Goal: Ask a question: Seek information or help from site administrators or community

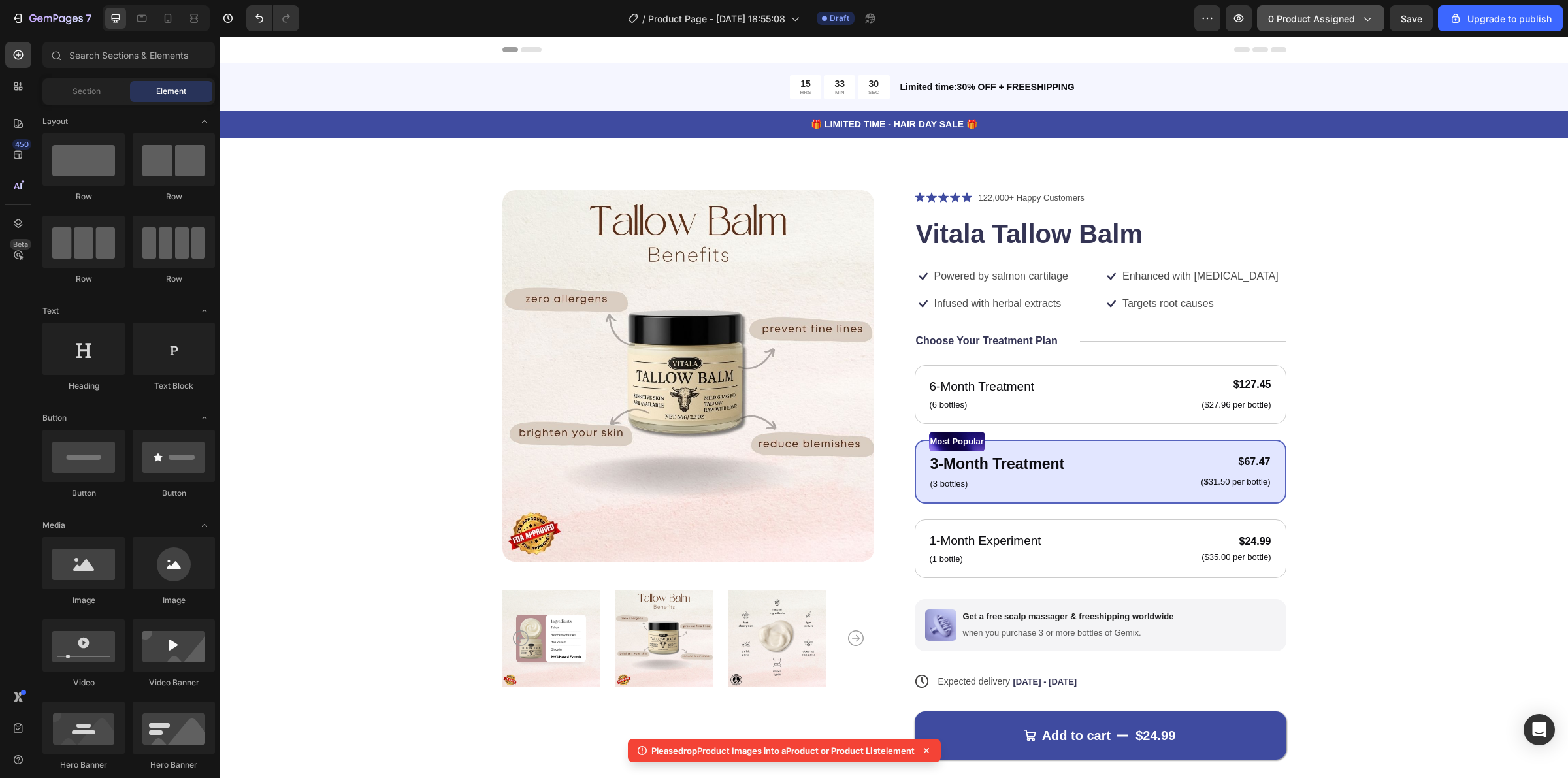
click at [1359, 17] on div "0 product assigned" at bounding box center [1321, 18] width 105 height 13
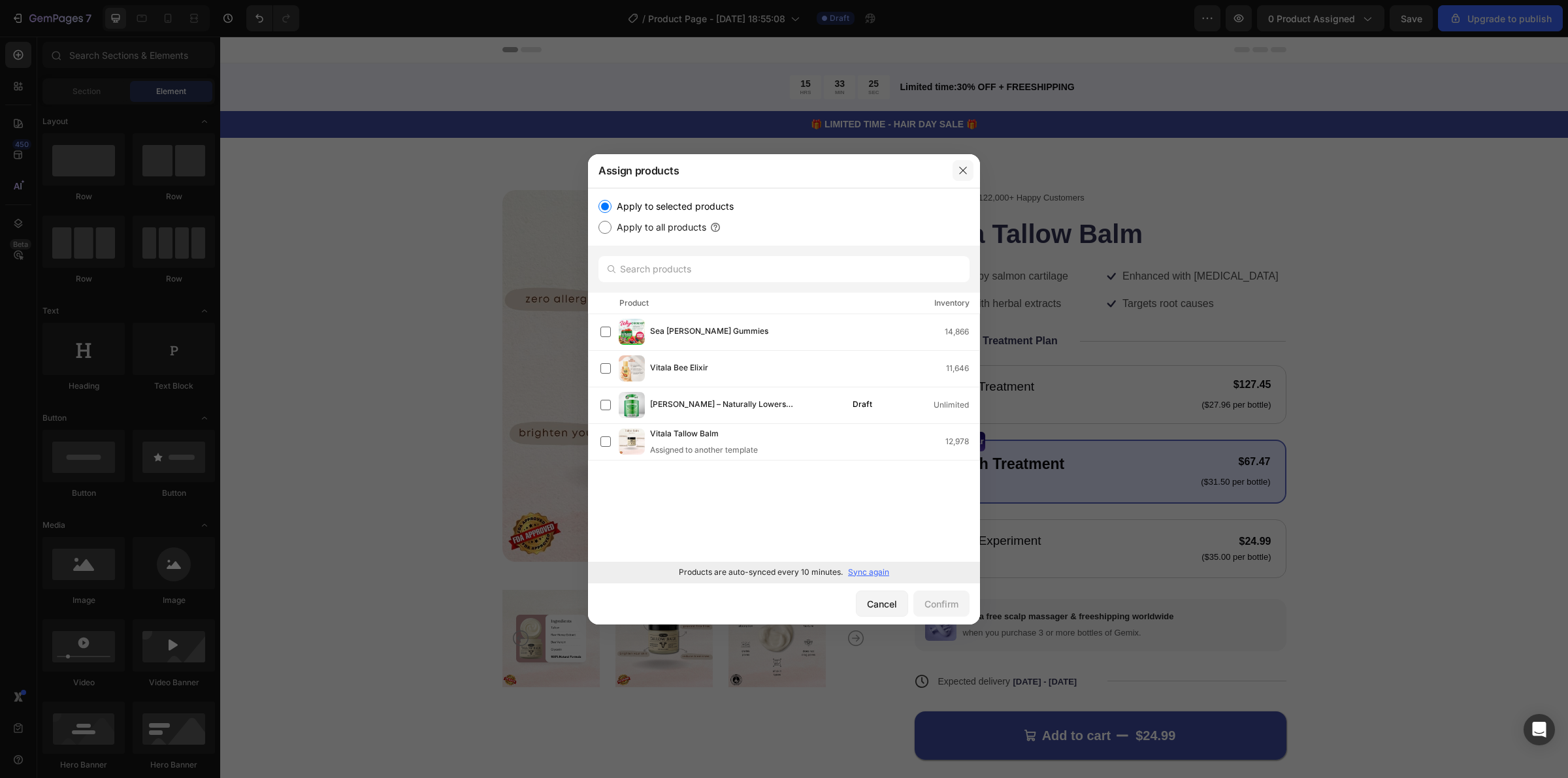
click at [962, 167] on icon "button" at bounding box center [963, 170] width 10 height 10
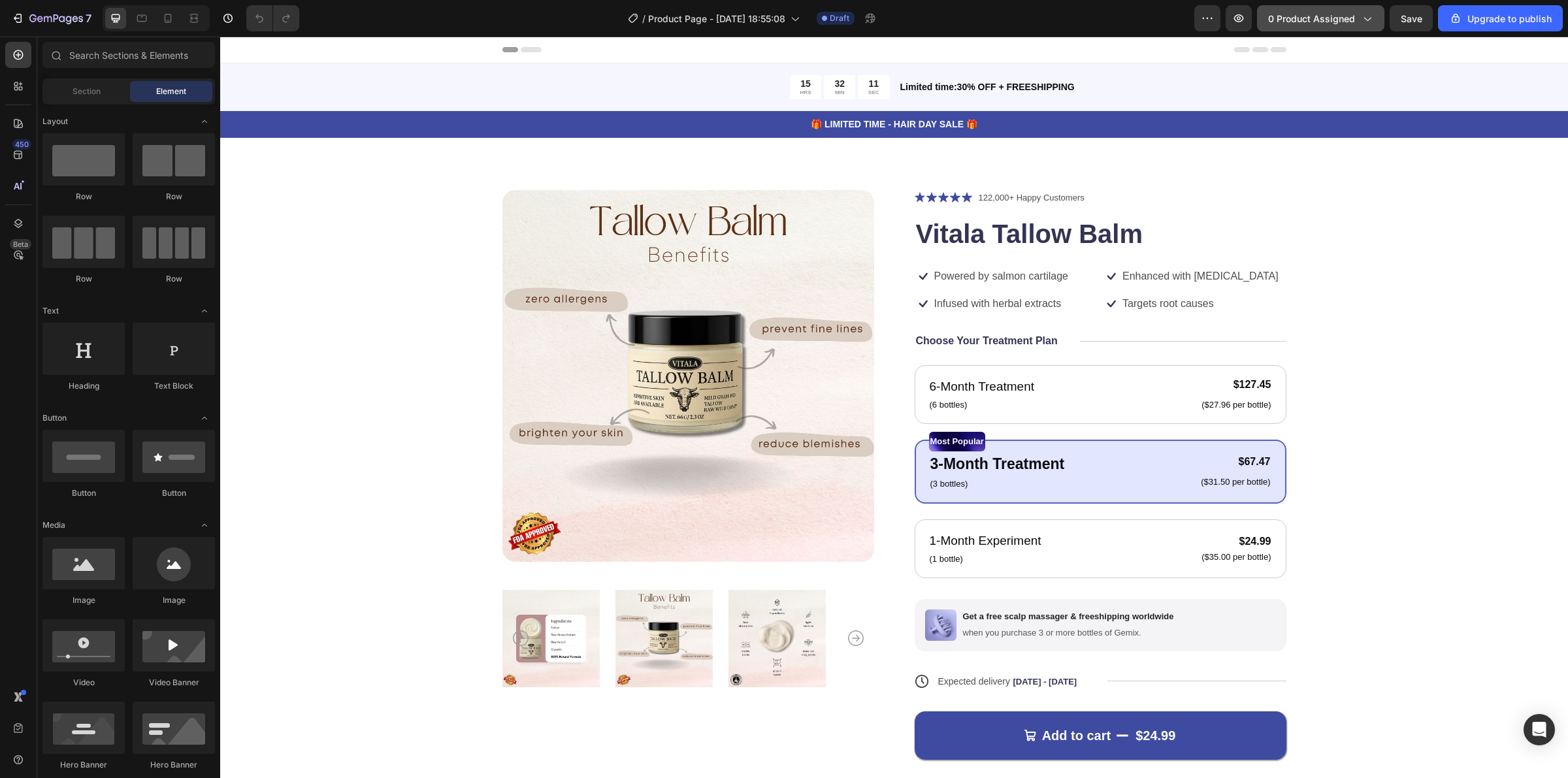
click at [1328, 20] on span "0 product assigned" at bounding box center [1312, 18] width 87 height 13
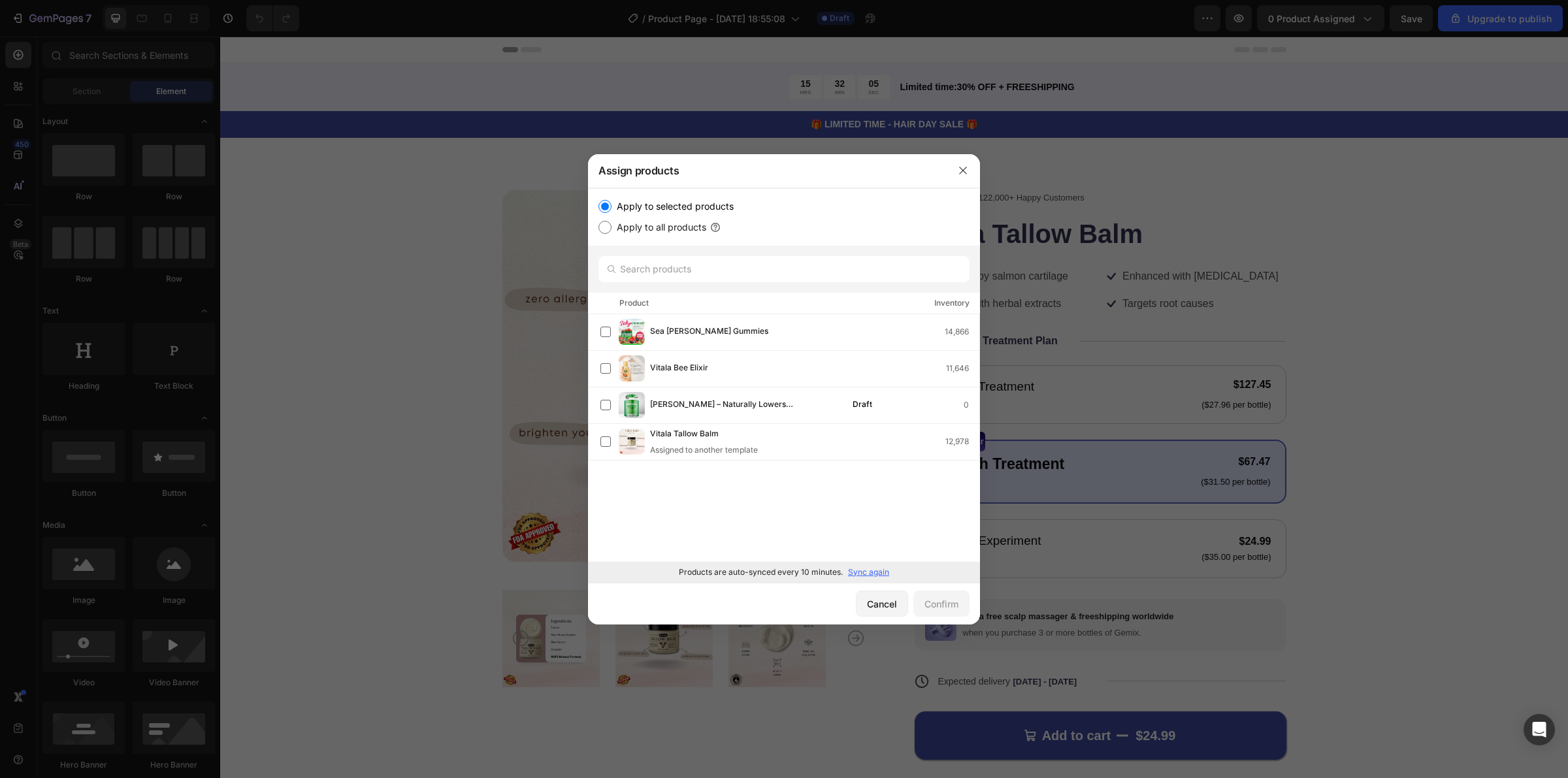
click at [862, 571] on p "Sync again" at bounding box center [868, 572] width 41 height 12
click at [600, 400] on label at bounding box center [605, 405] width 10 height 10
click at [918, 593] on button "Confirm" at bounding box center [941, 603] width 56 height 26
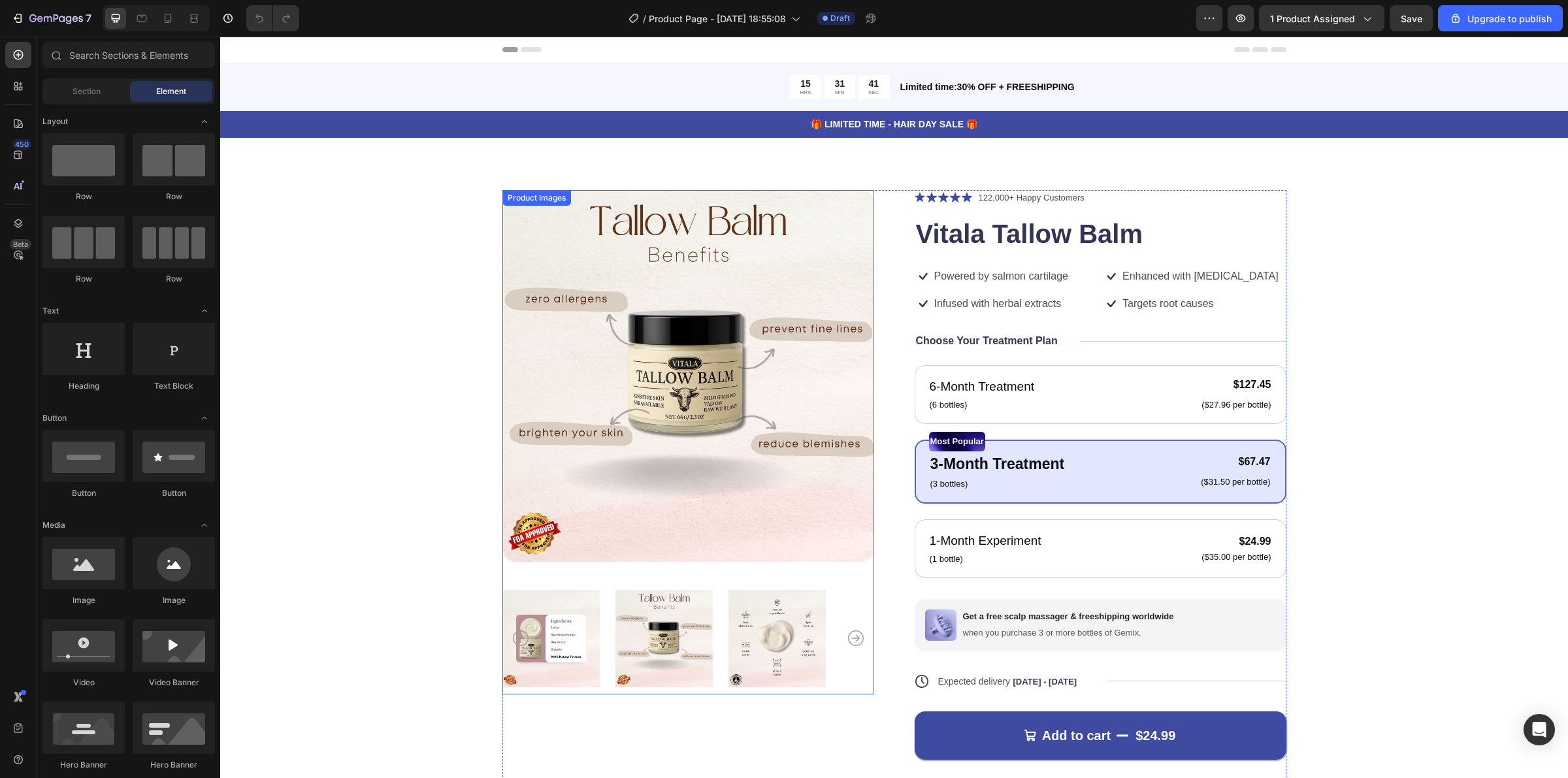
click at [657, 339] on img at bounding box center [688, 376] width 372 height 372
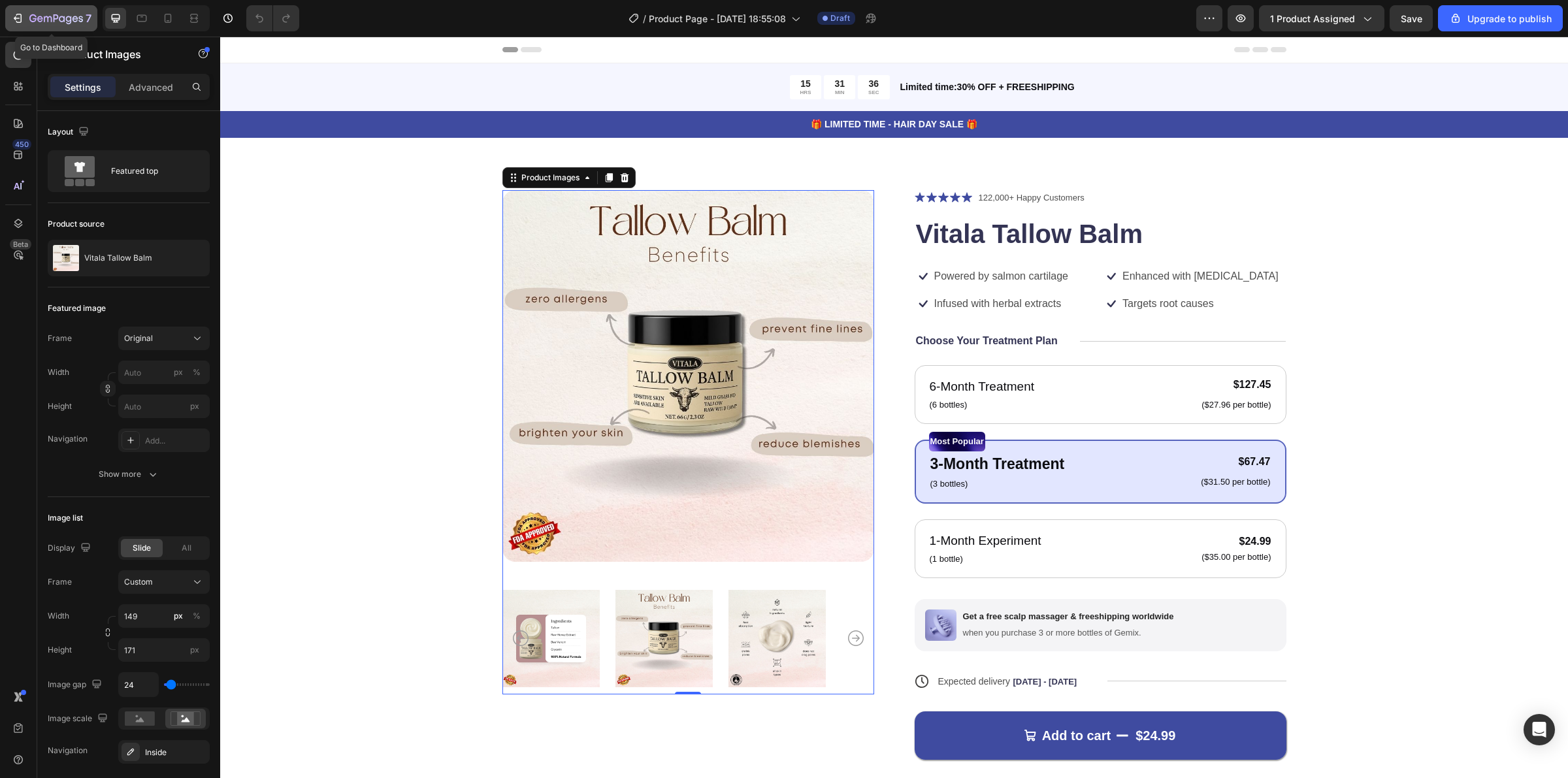
click at [50, 17] on icon "button" at bounding box center [56, 19] width 53 height 11
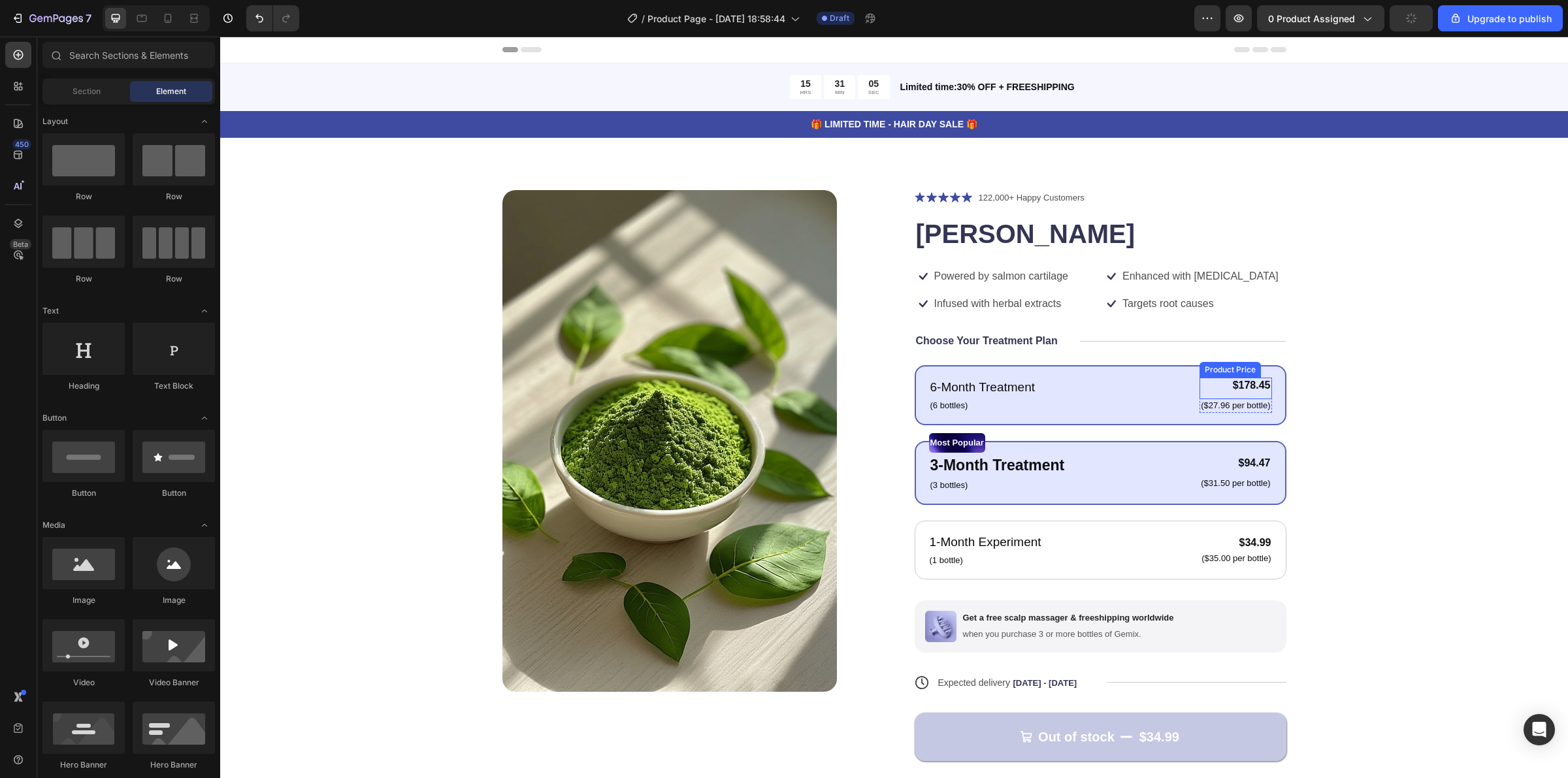
click at [1246, 386] on div "$178.45" at bounding box center [1235, 385] width 72 height 17
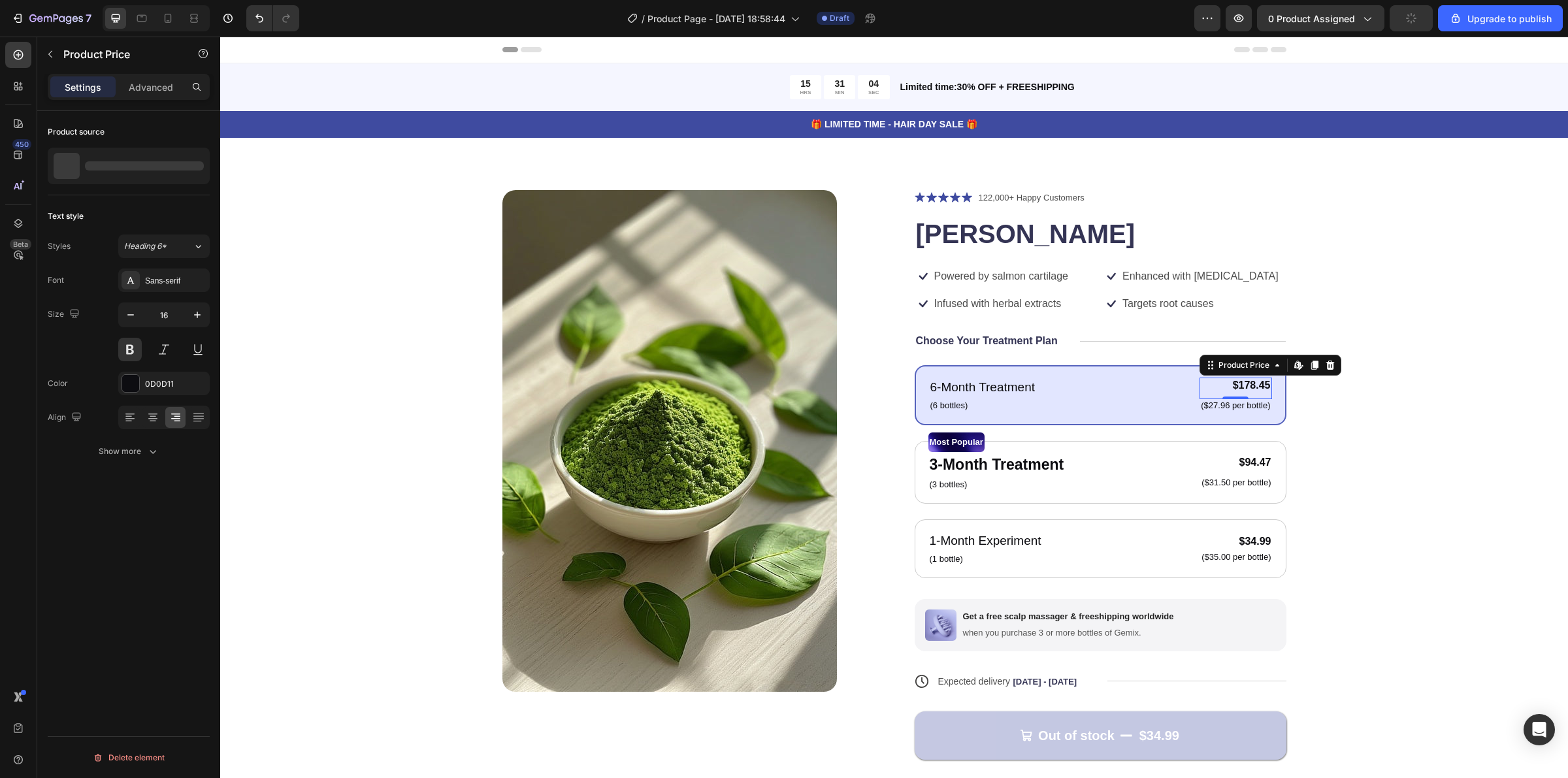
click at [1246, 386] on div "$178.45" at bounding box center [1235, 385] width 72 height 17
click at [1368, 466] on div "Product Images Icon Icon Icon Icon Icon Icon List 122,000+ Happy Customers Text…" at bounding box center [894, 497] width 1243 height 613
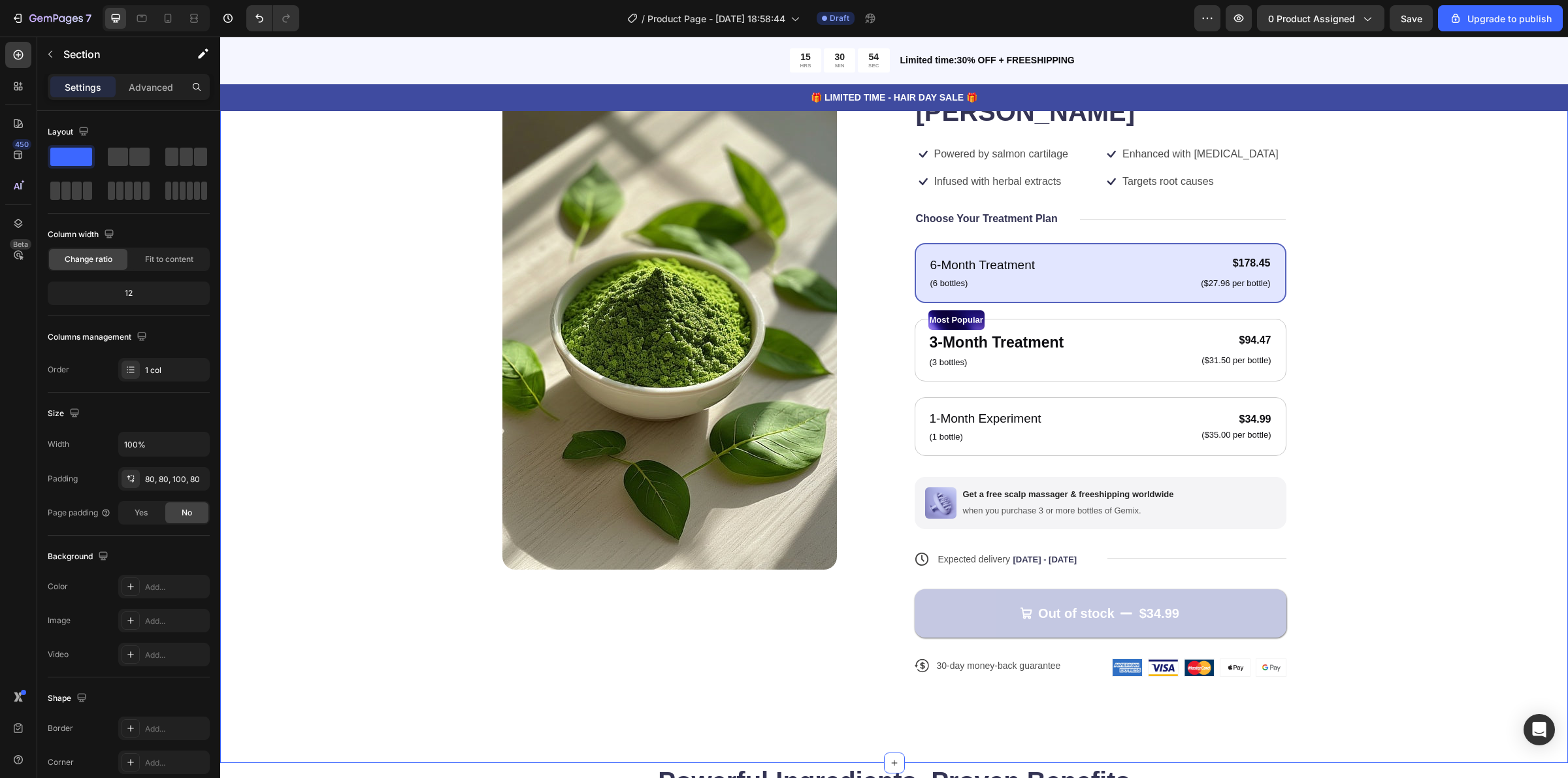
scroll to position [82, 0]
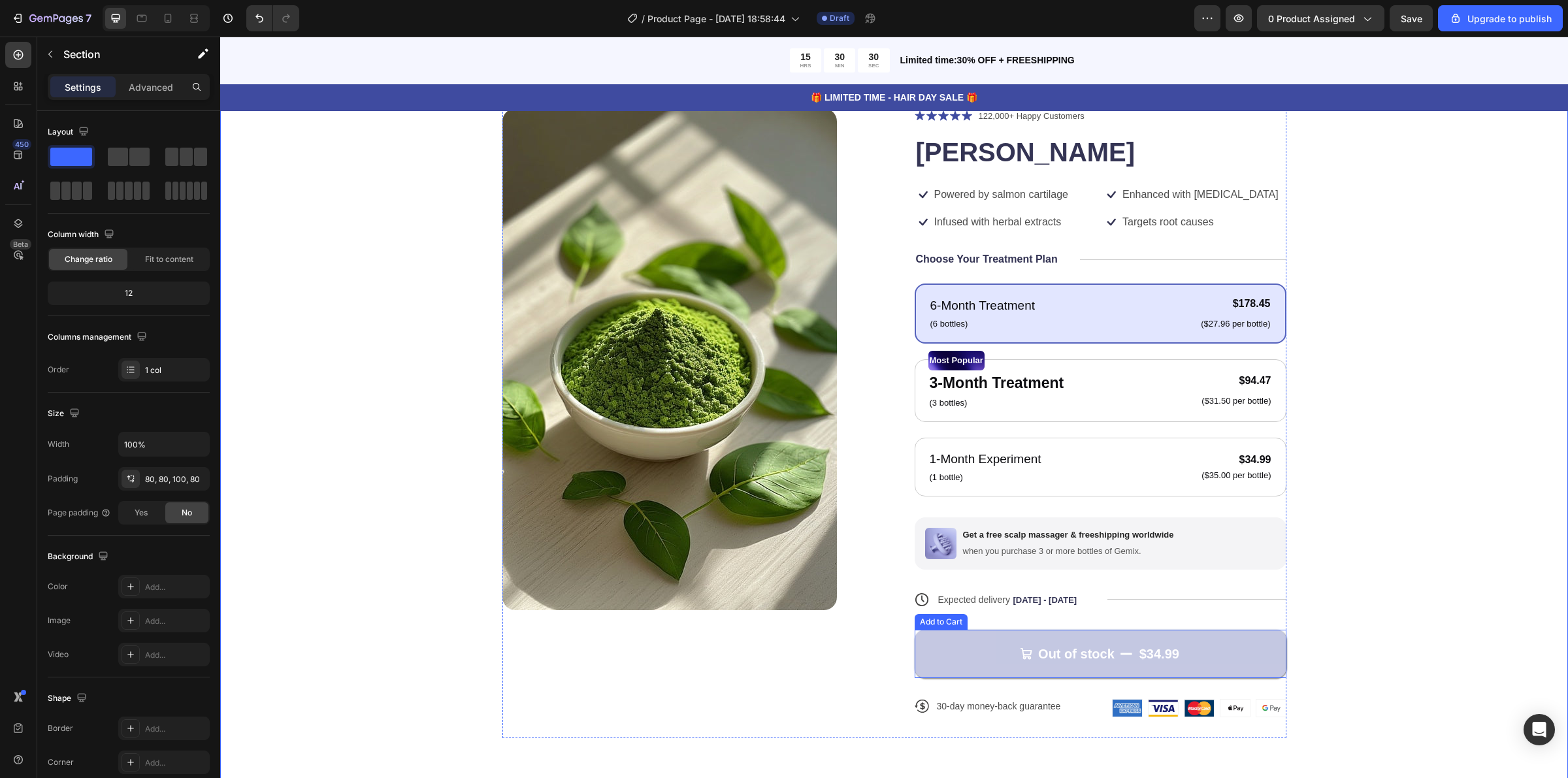
click at [1041, 668] on button "Out of stock $34.99" at bounding box center [1100, 654] width 372 height 49
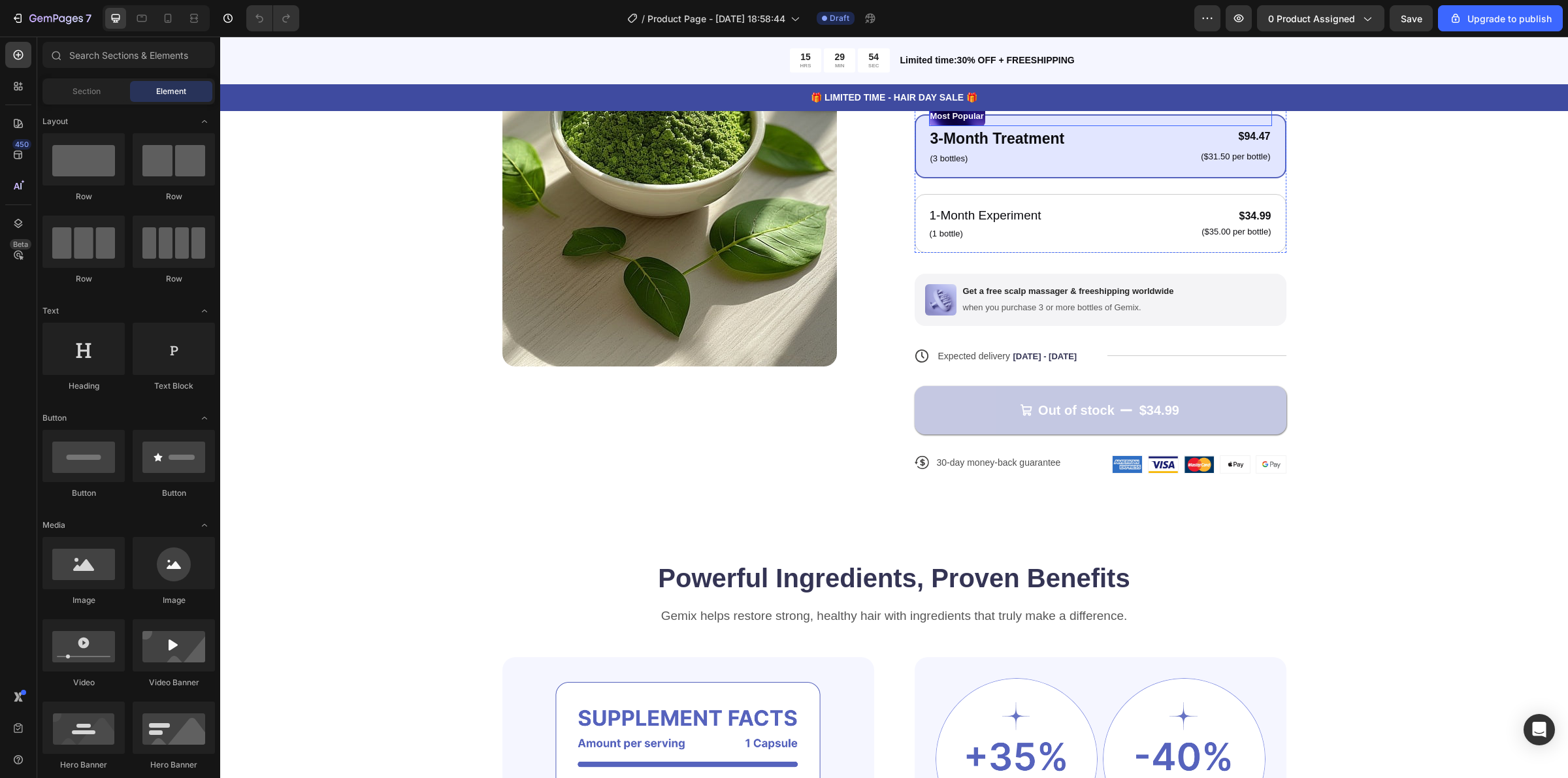
scroll to position [245, 0]
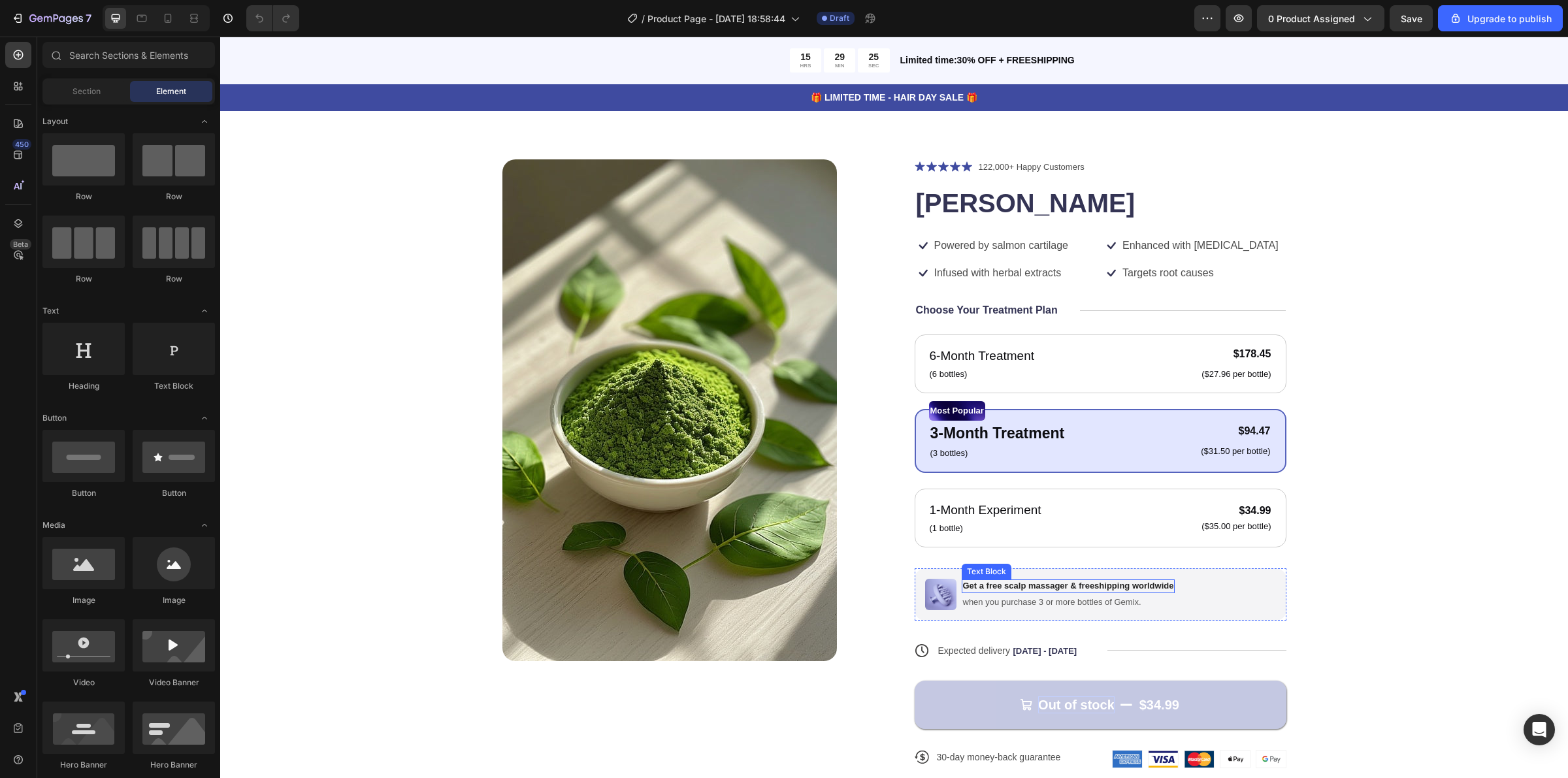
scroll to position [163, 0]
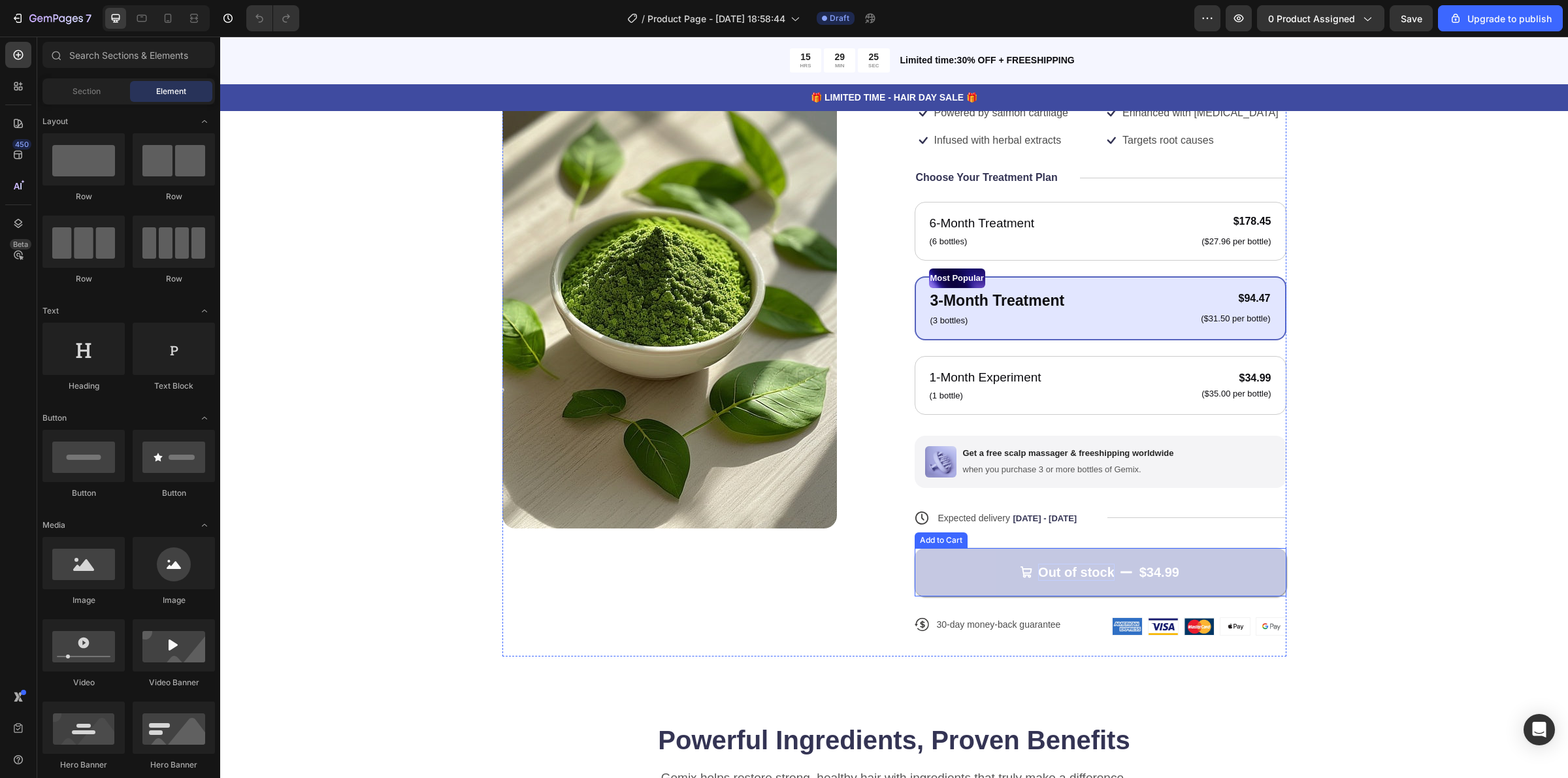
click at [1069, 577] on div "Out of stock" at bounding box center [1076, 572] width 76 height 17
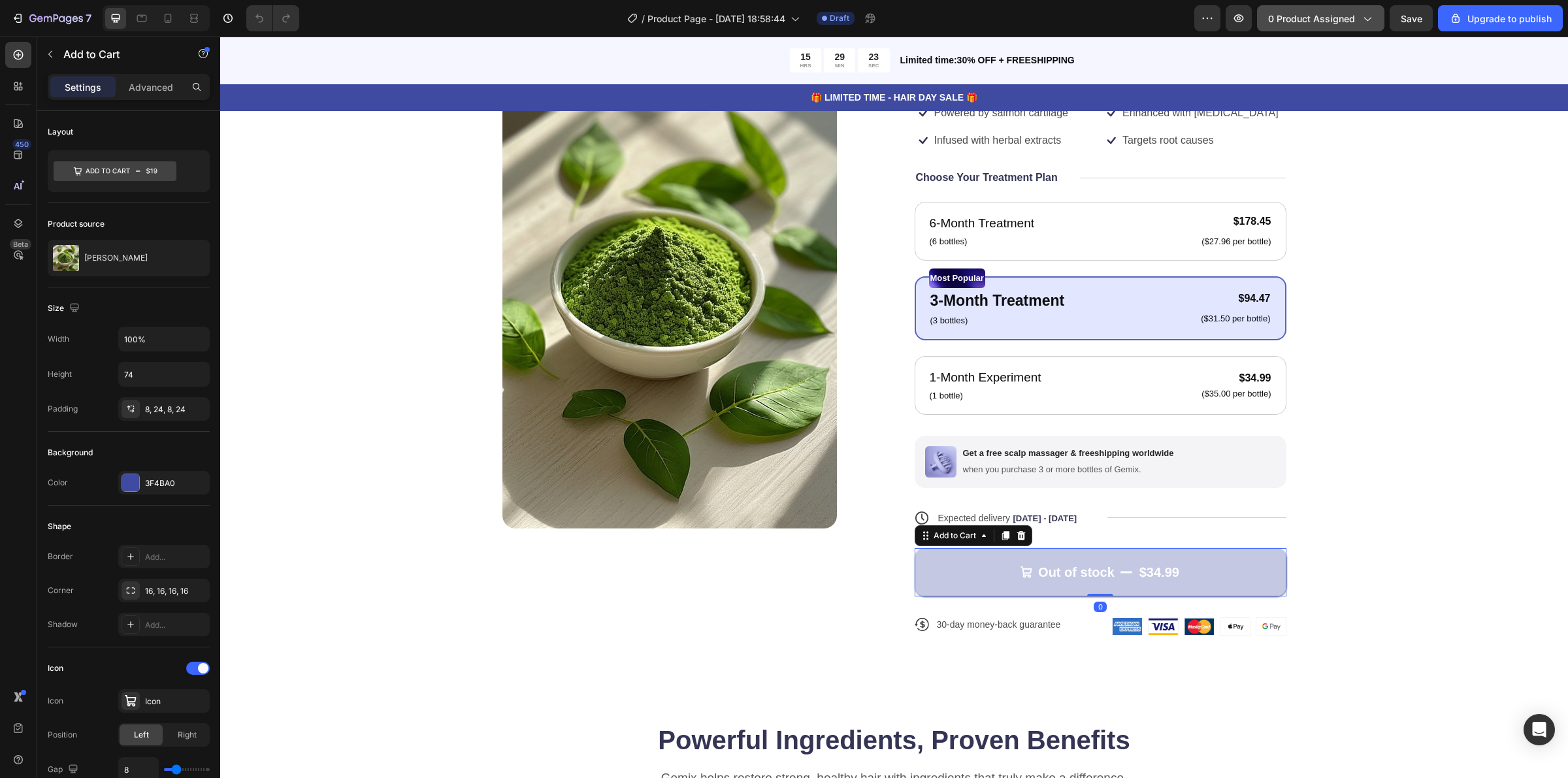
click at [1291, 24] on span "0 product assigned" at bounding box center [1312, 18] width 87 height 13
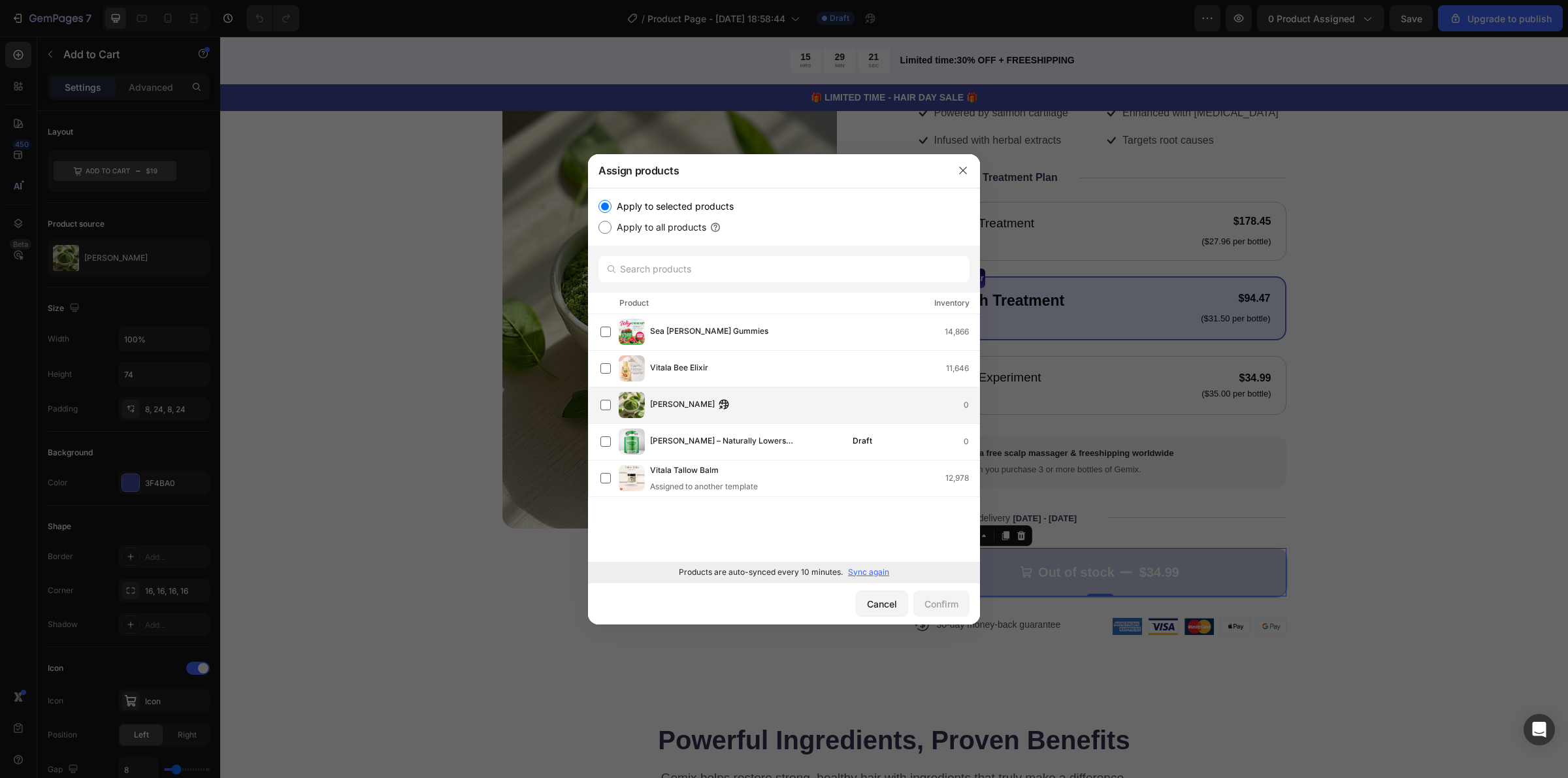
click at [658, 406] on span "[PERSON_NAME]" at bounding box center [682, 405] width 64 height 14
click at [929, 605] on div "Confirm" at bounding box center [941, 604] width 34 height 13
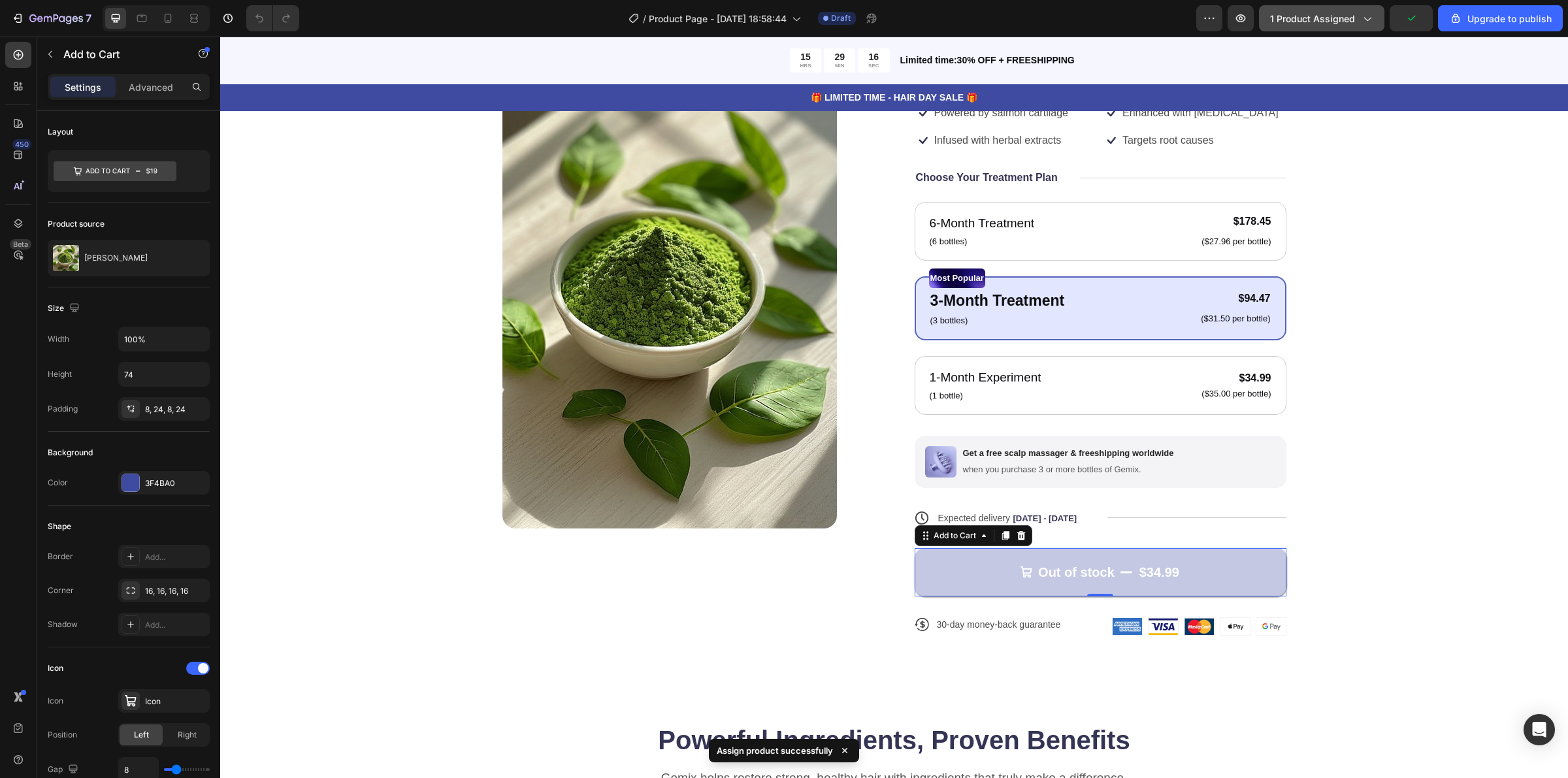
click at [1325, 30] on button "1 product assigned" at bounding box center [1322, 18] width 126 height 26
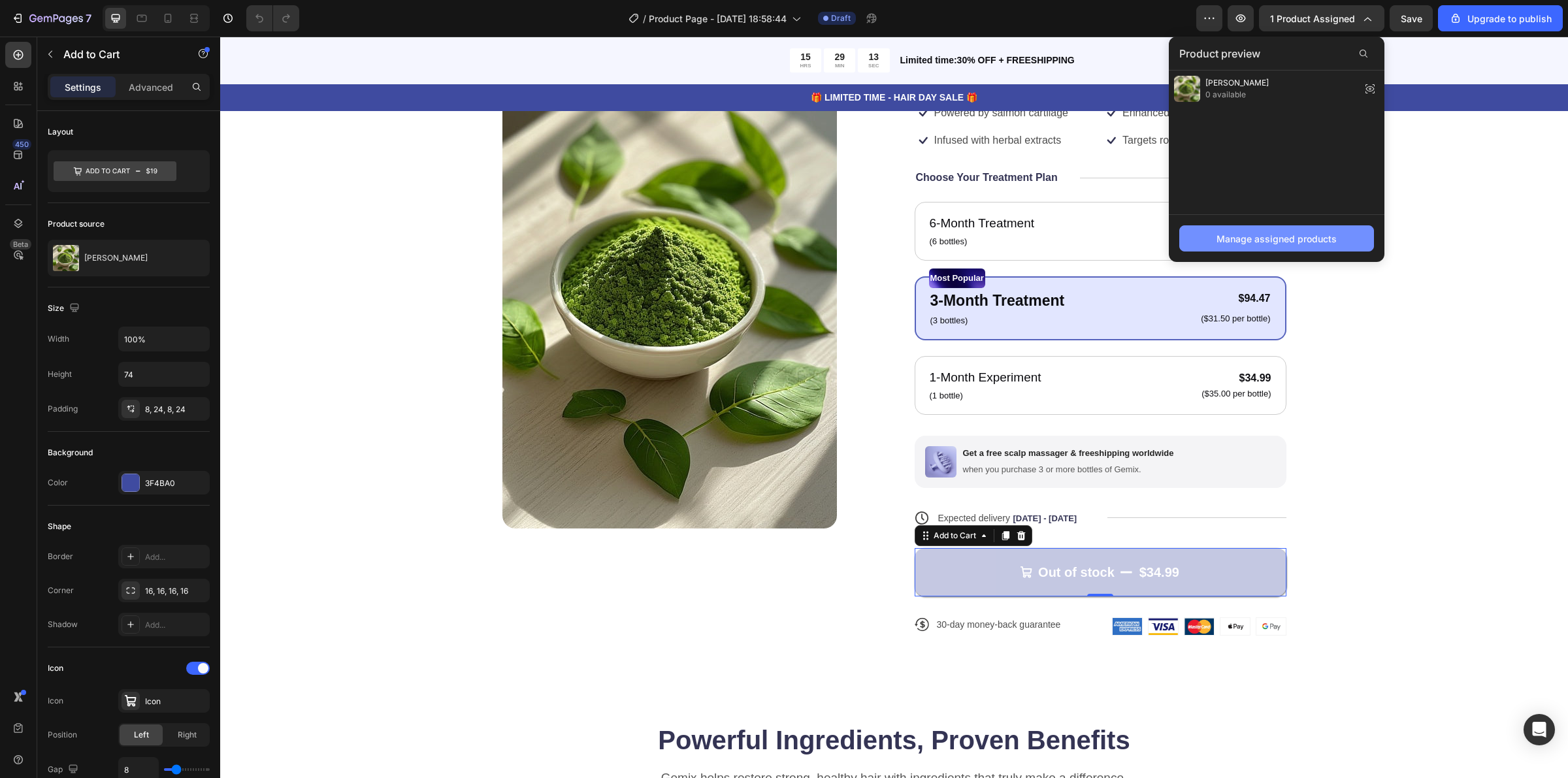
click at [1272, 242] on div "Manage assigned products" at bounding box center [1276, 238] width 120 height 13
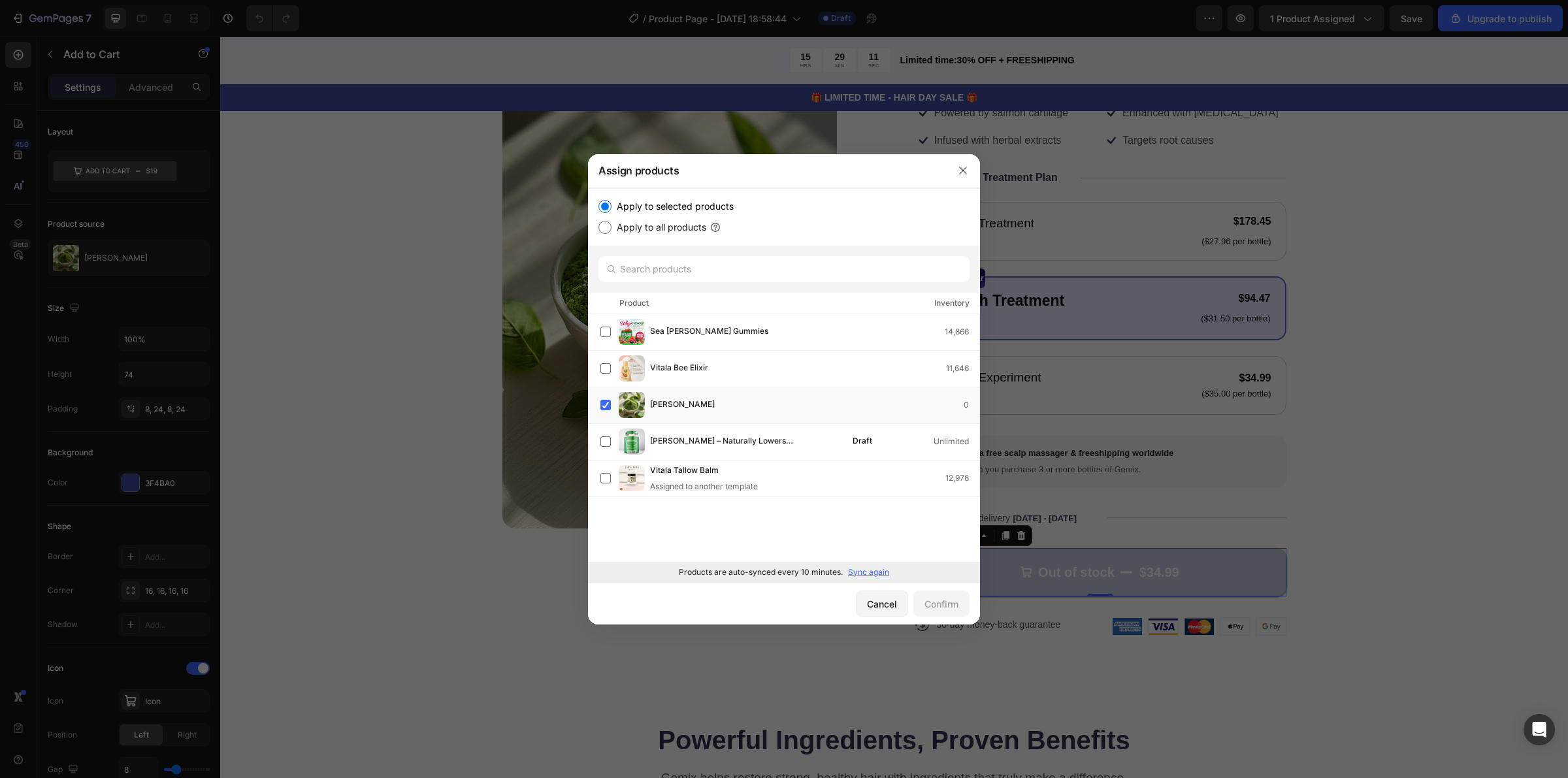
click at [868, 575] on p "Sync again" at bounding box center [868, 572] width 41 height 12
click at [1442, 534] on div at bounding box center [784, 389] width 1568 height 778
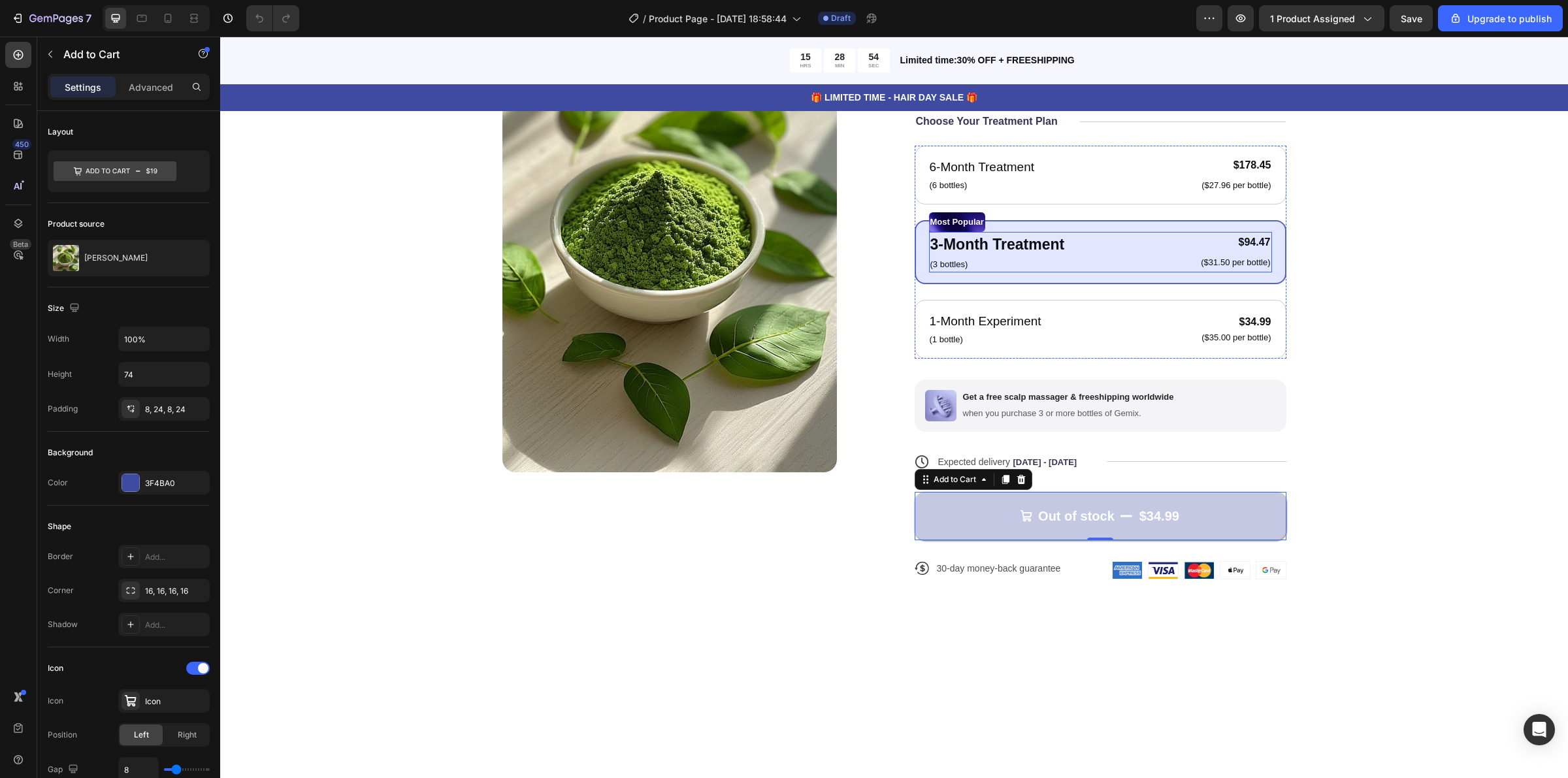
scroll to position [245, 0]
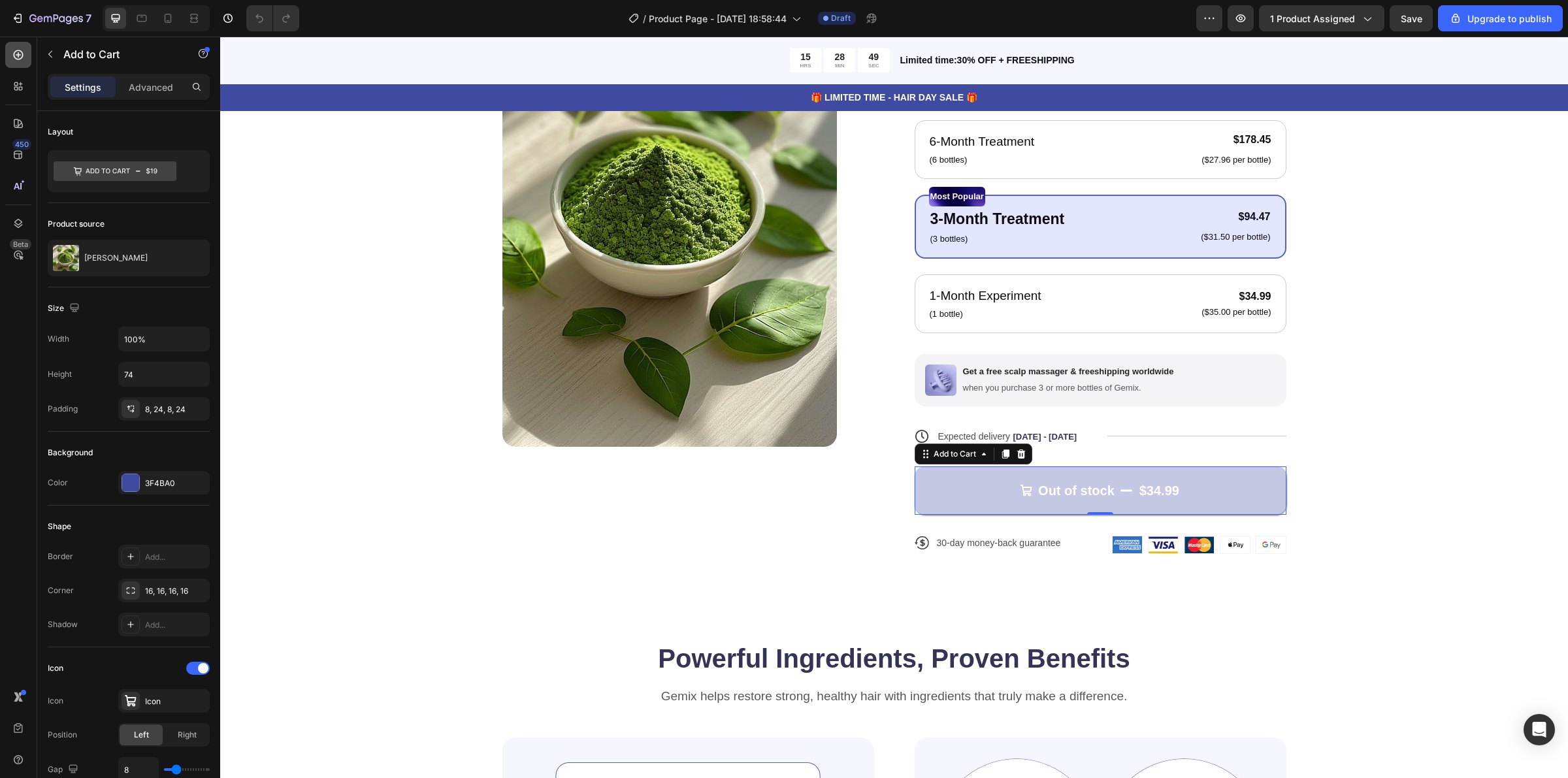
click at [20, 62] on div at bounding box center [18, 54] width 26 height 26
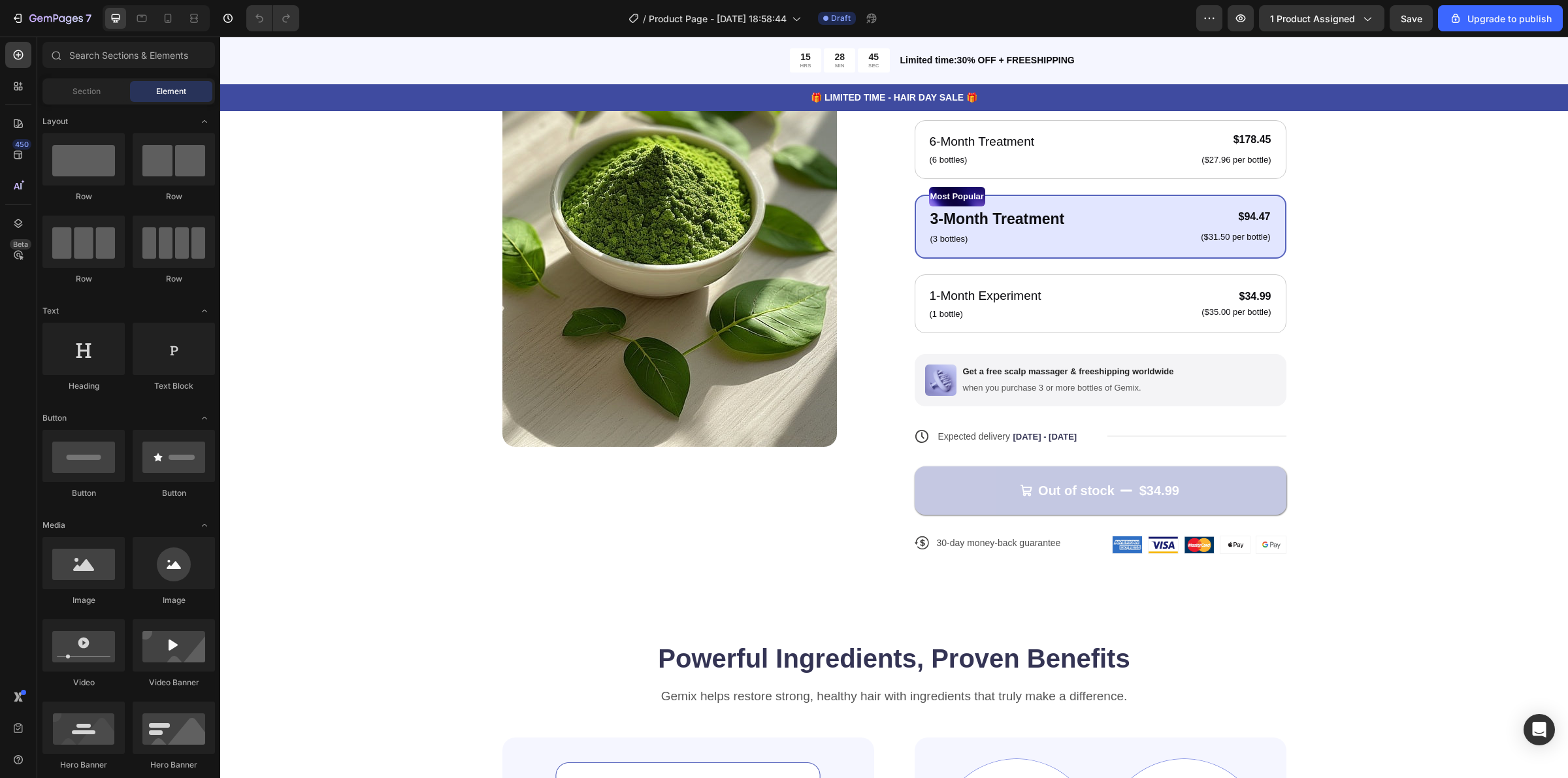
click at [336, 185] on div "Product Images Icon Icon Icon Icon Icon Icon List 122,000+ Happy Customers Text…" at bounding box center [894, 259] width 1243 height 629
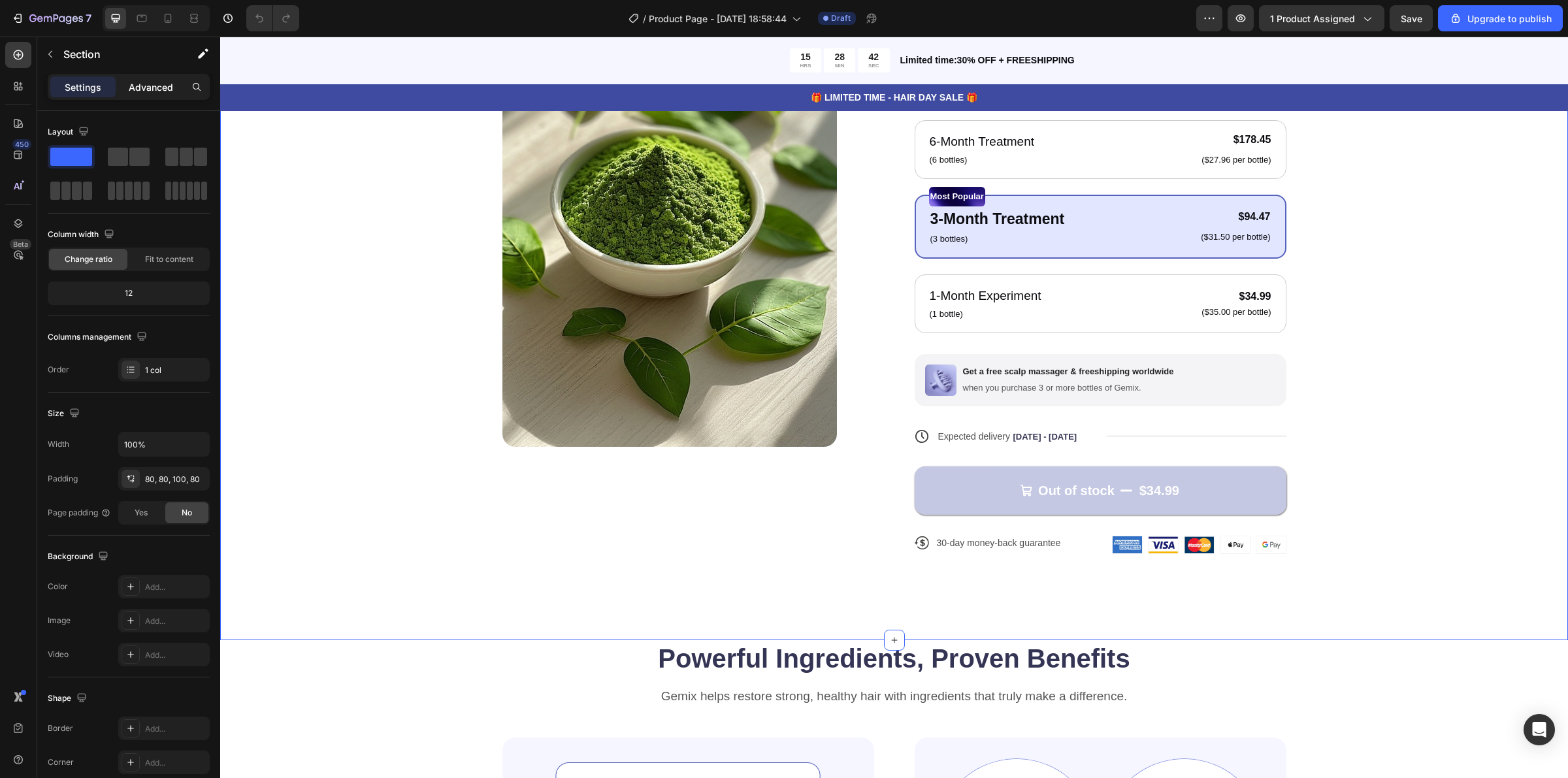
click at [133, 90] on p "Advanced" at bounding box center [151, 86] width 45 height 13
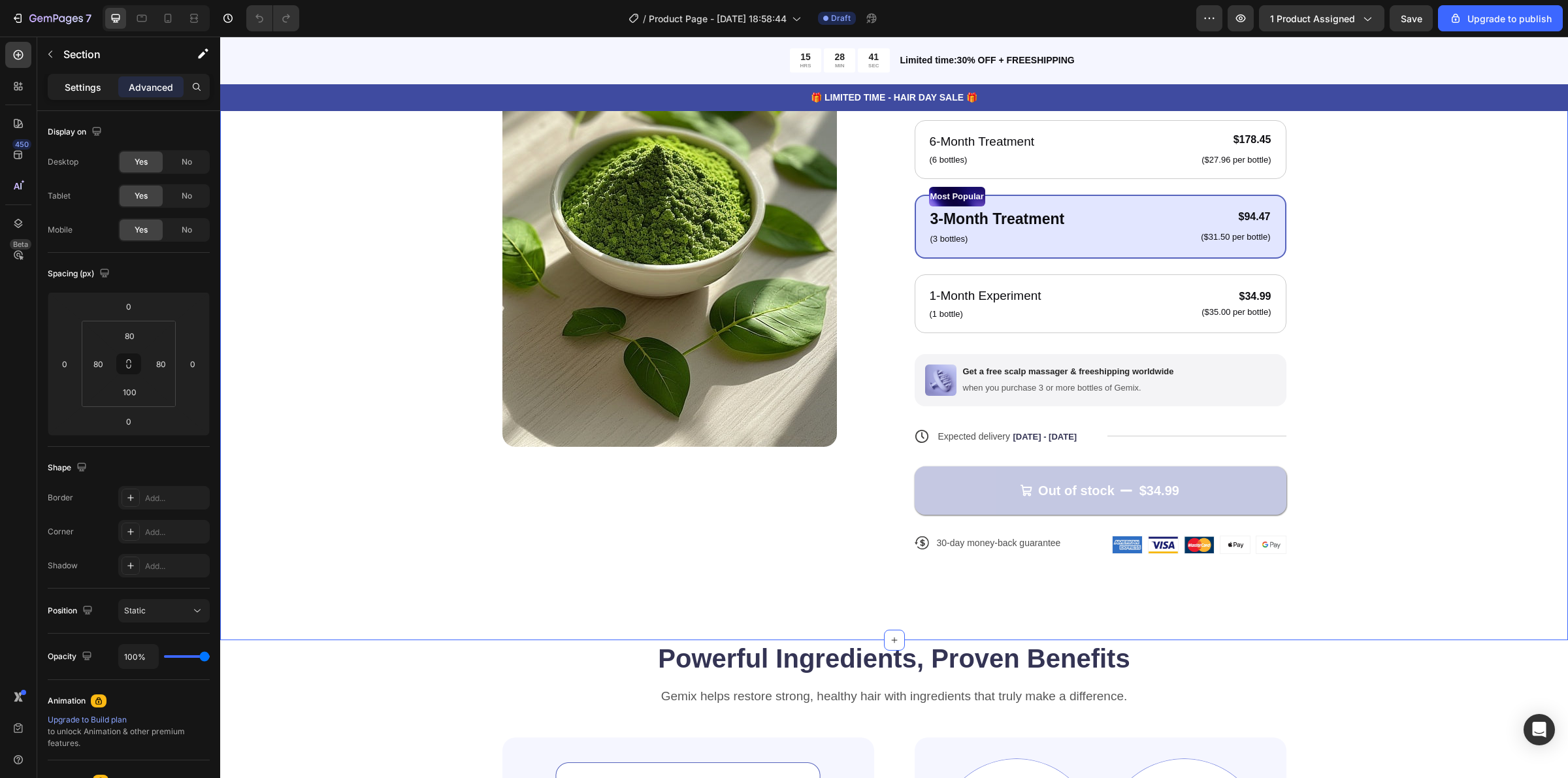
click at [80, 87] on p "Settings" at bounding box center [83, 86] width 37 height 13
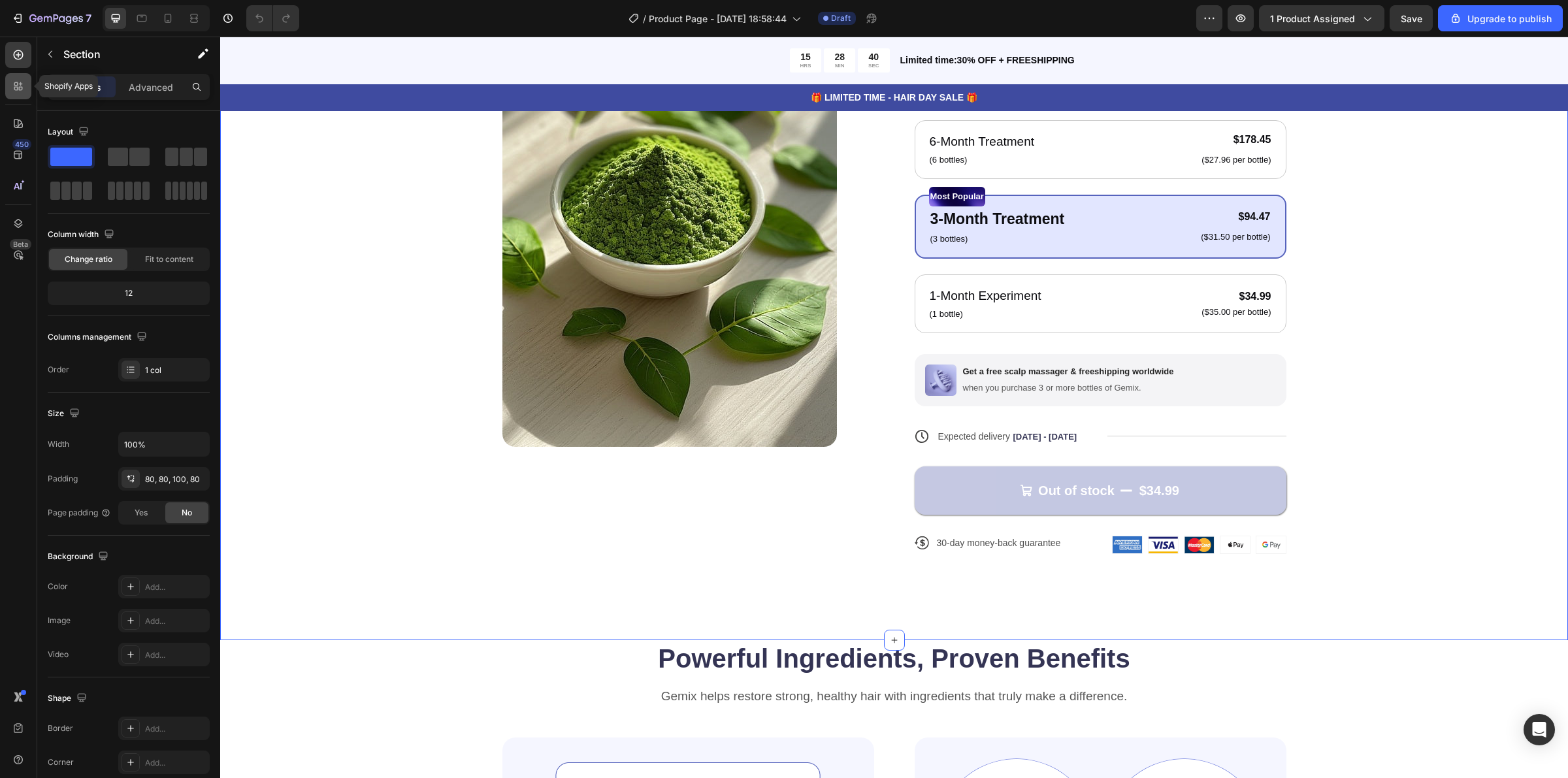
click at [17, 83] on icon at bounding box center [18, 86] width 13 height 13
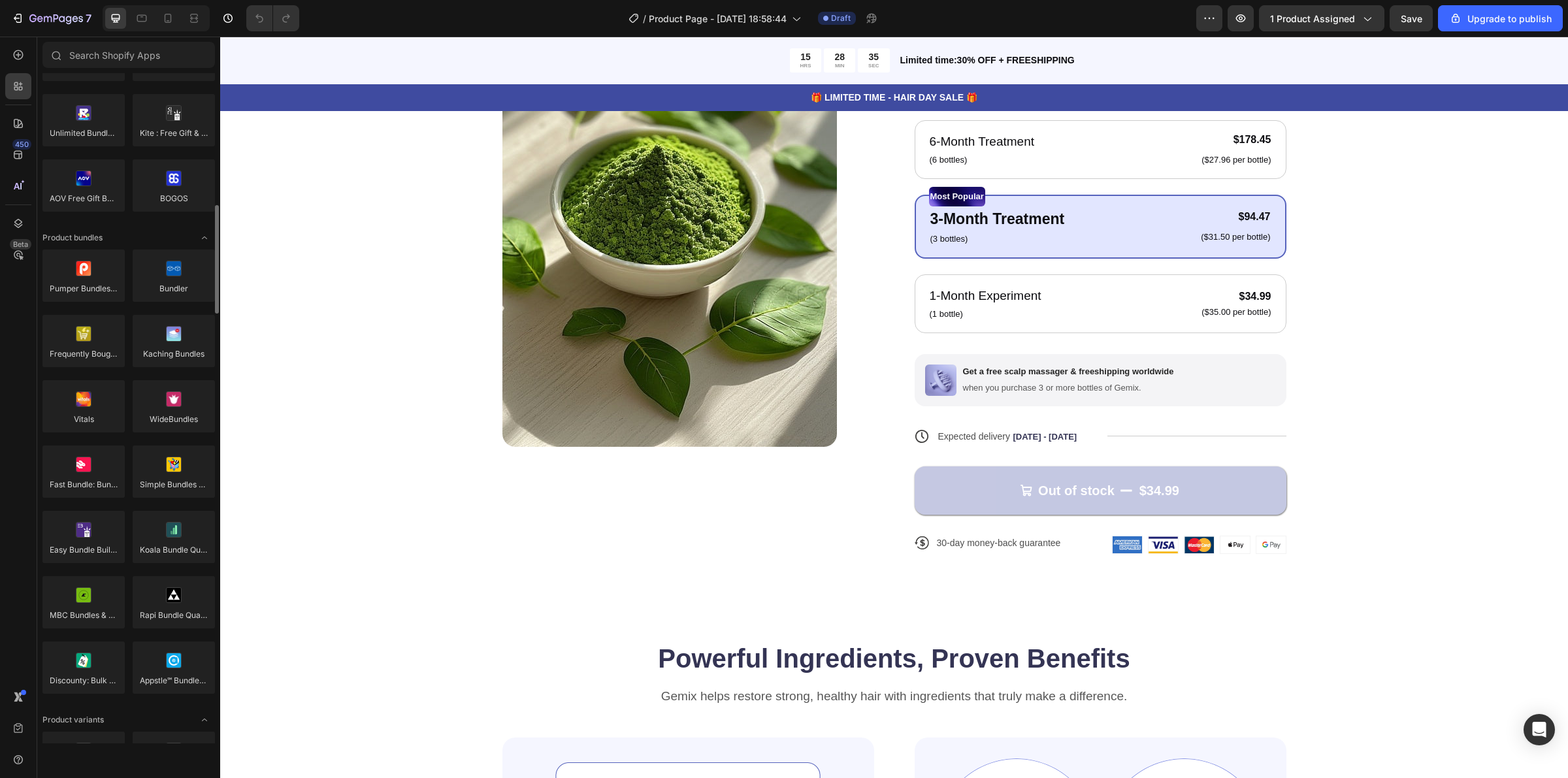
scroll to position [1062, 0]
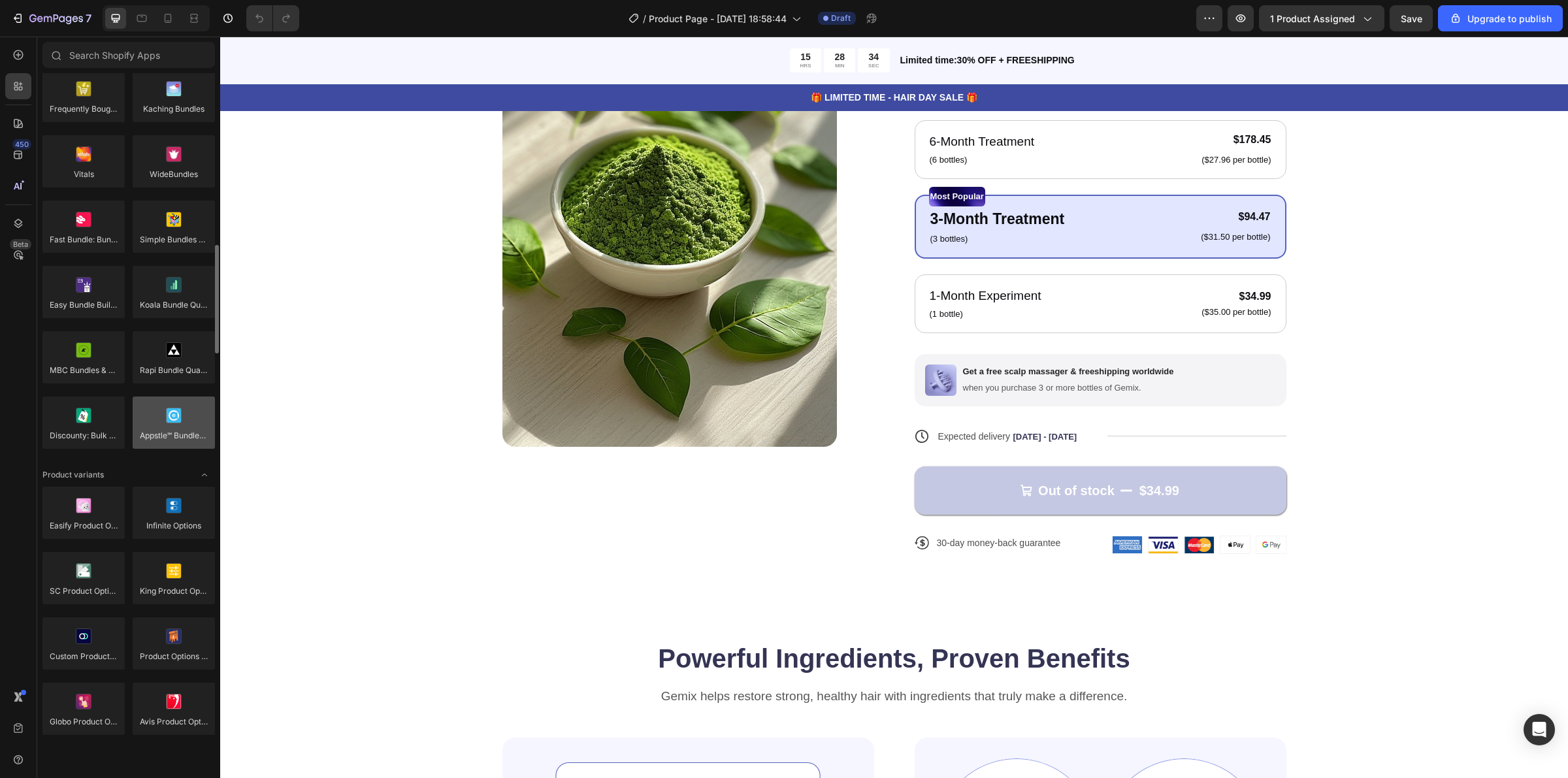
click at [181, 431] on div at bounding box center [174, 423] width 83 height 53
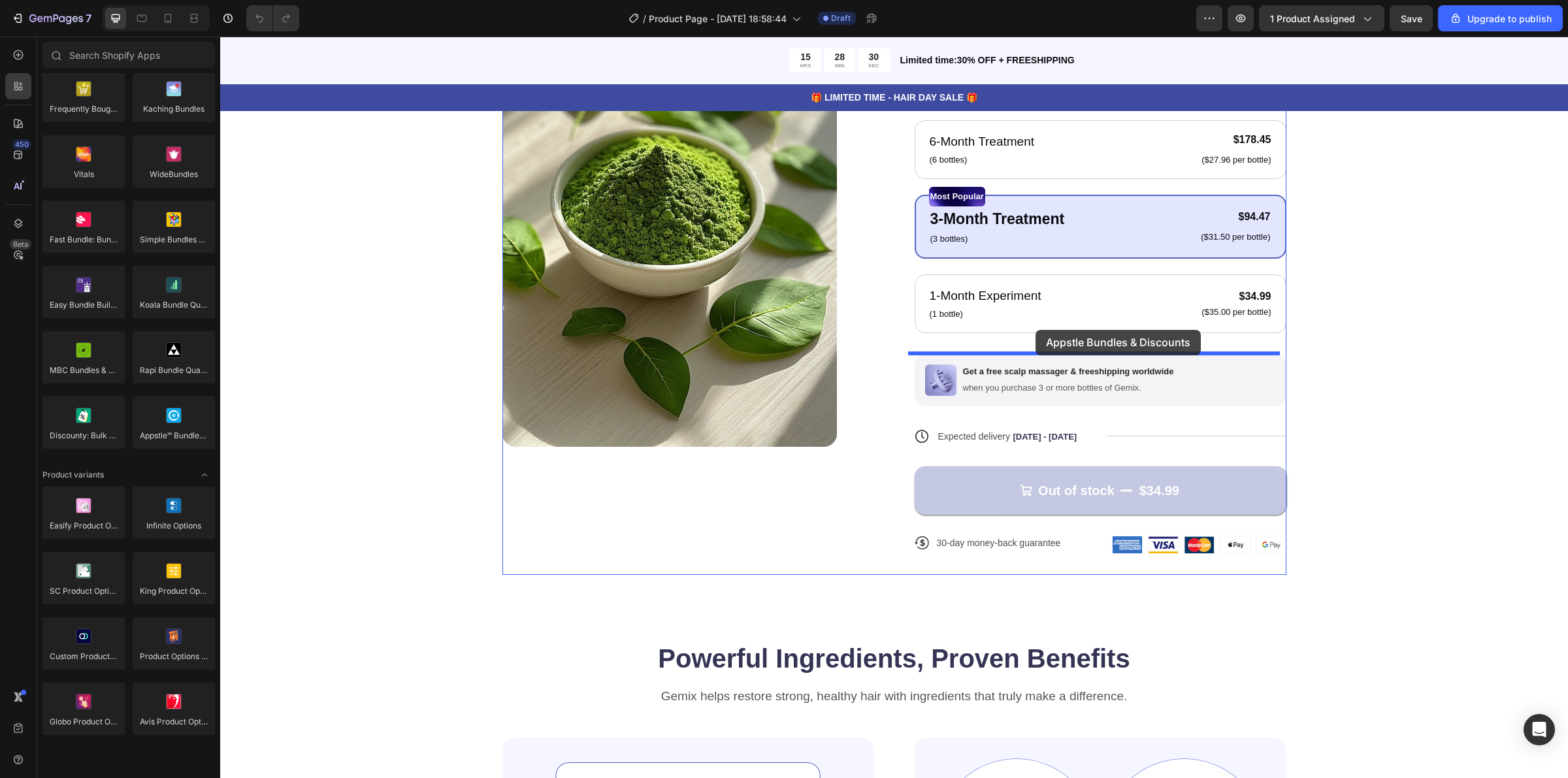
drag, startPoint x: 401, startPoint y: 468, endPoint x: 1036, endPoint y: 330, distance: 649.8
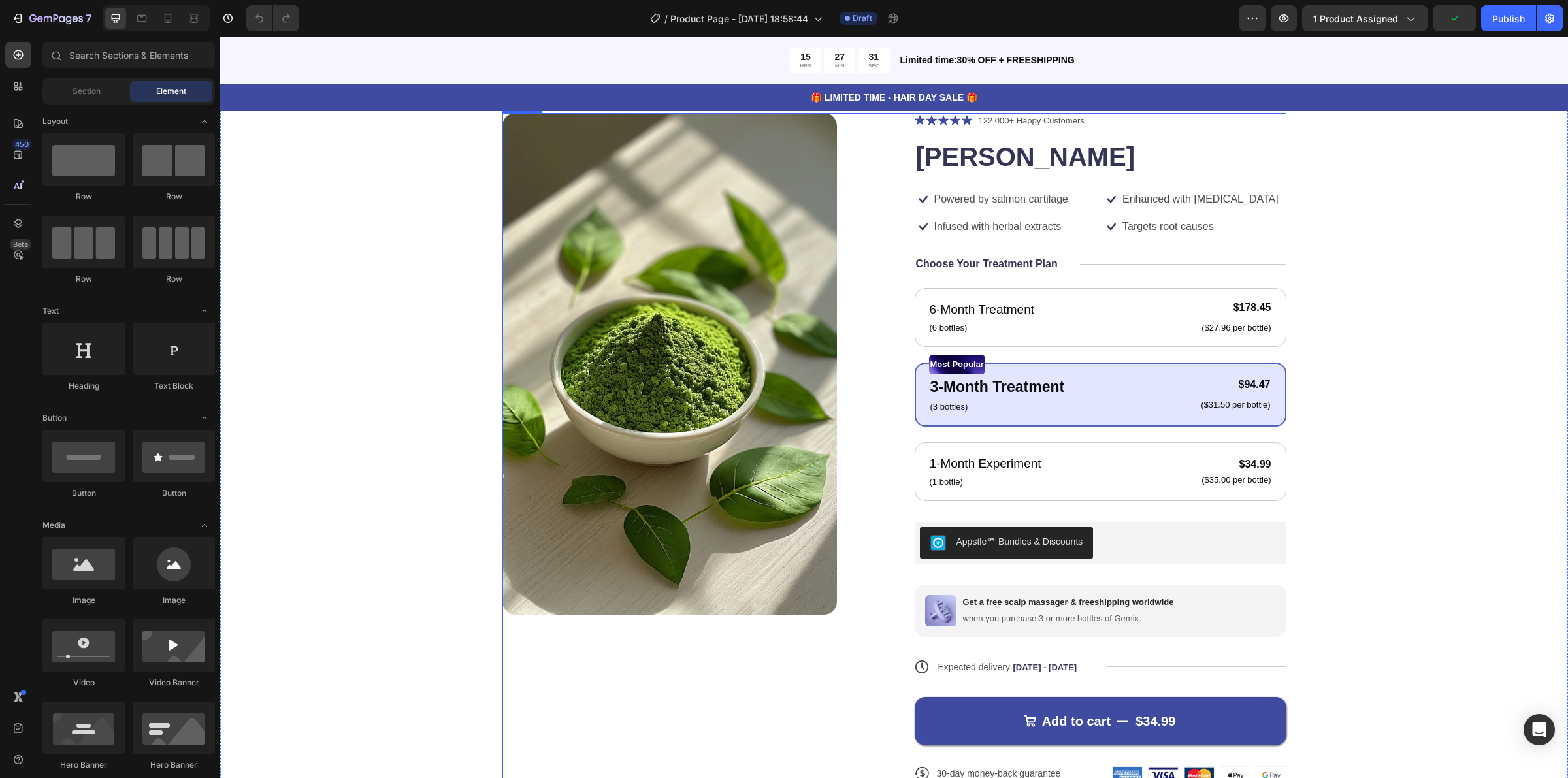
scroll to position [82, 0]
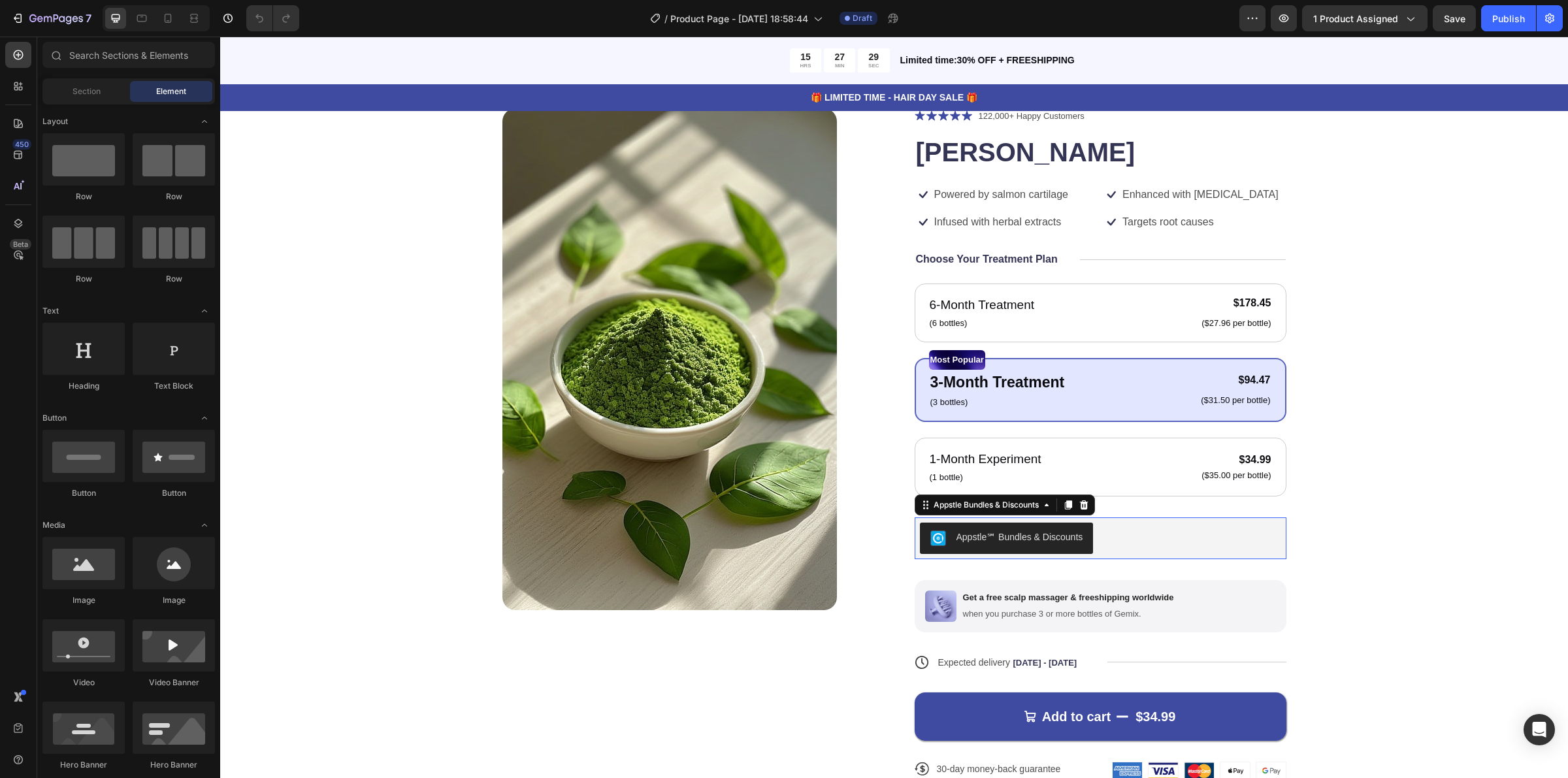
click at [1021, 536] on div "Appstle℠ Bundles & Discounts" at bounding box center [1019, 537] width 127 height 13
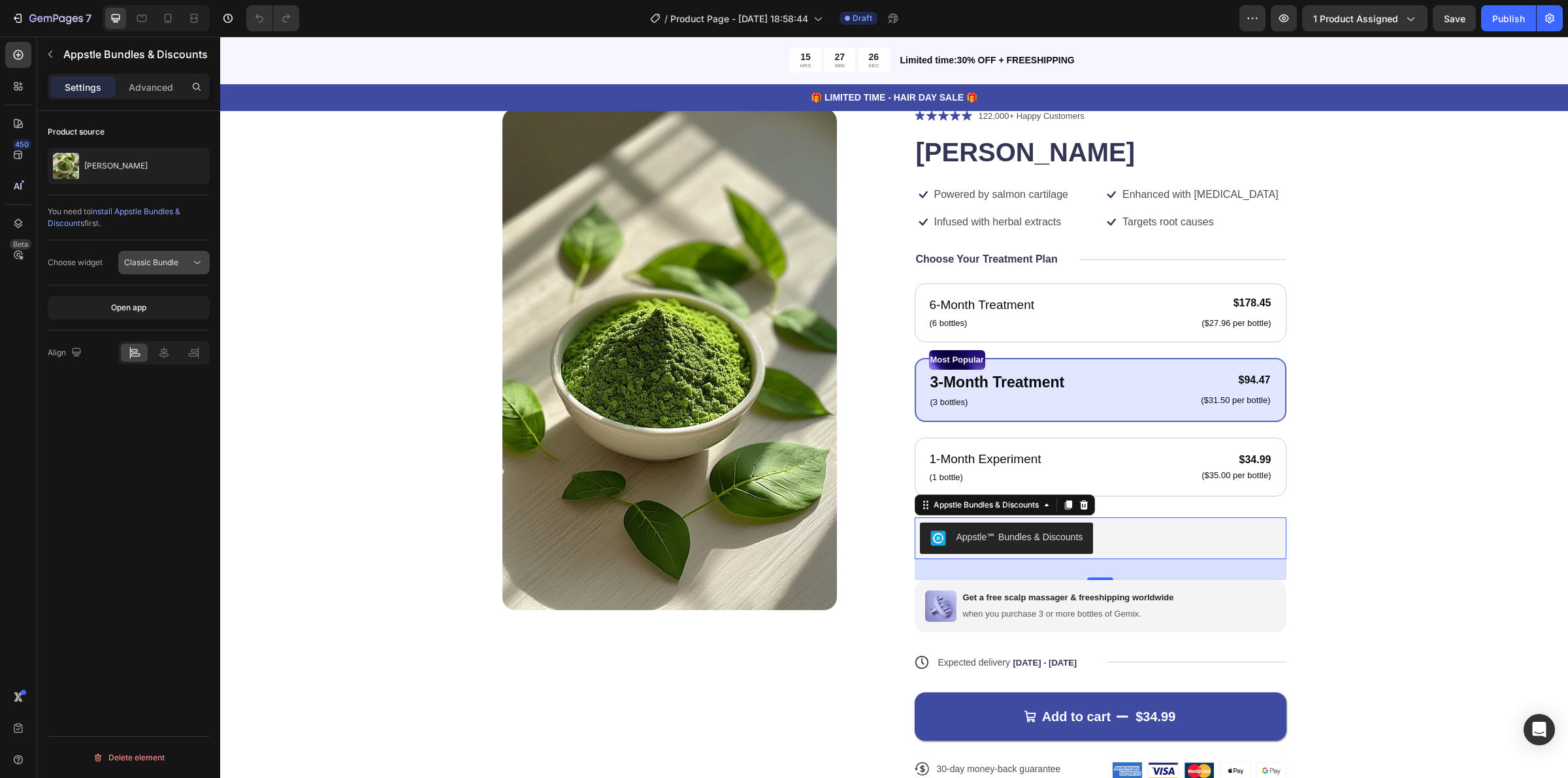
click at [142, 258] on span "Classic Bundle" at bounding box center [151, 262] width 54 height 9
click at [135, 392] on div "Product source Vitala Moringa You need to install Appstle Bundles & Discounts f…" at bounding box center [128, 463] width 183 height 704
click at [159, 305] on button "Open app" at bounding box center [129, 308] width 162 height 24
click at [138, 310] on div "Open app" at bounding box center [128, 307] width 35 height 12
click at [1514, 23] on div "Publish" at bounding box center [1509, 18] width 33 height 13
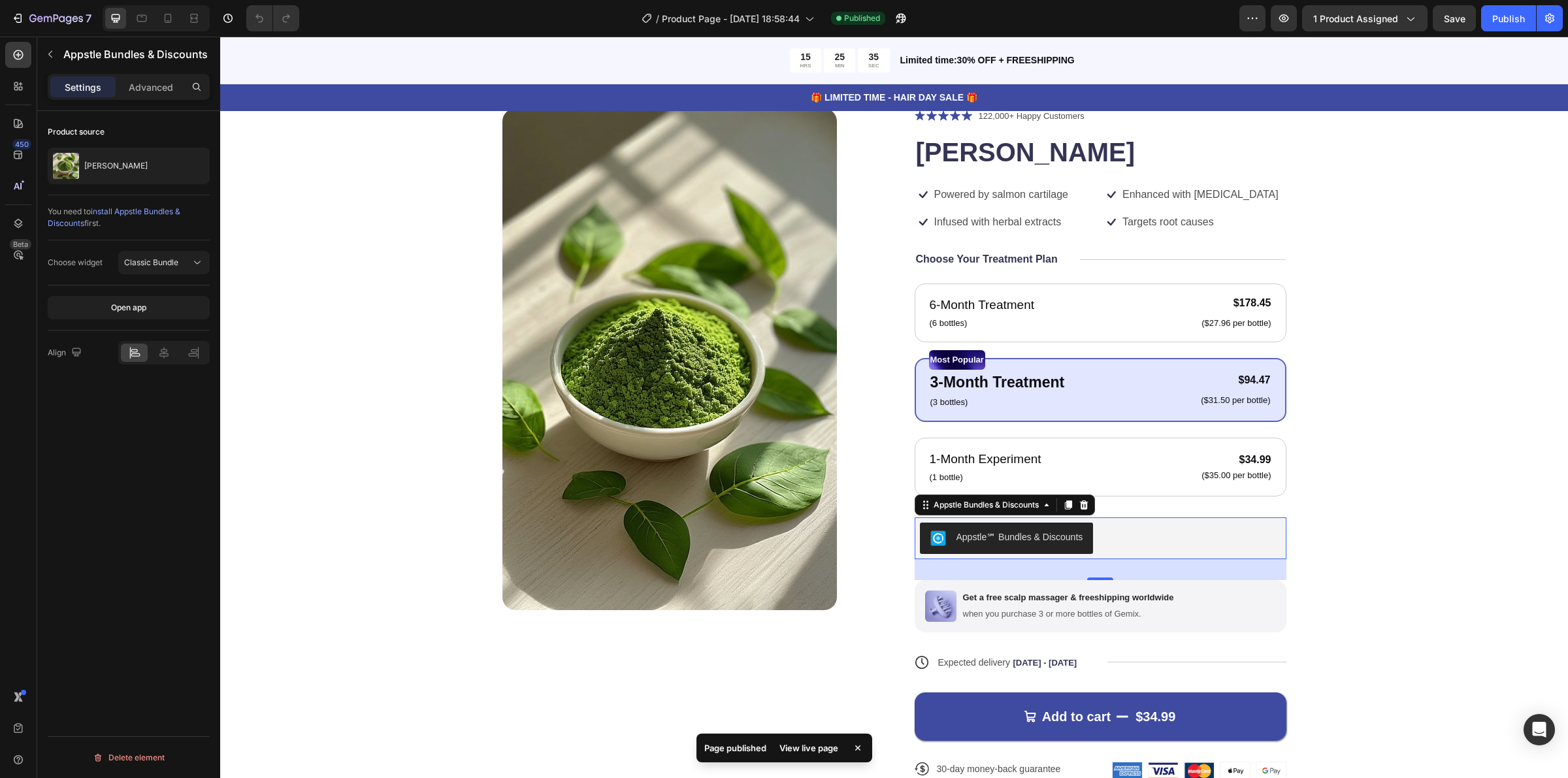
click at [800, 743] on div "View live page" at bounding box center [809, 747] width 75 height 18
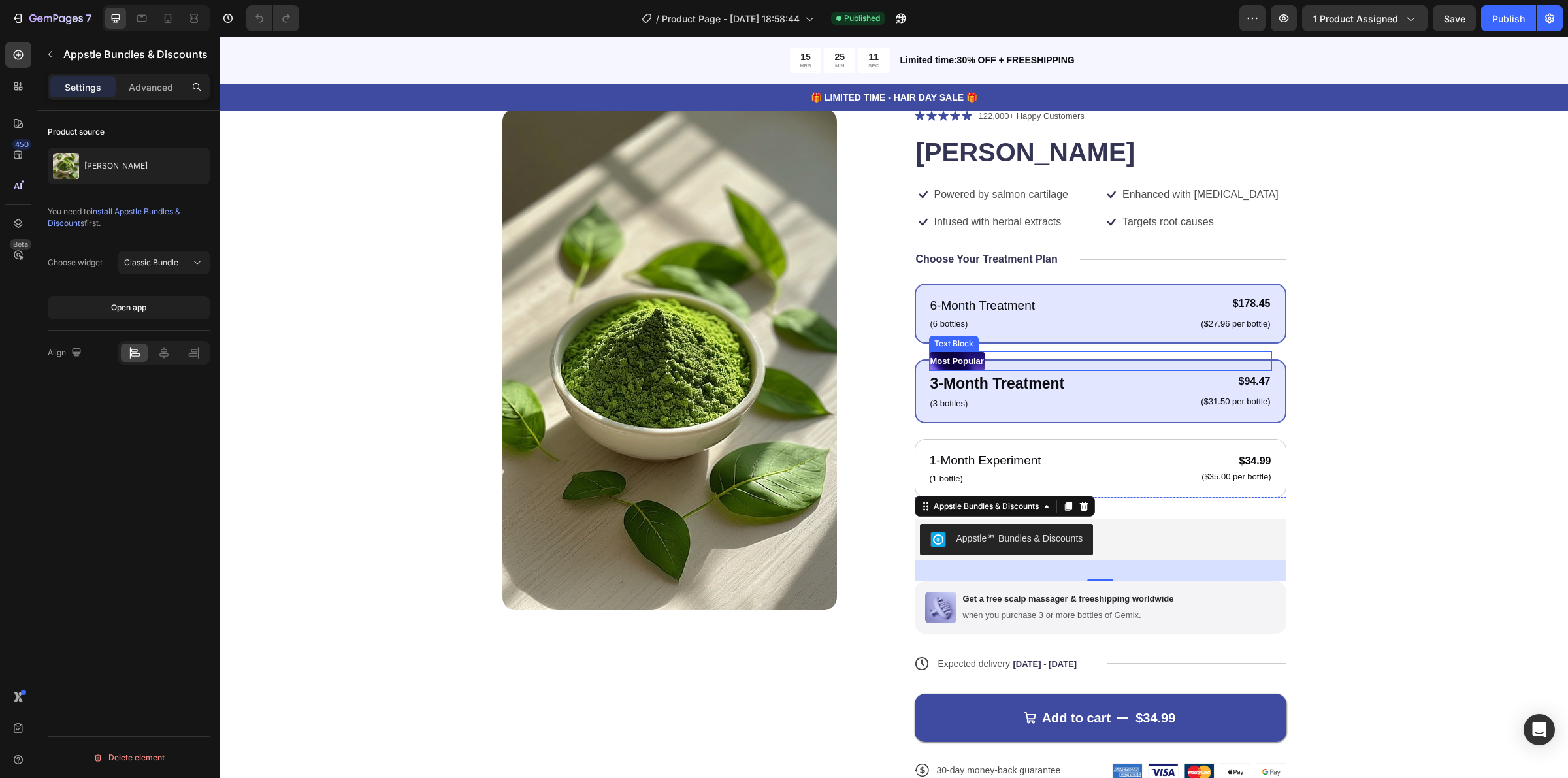
click at [1072, 328] on div "6-Month Treatment Text Block (6 bottles) Text Block $178.45 Product Price Produ…" at bounding box center [1100, 314] width 343 height 37
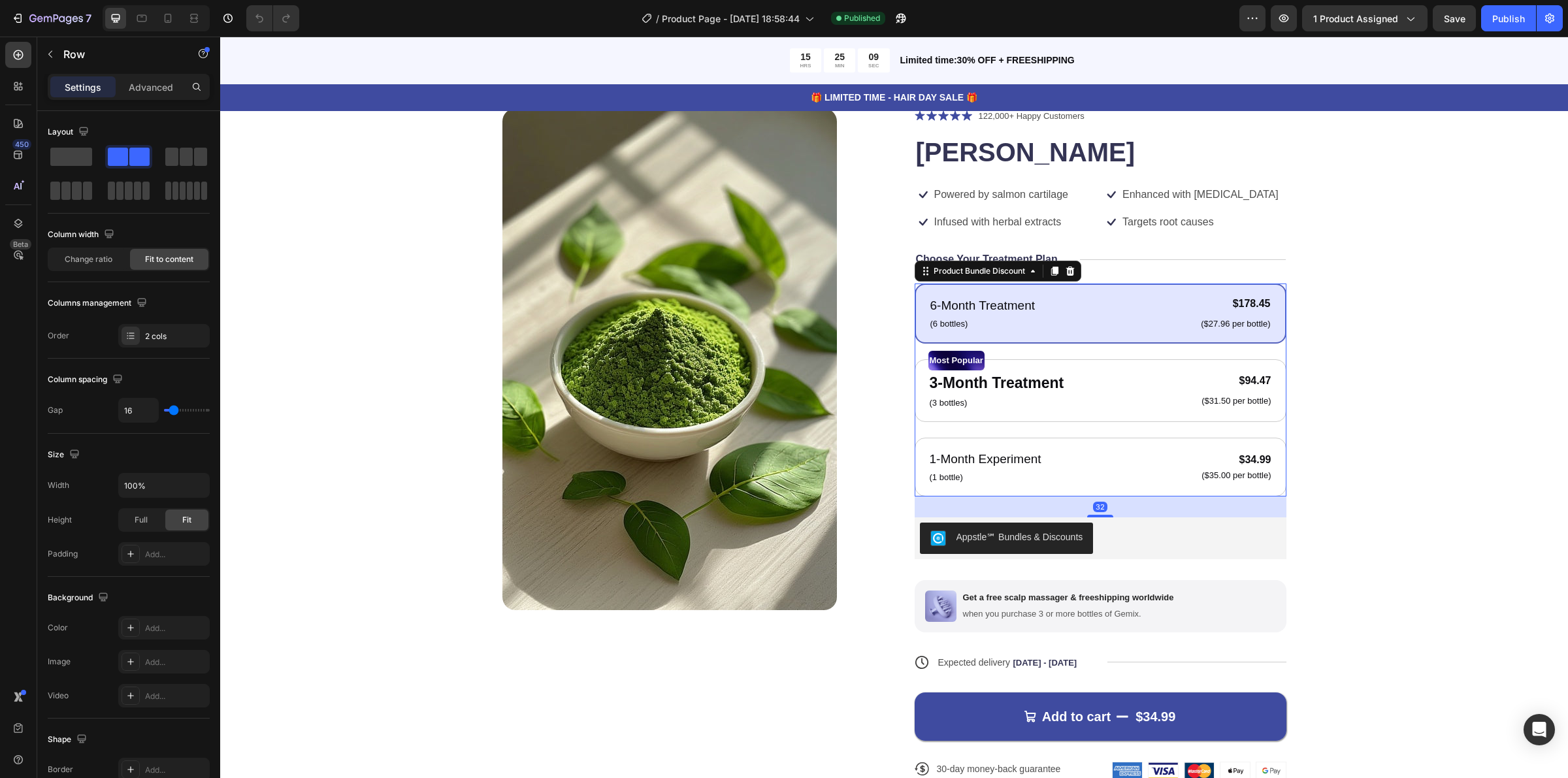
click at [1049, 343] on div "6-Month Treatment Text Block (6 bottles) Text Block $178.45 Product Price Produ…" at bounding box center [1100, 390] width 372 height 213
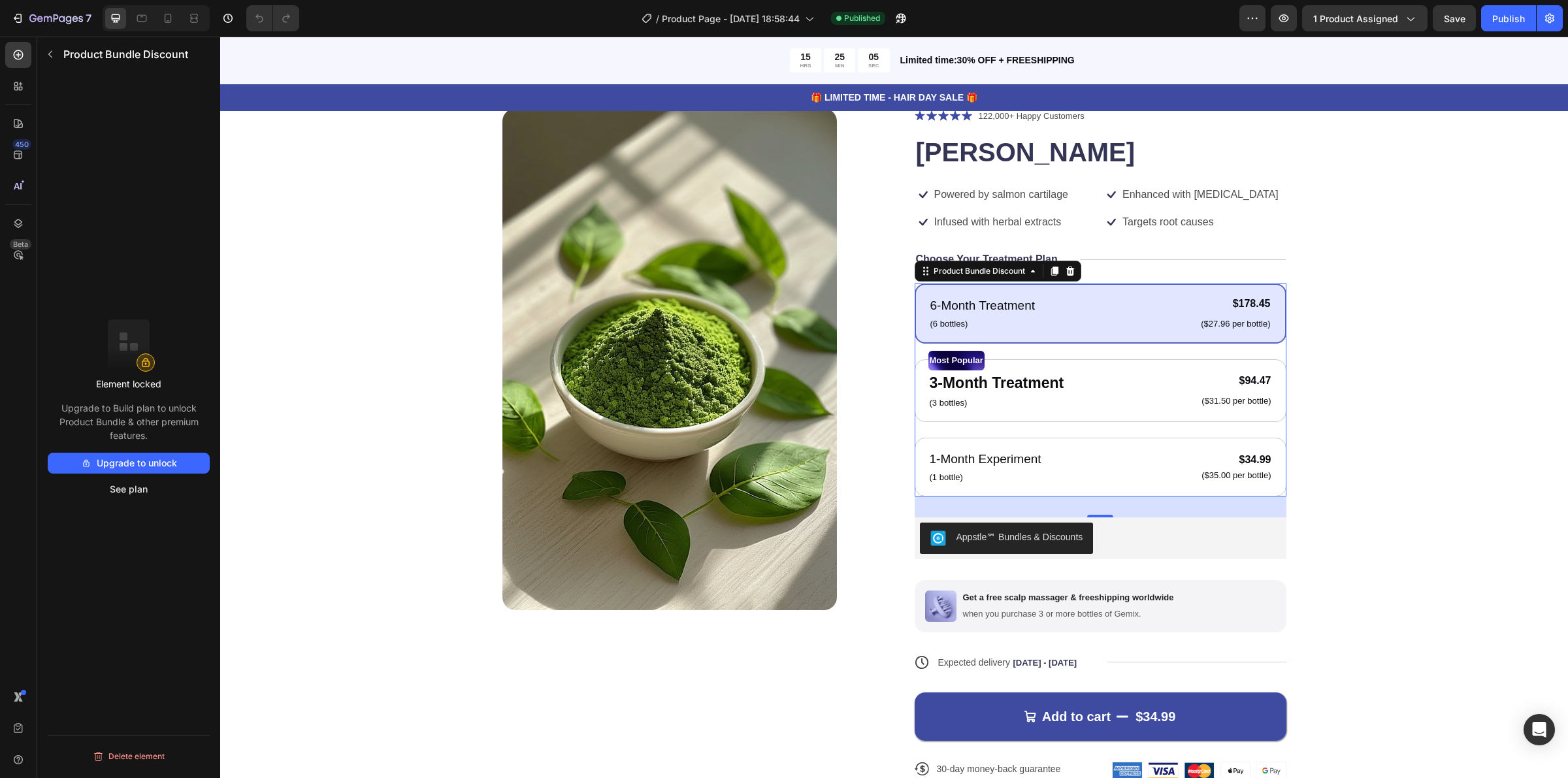
click at [157, 461] on button "Upgrade to unlock" at bounding box center [129, 463] width 162 height 21
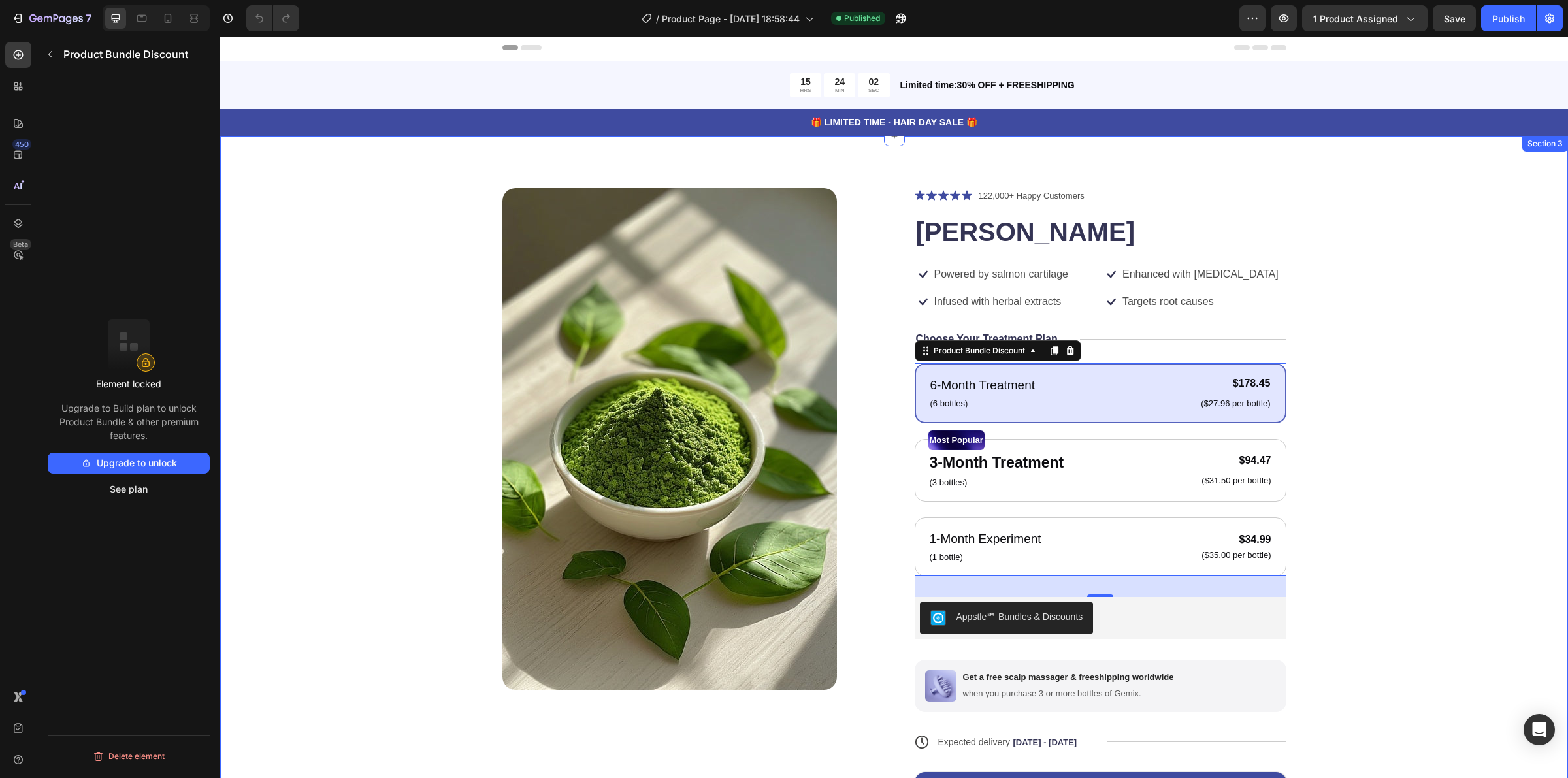
scroll to position [0, 0]
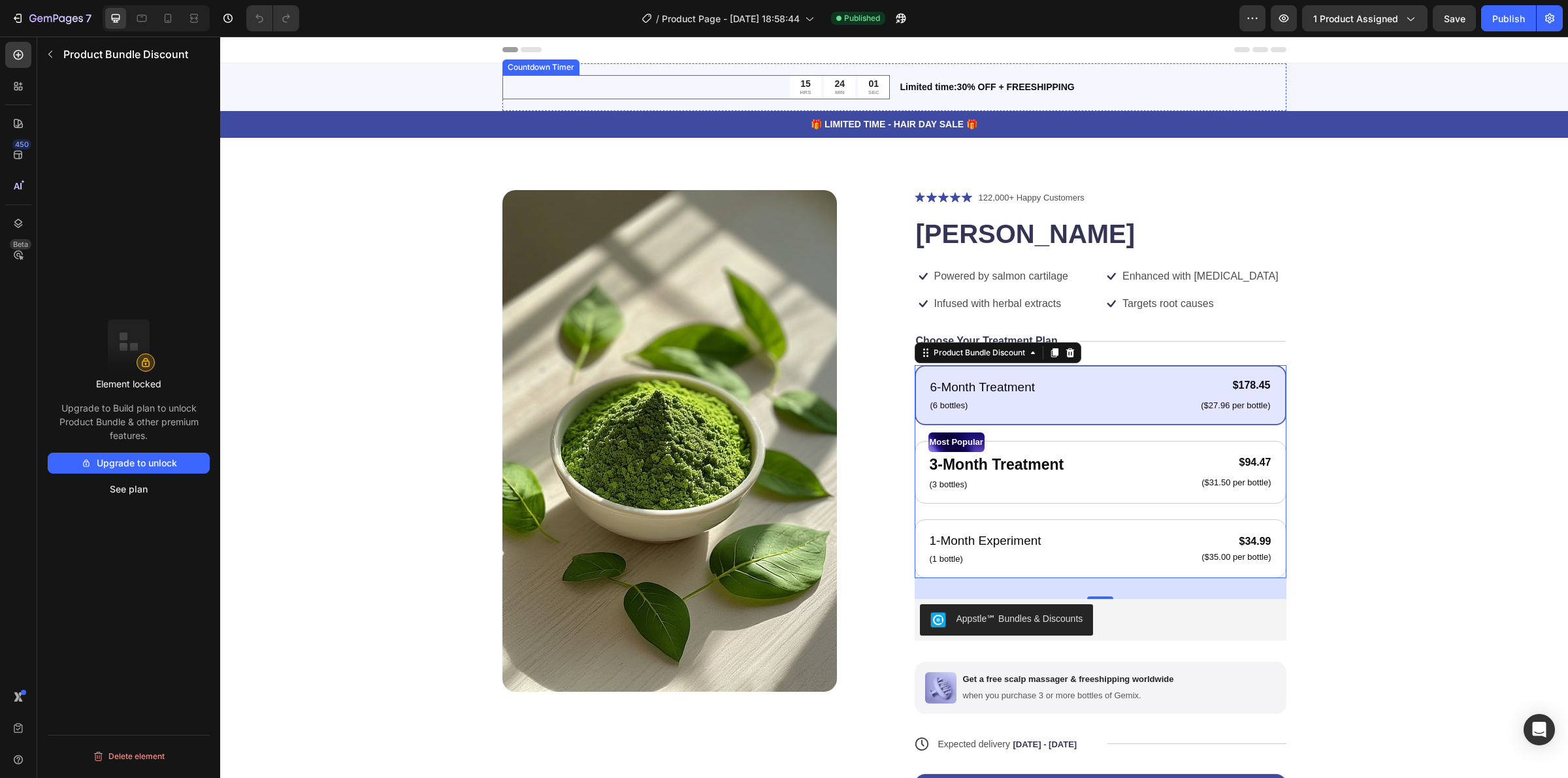
click at [594, 79] on div "15 HRS 24 MIN 01 SEC" at bounding box center [696, 87] width 387 height 24
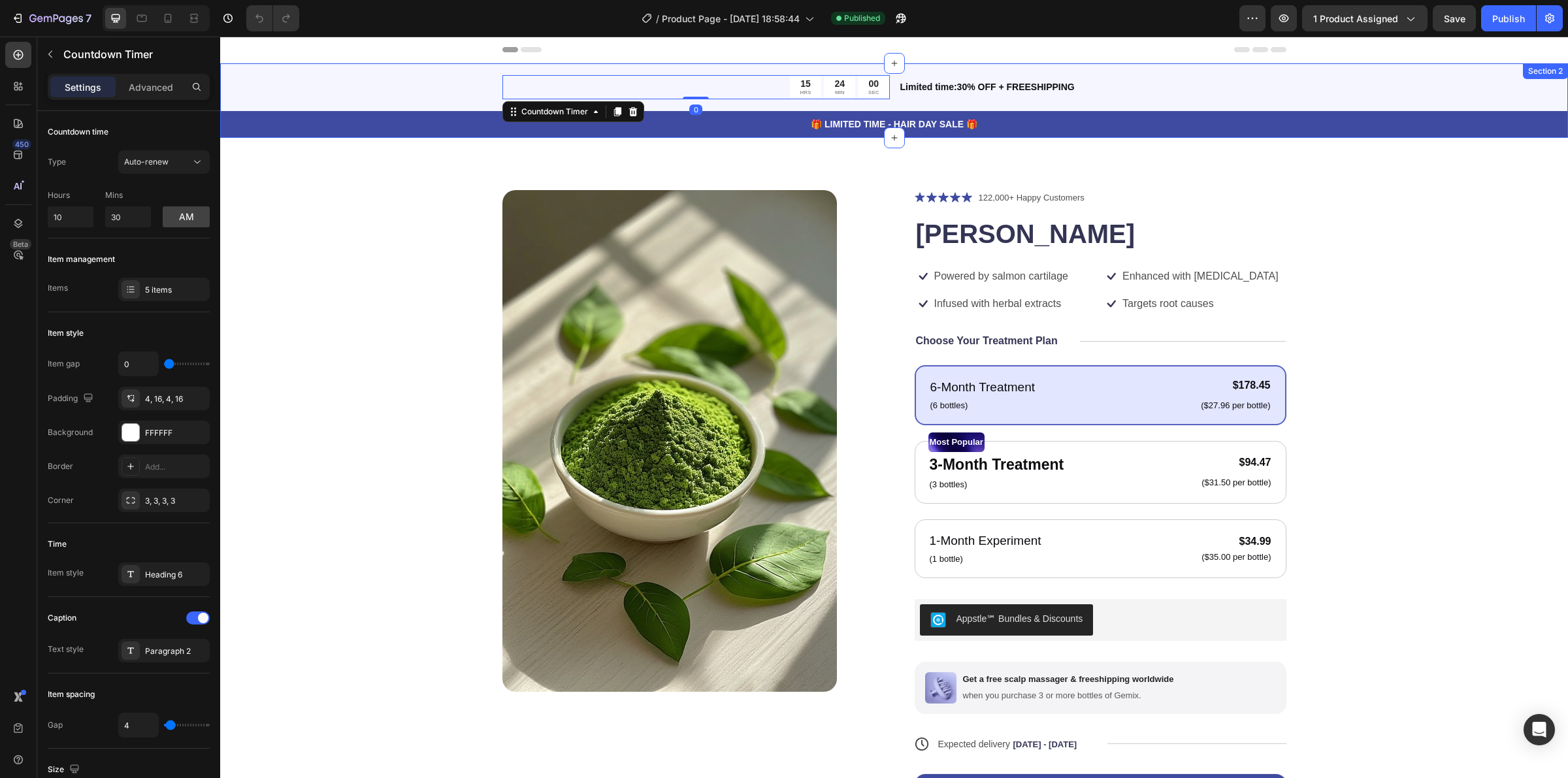
click at [357, 91] on div "15 HRS 24 MIN 00 SEC Countdown Timer 0 Limited time:30% OFF + FREESHIPPING Text…" at bounding box center [894, 101] width 1348 height 75
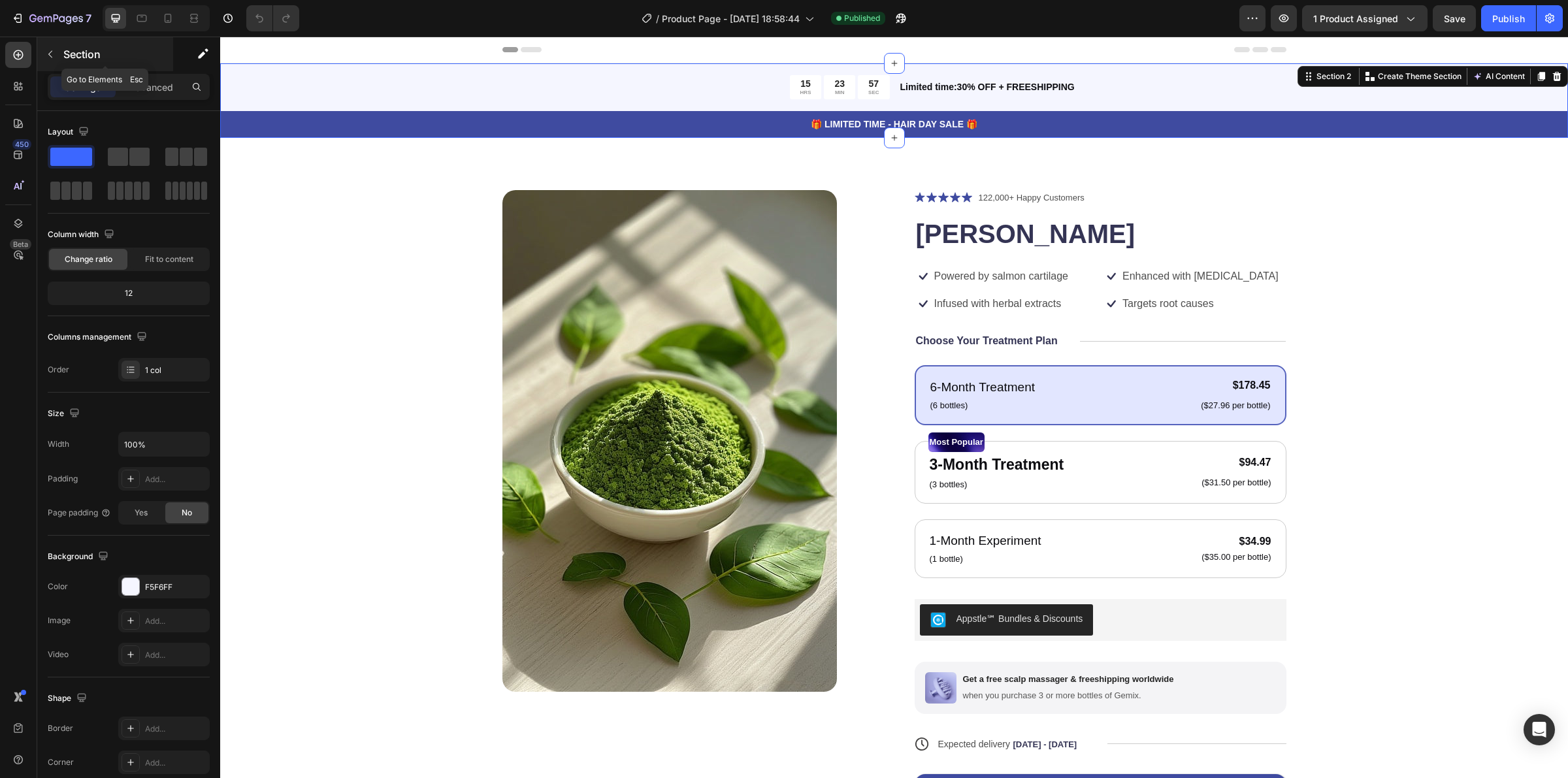
click at [45, 47] on button "button" at bounding box center [50, 54] width 21 height 21
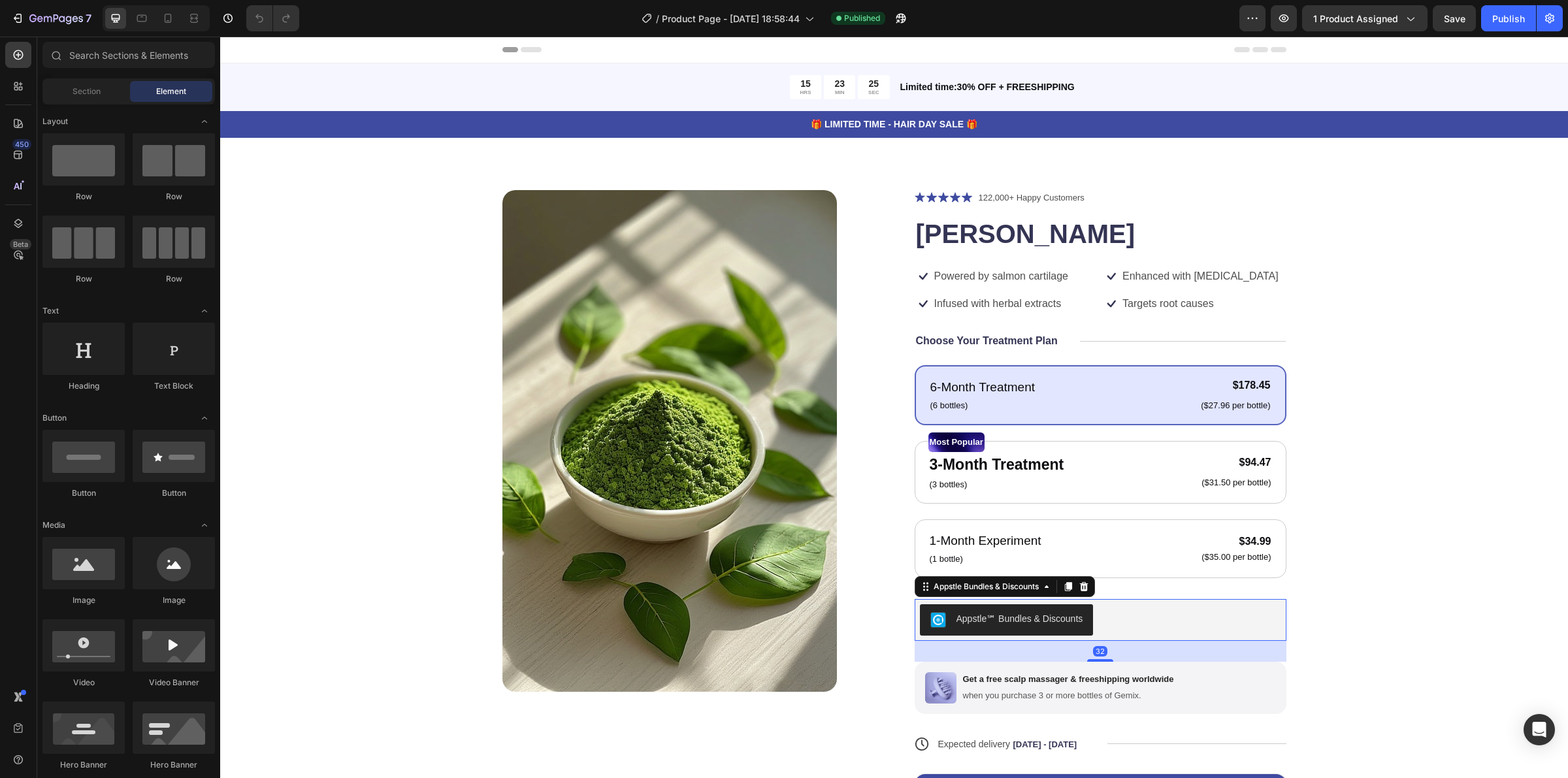
click at [1005, 628] on button "Appstle℠ Bundles & Discounts" at bounding box center [1006, 620] width 174 height 31
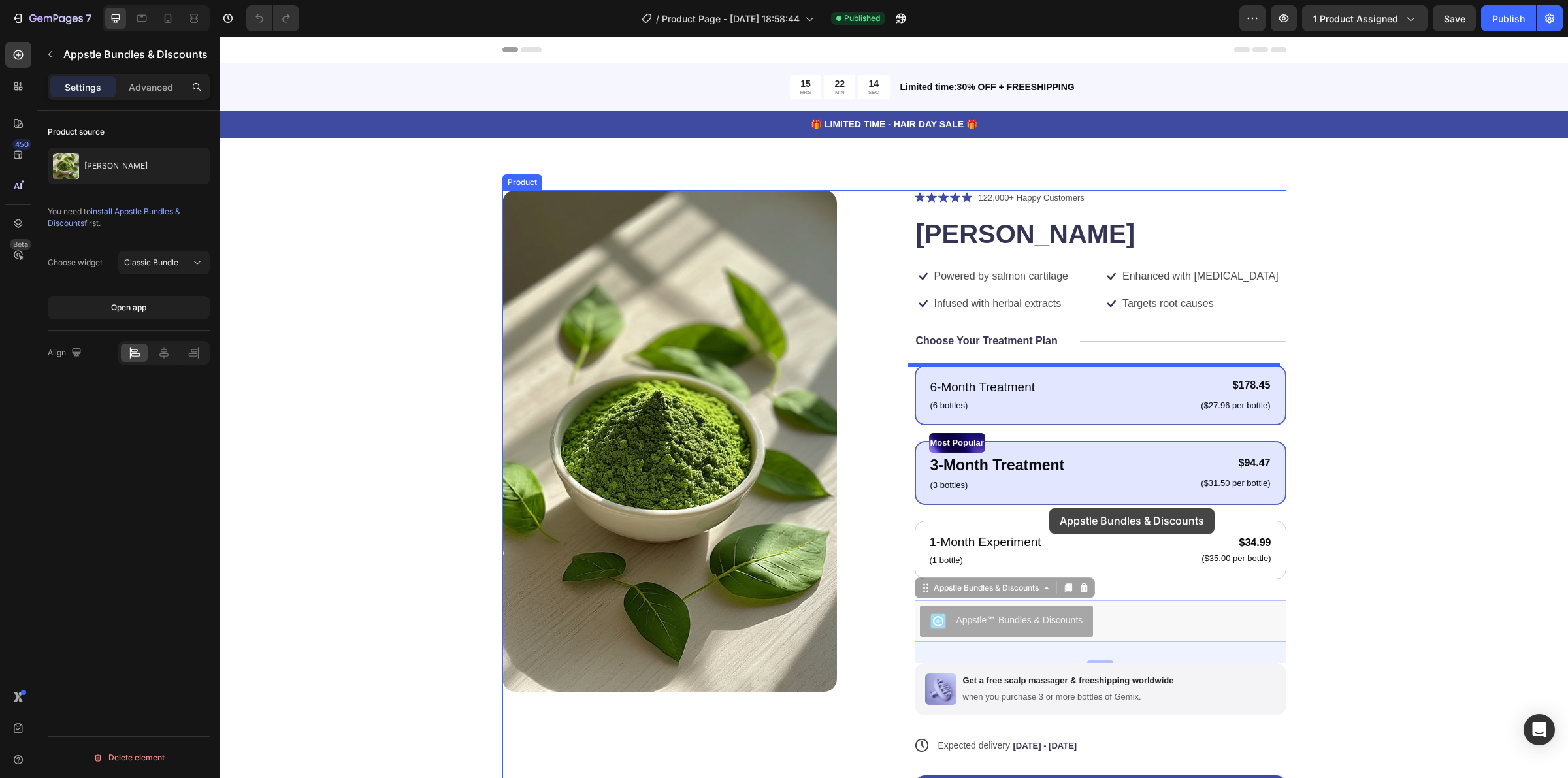
drag, startPoint x: 1030, startPoint y: 612, endPoint x: 1048, endPoint y: 504, distance: 109.5
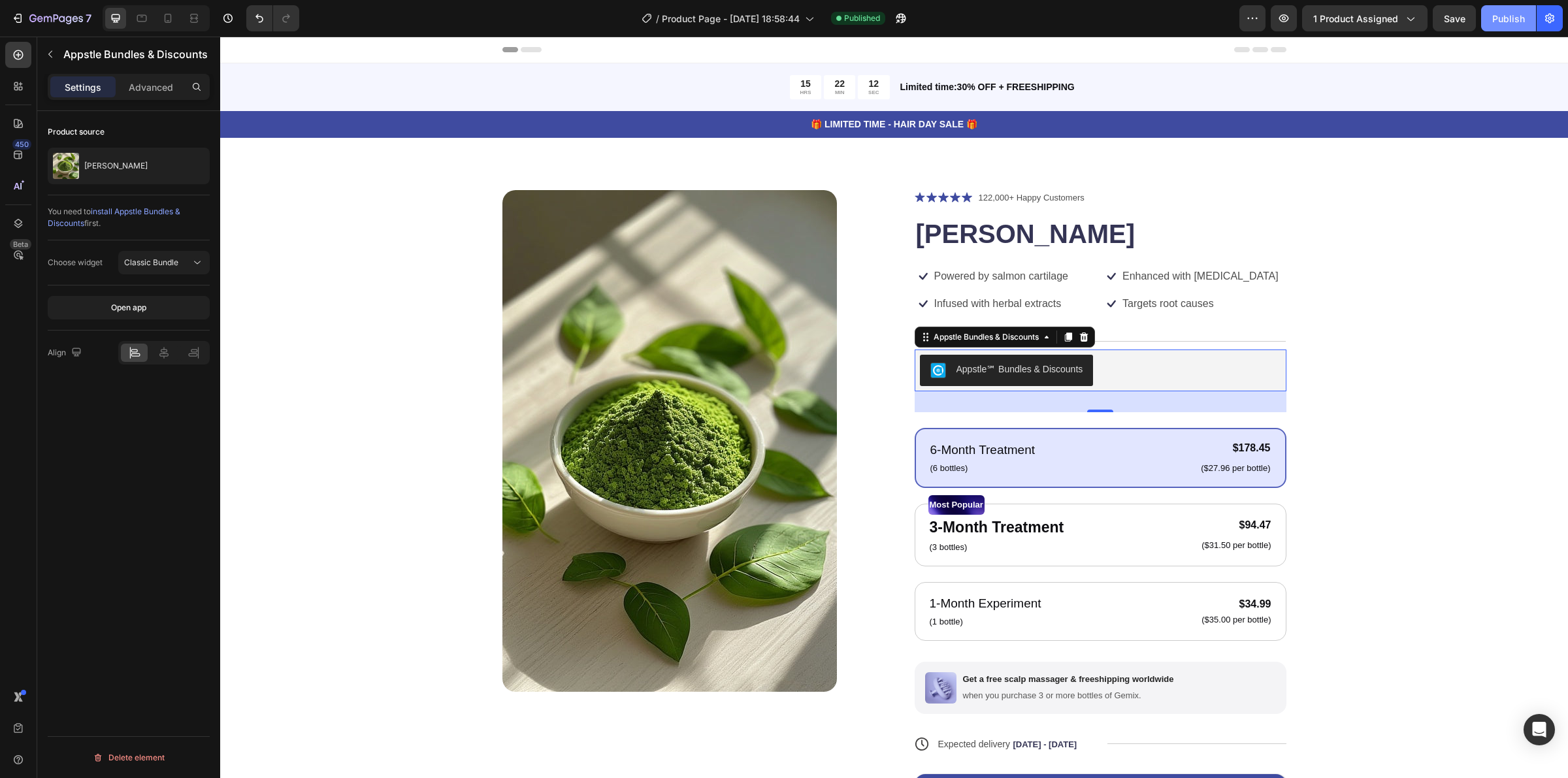
click at [1504, 12] on div "Publish" at bounding box center [1509, 18] width 33 height 13
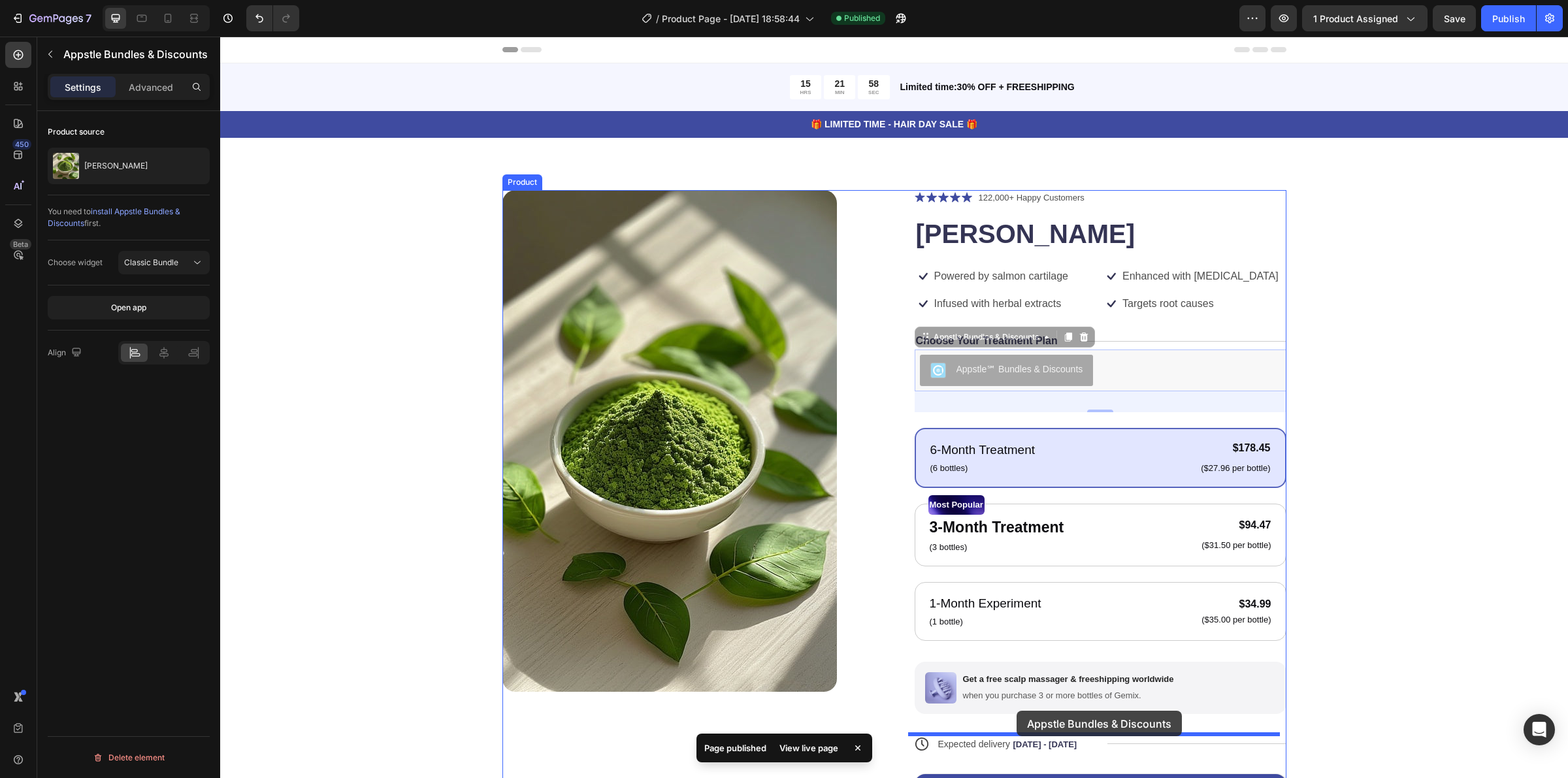
drag, startPoint x: 922, startPoint y: 366, endPoint x: 1014, endPoint y: 710, distance: 356.1
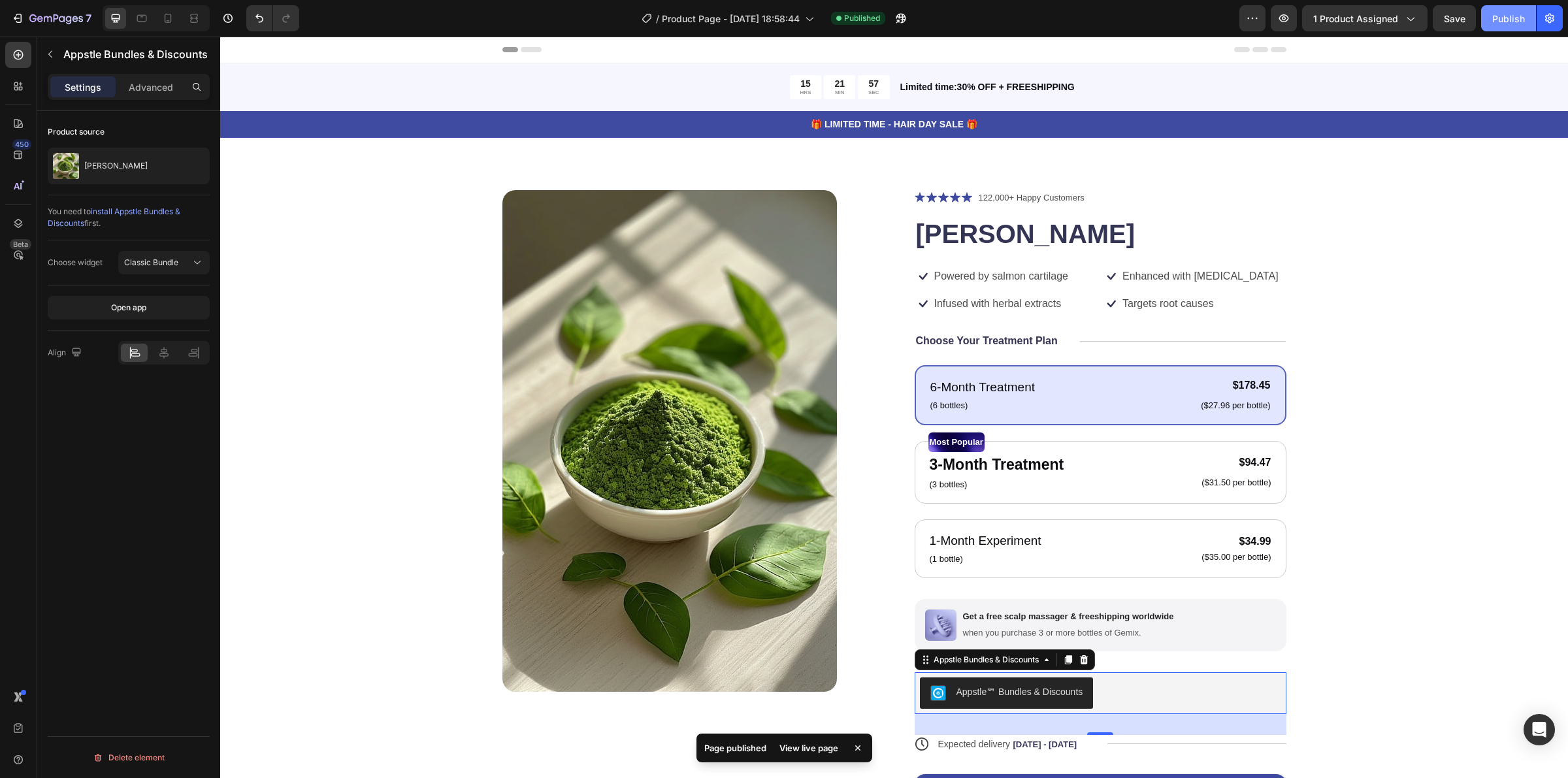
click at [1500, 8] on button "Publish" at bounding box center [1509, 18] width 55 height 26
click at [142, 214] on span "install Appstle Bundles & Discounts" at bounding box center [114, 217] width 133 height 21
click at [164, 255] on button "Classic Bundle" at bounding box center [163, 262] width 91 height 24
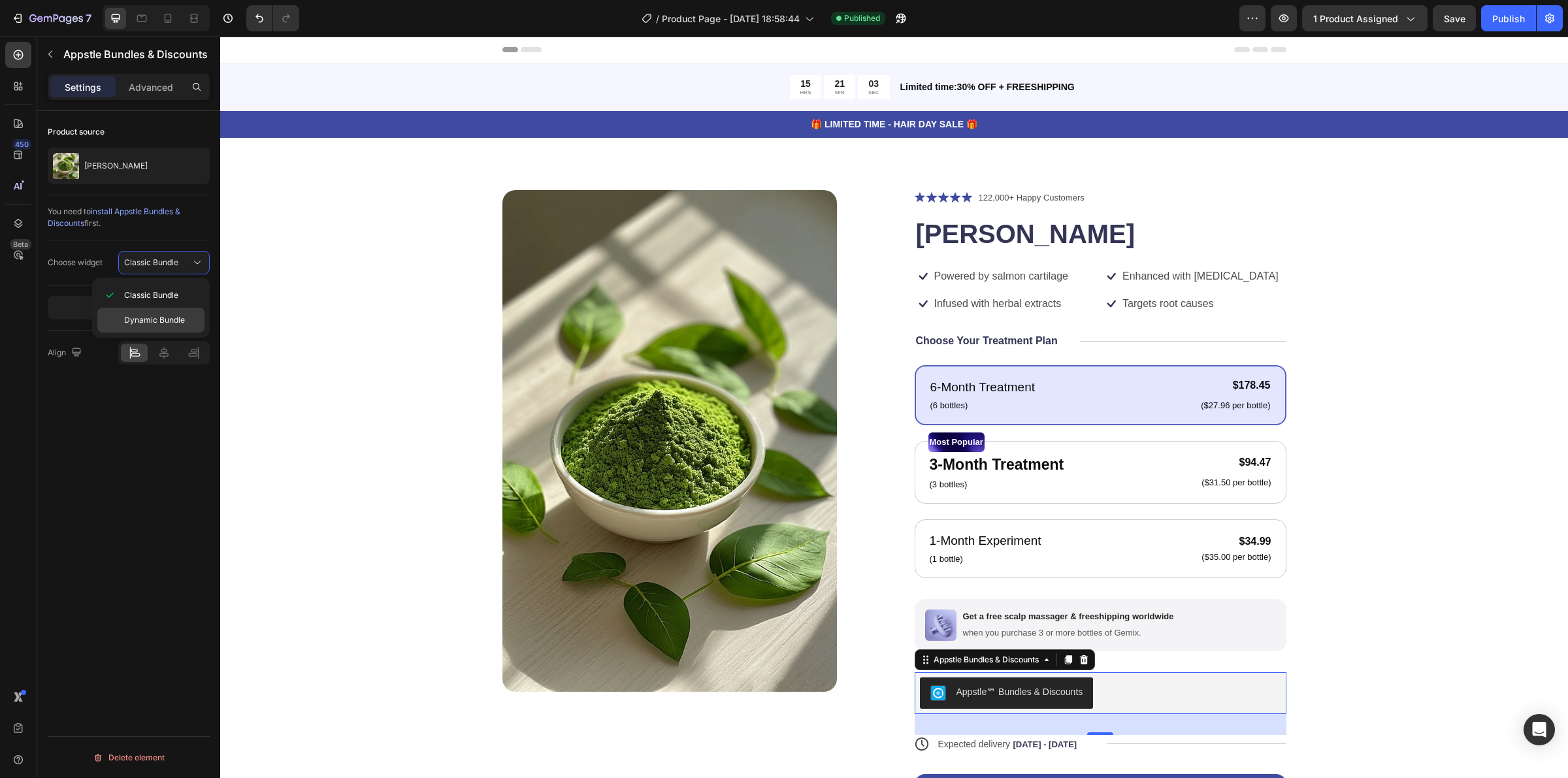
click at [156, 315] on span "Dynamic Bundle" at bounding box center [154, 320] width 61 height 12
click at [154, 262] on span "Dynamic Bundle" at bounding box center [154, 262] width 61 height 9
click at [160, 294] on span "Classic Bundle" at bounding box center [151, 295] width 54 height 12
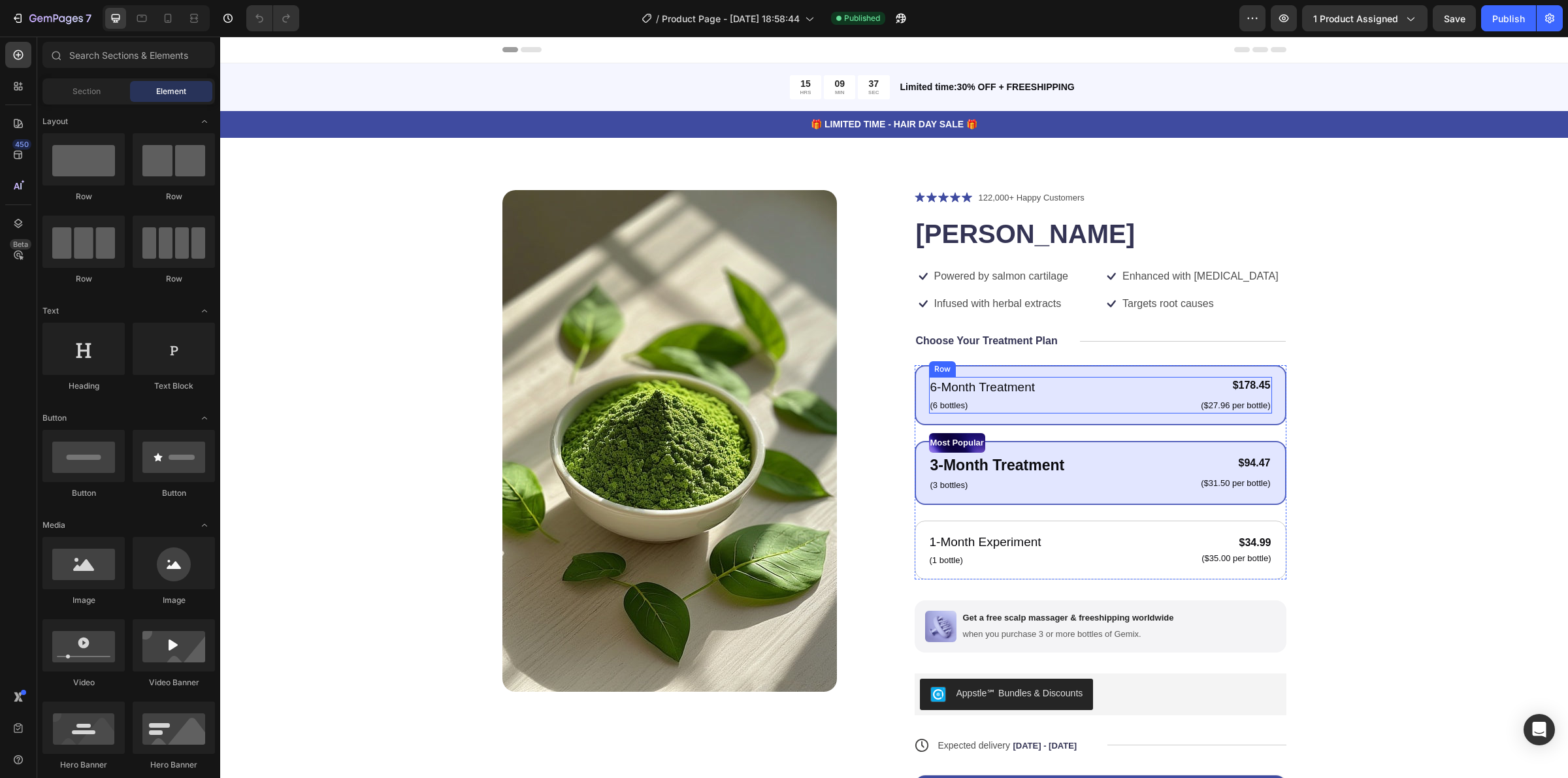
click at [1089, 399] on div "6-Month Treatment Text Block (6 bottles) Text Block $178.45 Product Price Produ…" at bounding box center [1100, 395] width 343 height 37
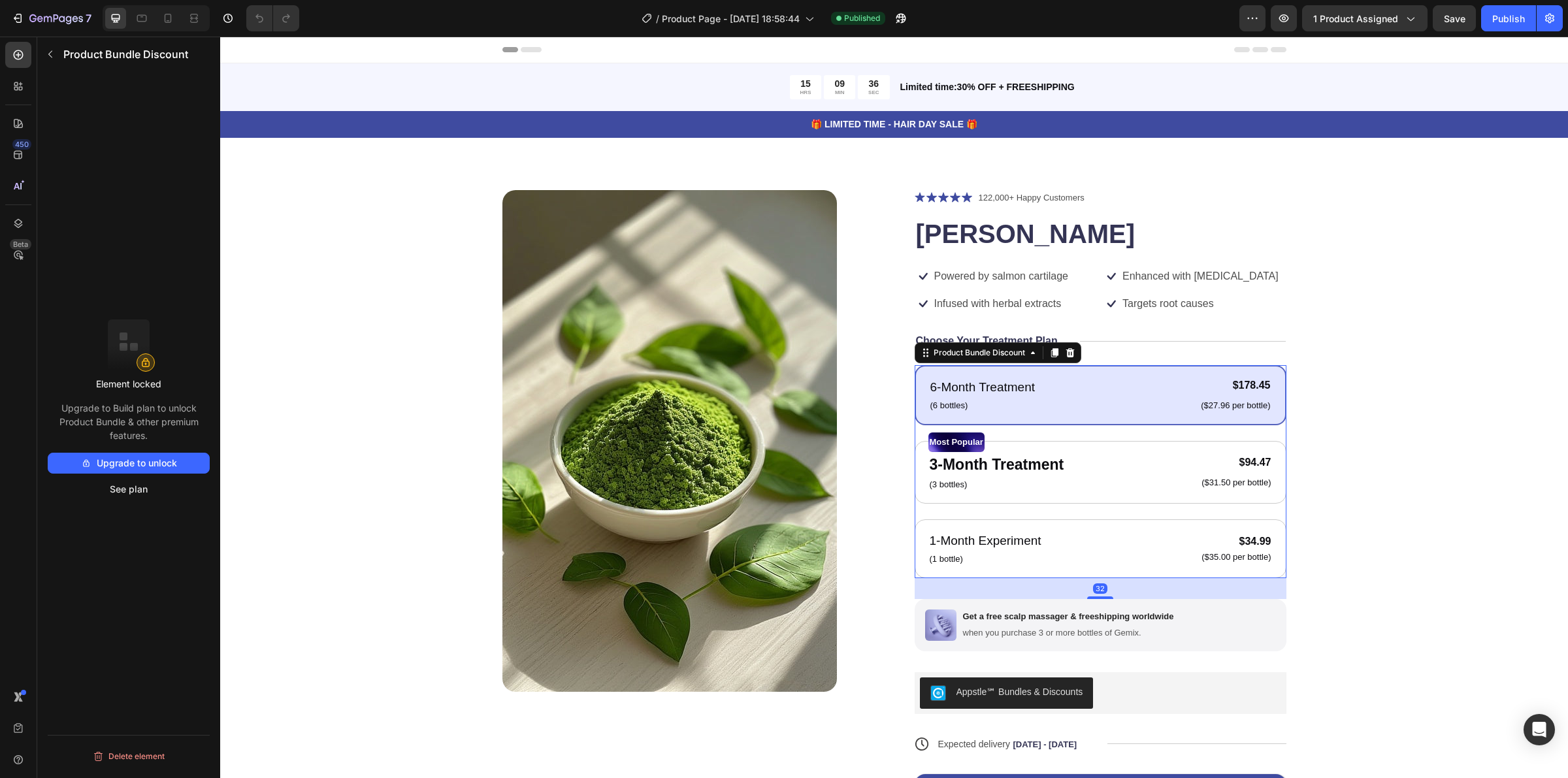
click at [1101, 373] on div "6-Month Treatment Text Block (6 bottles) Text Block $178.45 Product Price Produ…" at bounding box center [1100, 395] width 372 height 60
click at [130, 488] on button "See plan" at bounding box center [129, 489] width 162 height 21
click at [125, 459] on button "Upgrade to unlock" at bounding box center [129, 463] width 162 height 21
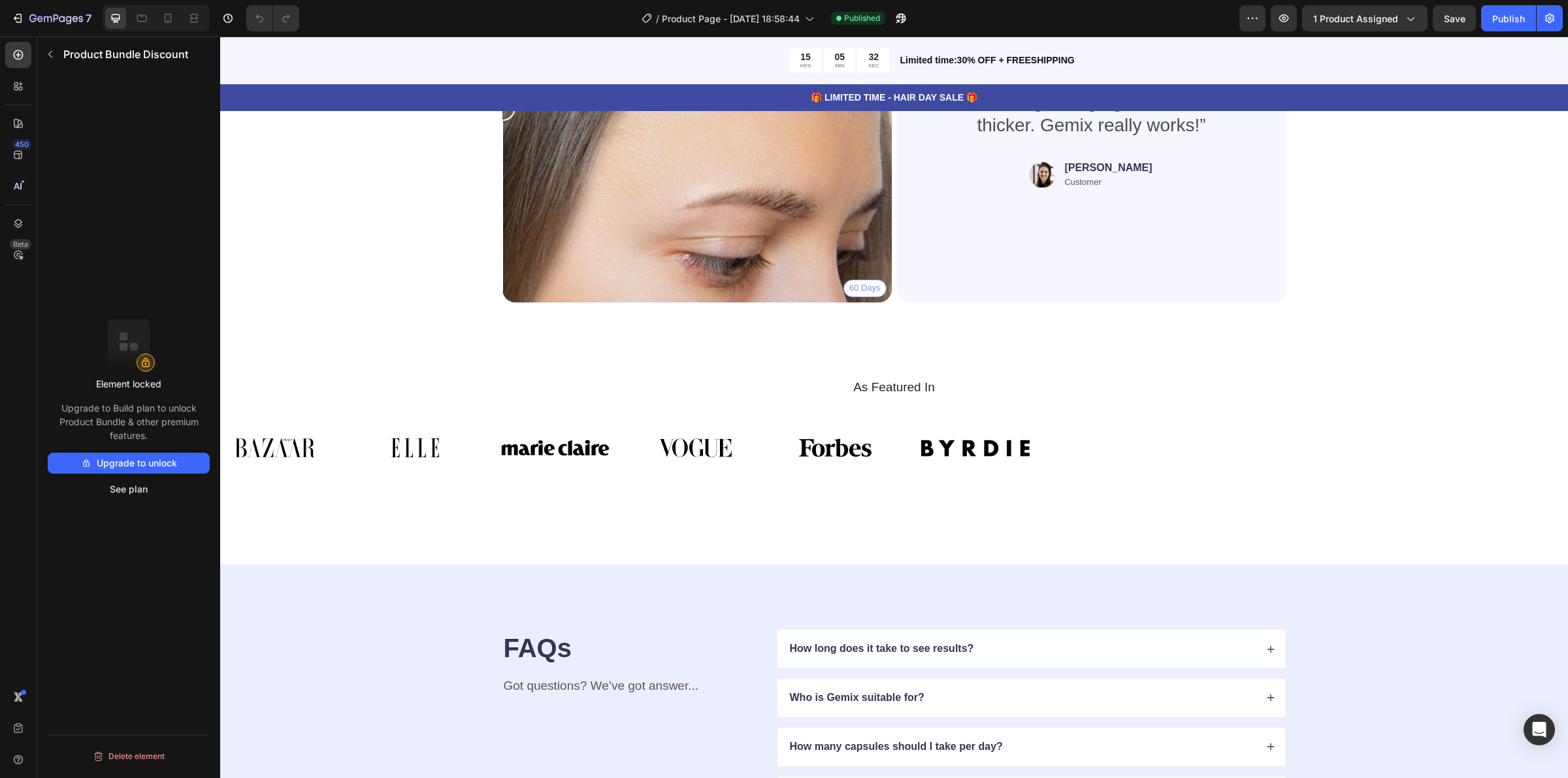
scroll to position [3153, 0]
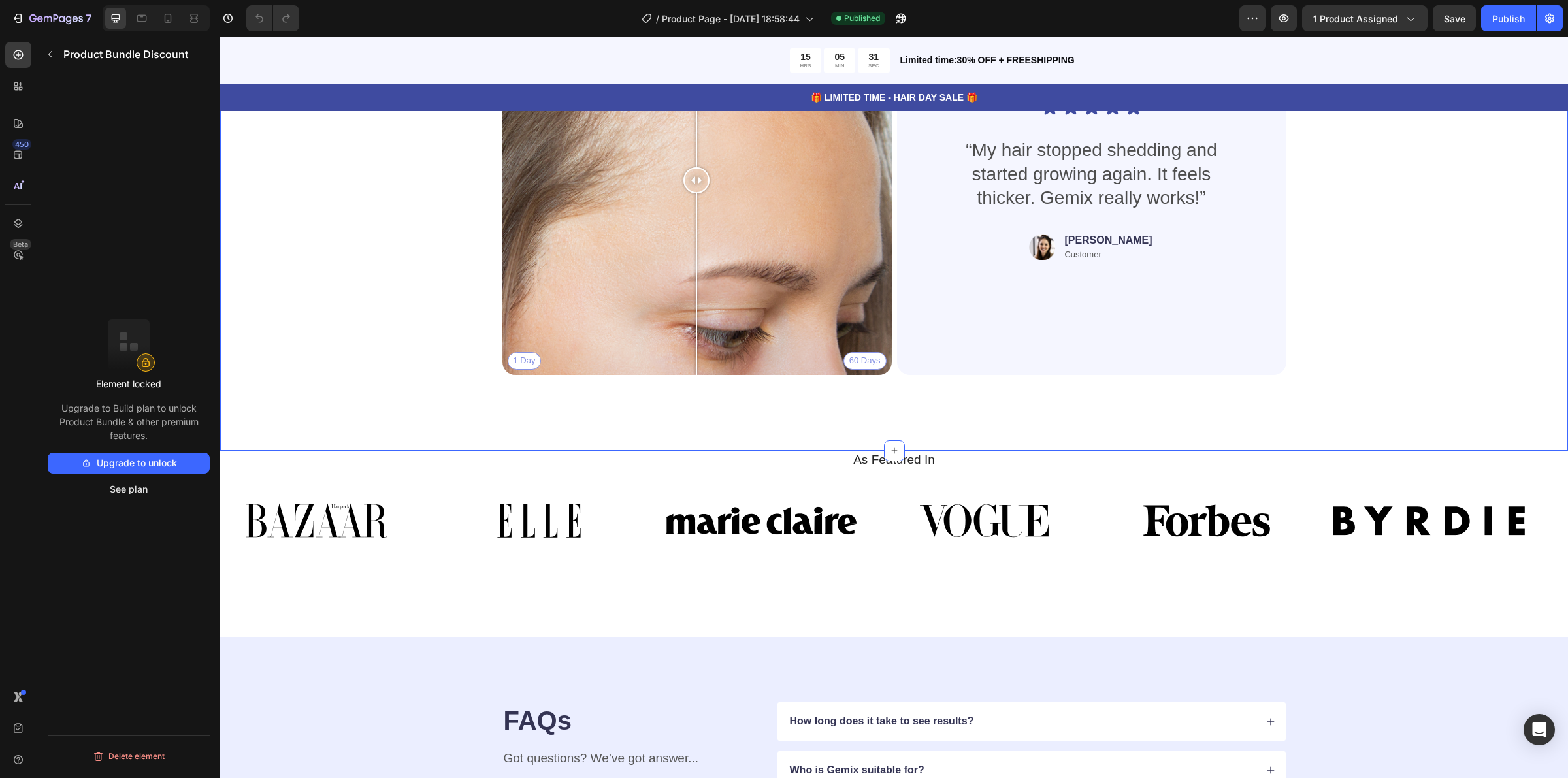
click at [305, 239] on div "Real People. Real Hair Results Heading Thousands have seen visible improvements…" at bounding box center [894, 127] width 1243 height 515
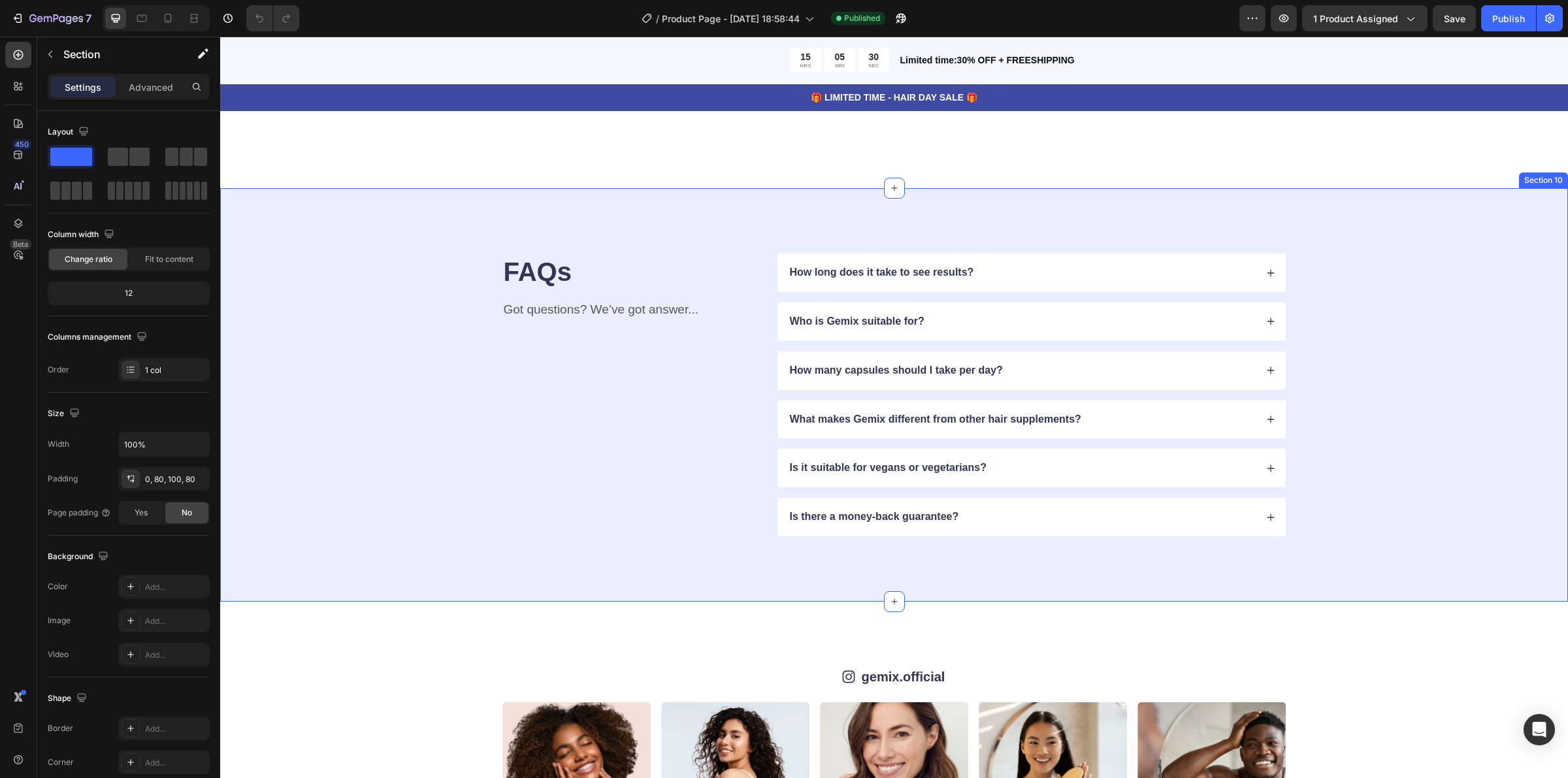
scroll to position [3806, 0]
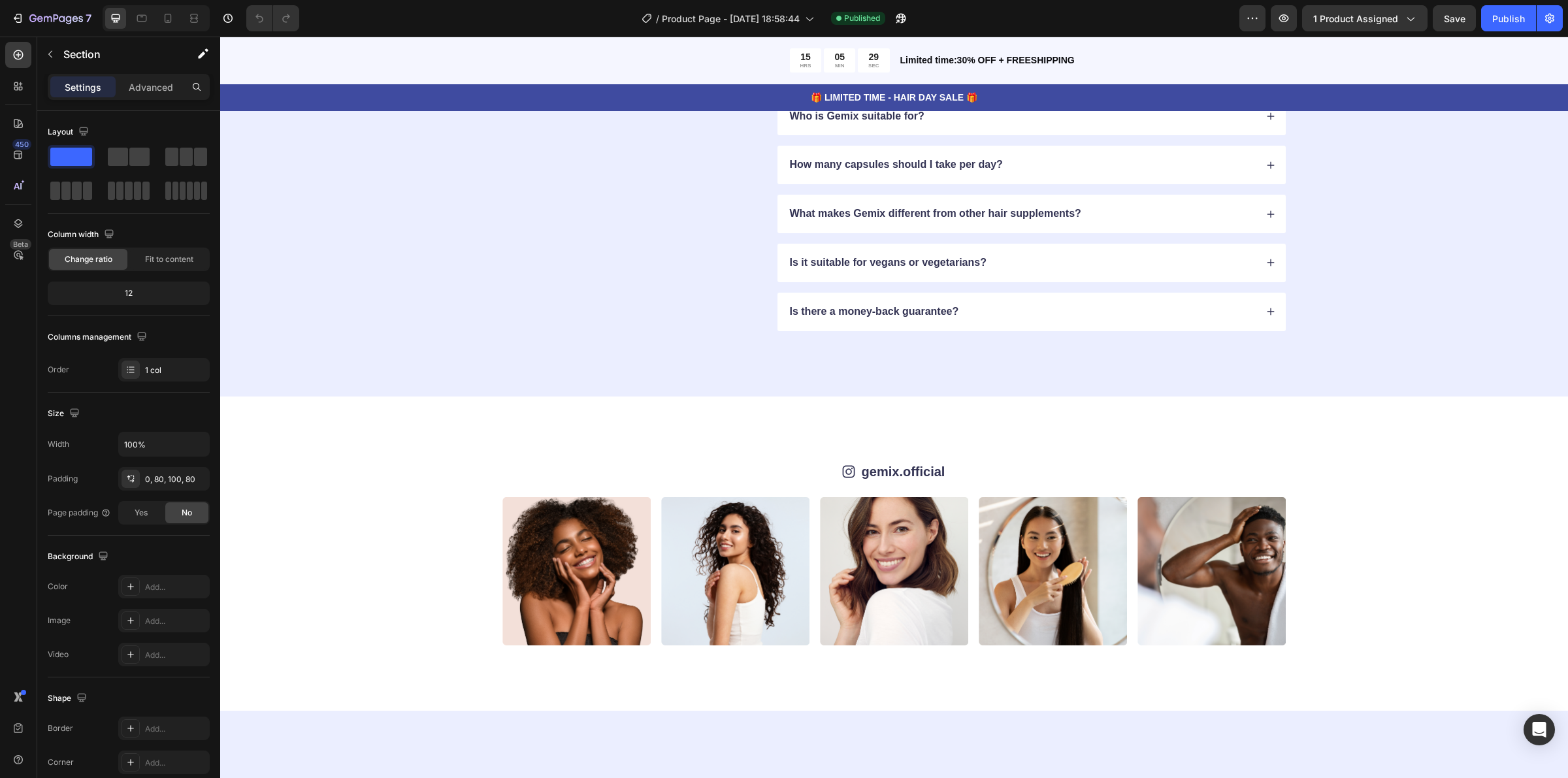
click at [95, 90] on p "Settings" at bounding box center [83, 86] width 37 height 13
click at [56, 56] on button "button" at bounding box center [50, 54] width 21 height 21
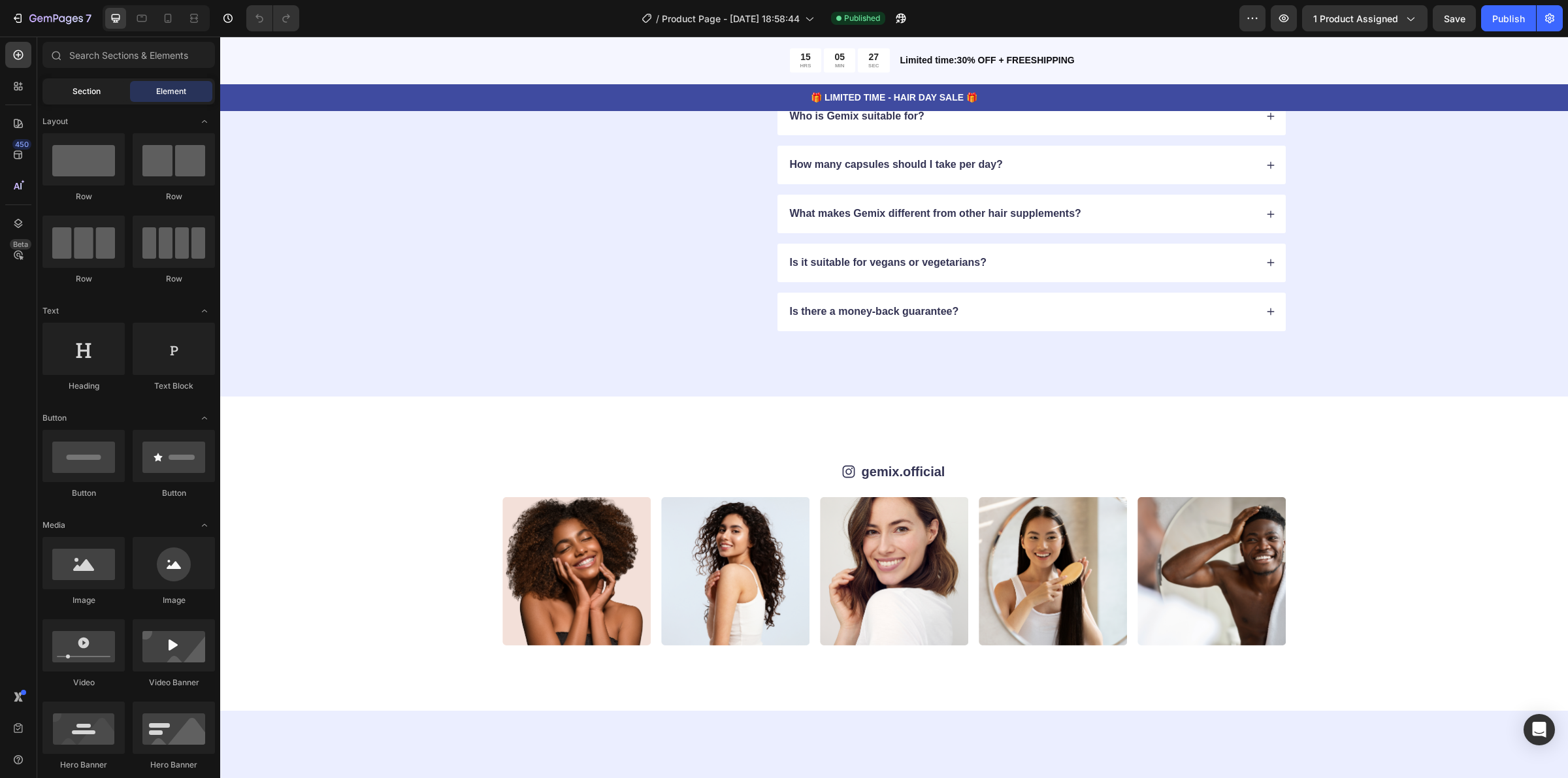
click at [100, 95] on div "Section" at bounding box center [86, 91] width 83 height 21
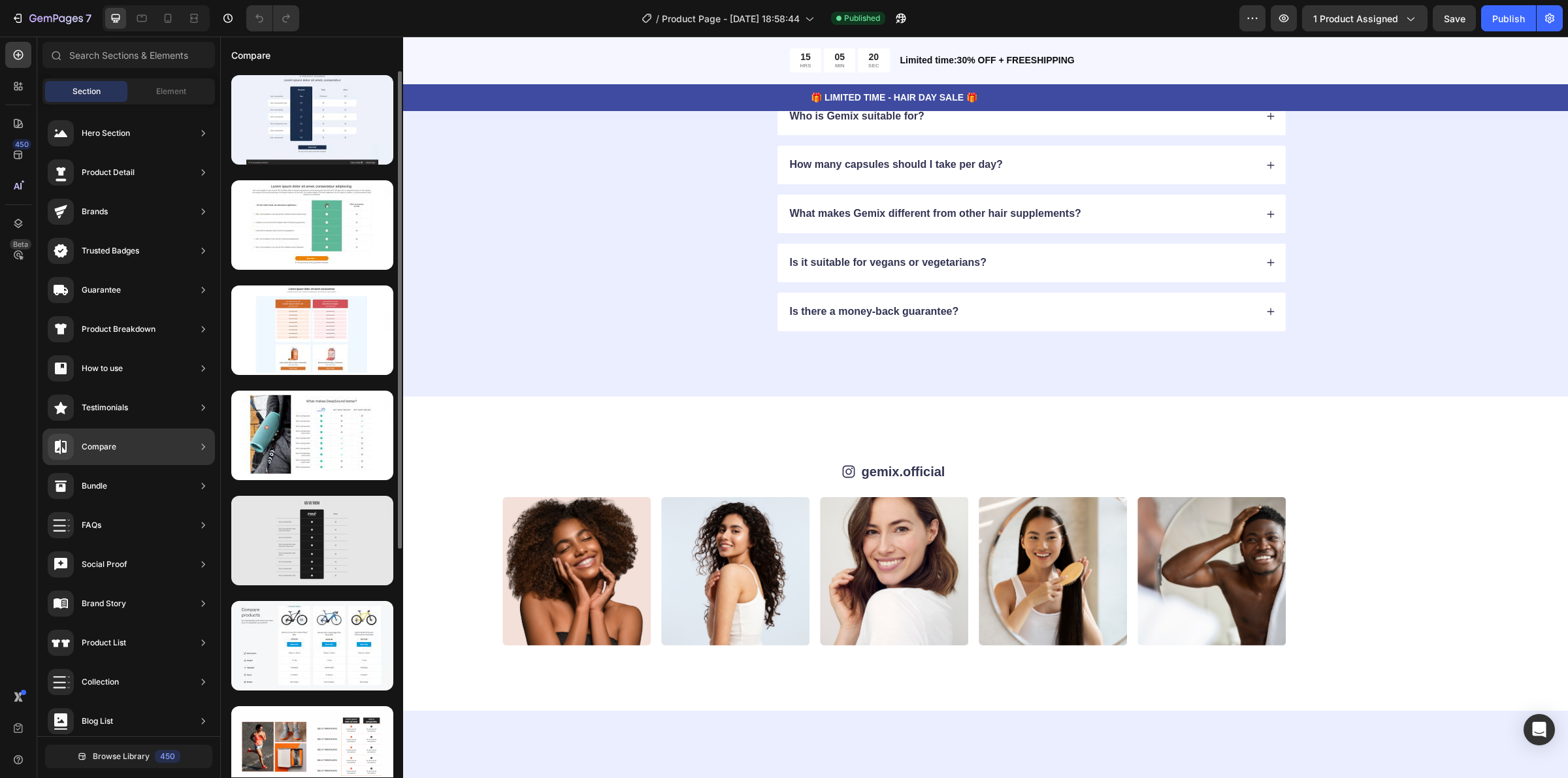
click at [338, 546] on div at bounding box center [312, 541] width 162 height 90
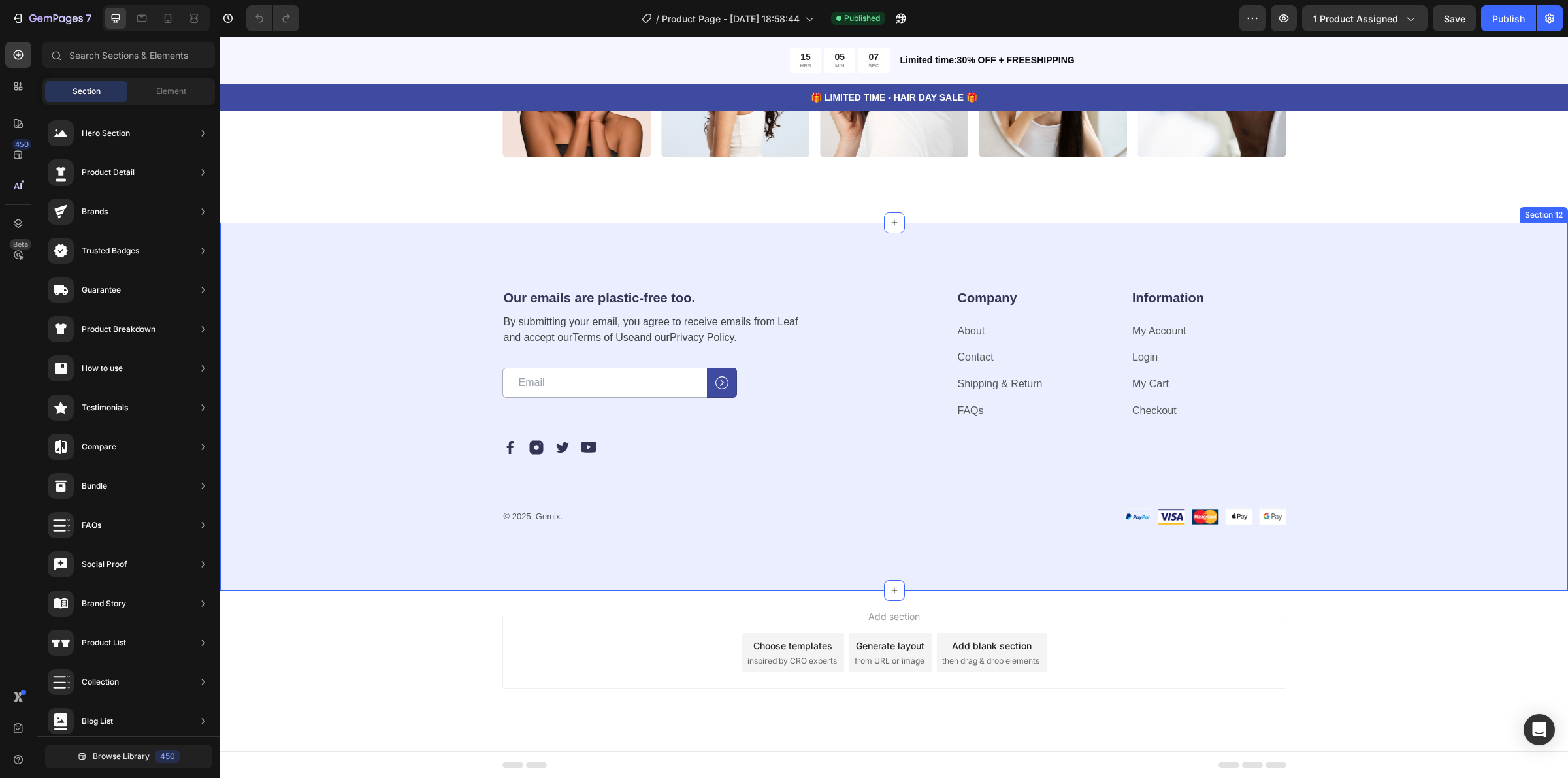
scroll to position [4297, 0]
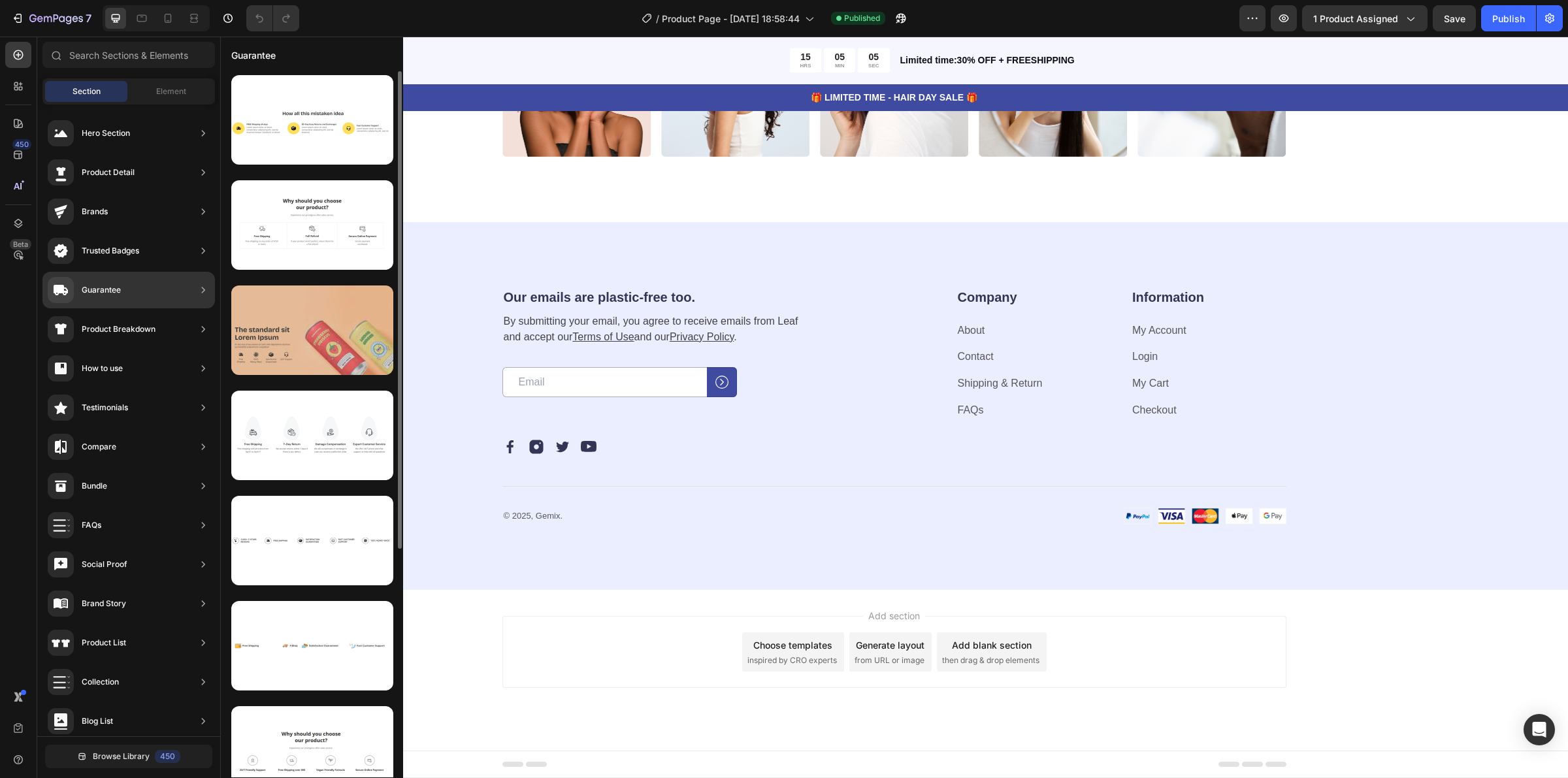
click at [305, 343] on div at bounding box center [312, 330] width 162 height 90
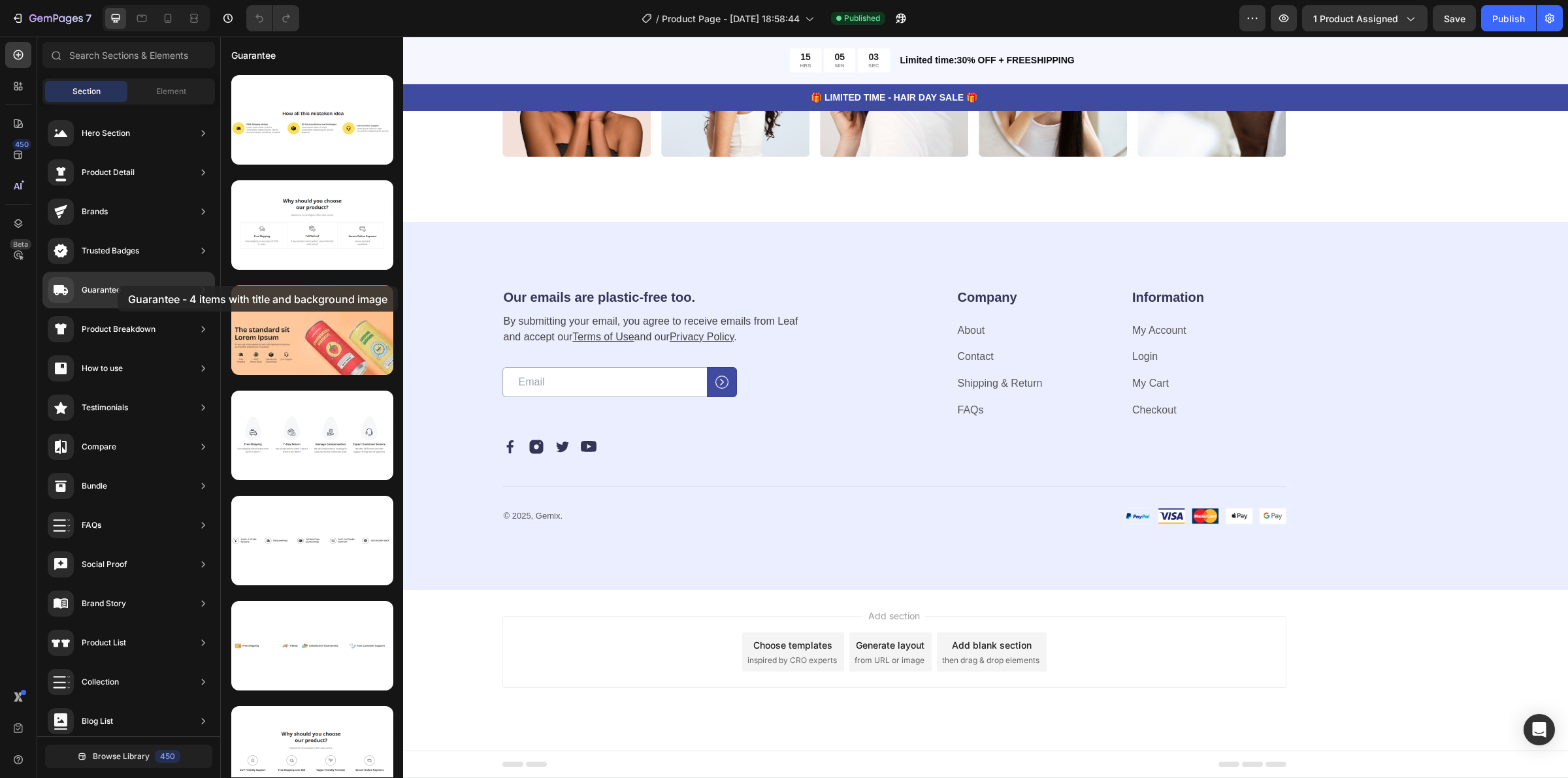
drag, startPoint x: 305, startPoint y: 343, endPoint x: 118, endPoint y: 286, distance: 195.5
click at [118, 286] on div "450 Beta Sections(18) Elements(84) Section Element Hero Section Product Detail …" at bounding box center [110, 408] width 220 height 742
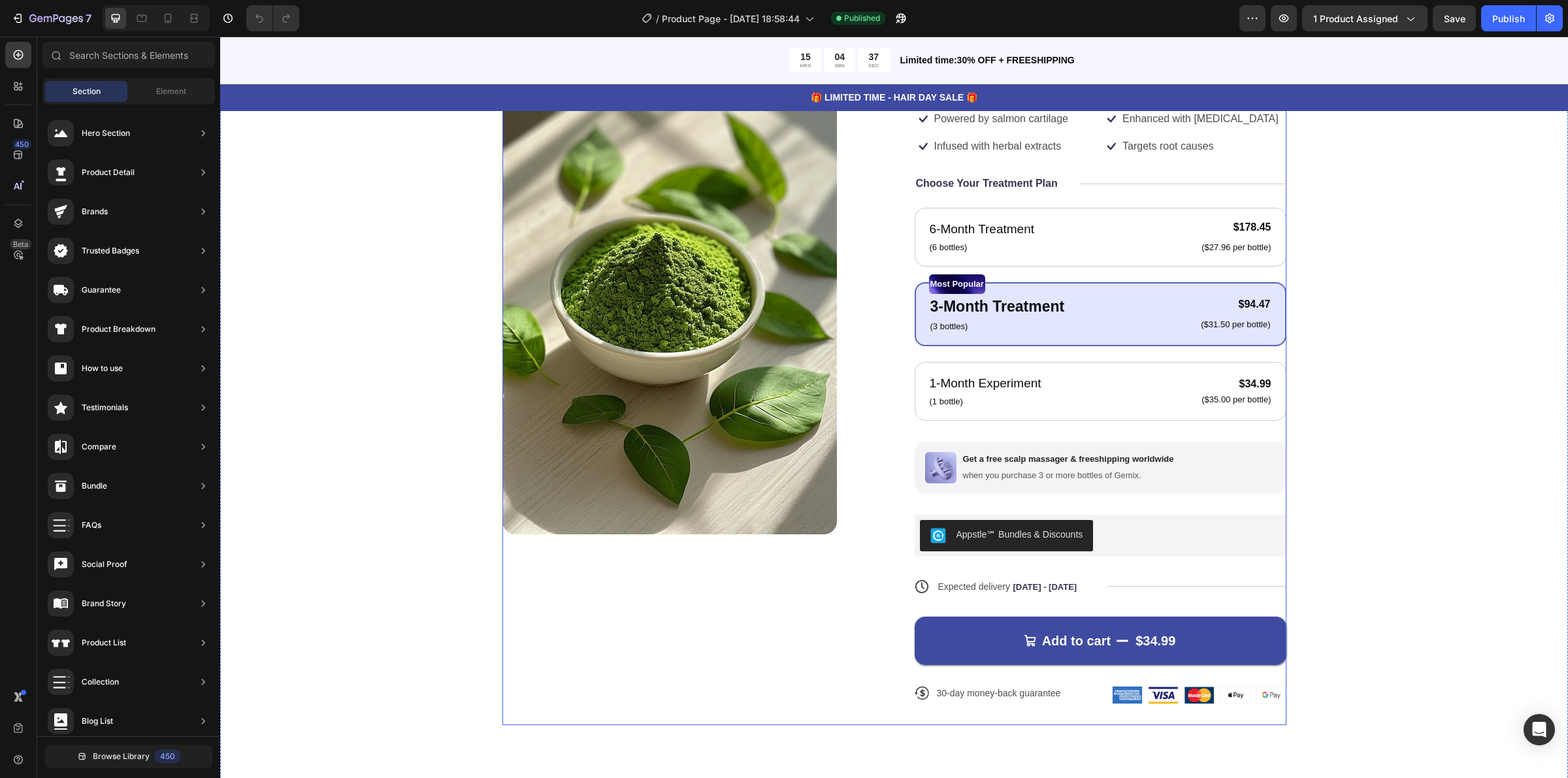
scroll to position [163, 0]
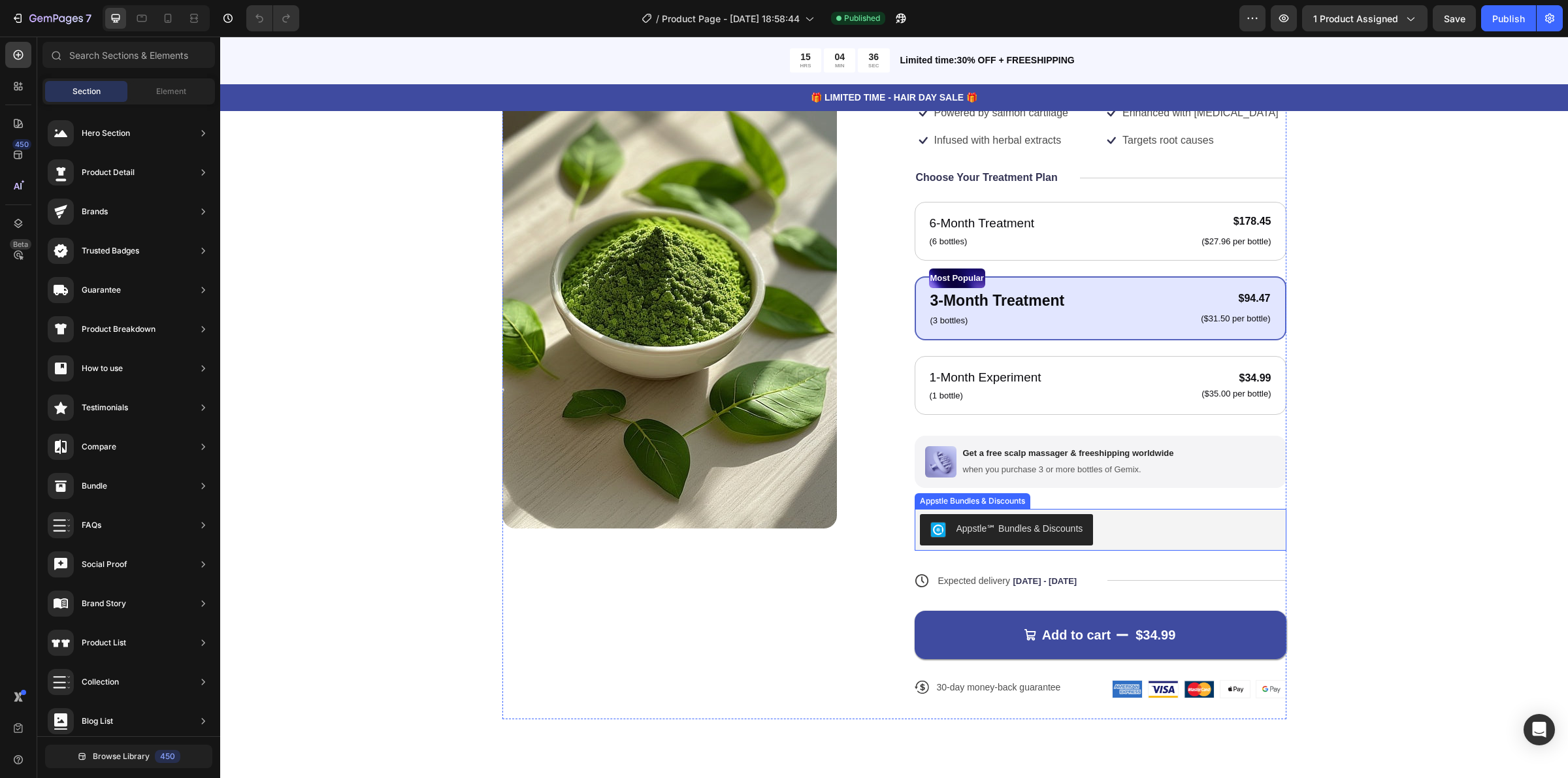
click at [977, 536] on div "Appstle℠ Bundles & Discounts" at bounding box center [1007, 530] width 153 height 16
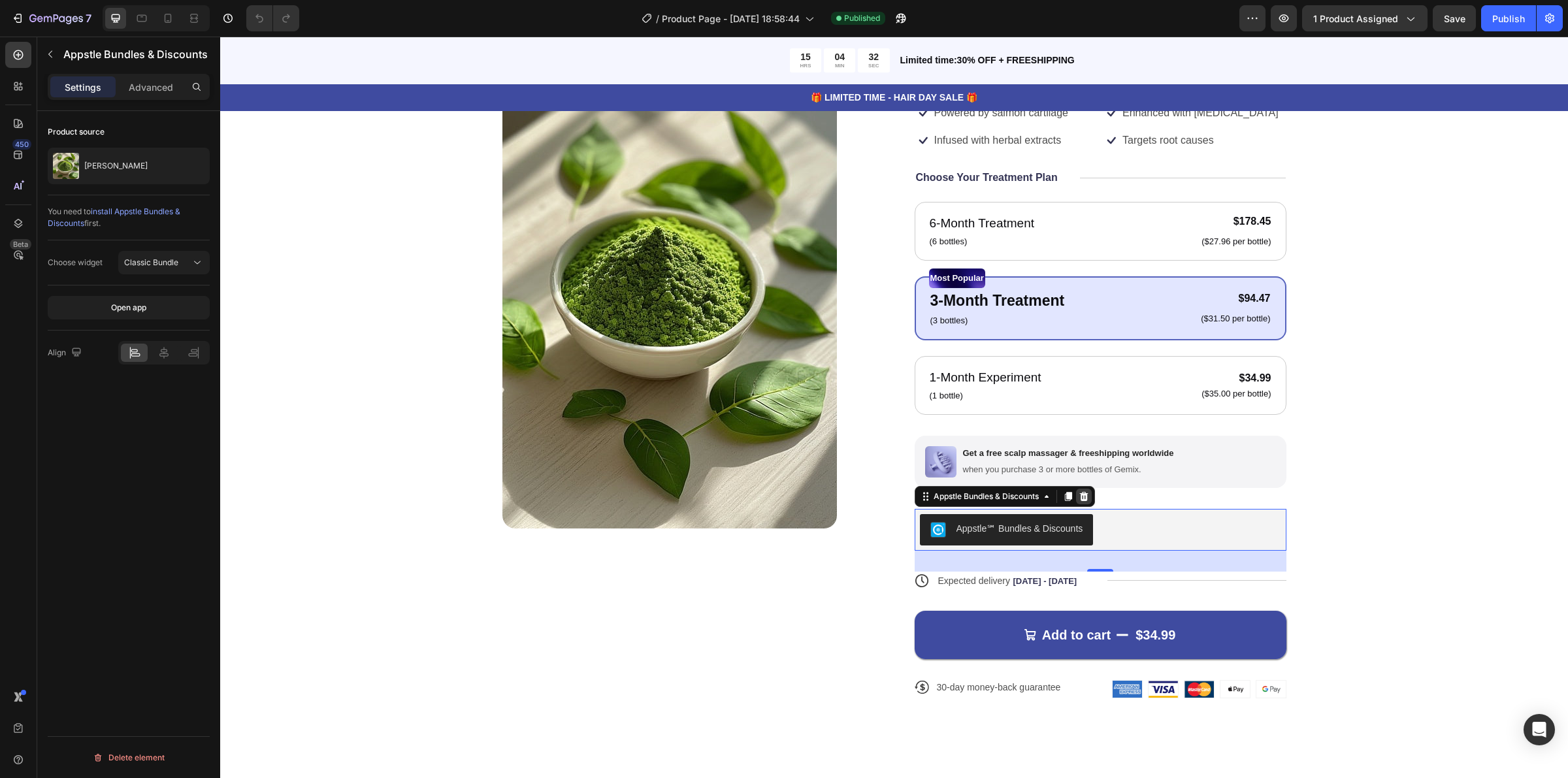
click at [1079, 489] on div at bounding box center [1084, 497] width 16 height 16
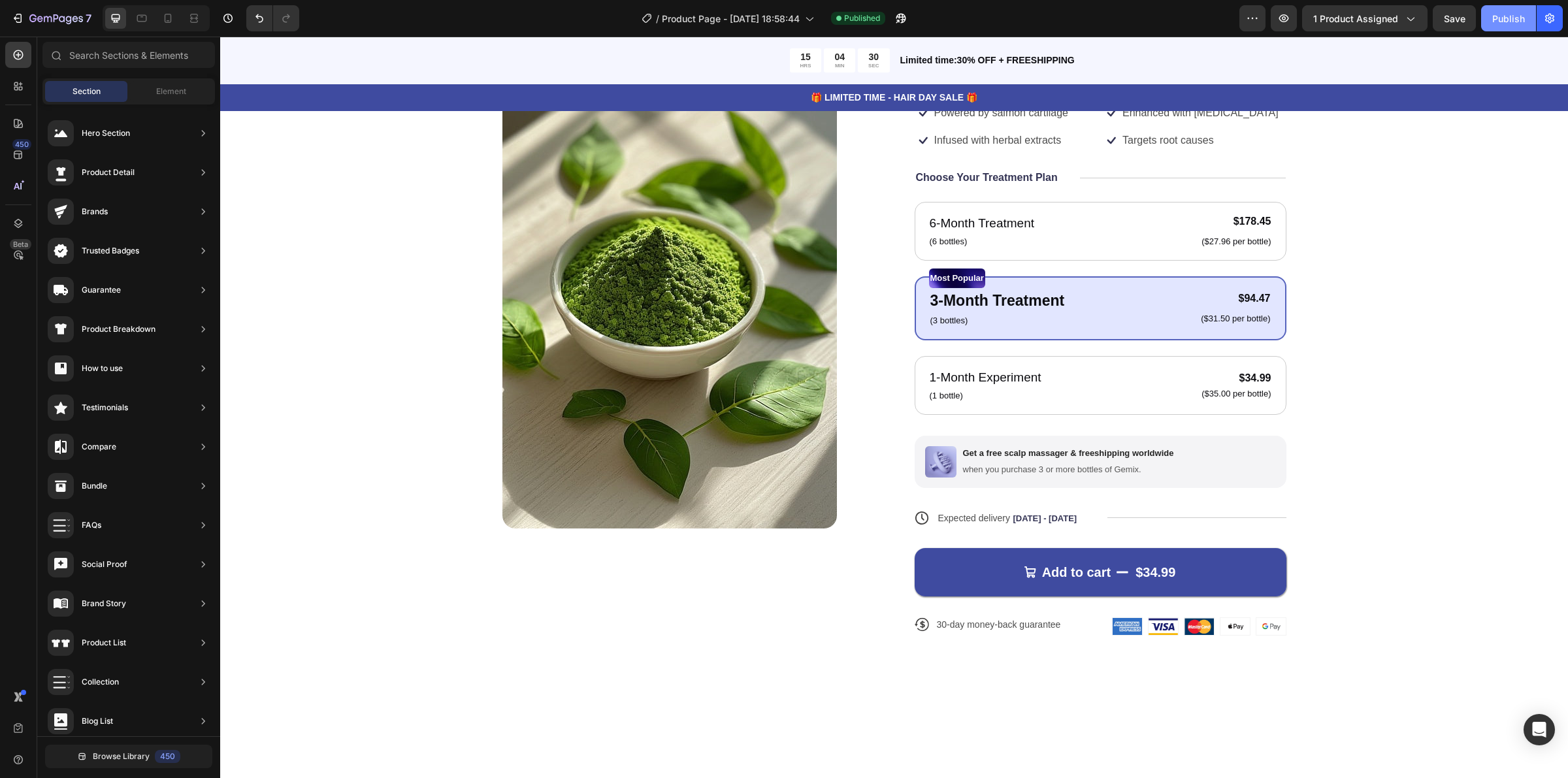
click at [1504, 17] on div "Publish" at bounding box center [1509, 18] width 33 height 13
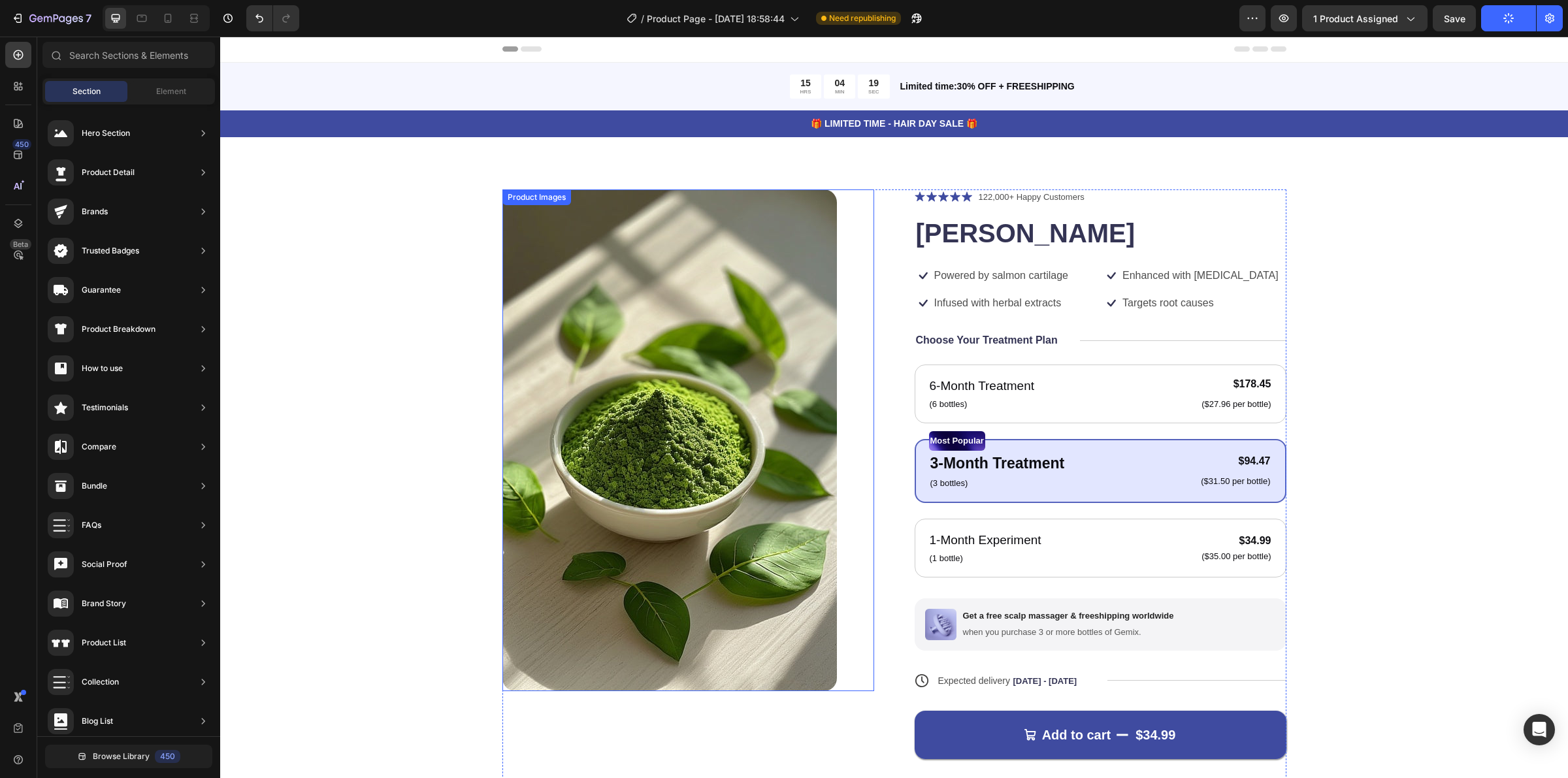
scroll to position [0, 0]
click at [1516, 13] on div "Publish" at bounding box center [1509, 18] width 33 height 13
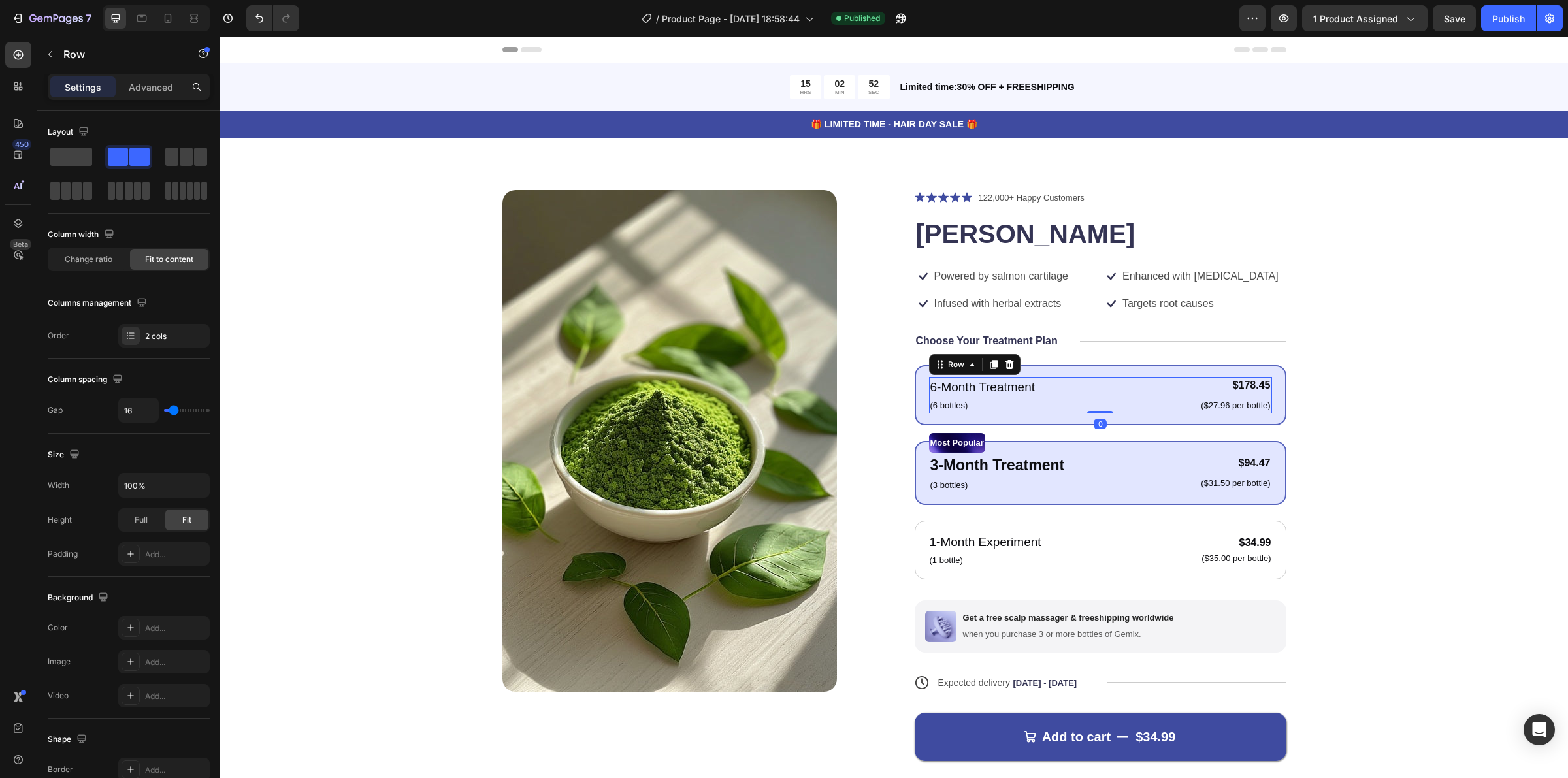
click at [1086, 380] on div "6-Month Treatment Text Block (6 bottles) Text Block $178.45 Product Price Produ…" at bounding box center [1100, 395] width 343 height 37
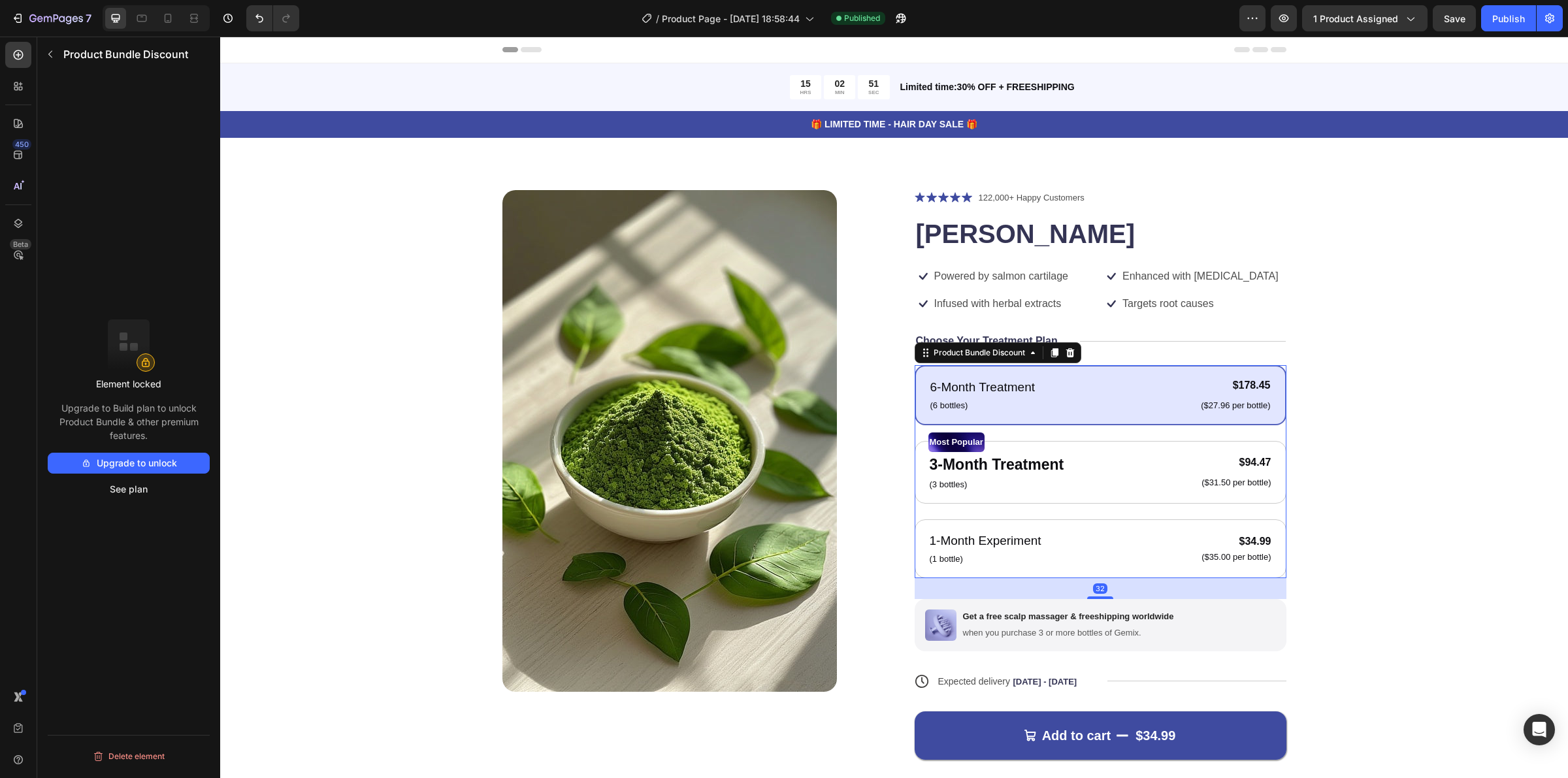
click at [1089, 371] on div "6-Month Treatment Text Block (6 bottles) Text Block $178.45 Product Price Produ…" at bounding box center [1100, 395] width 372 height 60
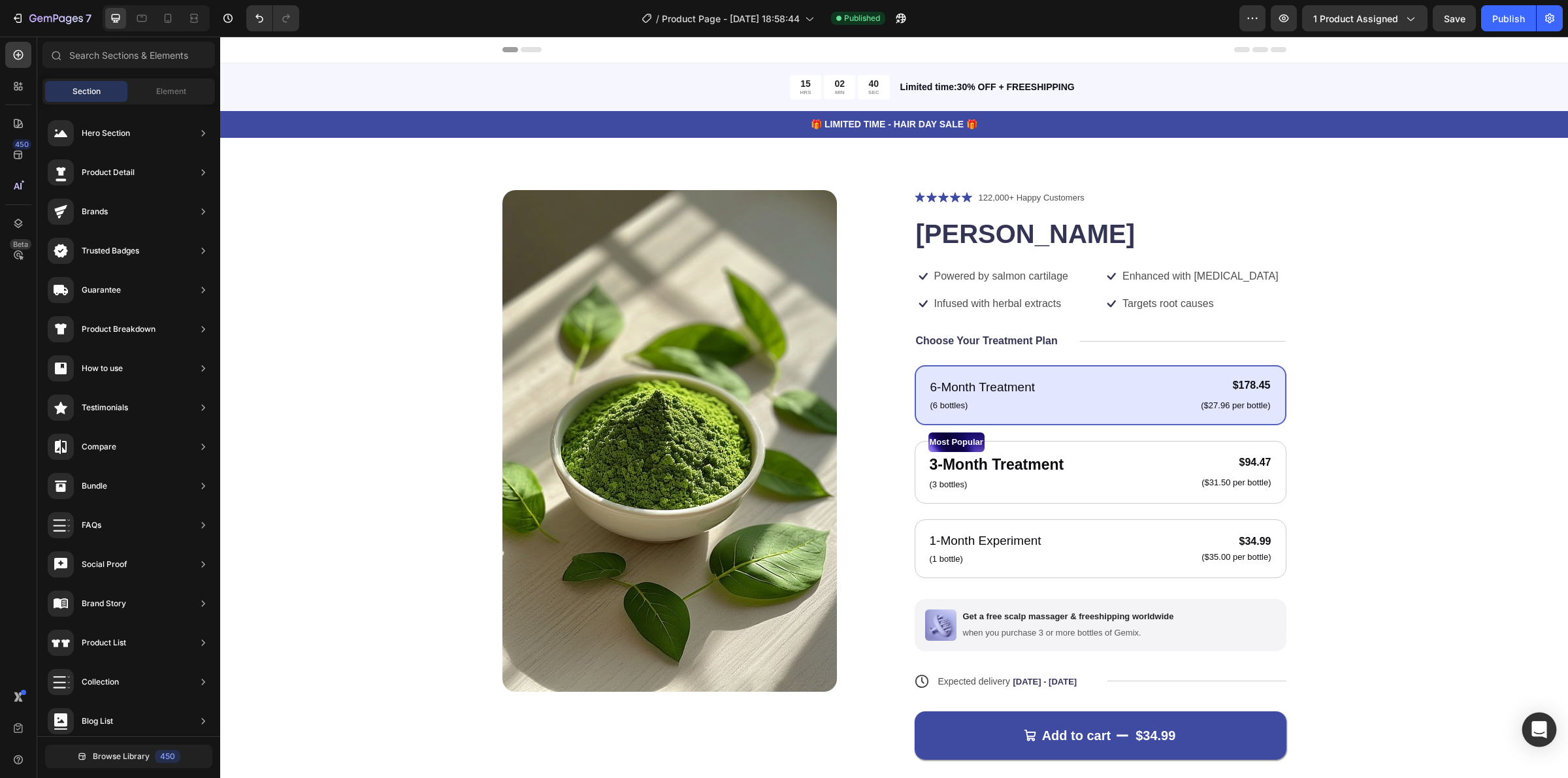
scroll to position [648, 0]
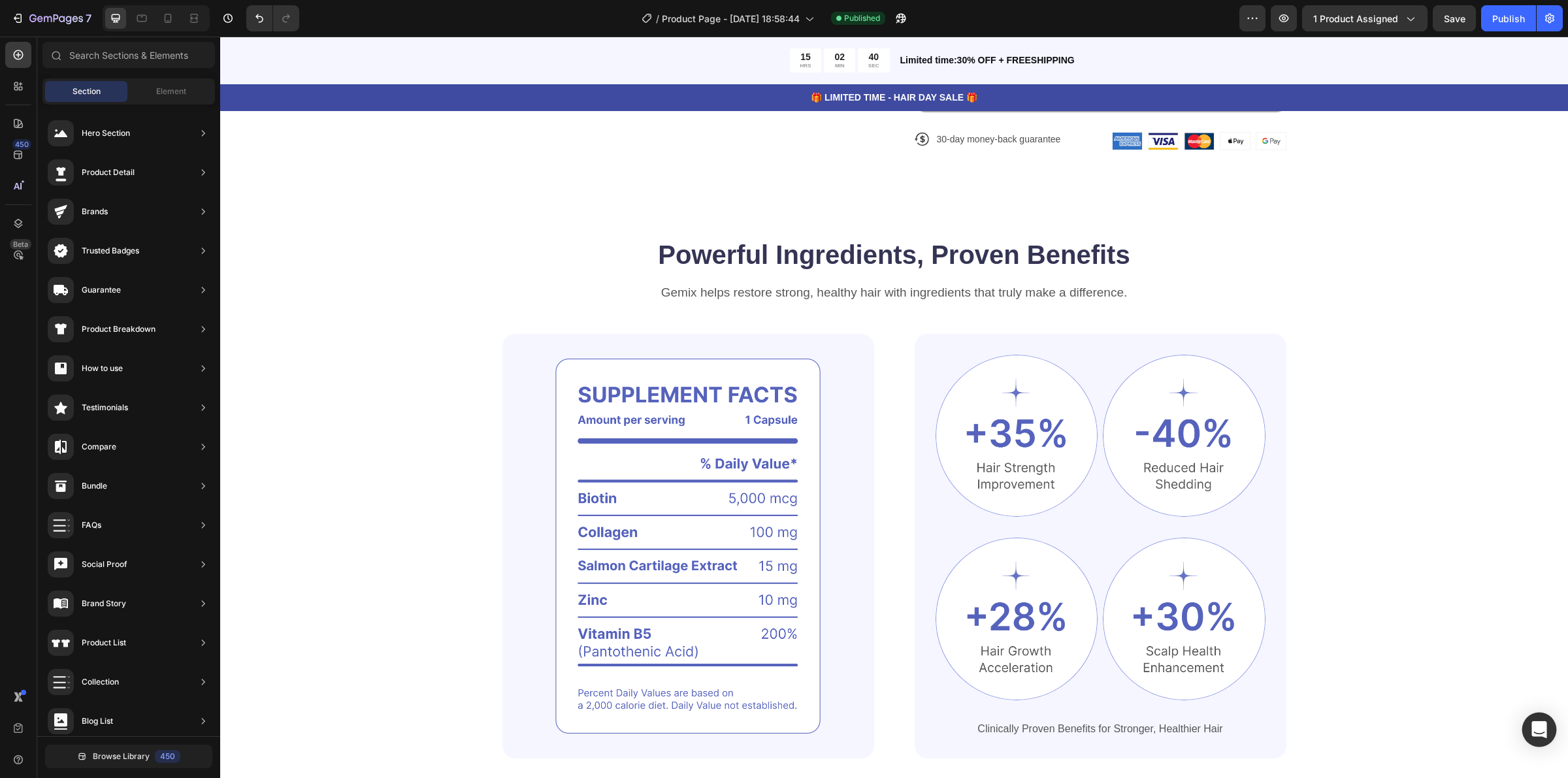
click at [1539, 724] on icon "Open Intercom Messenger" at bounding box center [1539, 730] width 15 height 17
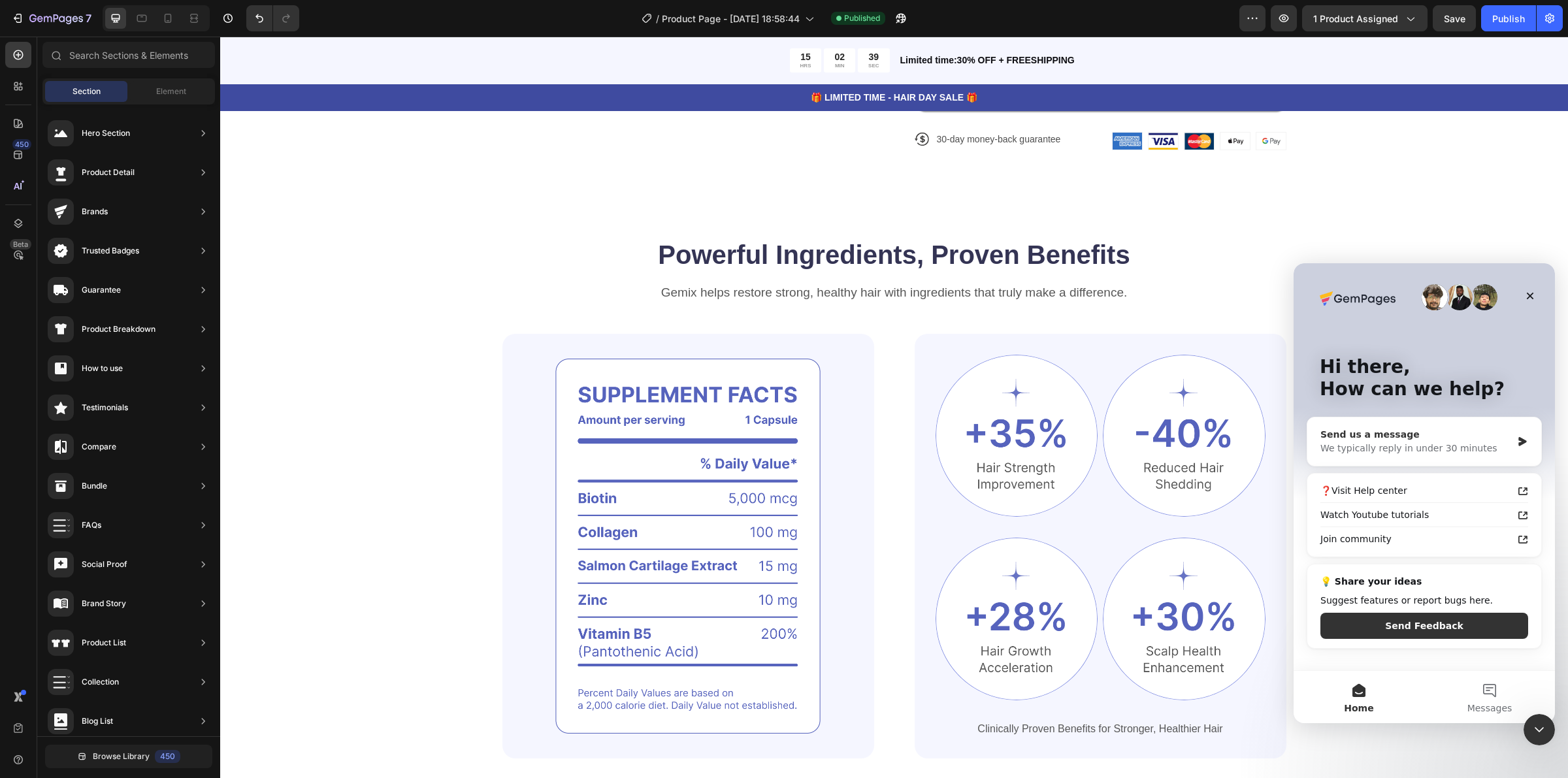
scroll to position [0, 0]
click at [1405, 440] on div "Send us a message" at bounding box center [1416, 435] width 192 height 13
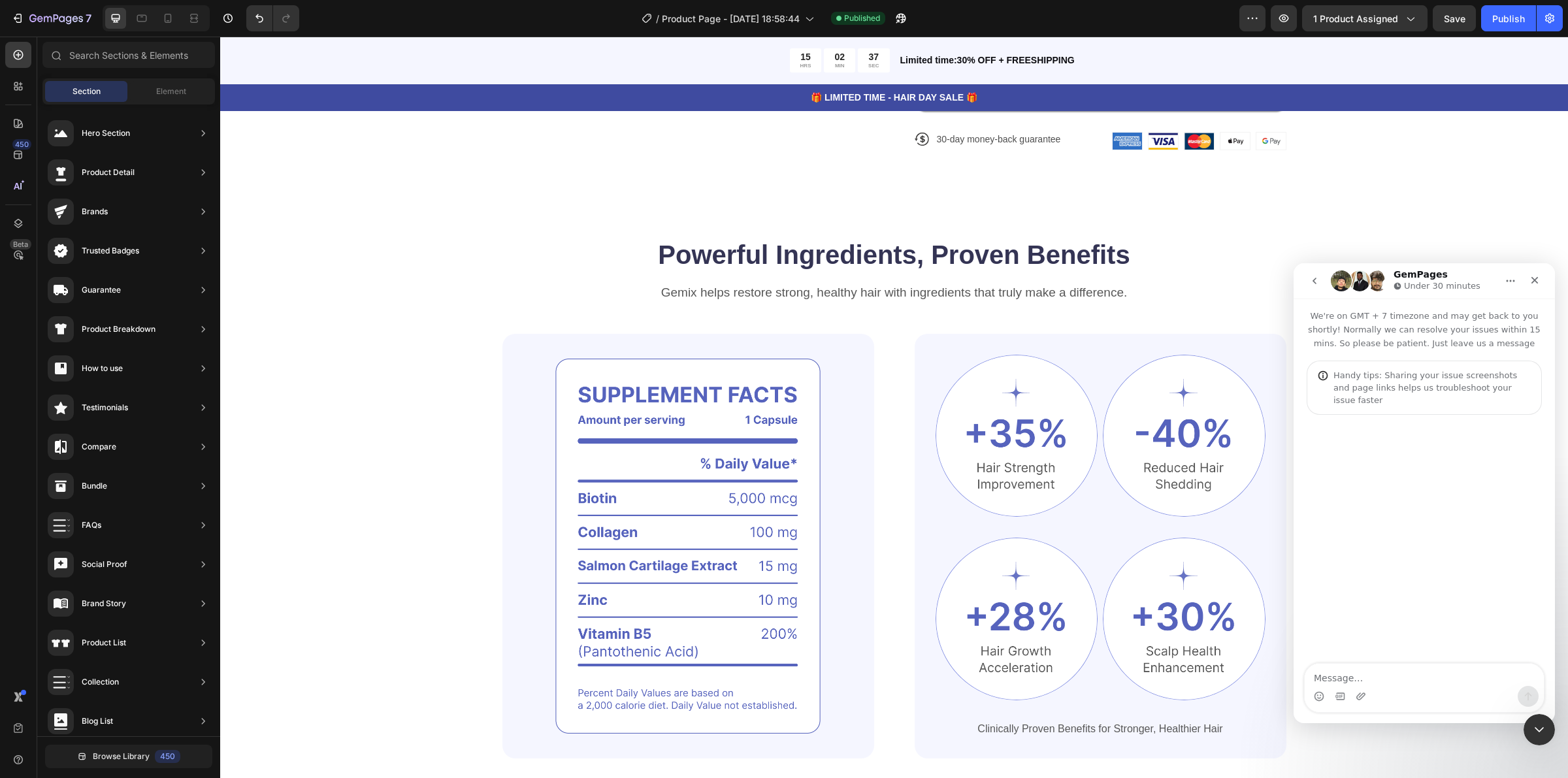
click at [1406, 674] on textarea "Message…" at bounding box center [1424, 675] width 239 height 22
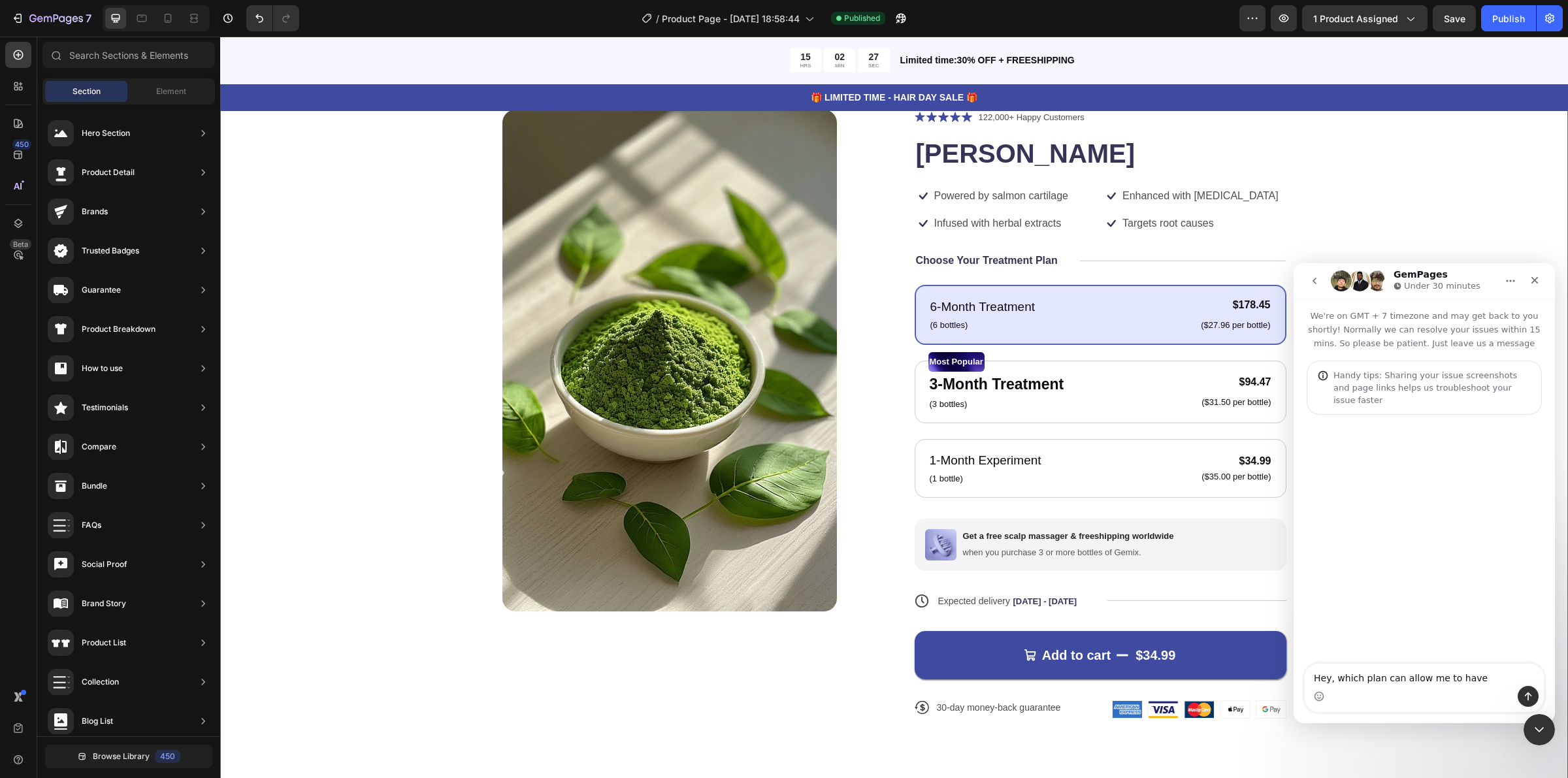
scroll to position [82, 0]
type textarea "Hey, which plan can allow me to have"
click at [1436, 498] on div "Intercom messenger" at bounding box center [1424, 540] width 262 height 250
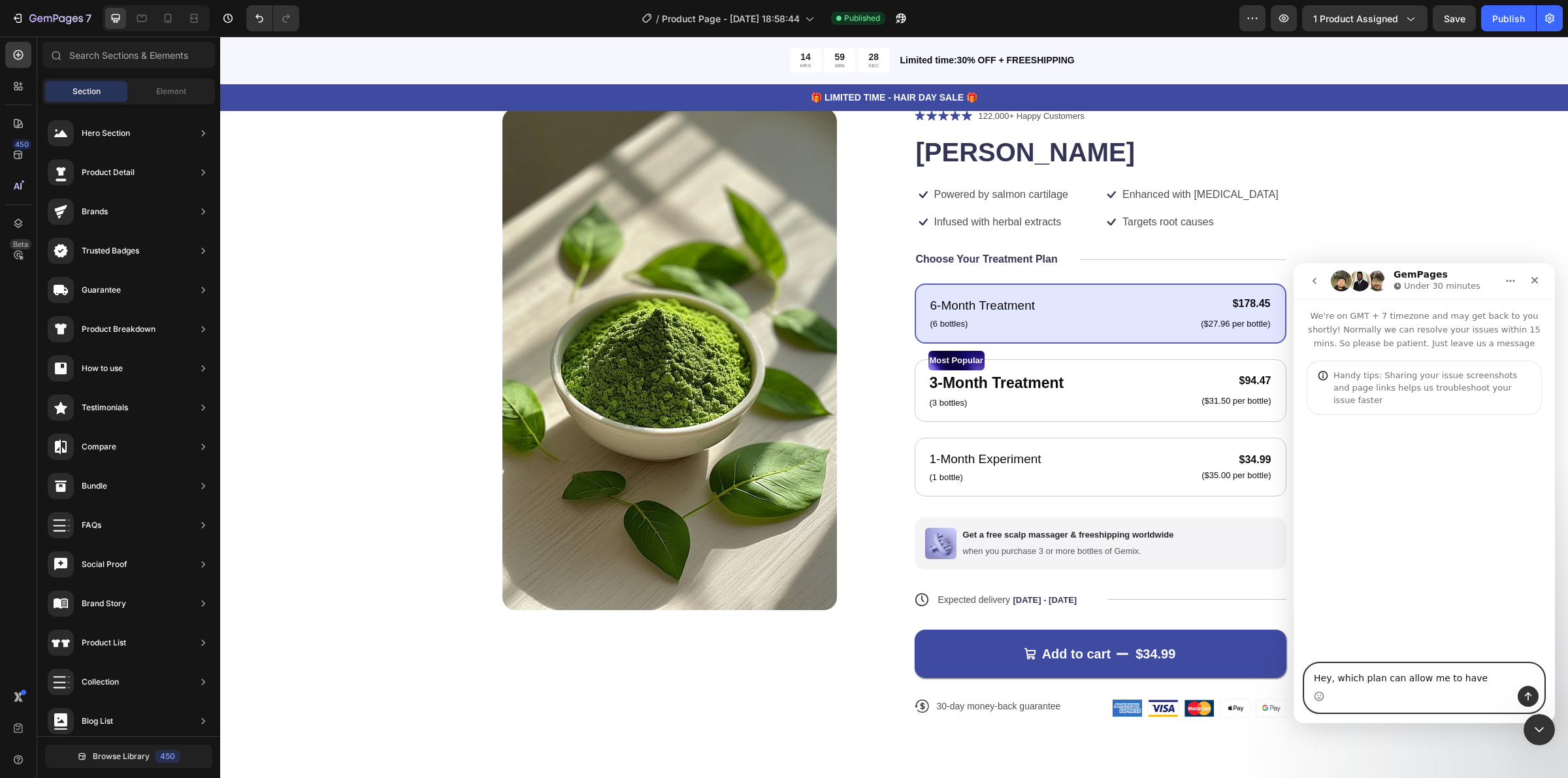
click at [1487, 681] on textarea "Hey, which plan can allow me to have" at bounding box center [1424, 675] width 239 height 22
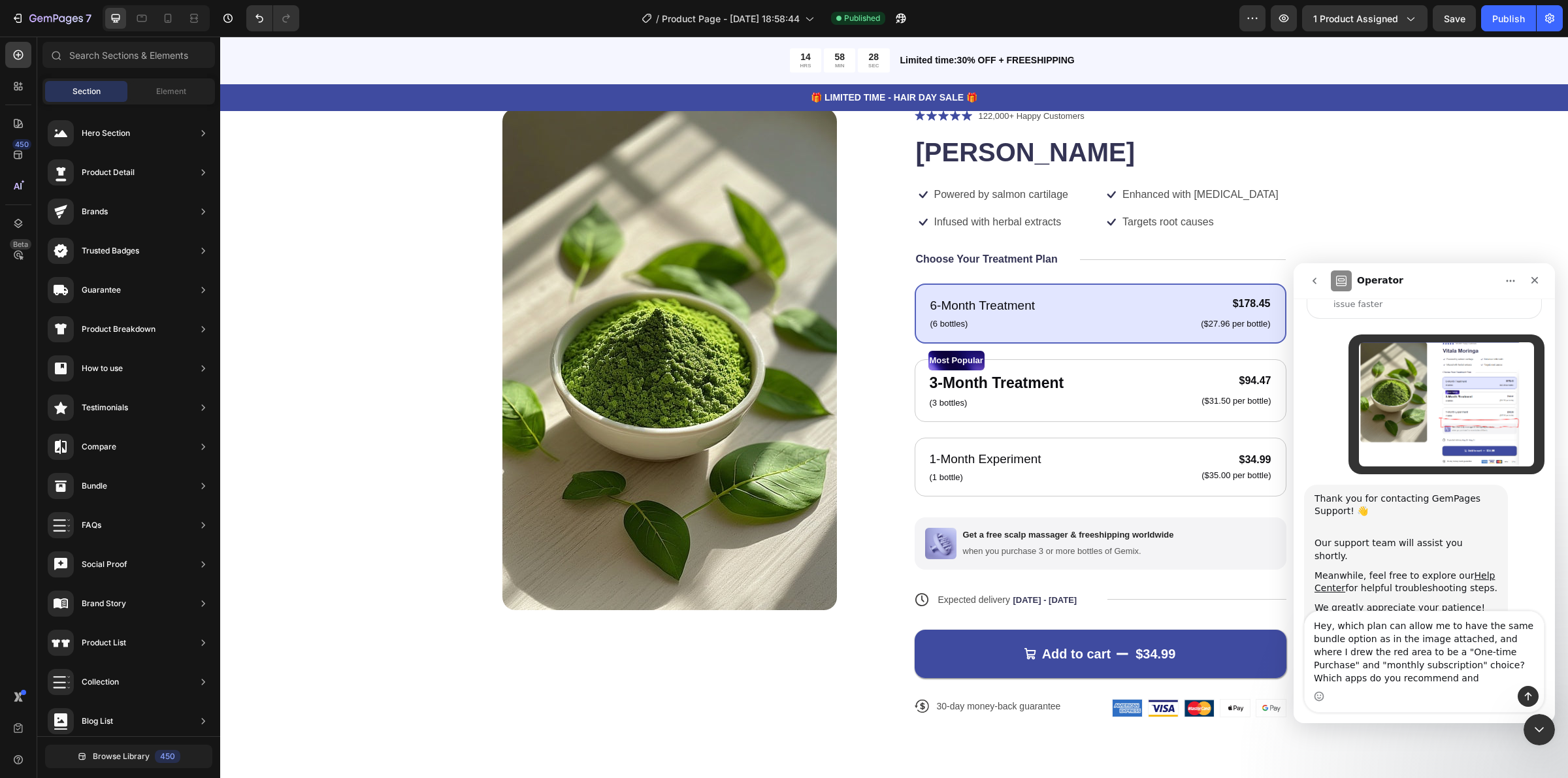
scroll to position [109, 0]
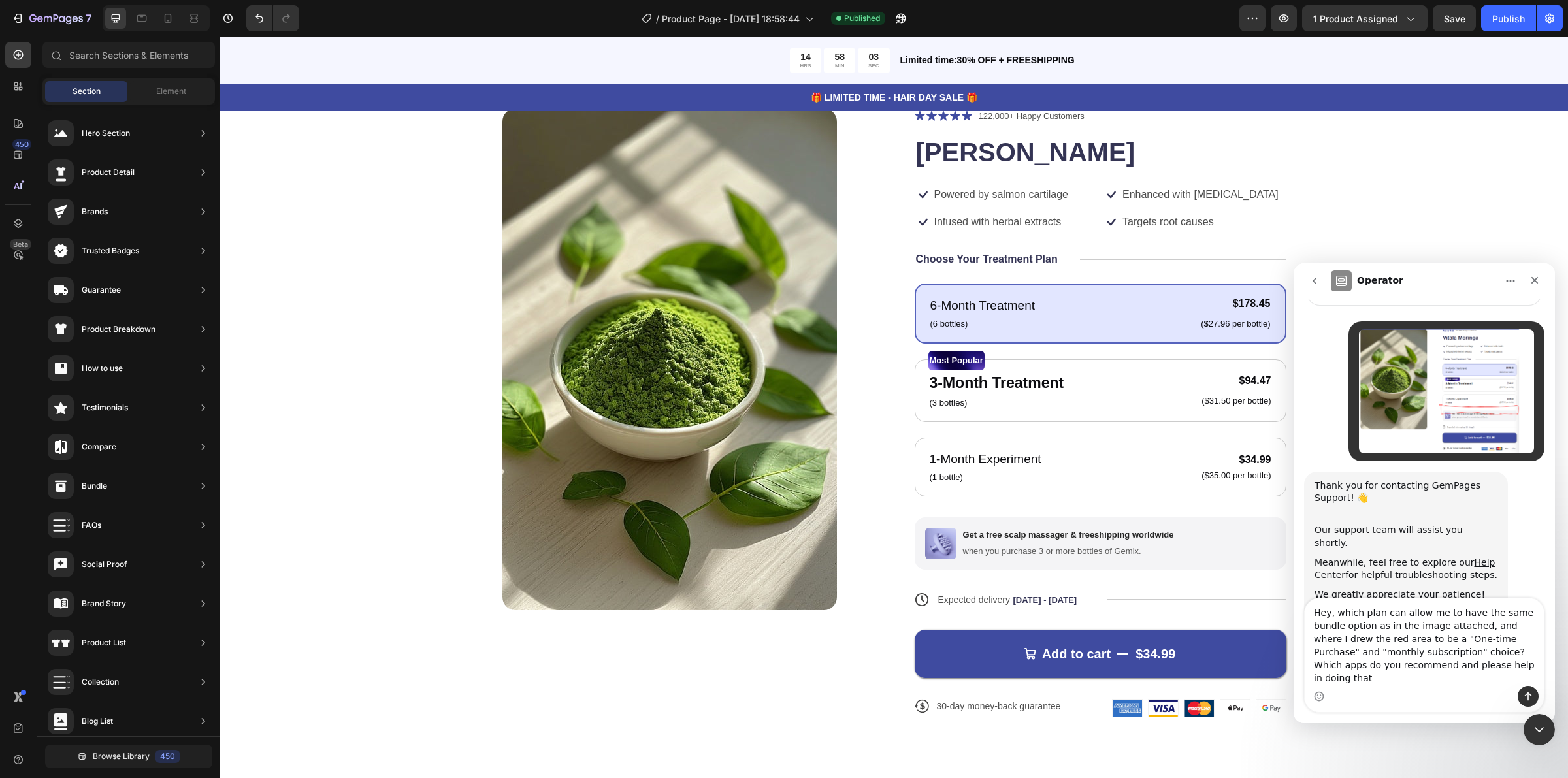
click at [1369, 671] on textarea "Hey, which plan can allow me to have the same bundle option as in the image att…" at bounding box center [1424, 641] width 239 height 87
click at [1395, 661] on textarea "Hey, which plan can allow me to have the same bundle option as in the image att…" at bounding box center [1424, 641] width 239 height 87
click at [1395, 666] on textarea "Hey, which plan can allow me to have the same bundle option as in the image att…" at bounding box center [1424, 641] width 239 height 87
click at [1396, 666] on textarea "Hey, which plan can allow me to have the same bundle option as in the image att…" at bounding box center [1424, 641] width 239 height 87
click at [1406, 665] on textarea "Hey, which plan can allow me to have the same bundle option as in the image att…" at bounding box center [1424, 641] width 239 height 87
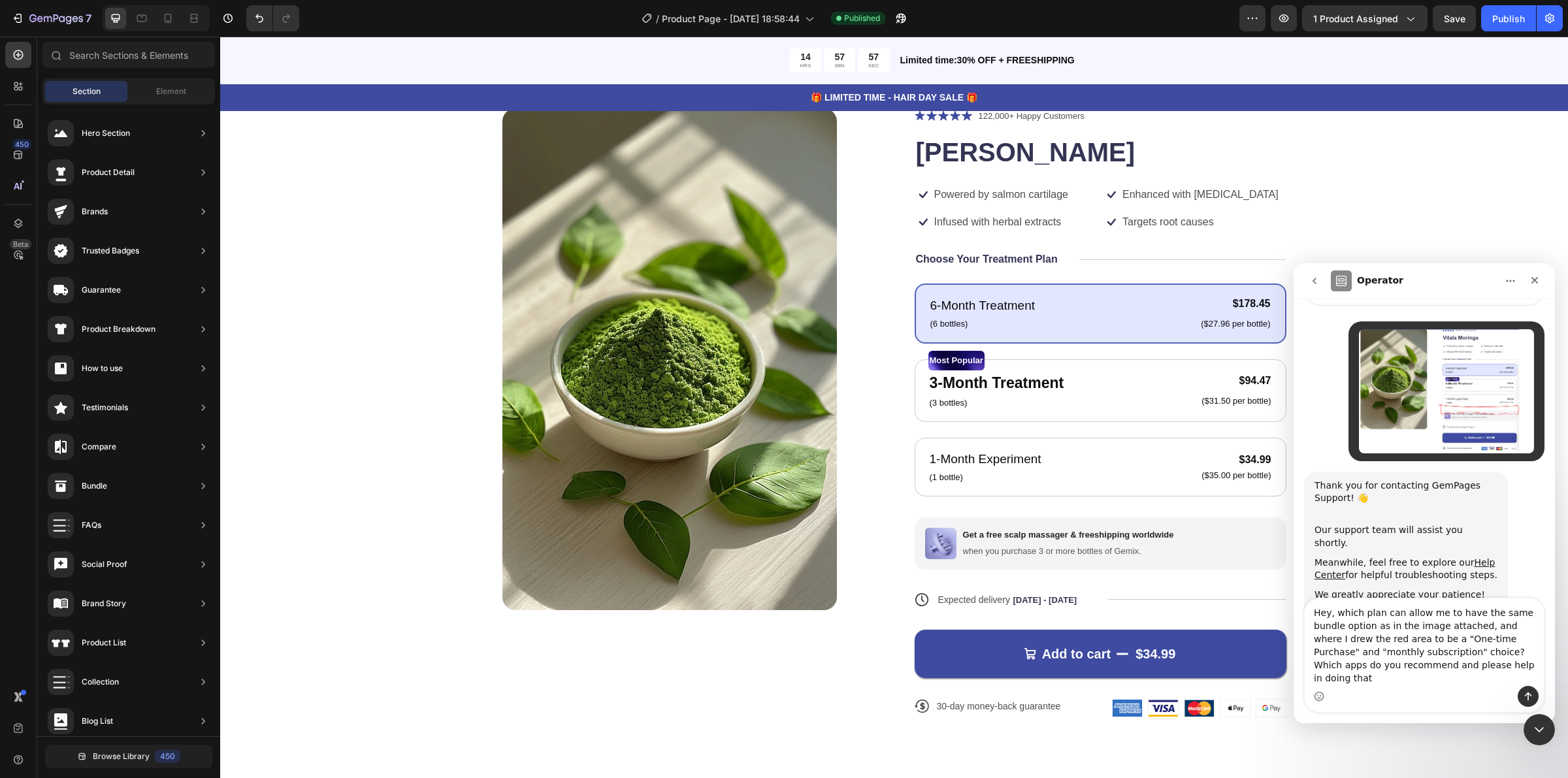
click at [1401, 668] on textarea "Hey, which plan can allow me to have the same bundle option as in the image att…" at bounding box center [1424, 641] width 239 height 87
click at [1398, 661] on textarea "Hey, which plan can allow me to have the same bundle option as in the image att…" at bounding box center [1424, 641] width 239 height 87
click at [1441, 638] on textarea "Hey, which plan can allow me to have the same bundle option as in the image att…" at bounding box center [1424, 641] width 239 height 87
click at [1366, 681] on textarea "Hey, which plan can allow me to have the same bundle option as in the image att…" at bounding box center [1424, 641] width 239 height 87
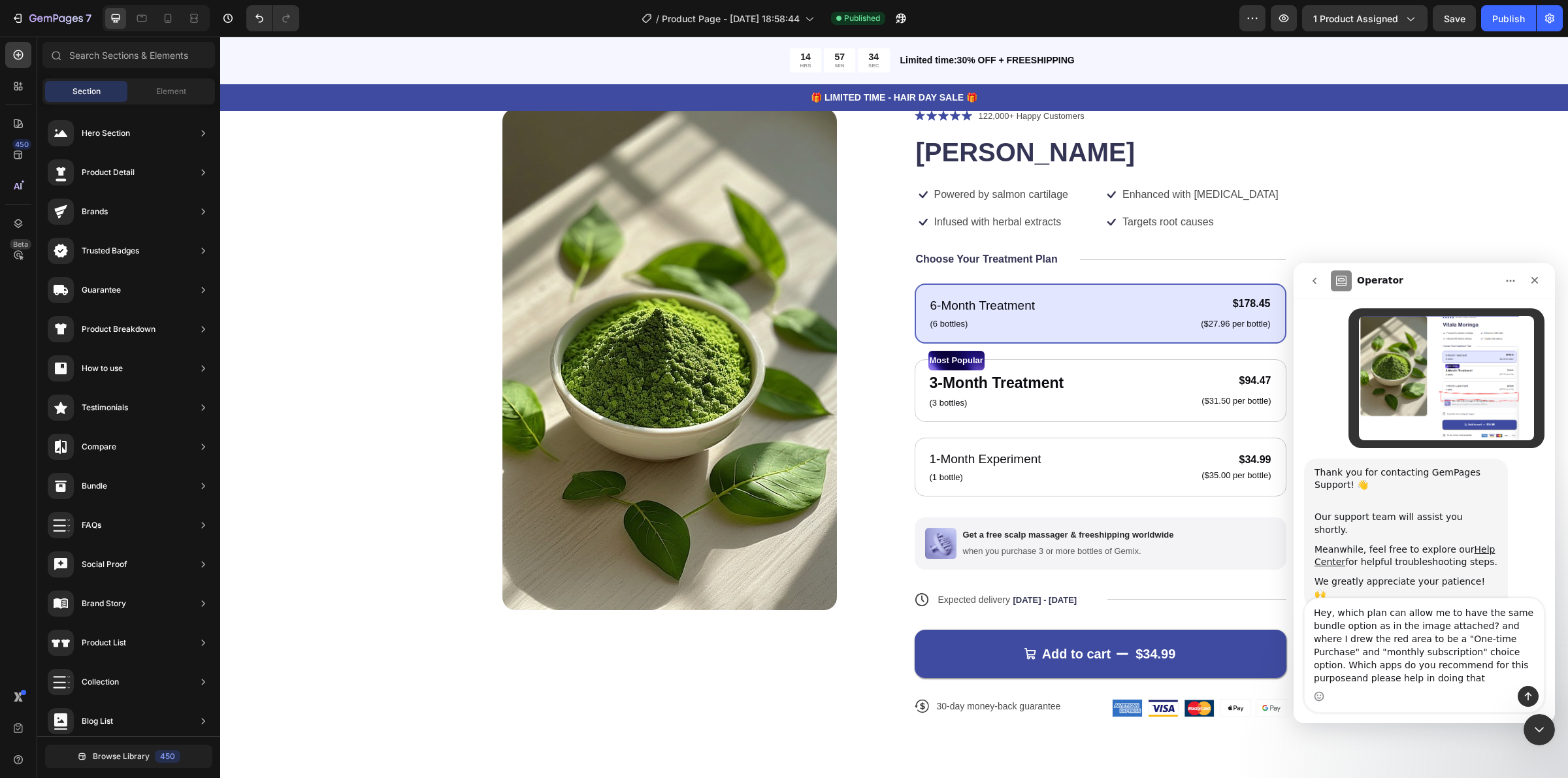
type textarea "Hey, which plan can allow me to have the same bundle option as in the image att…"
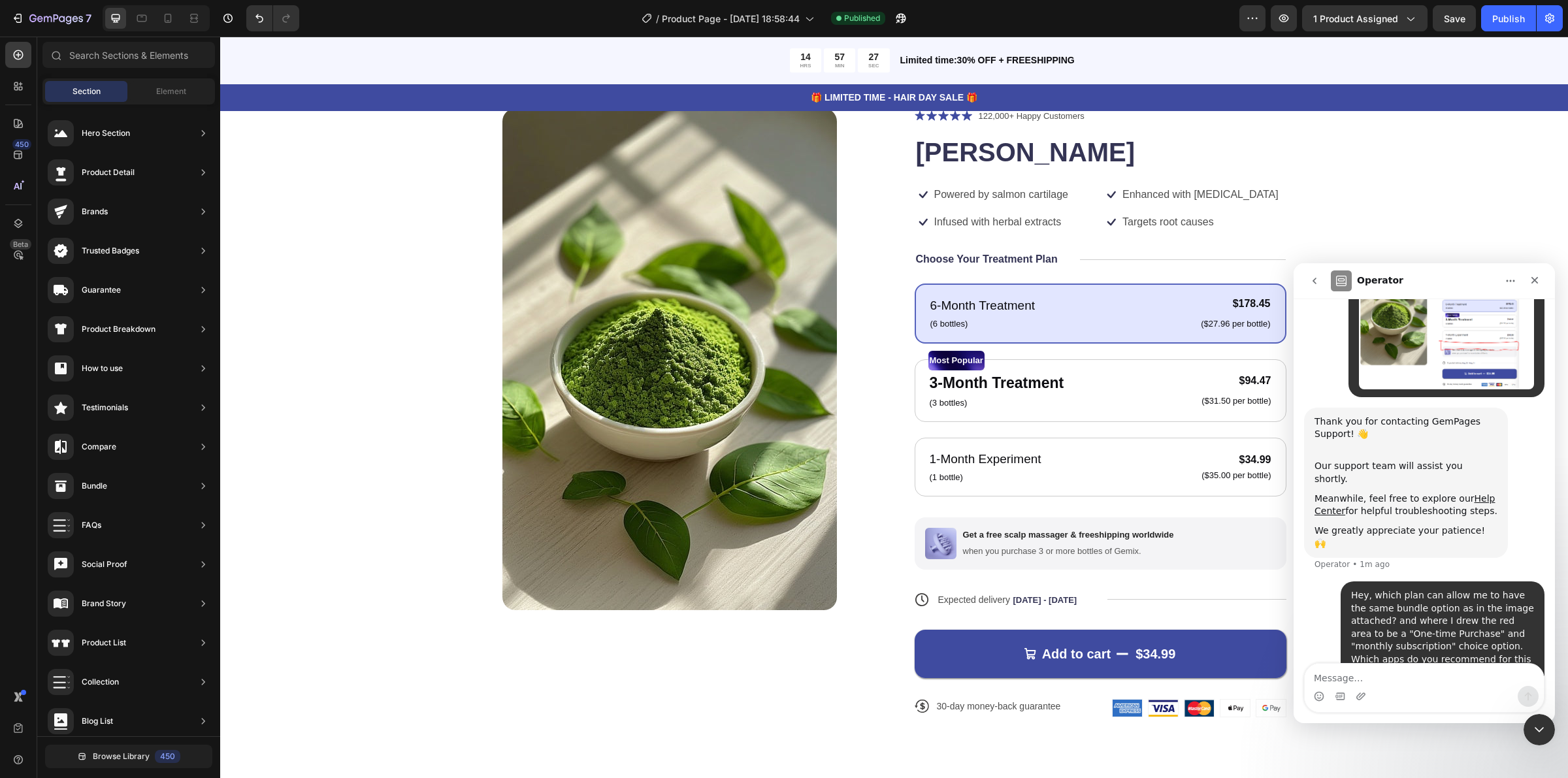
scroll to position [91, 0]
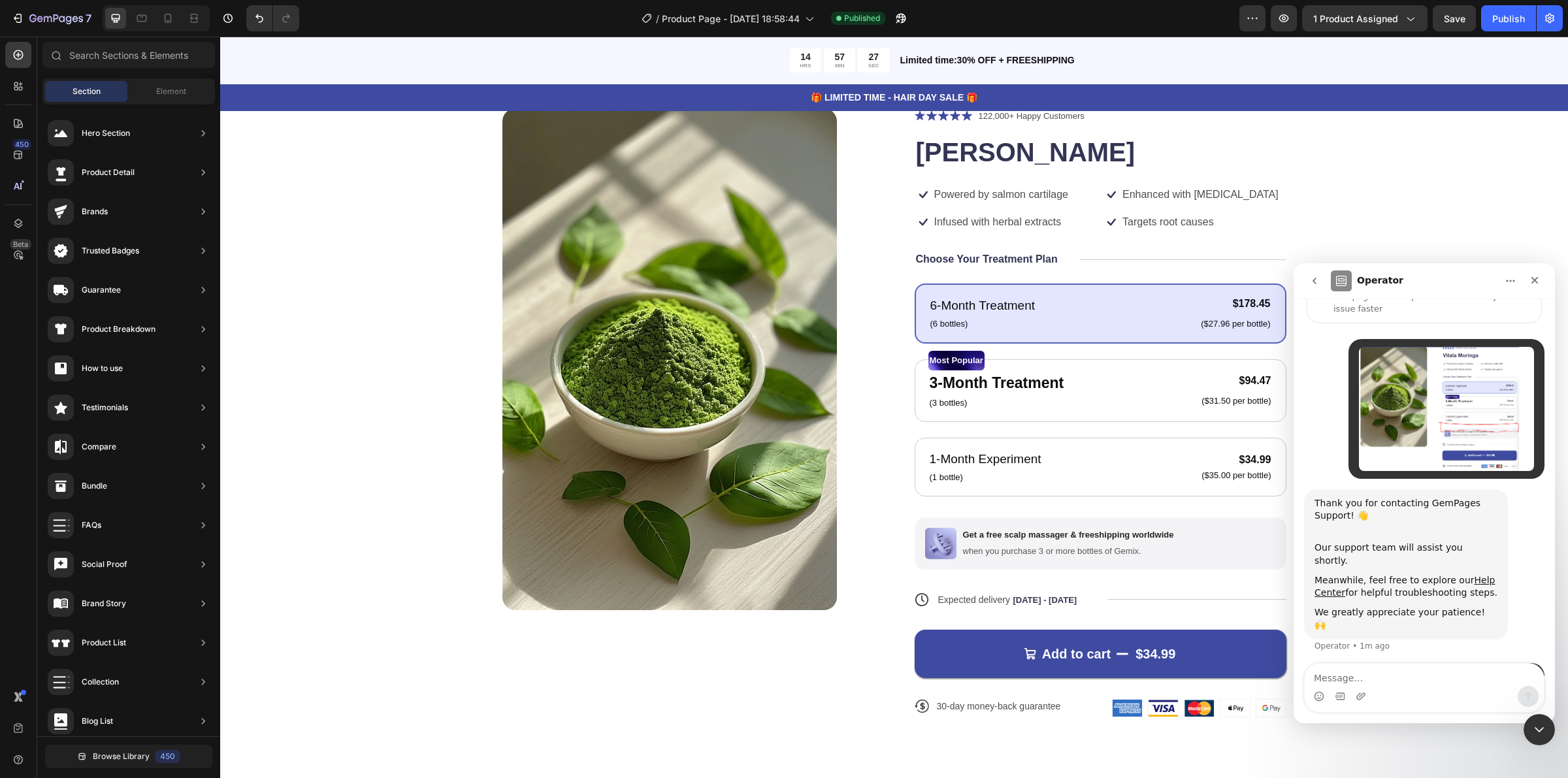
click at [1435, 377] on img "Vitala says…" at bounding box center [1446, 409] width 175 height 124
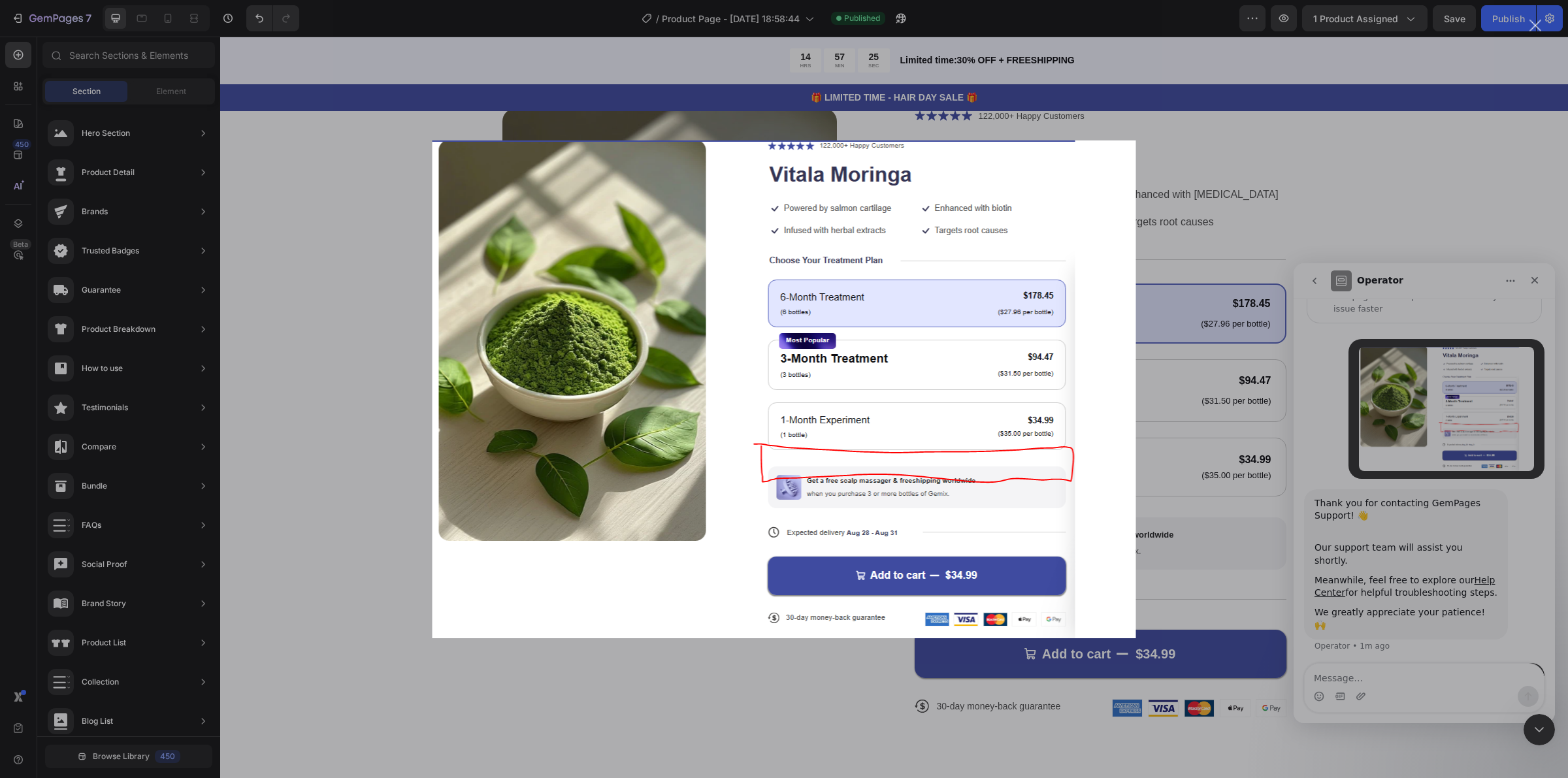
scroll to position [0, 0]
click at [1342, 461] on div "Intercom messenger" at bounding box center [784, 389] width 1568 height 778
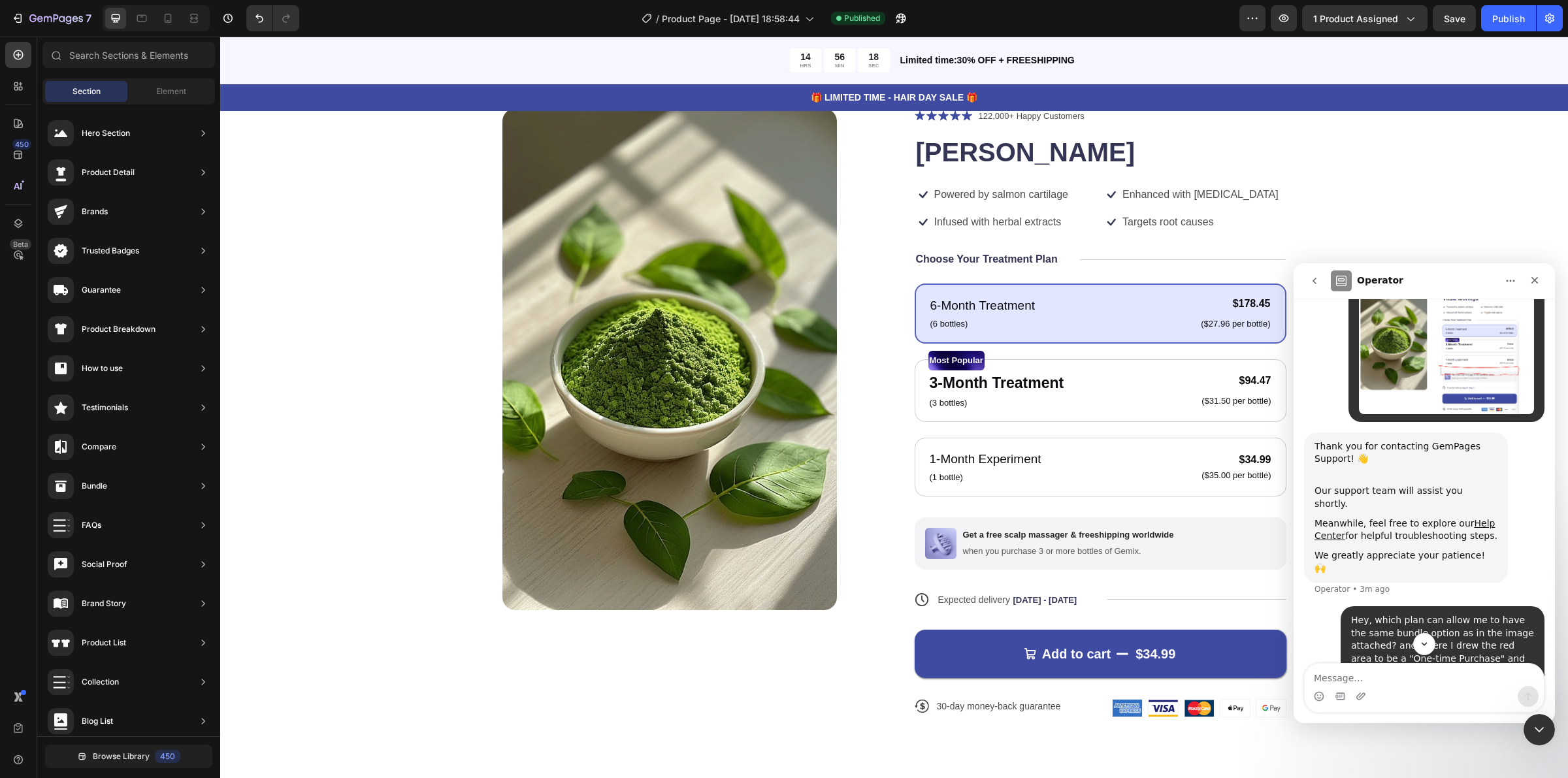
scroll to position [173, 0]
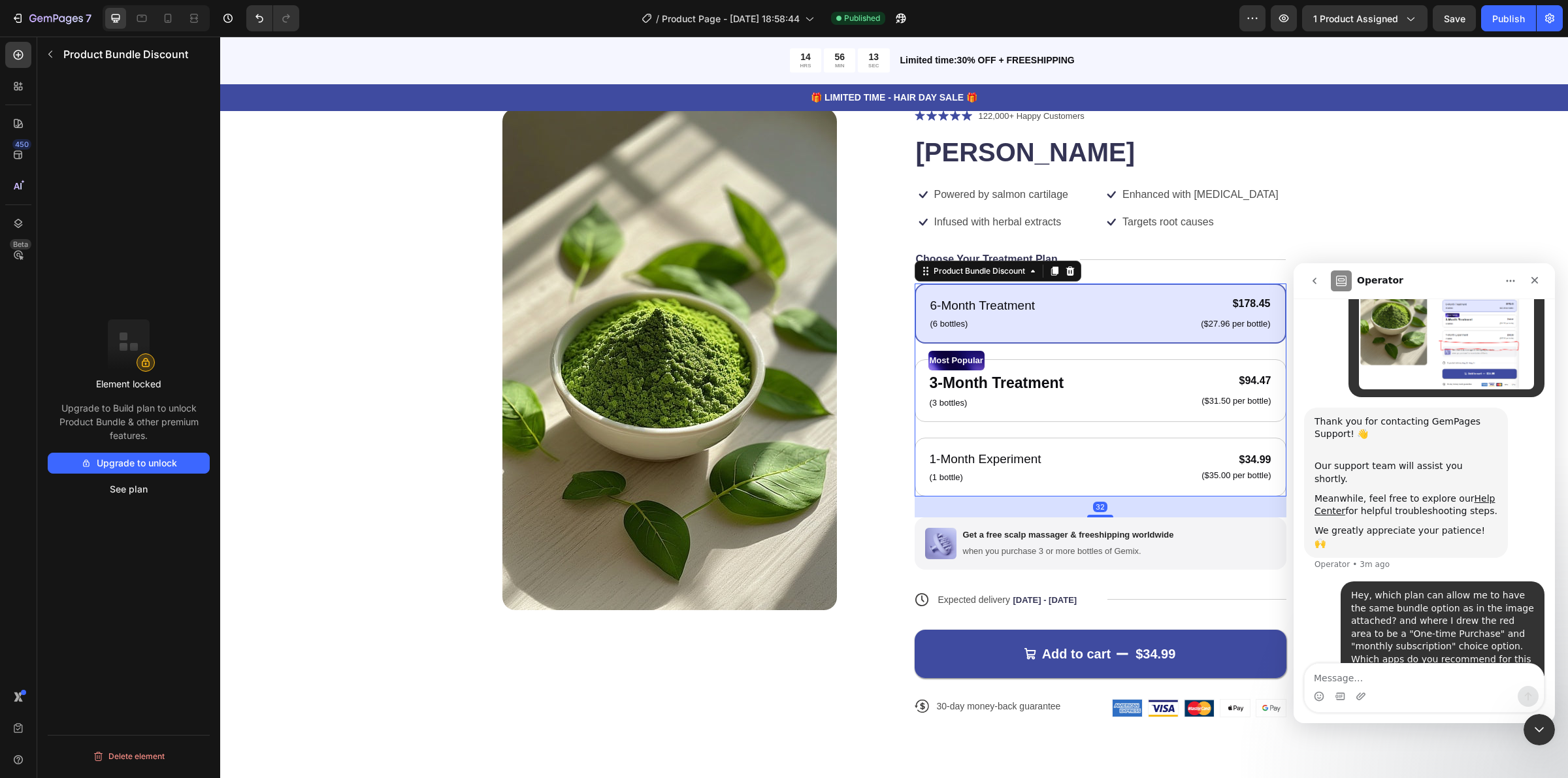
click at [1082, 291] on div "6-Month Treatment Text Block (6 bottles) Text Block $178.45 Product Price Produ…" at bounding box center [1100, 314] width 372 height 60
drag, startPoint x: 131, startPoint y: 464, endPoint x: 168, endPoint y: 409, distance: 66.3
click at [168, 409] on div "Element locked Upgrade to Build plan to unlock Product Bundle & other premium f…" at bounding box center [129, 409] width 162 height 180
click at [126, 458] on button "Upgrade to unlock" at bounding box center [129, 463] width 162 height 21
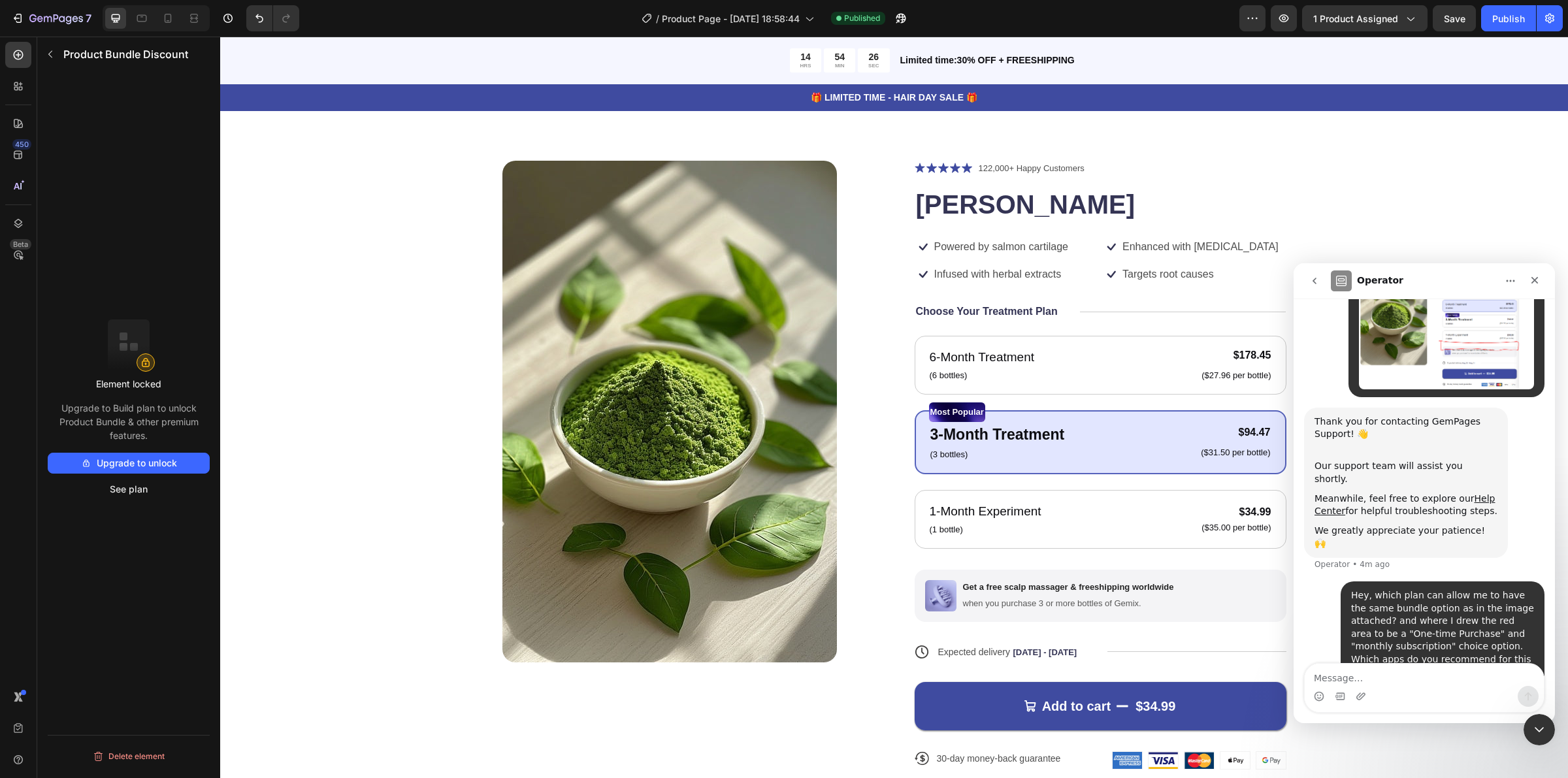
scroll to position [0, 0]
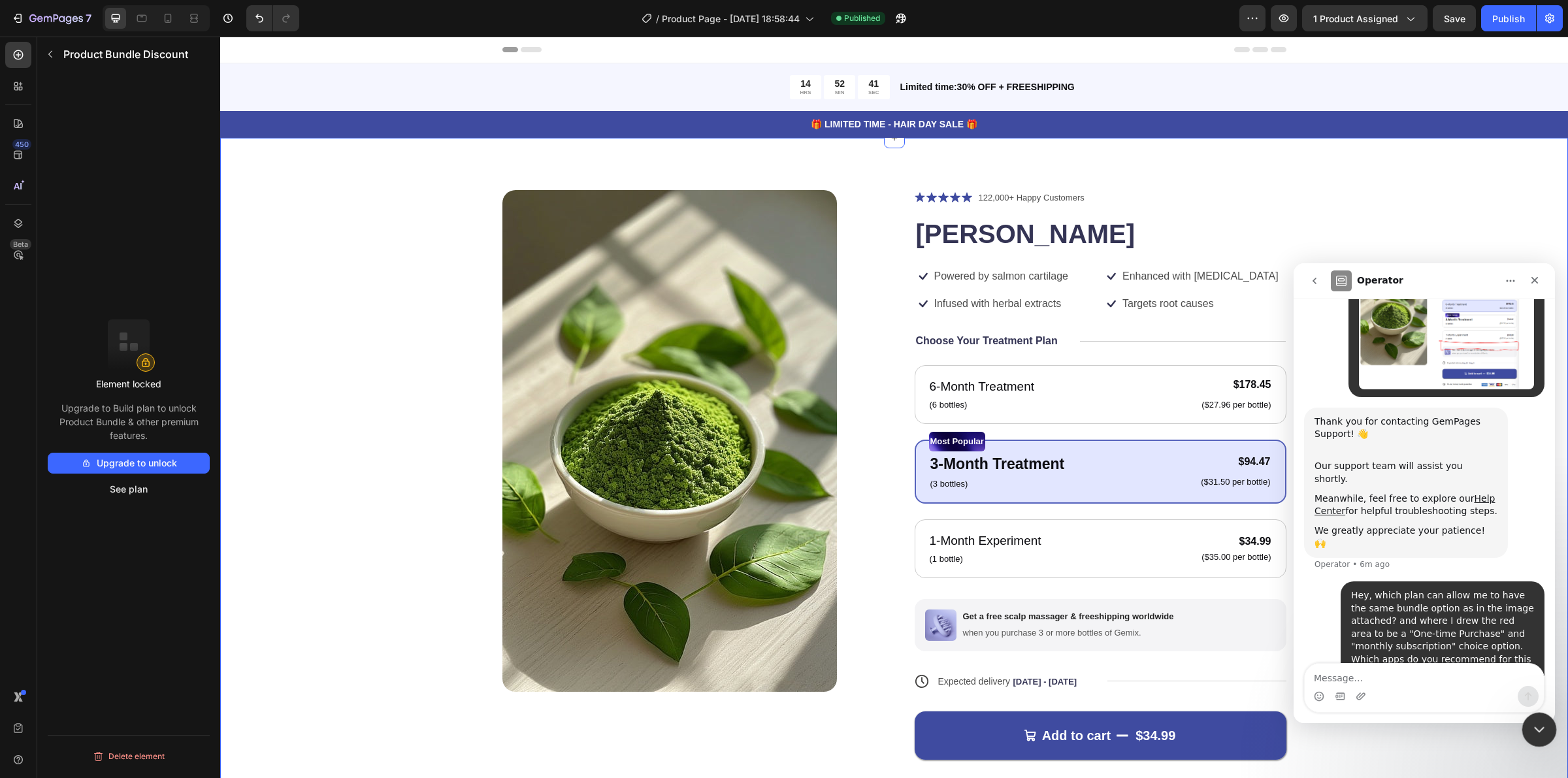
click at [1537, 732] on icon "Close Intercom Messenger" at bounding box center [1537, 728] width 16 height 16
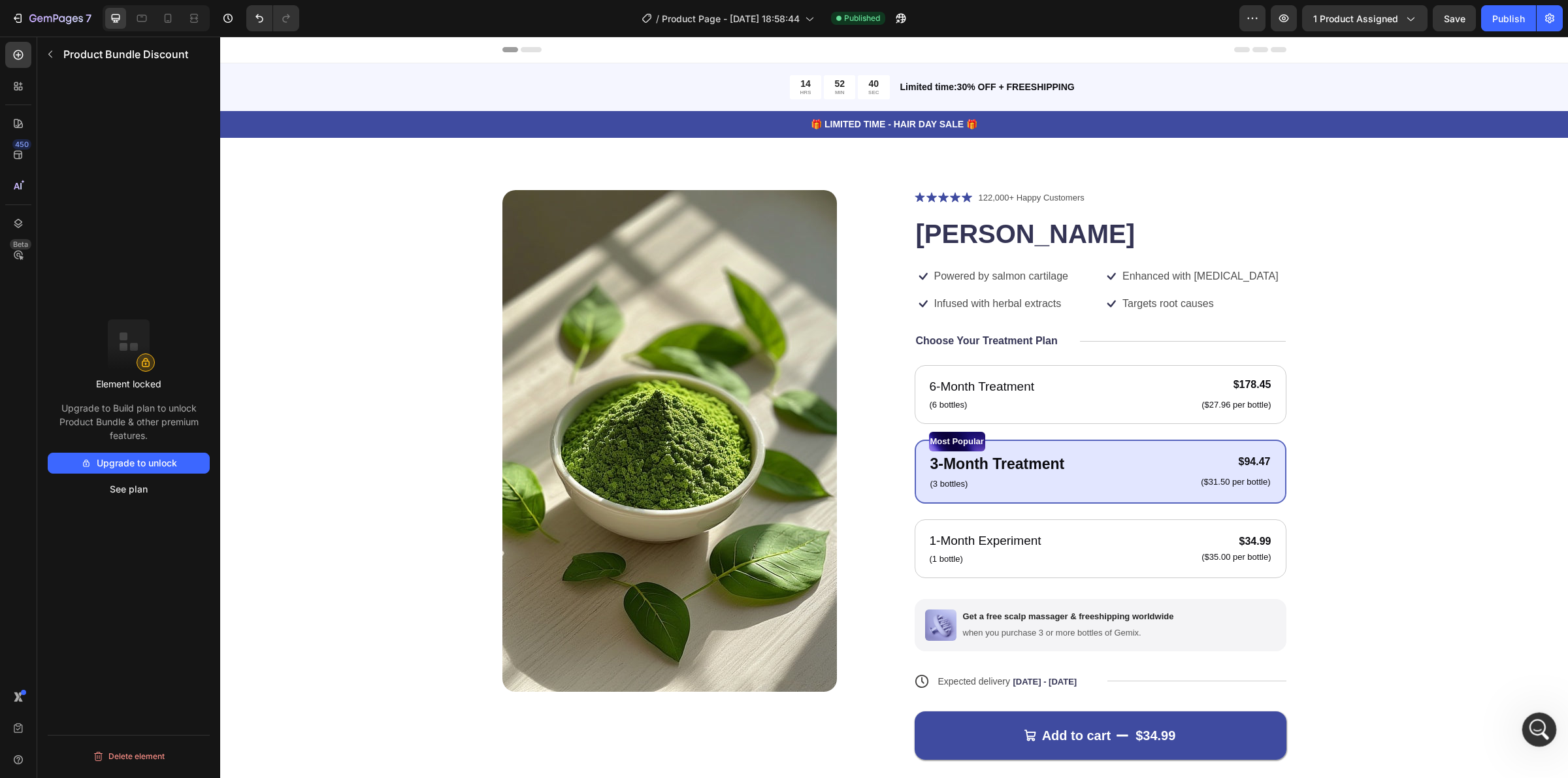
scroll to position [173, 0]
click at [1537, 732] on icon "Open Intercom Messenger" at bounding box center [1537, 728] width 21 height 21
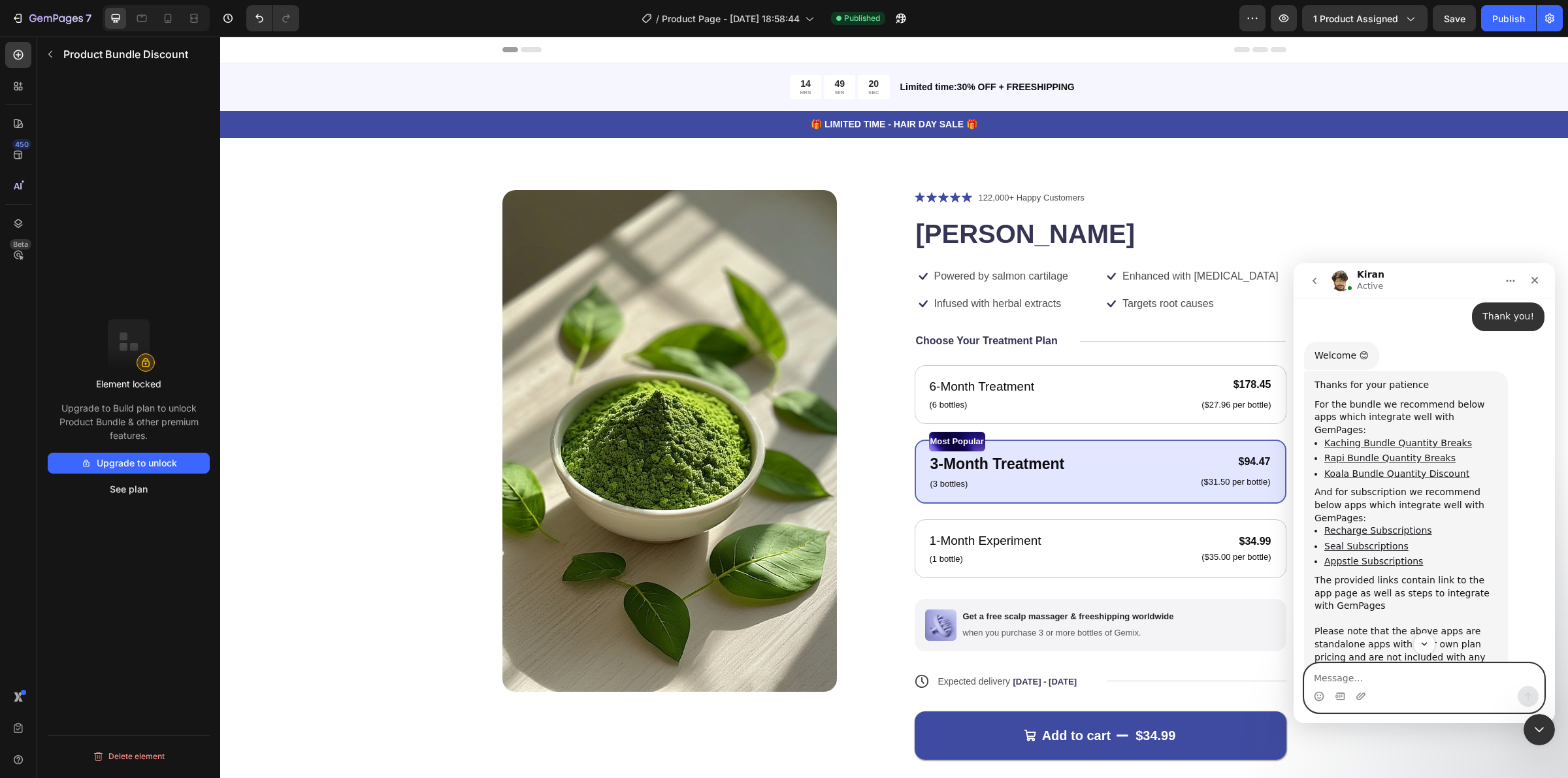
scroll to position [883, 0]
click at [1505, 276] on icon "Home" at bounding box center [1510, 281] width 10 height 10
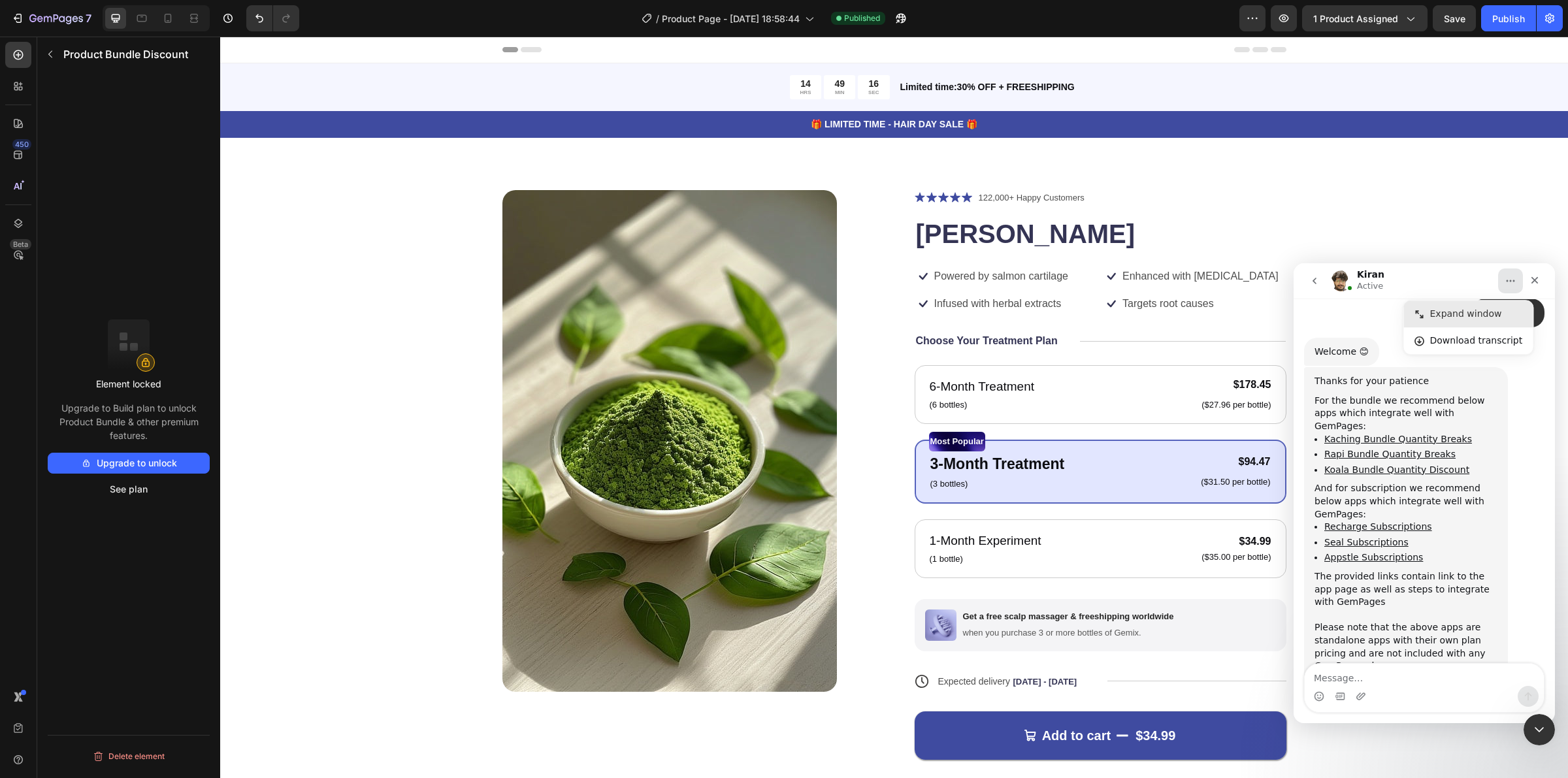
click at [1482, 319] on div "Expand window" at bounding box center [1477, 314] width 93 height 13
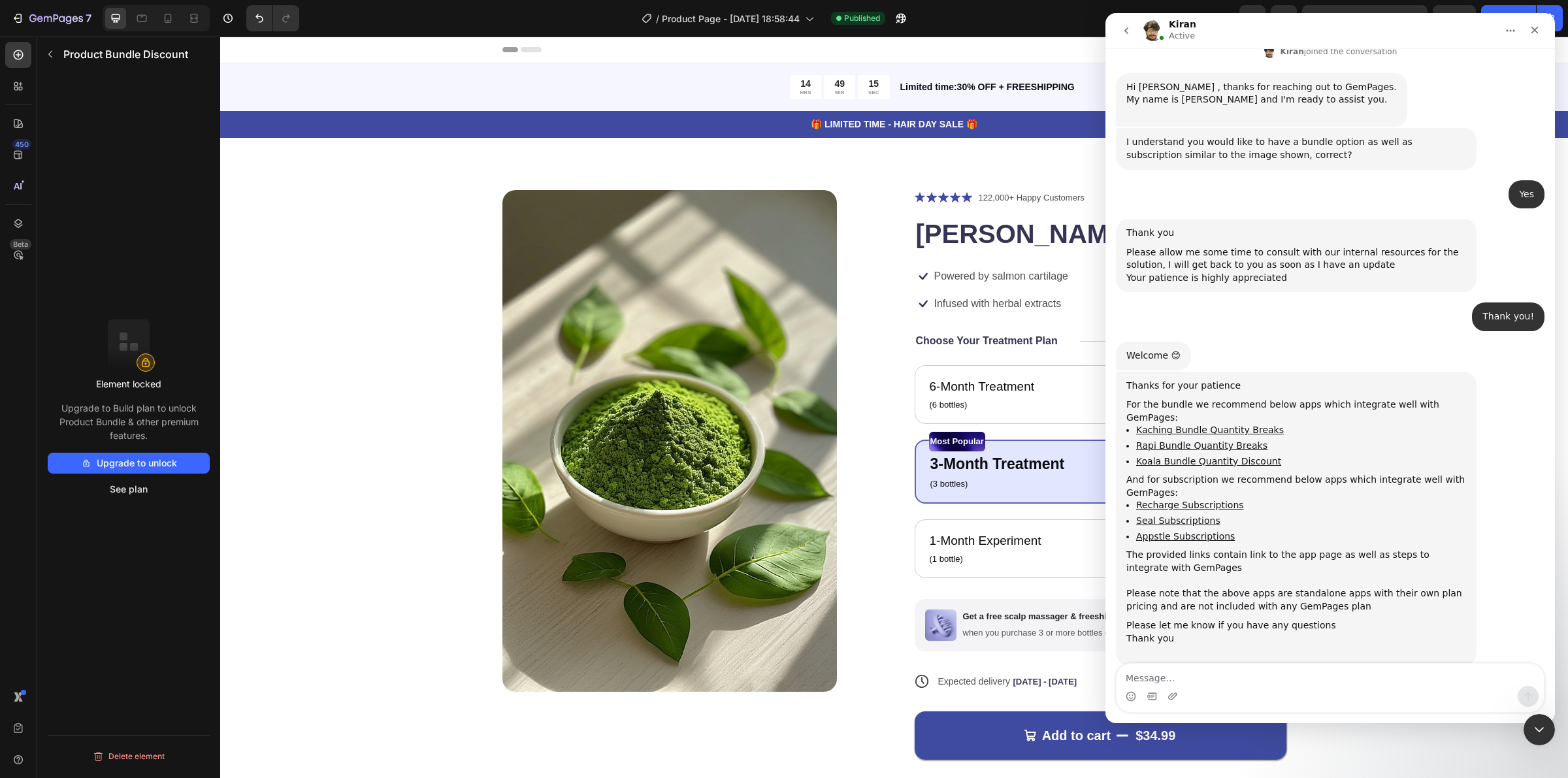
scroll to position [452, 0]
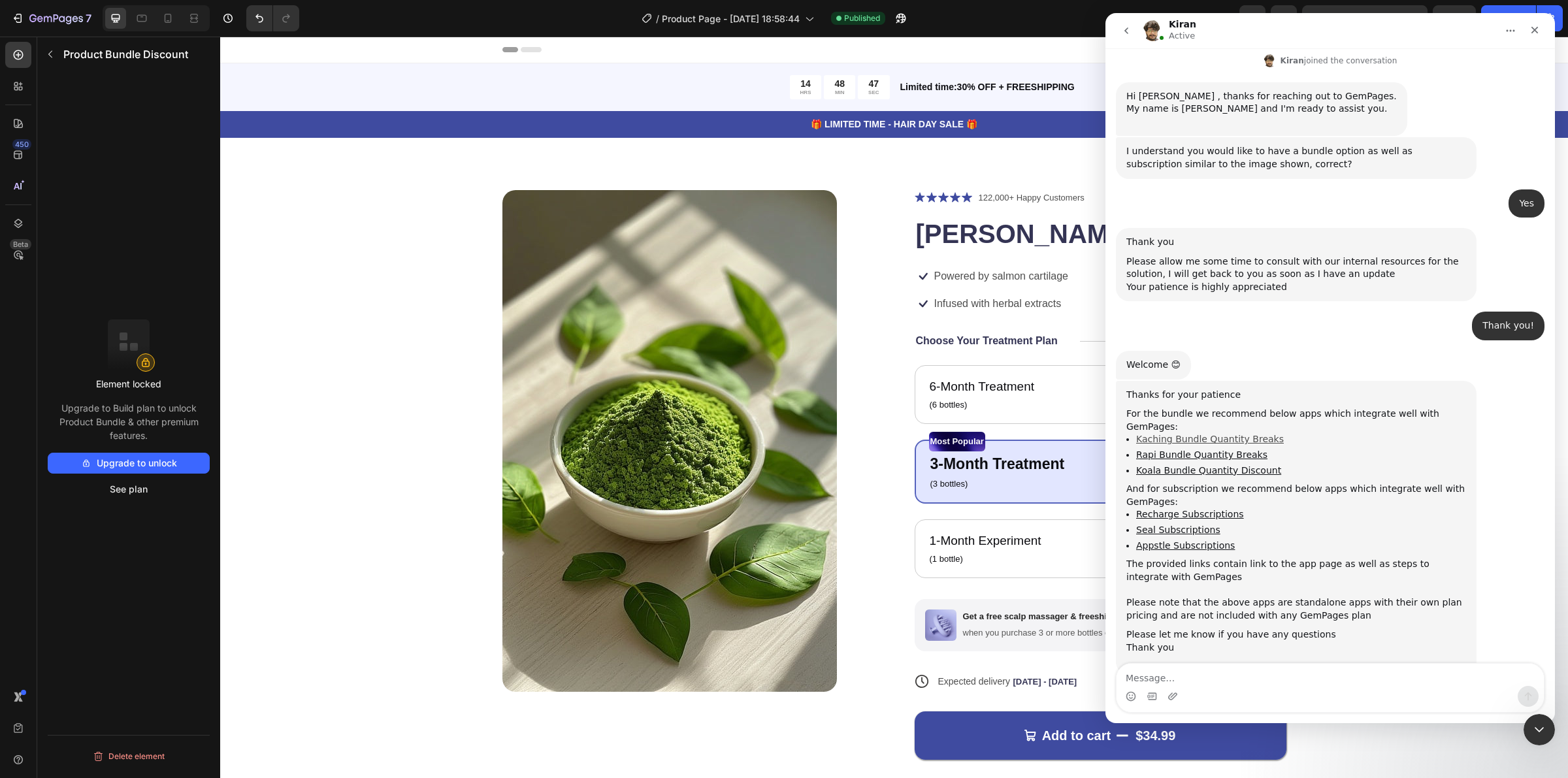
click at [1253, 434] on link "Kaching Bundle Quantity Breaks" at bounding box center [1210, 439] width 148 height 10
click at [1211, 450] on link "Rapi Bundle Quantity Breaks" at bounding box center [1202, 454] width 131 height 10
click at [1210, 465] on link "Koala Bundle Quantity Discount" at bounding box center [1209, 470] width 145 height 10
click at [1172, 509] on link "Recharge Subscriptions" at bounding box center [1190, 514] width 108 height 10
click at [1168, 525] on link "Seal Subscriptions" at bounding box center [1178, 530] width 84 height 10
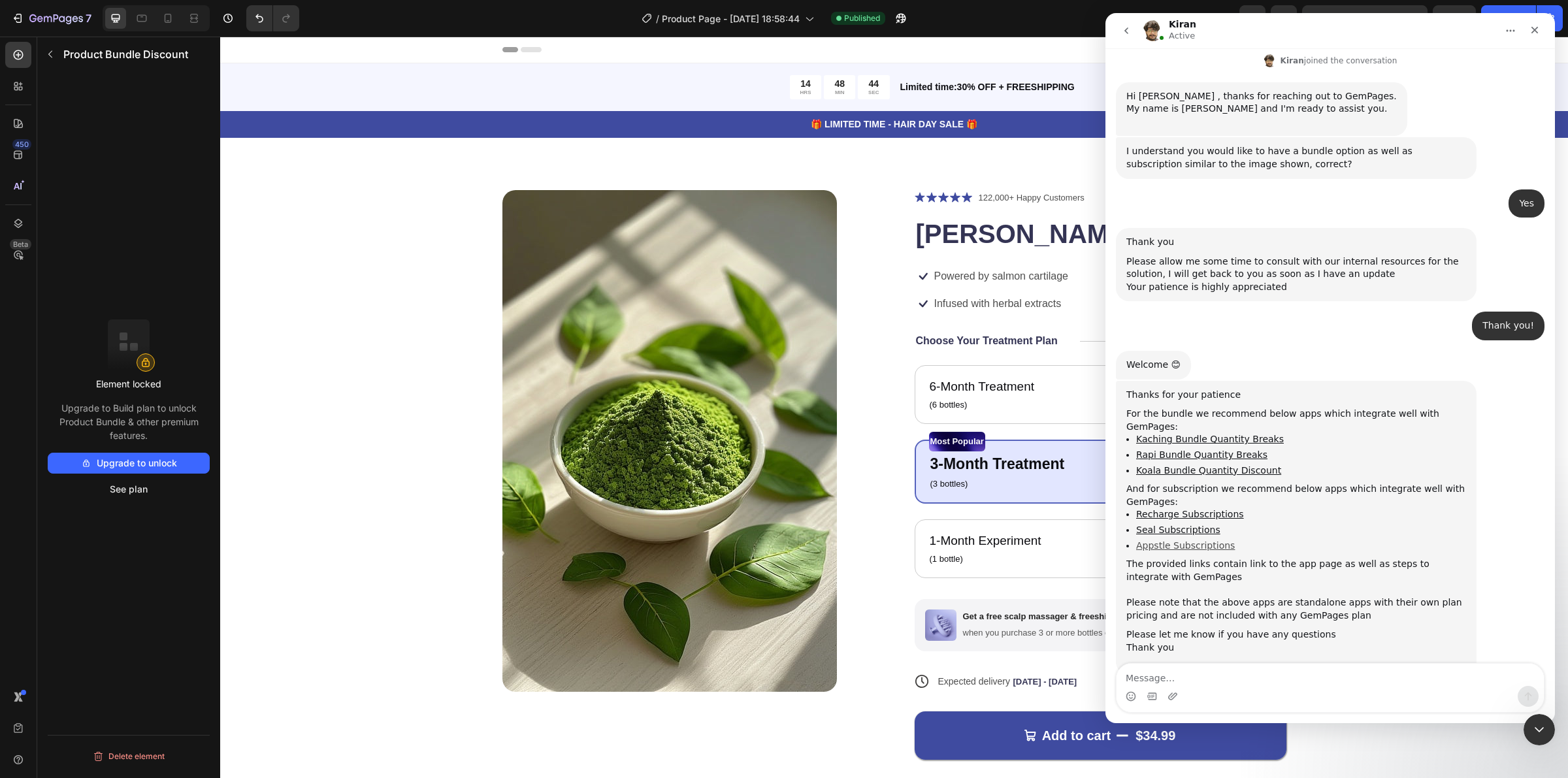
click at [1167, 540] on link "Appstle Subscriptions" at bounding box center [1186, 545] width 99 height 10
click at [1540, 720] on icon "Close Intercom Messenger" at bounding box center [1537, 728] width 16 height 16
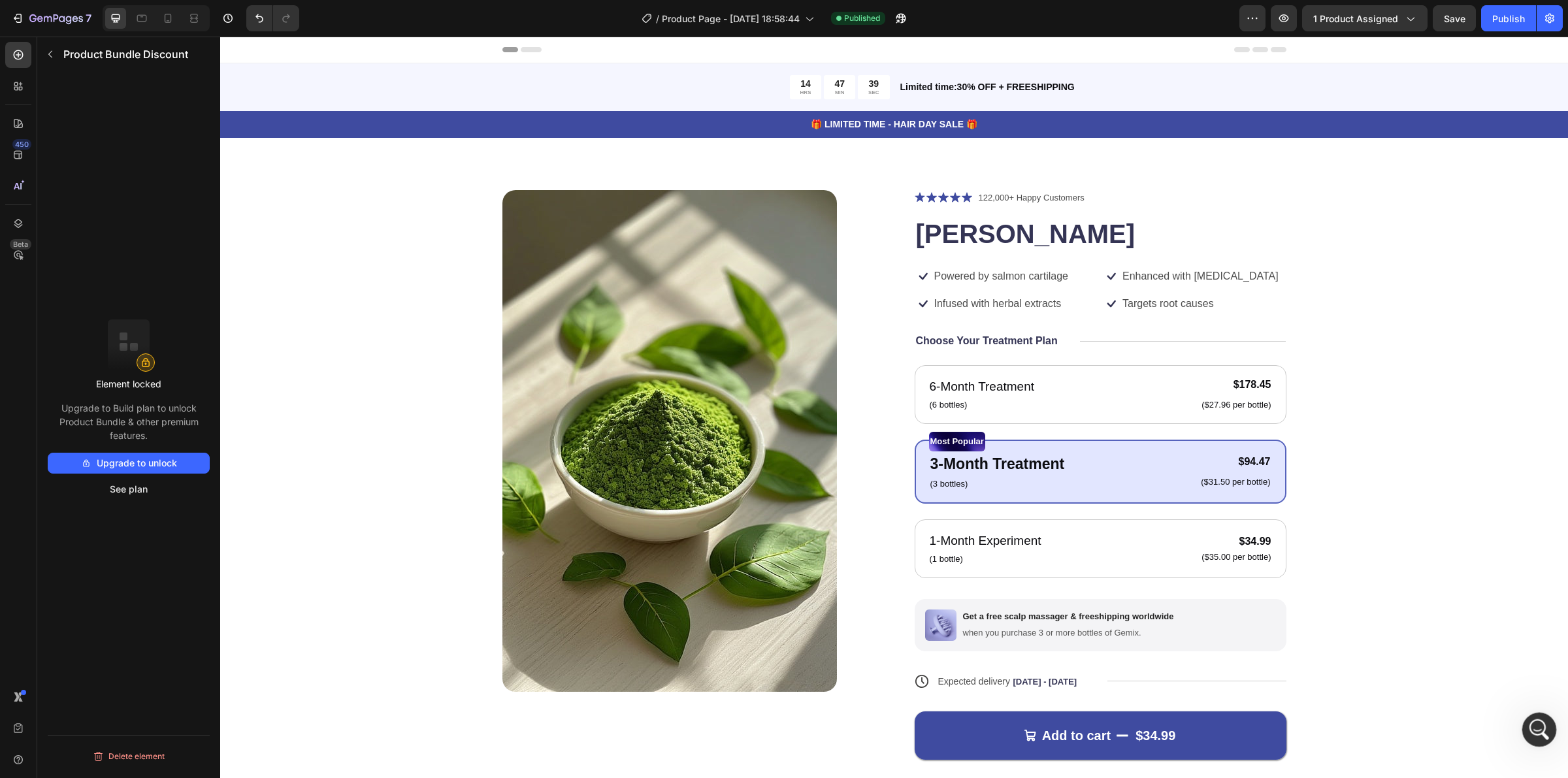
click at [1533, 712] on div "Open Intercom Messenger" at bounding box center [1537, 728] width 43 height 43
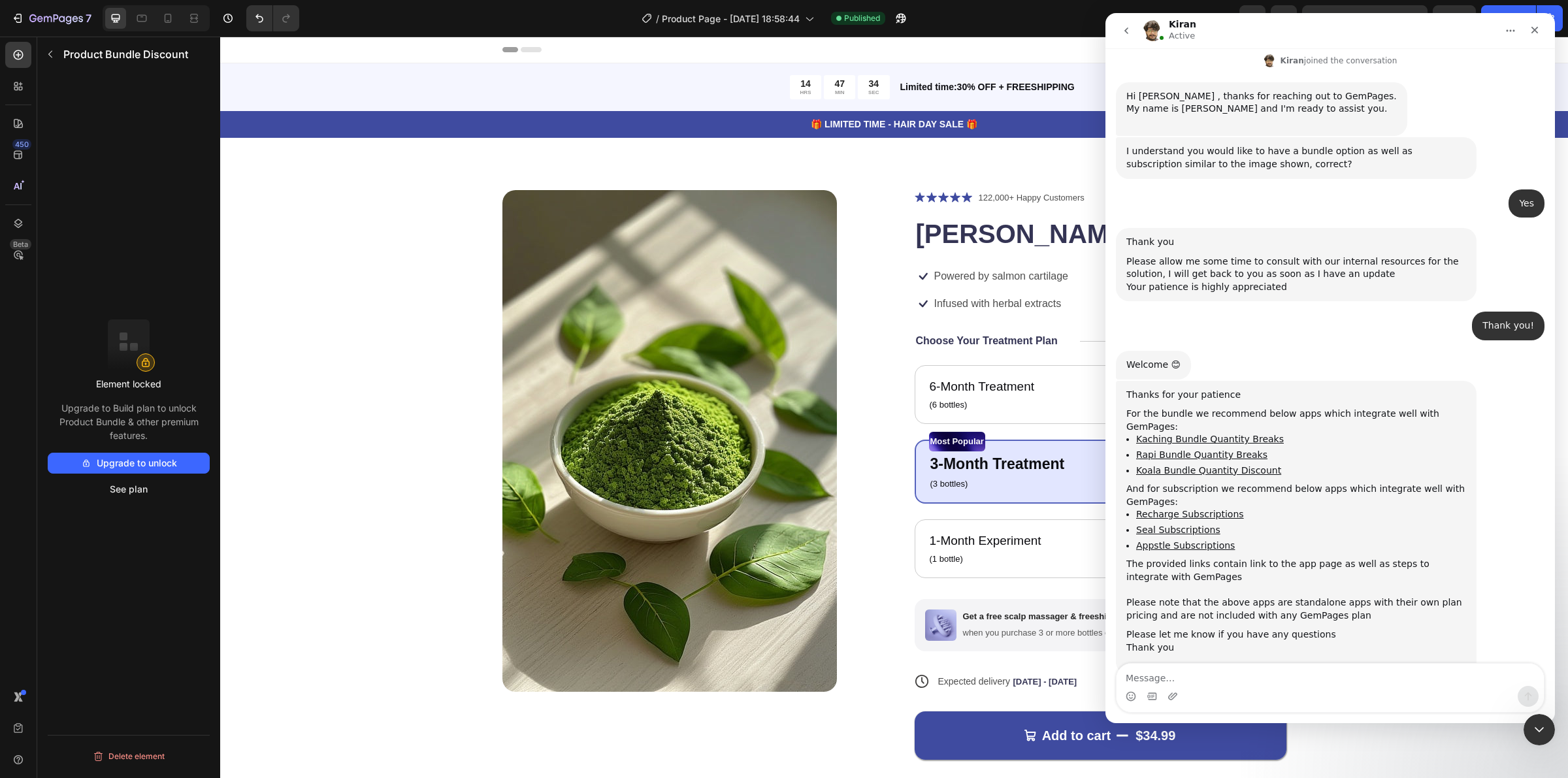
click at [1289, 682] on textarea "Message…" at bounding box center [1331, 675] width 428 height 22
type textarea "and which GemPages plan will allow me to use these apps"
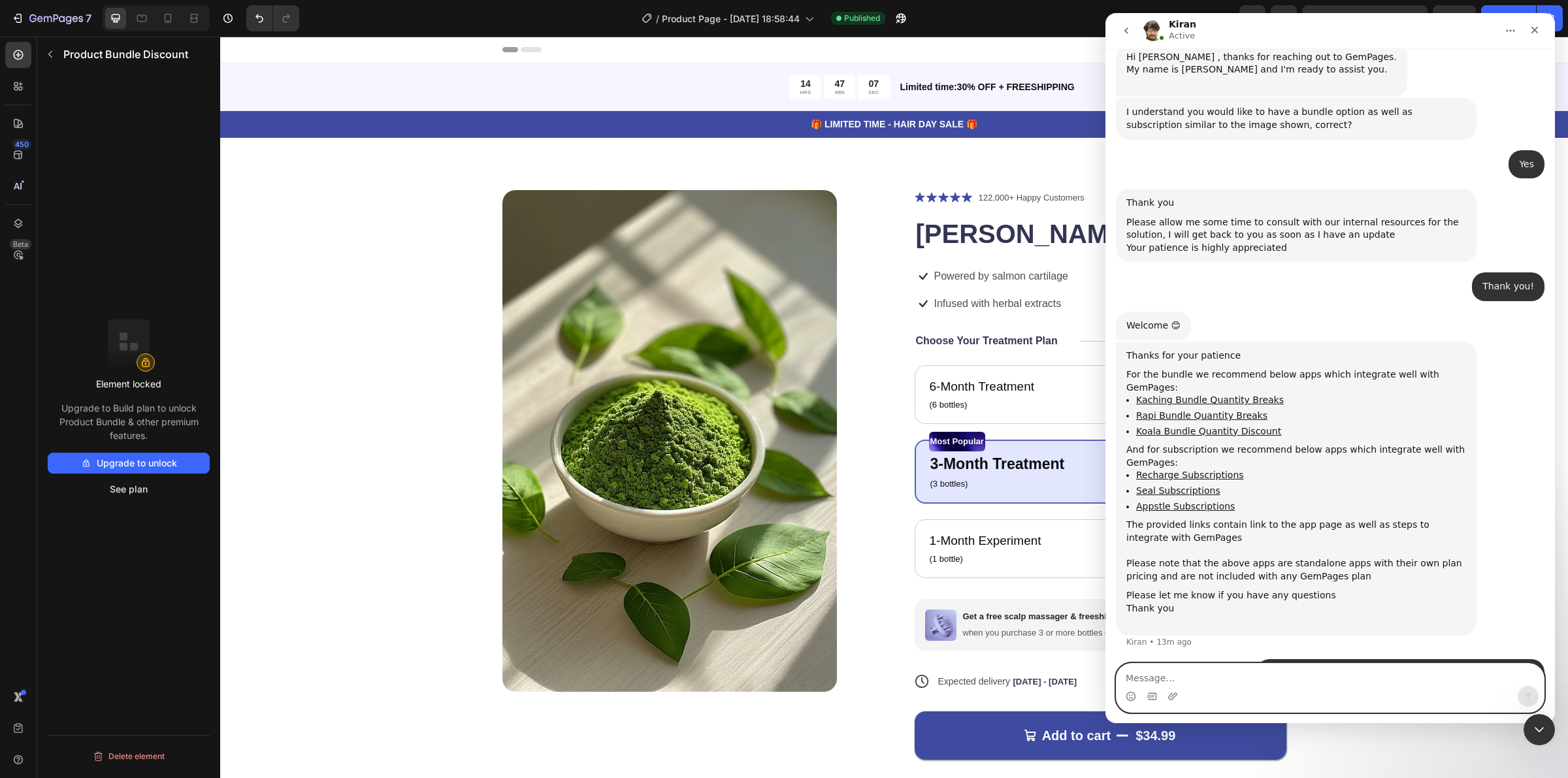
scroll to position [541, 0]
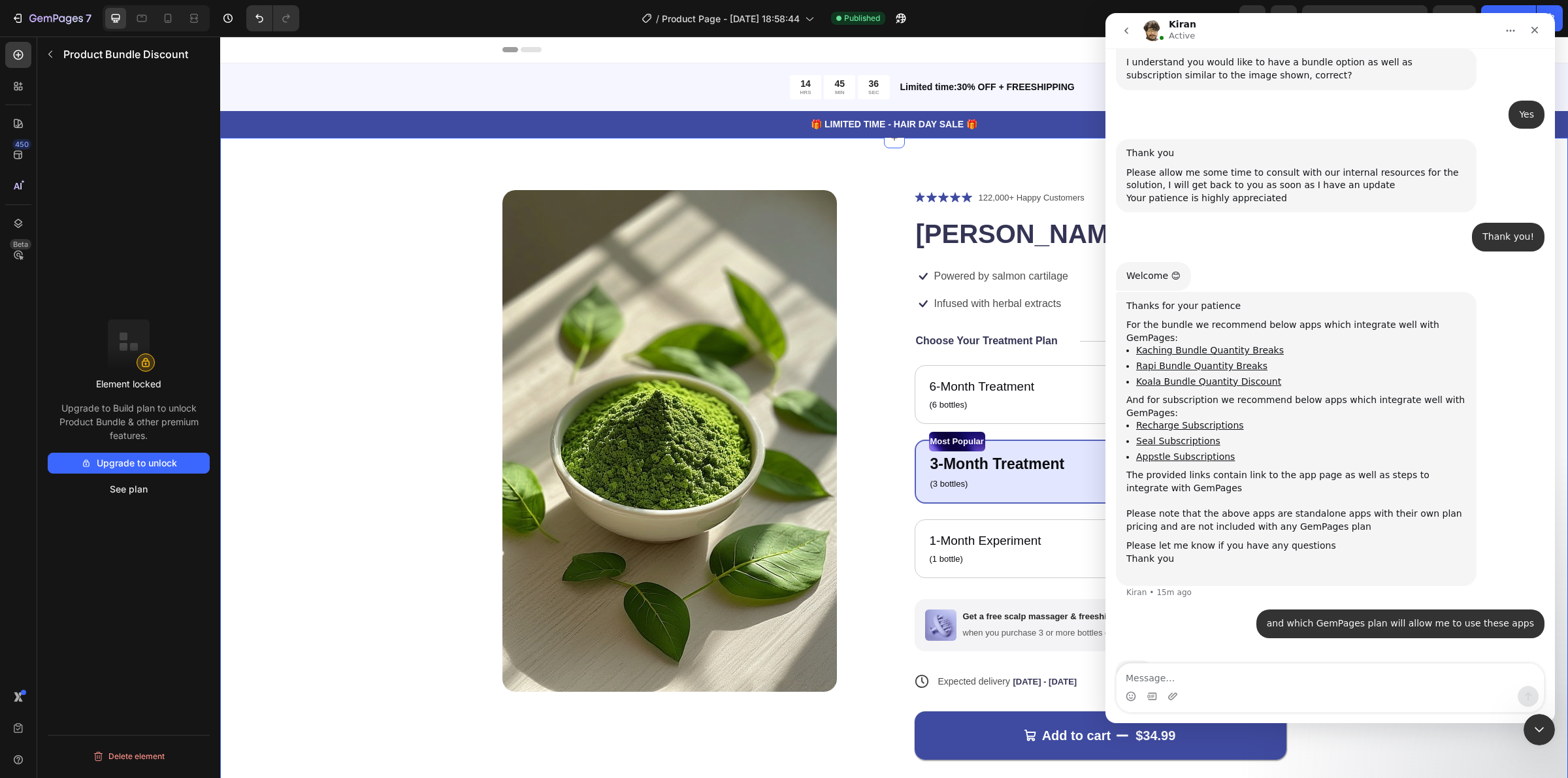
click at [357, 226] on div "Product Images Icon Icon Icon Icon Icon Icon List 122,000+ Happy Customers Text…" at bounding box center [894, 505] width 1243 height 629
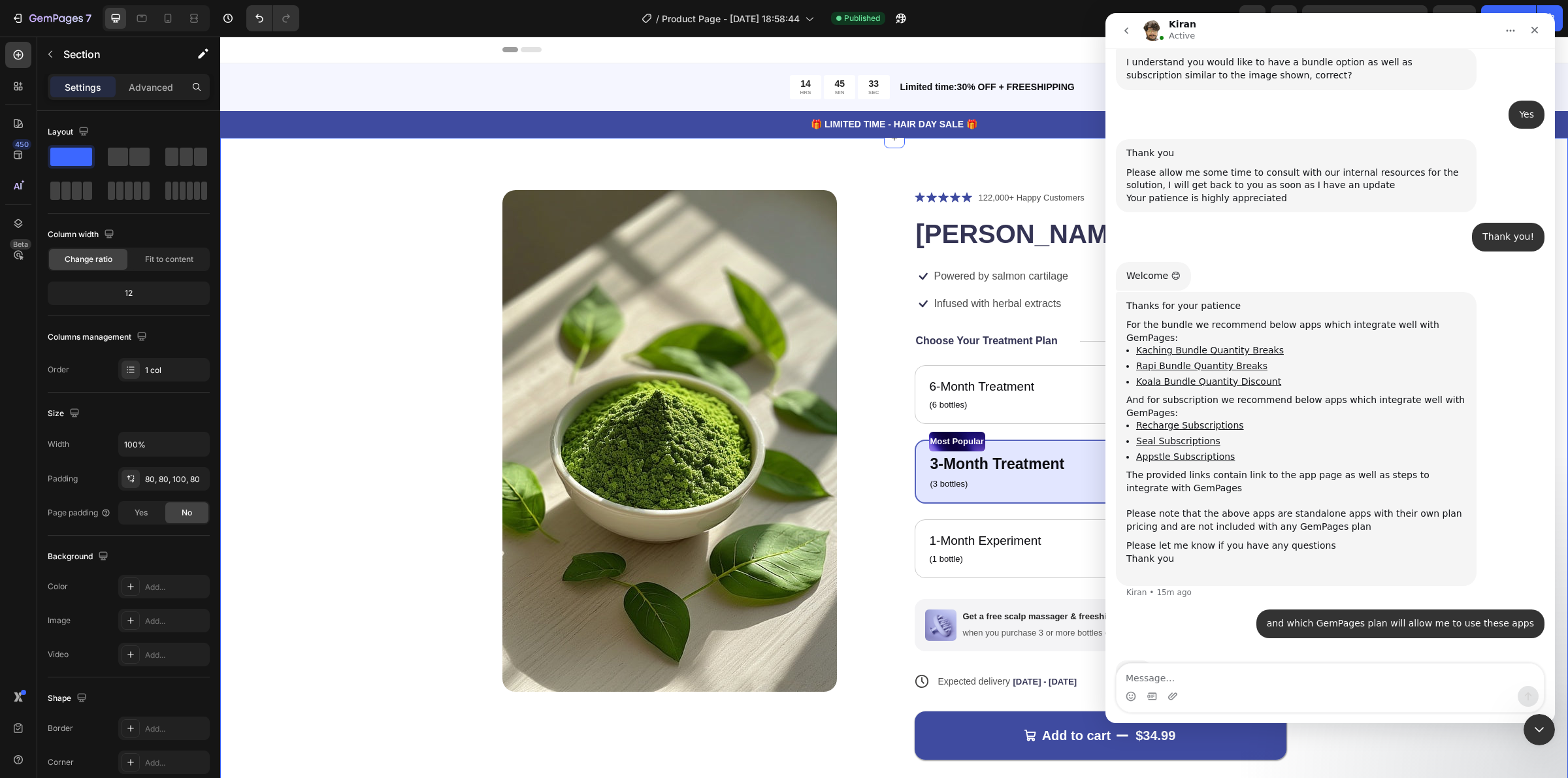
click at [857, 173] on div "Product Images Icon Icon Icon Icon Icon Icon List 122,000+ Happy Customers Text…" at bounding box center [894, 511] width 1348 height 747
click at [14, 87] on icon at bounding box center [16, 89] width 4 height 4
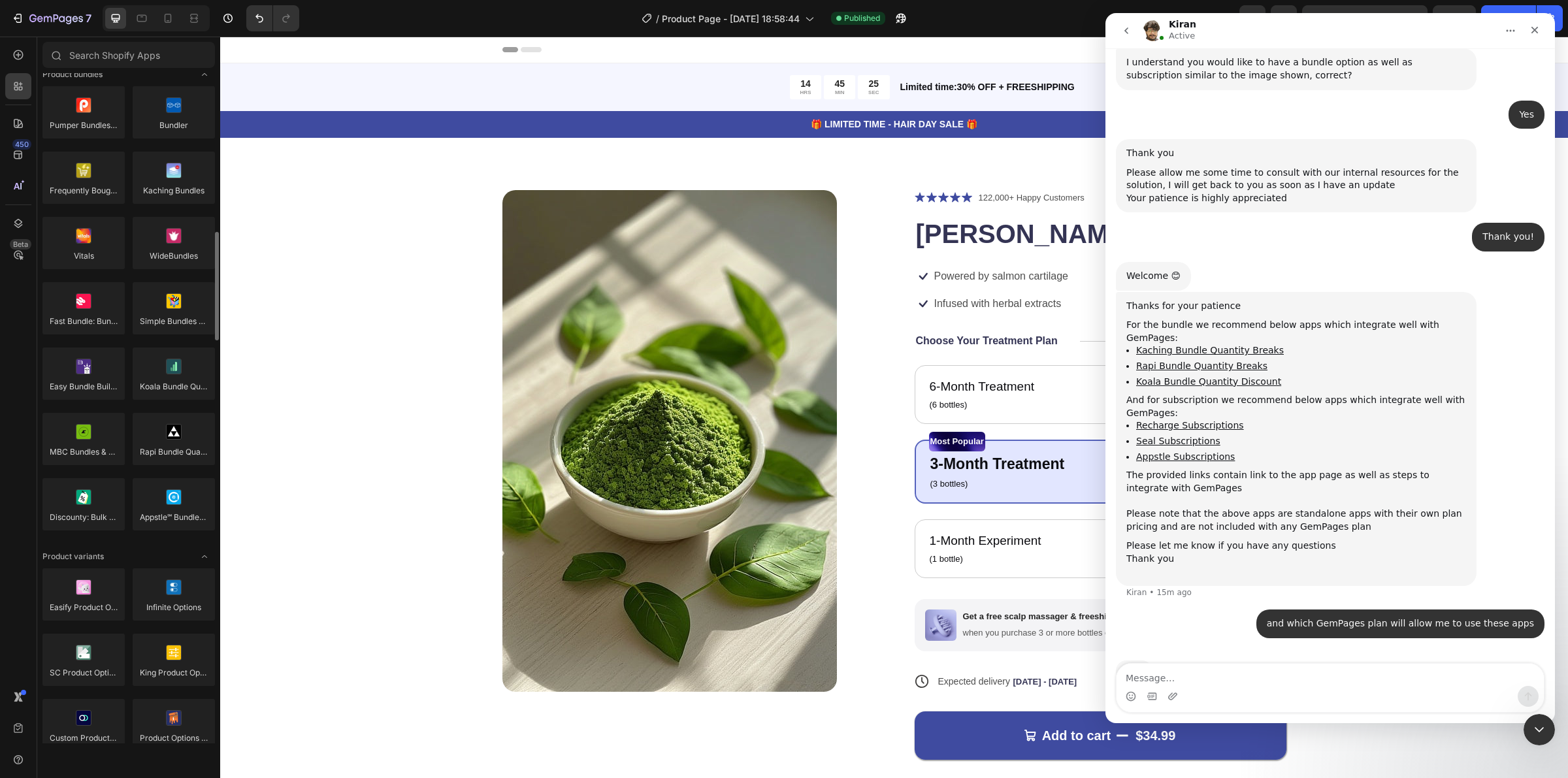
scroll to position [1062, 0]
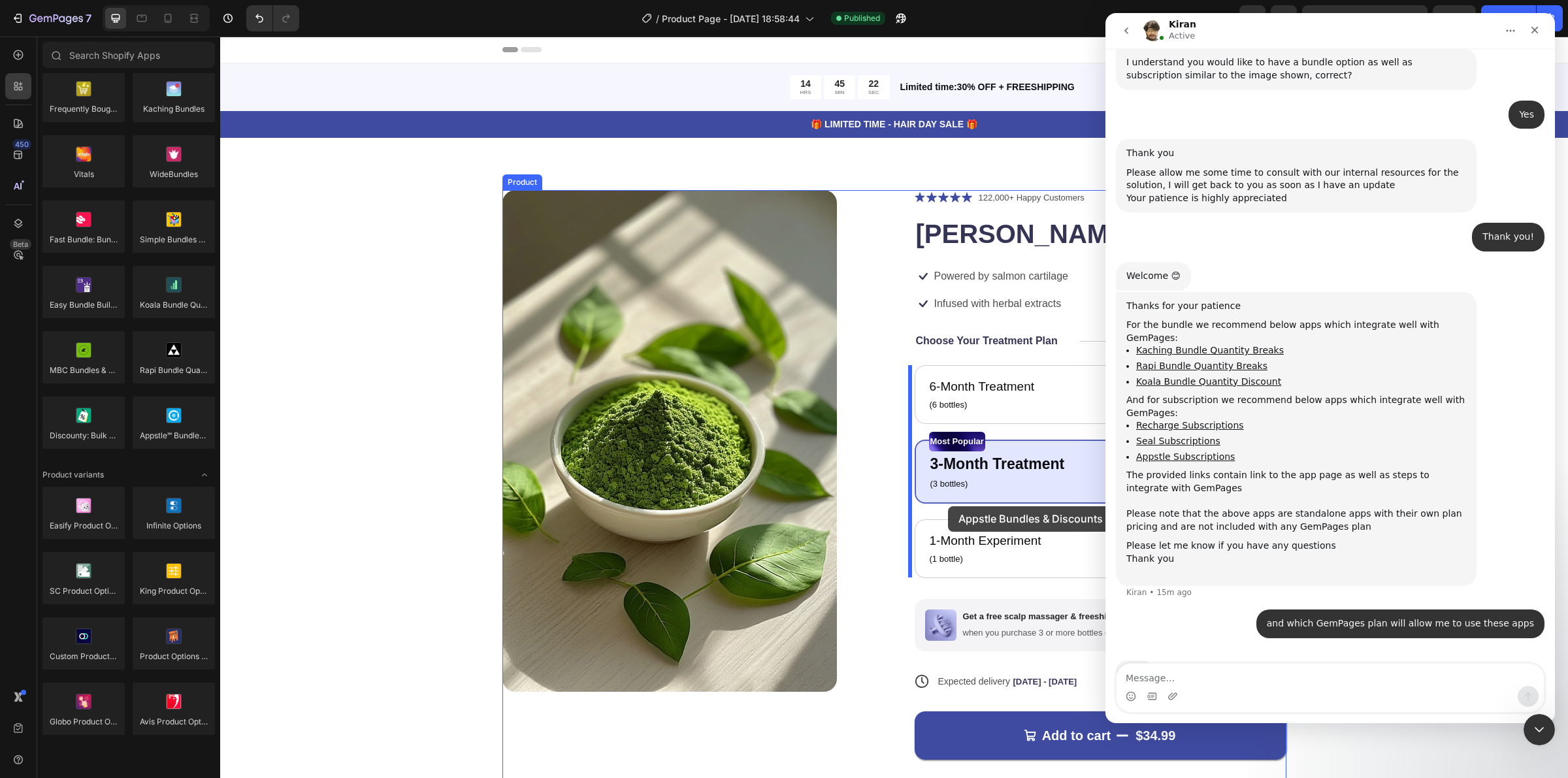
drag, startPoint x: 391, startPoint y: 460, endPoint x: 947, endPoint y: 507, distance: 558.0
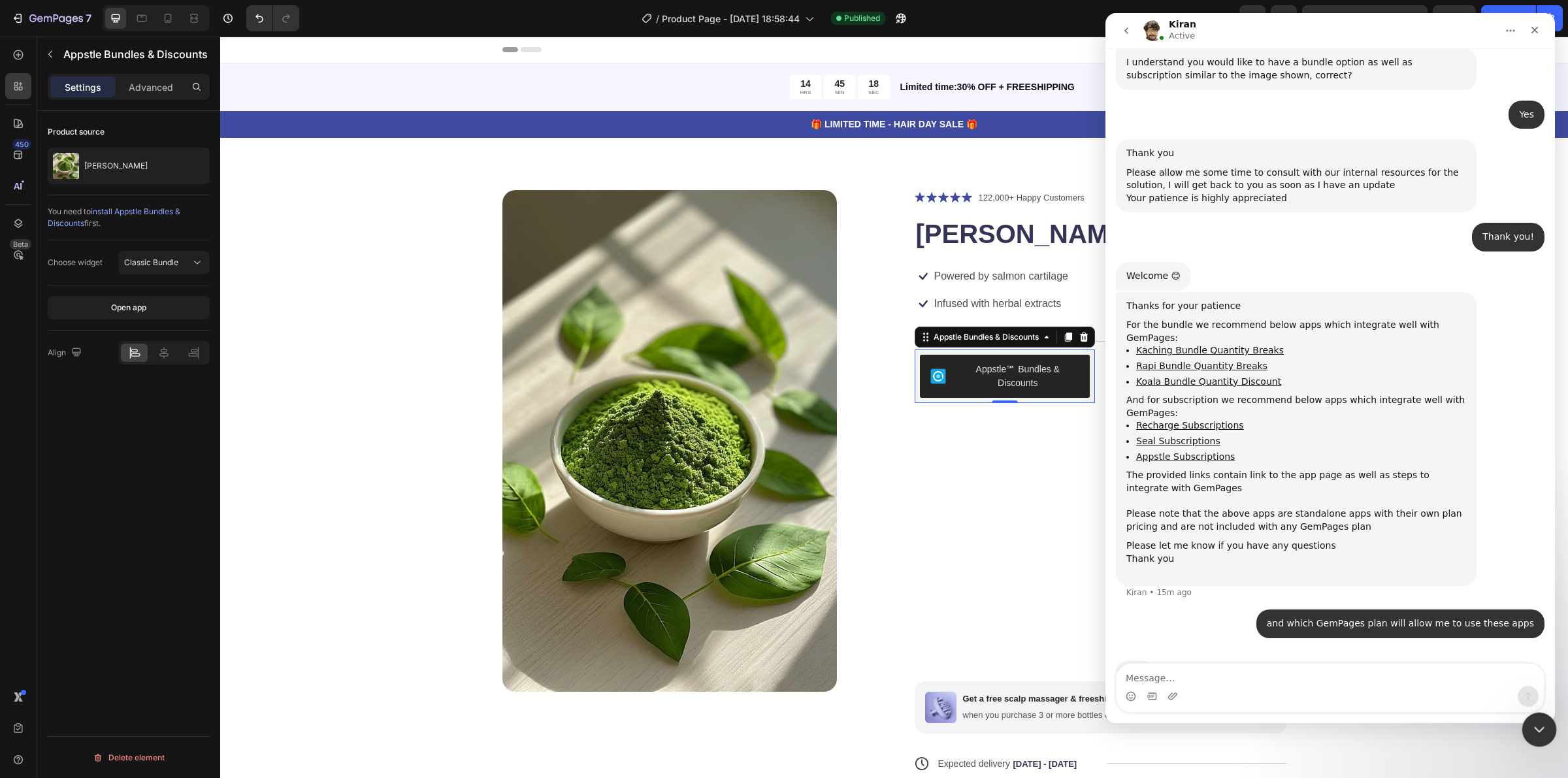
click at [1538, 725] on icon "Close Intercom Messenger" at bounding box center [1537, 728] width 16 height 16
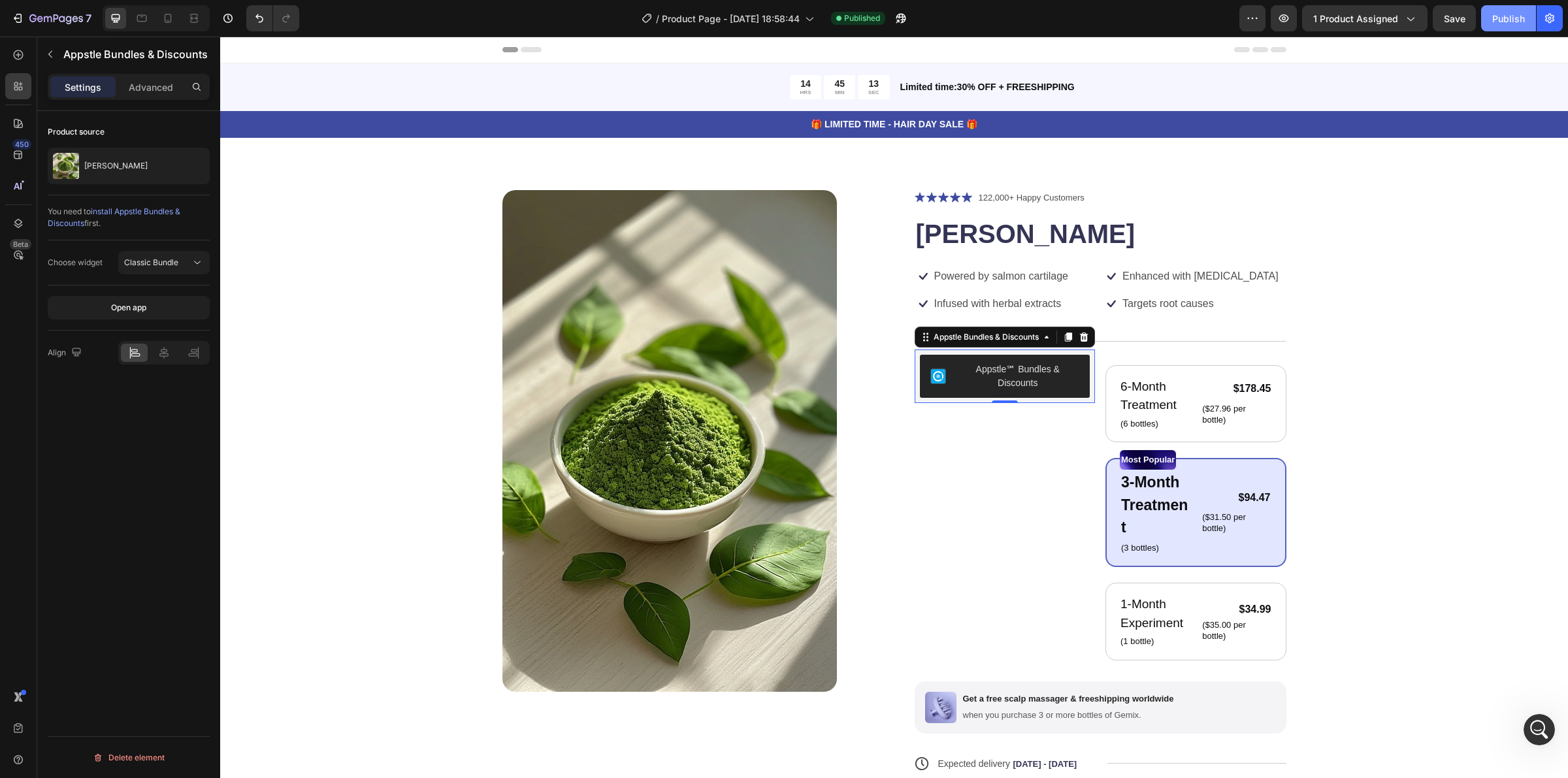
click at [1511, 20] on div "Publish" at bounding box center [1509, 18] width 33 height 13
click at [997, 381] on div "Appstle℠ Bundles & Discounts" at bounding box center [1018, 376] width 123 height 28
click at [154, 295] on div "Open app" at bounding box center [129, 307] width 162 height 45
click at [153, 298] on button "Open app" at bounding box center [129, 308] width 162 height 24
click at [1528, 736] on div "Open Intercom Messenger" at bounding box center [1537, 728] width 43 height 43
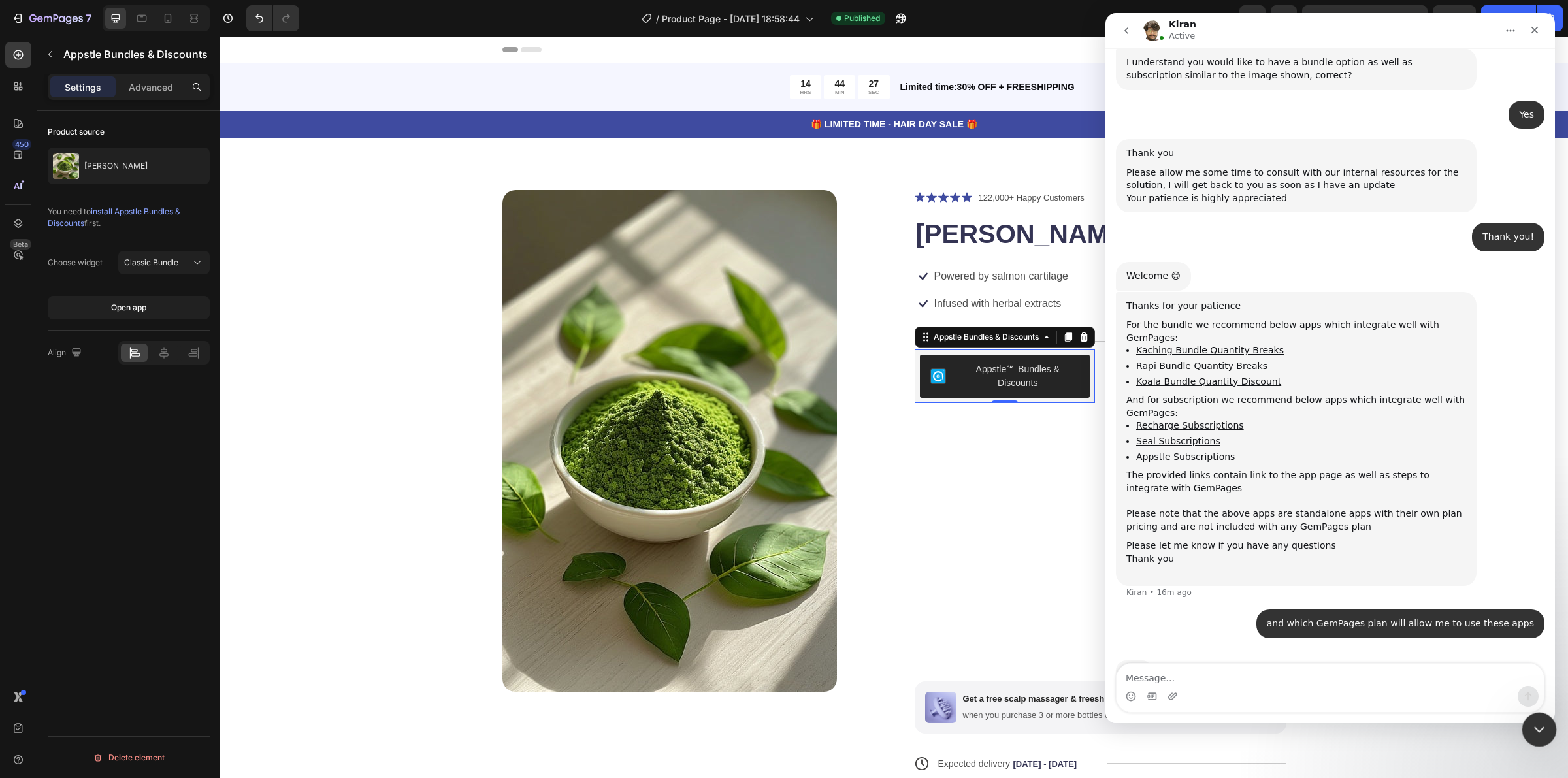
scroll to position [491, 0]
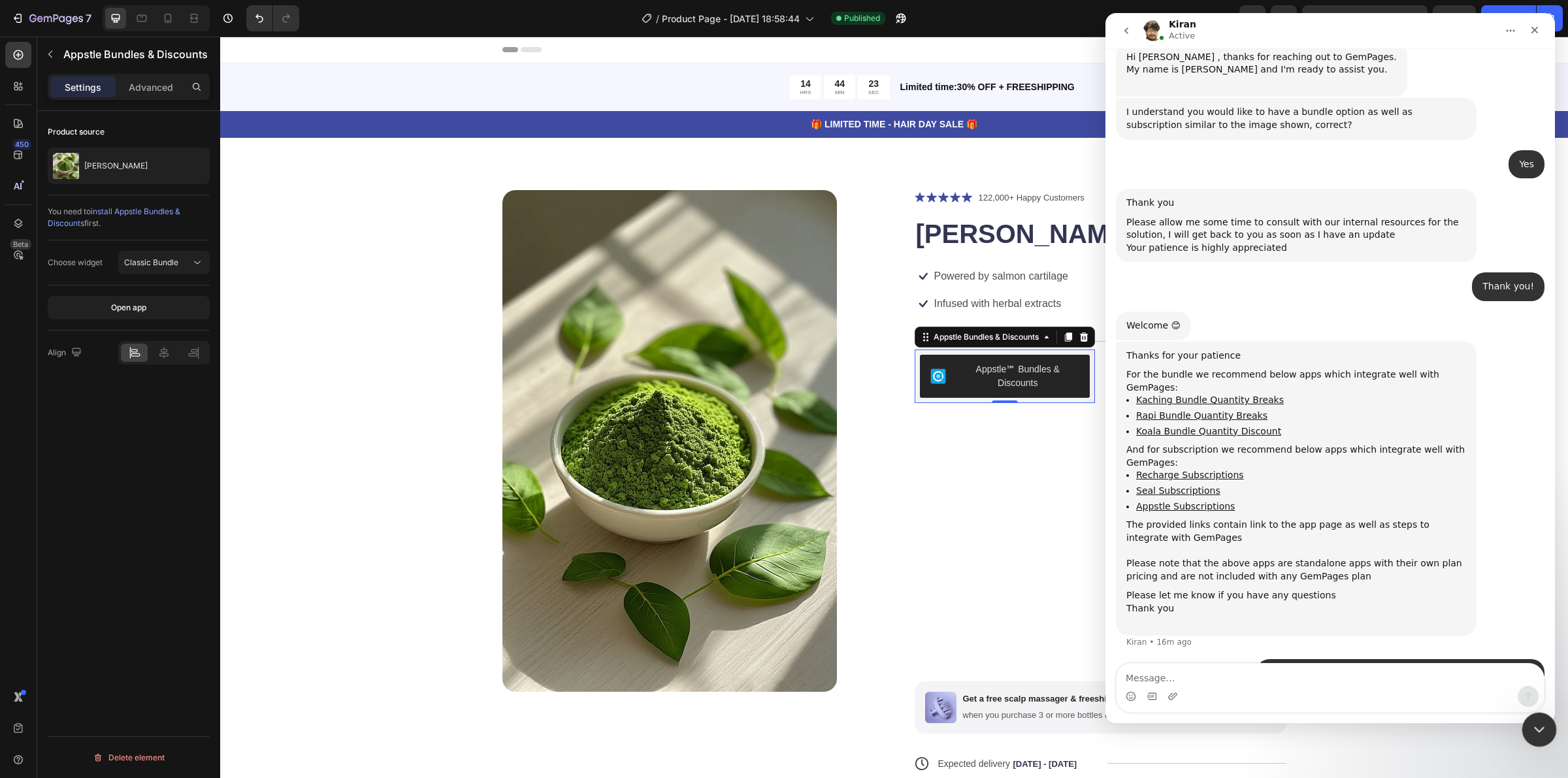
click at [1540, 734] on icon "Close Intercom Messenger" at bounding box center [1537, 728] width 16 height 16
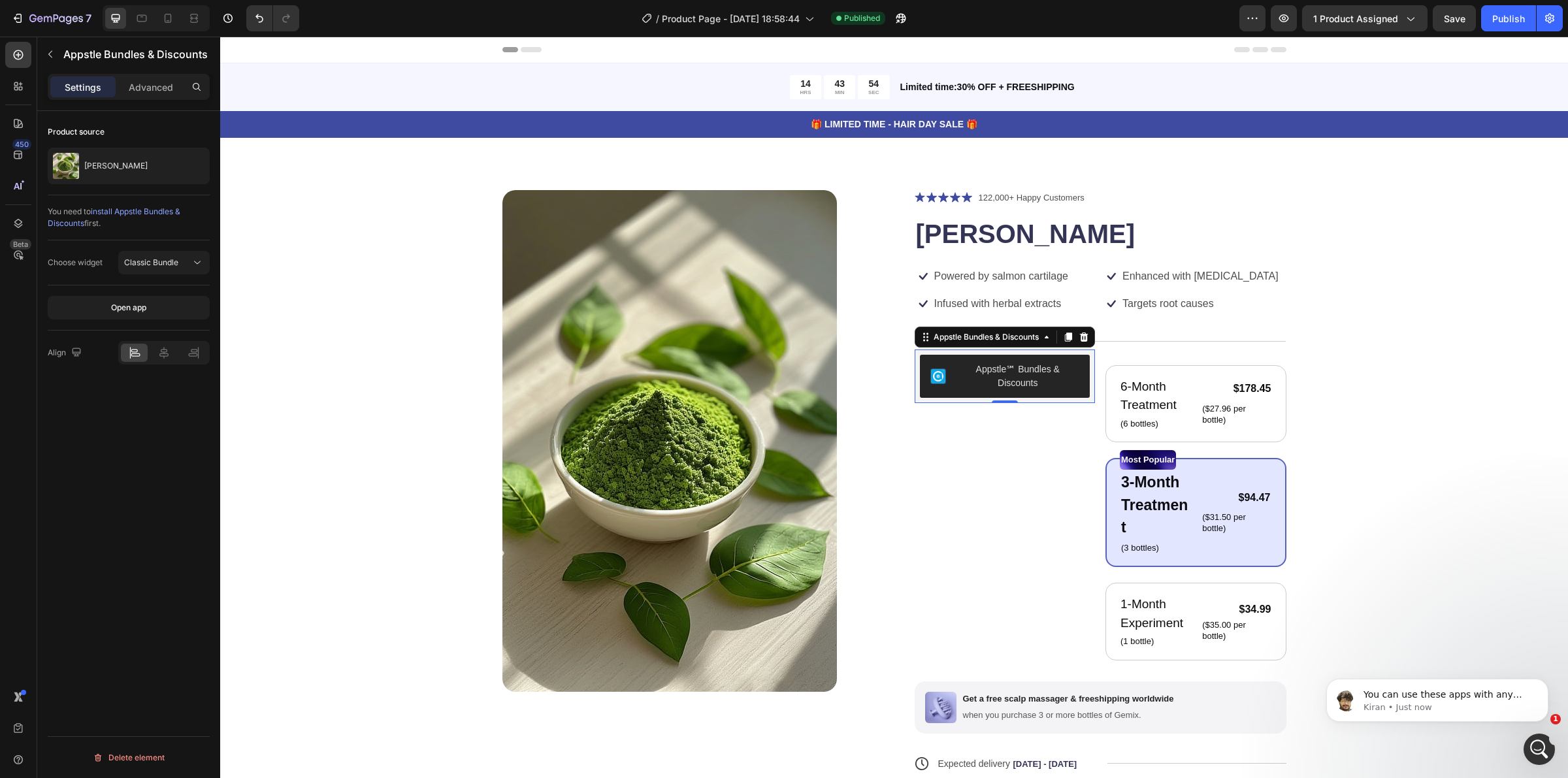
scroll to position [614, 0]
click at [1536, 739] on icon "Open Intercom Messenger" at bounding box center [1537, 747] width 21 height 21
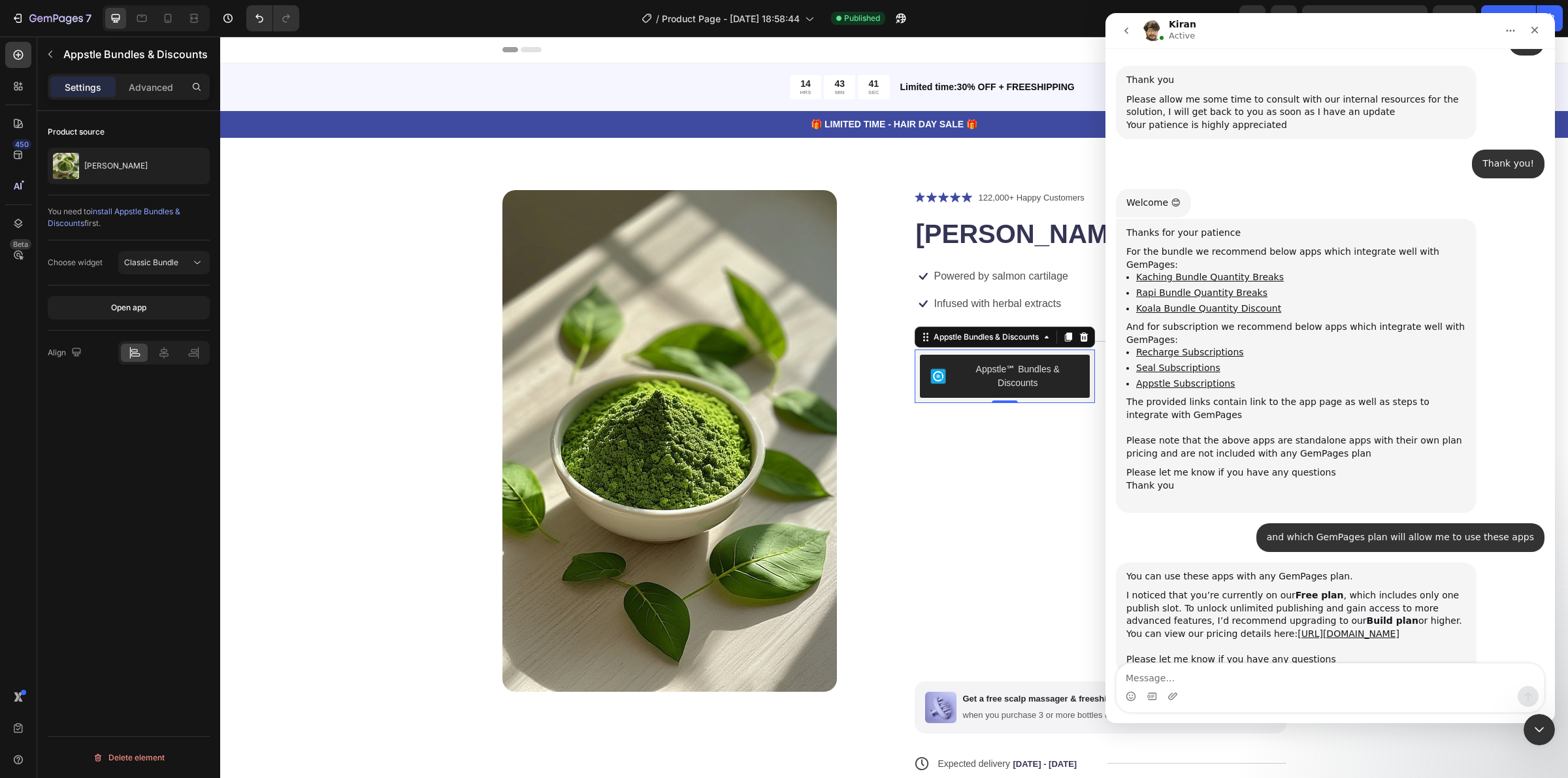
click at [1327, 671] on textarea "Message…" at bounding box center [1331, 675] width 428 height 22
type textarea "Can I use bundle and subscription apps on the free plan to test it out?"
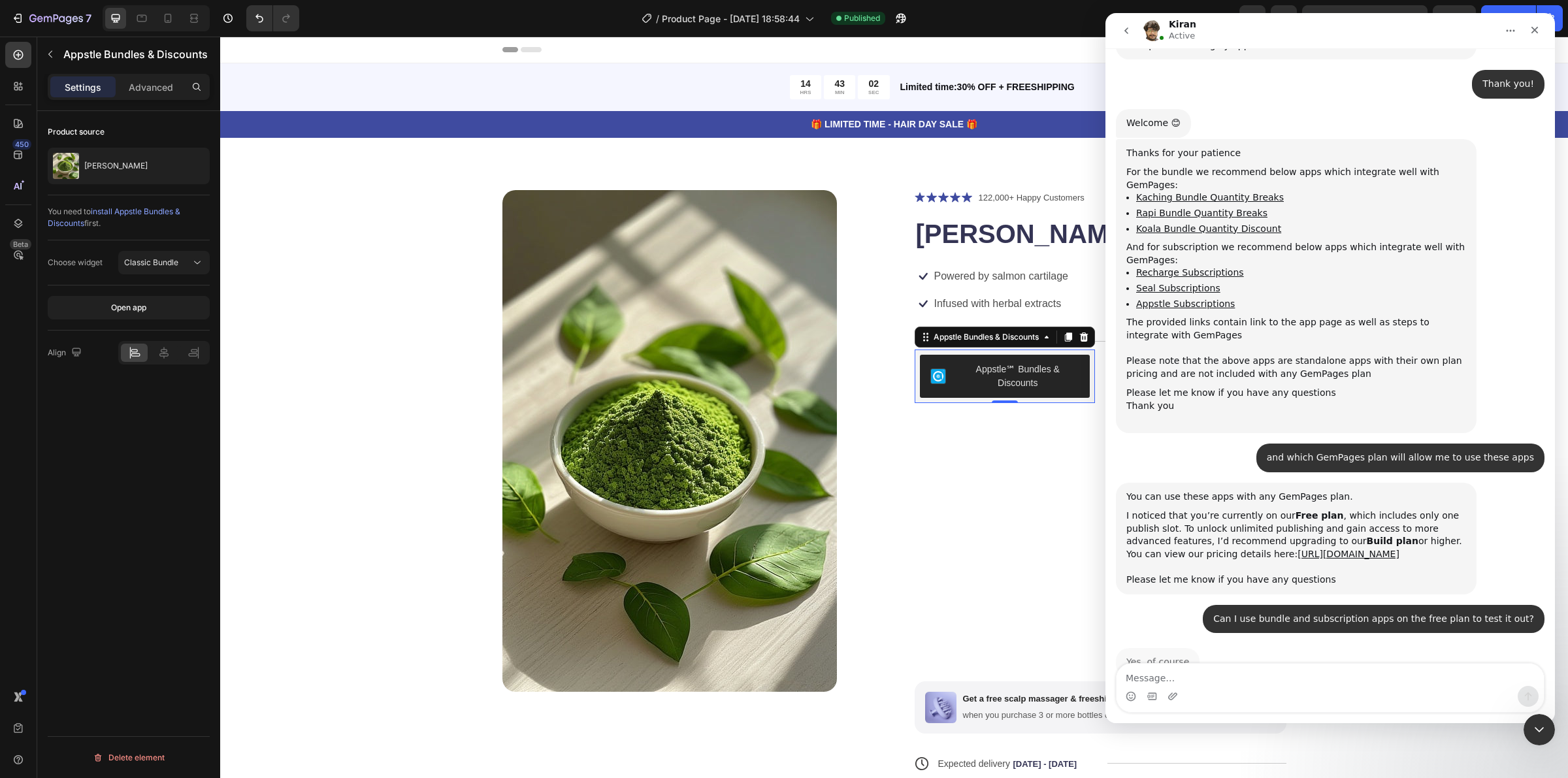
scroll to position [692, 0]
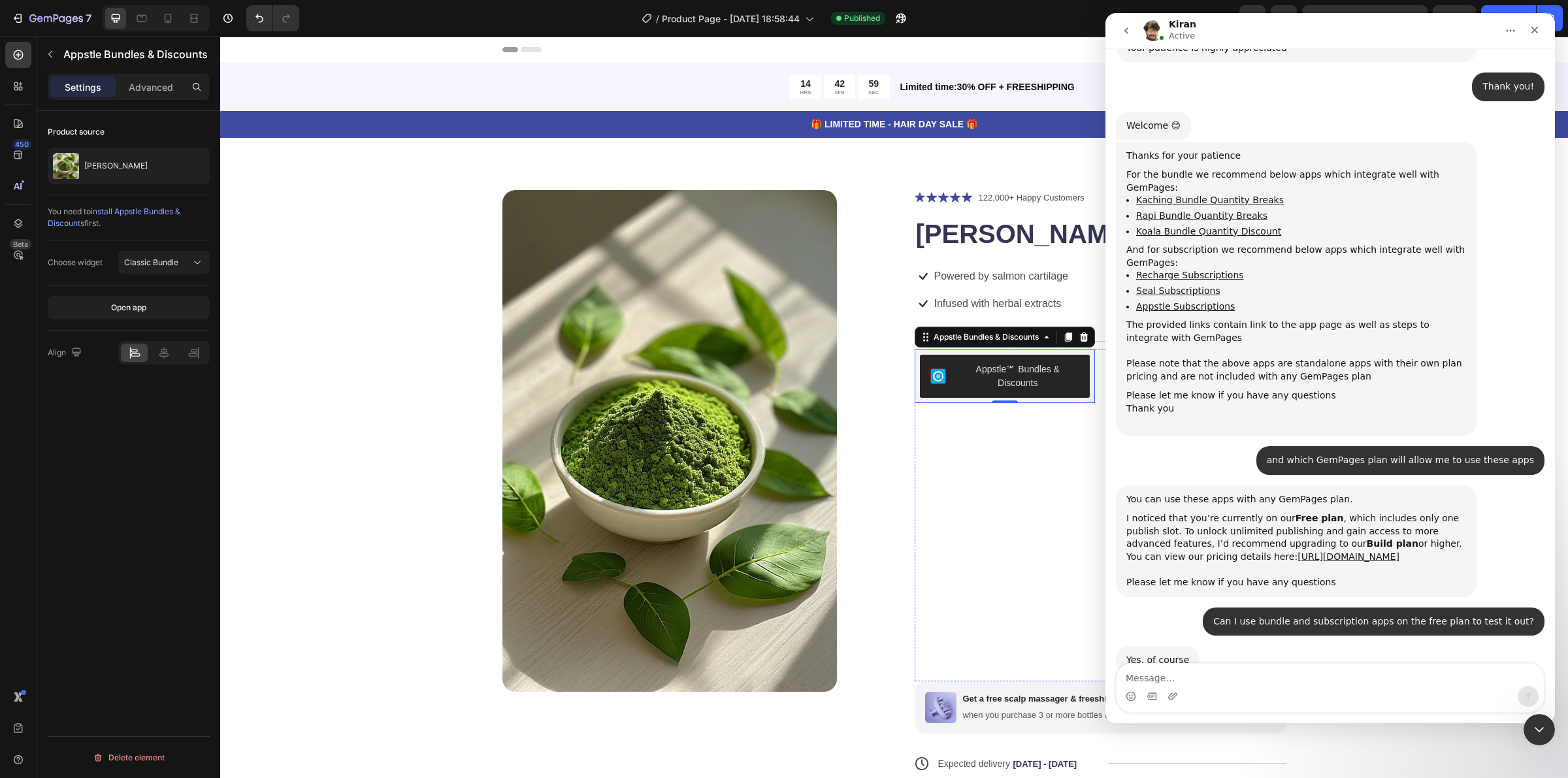
click at [915, 494] on div "Appstle℠ Bundles & Discounts Appstle Bundles & Discounts 0" at bounding box center [1005, 516] width 181 height 332
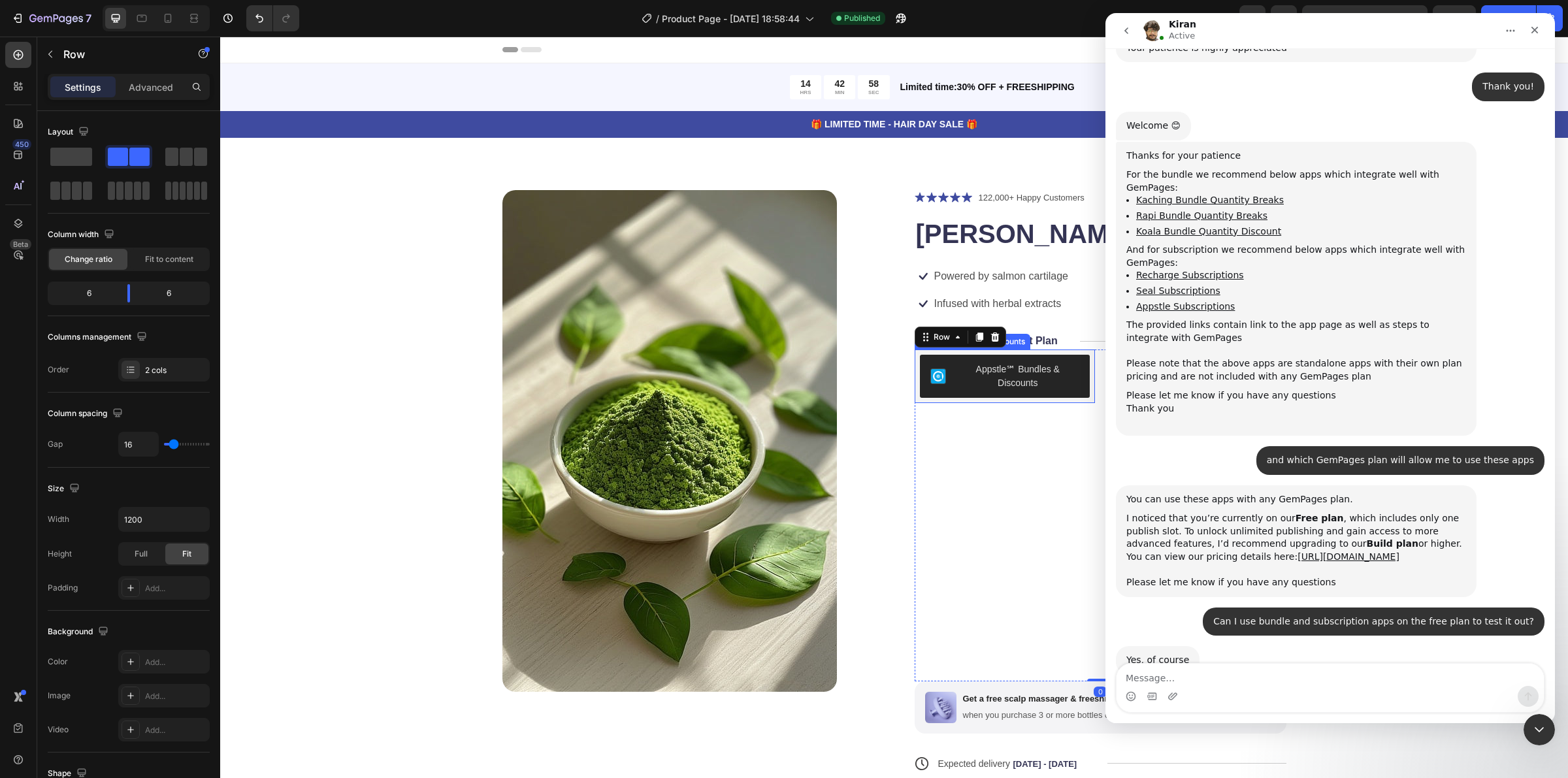
click at [964, 380] on div "Appstle℠ Bundles & Discounts" at bounding box center [1018, 376] width 123 height 28
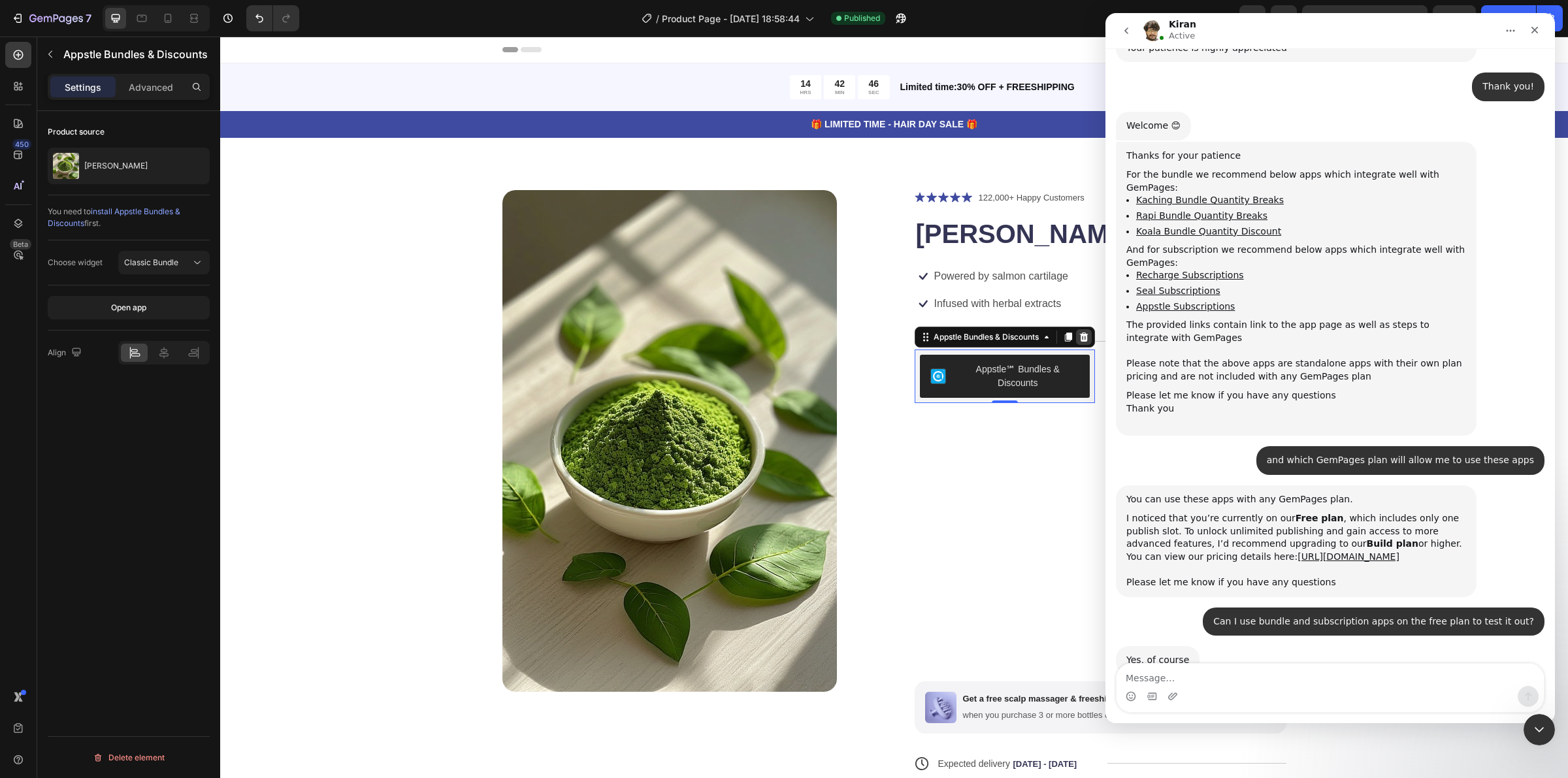
click at [1078, 333] on icon at bounding box center [1083, 336] width 10 height 10
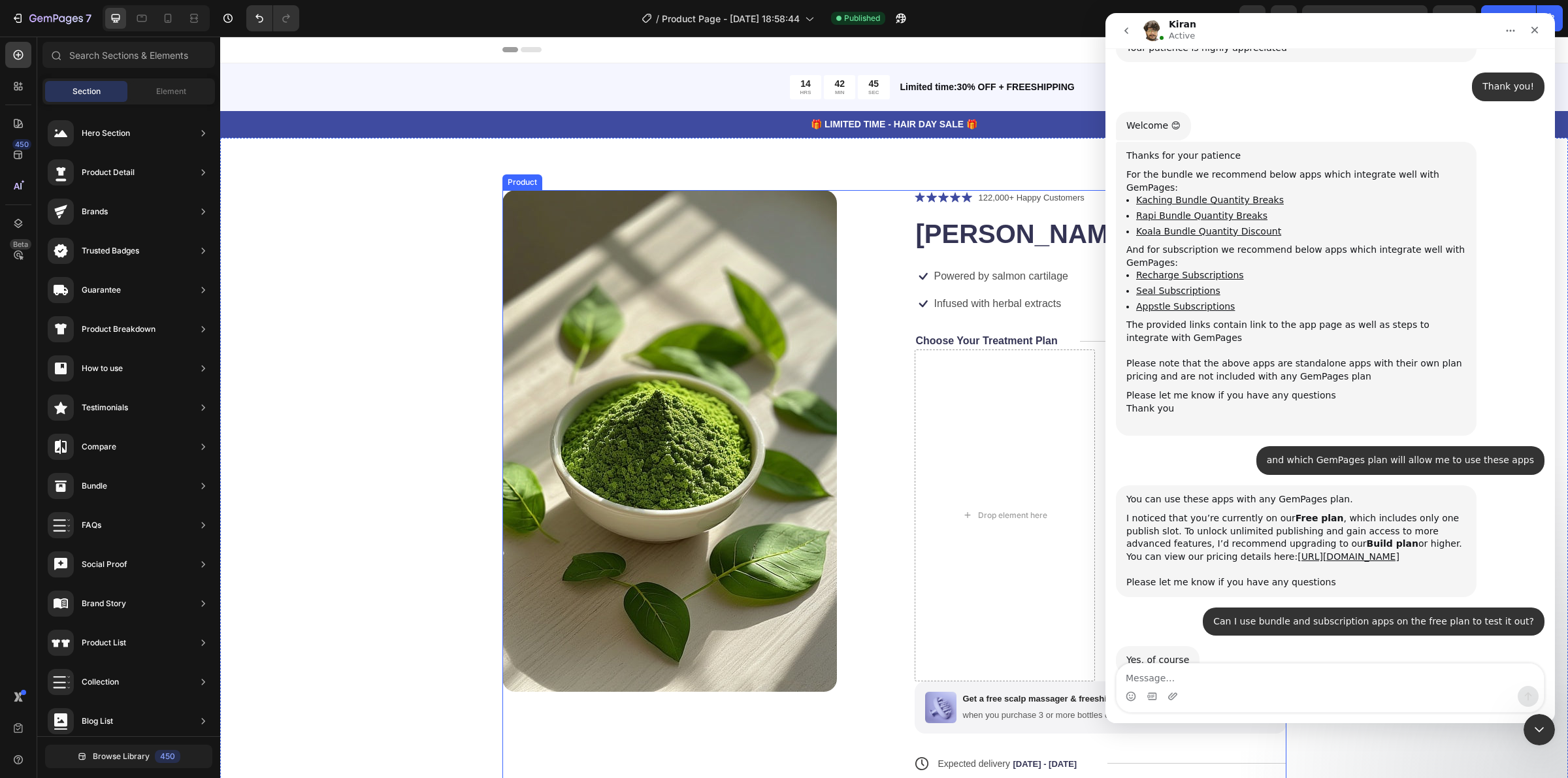
click at [869, 363] on div "Product Images Icon Icon Icon Icon Icon Icon List 122,000+ Happy Customers Text…" at bounding box center [894, 546] width 784 height 712
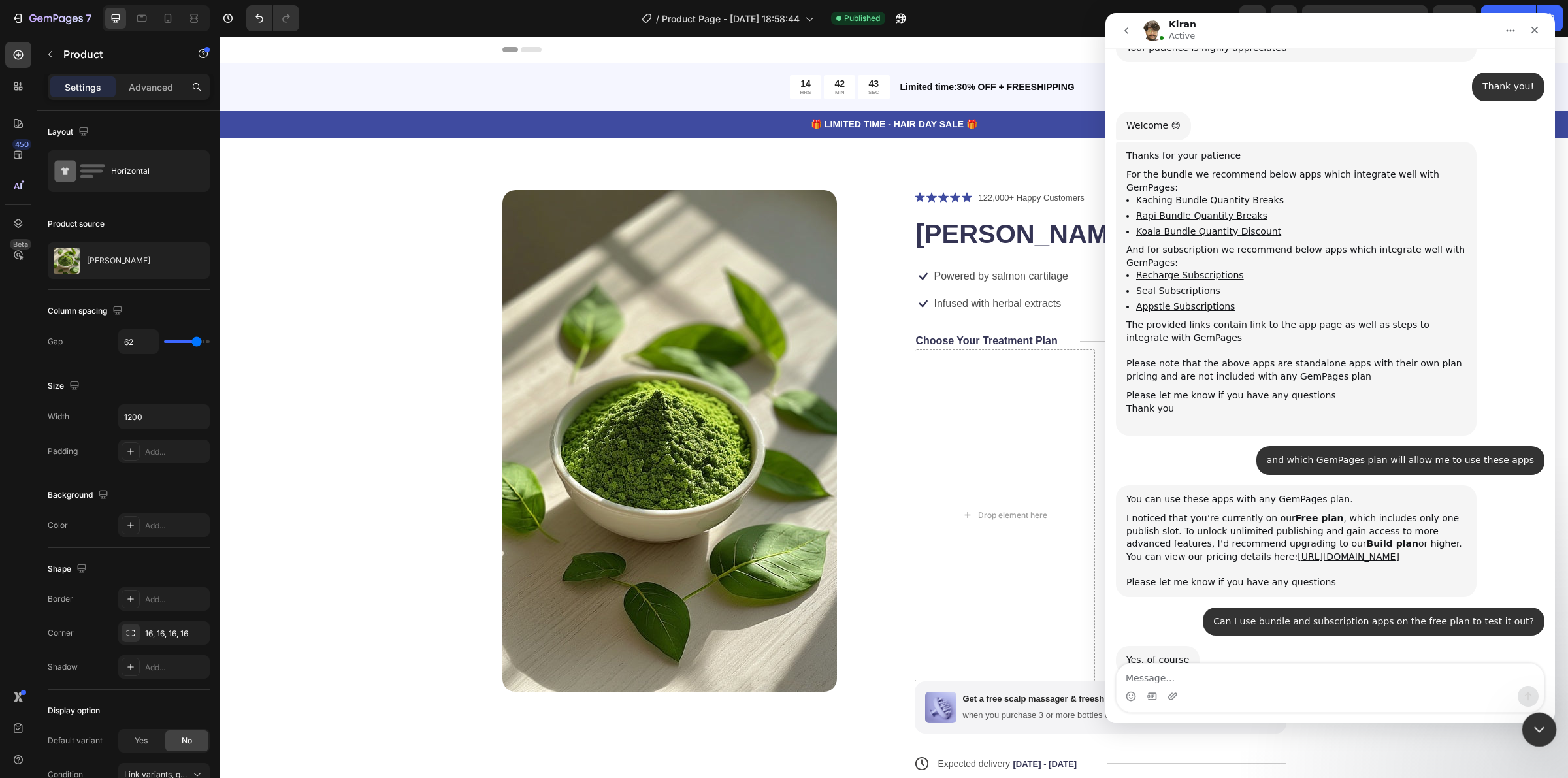
click at [1538, 721] on icon "Close Intercom Messenger" at bounding box center [1537, 728] width 16 height 16
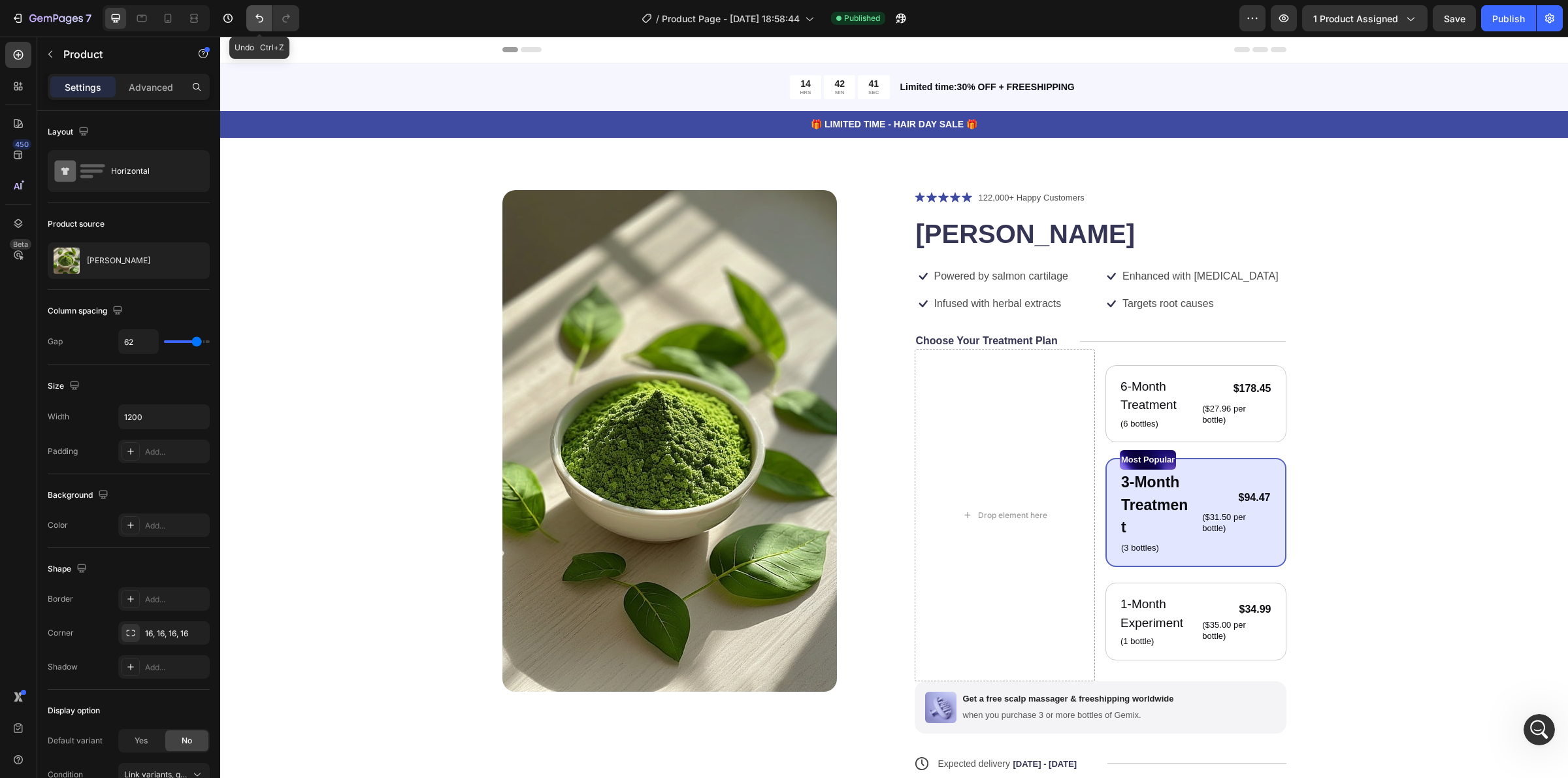
click at [259, 25] on button "Undo/Redo" at bounding box center [259, 18] width 26 height 26
click at [260, 21] on icon "Undo/Redo" at bounding box center [259, 18] width 13 height 13
click at [255, 20] on icon "Undo/Redo" at bounding box center [259, 18] width 13 height 13
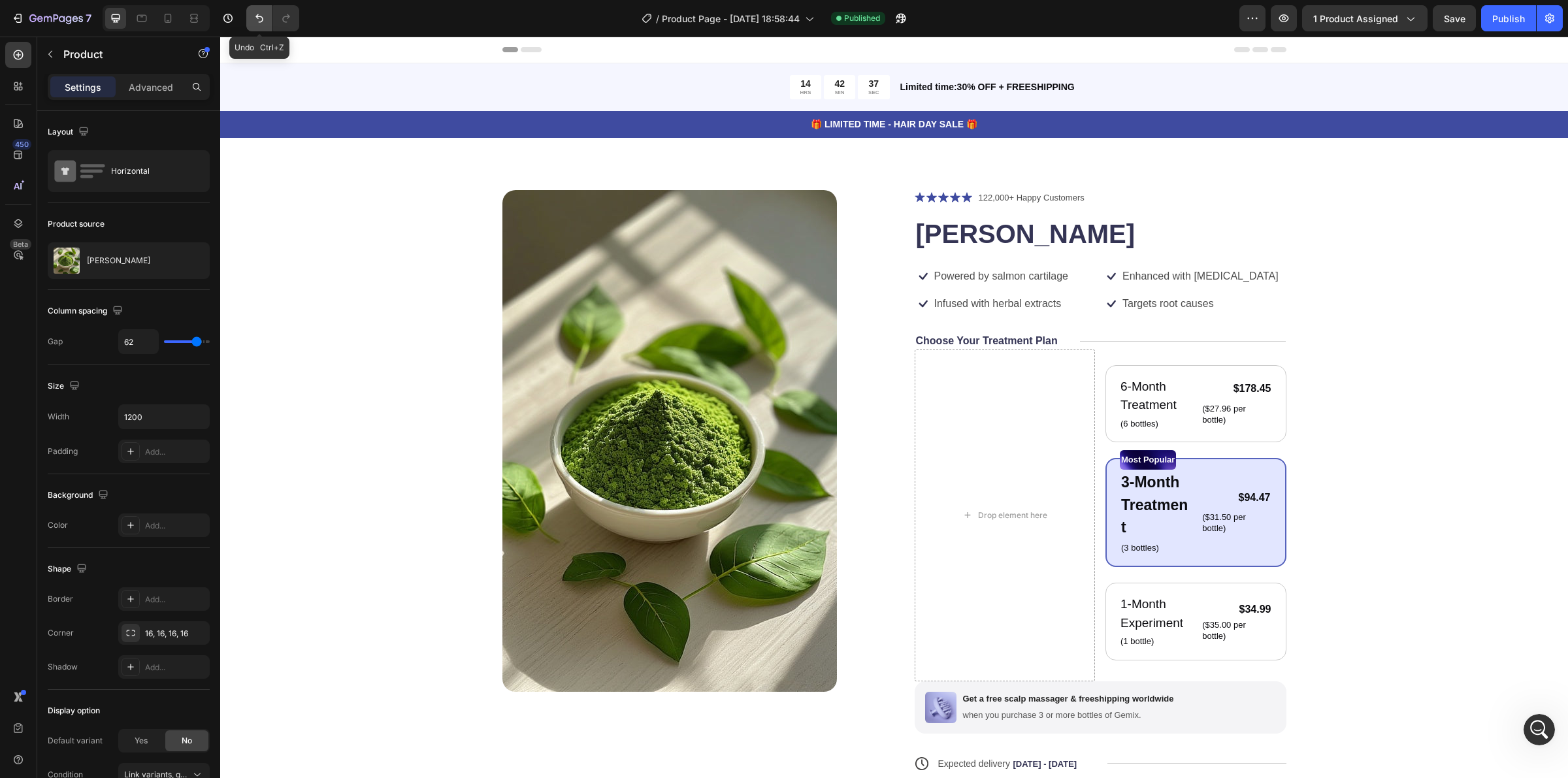
click at [255, 20] on icon "Undo/Redo" at bounding box center [259, 18] width 13 height 13
click at [1007, 446] on div "Drop element here" at bounding box center [1005, 516] width 181 height 332
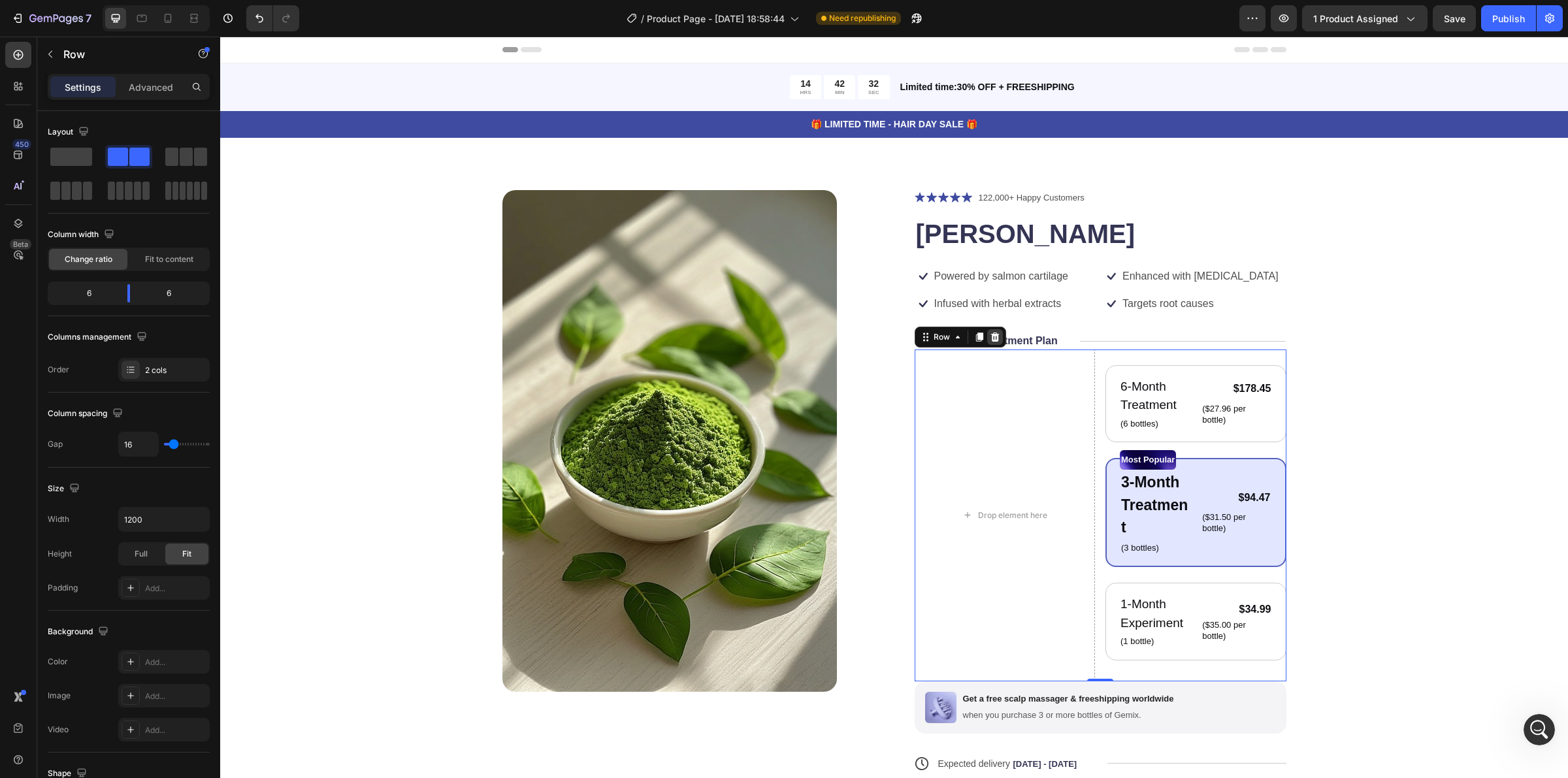
click at [991, 335] on icon at bounding box center [994, 337] width 9 height 9
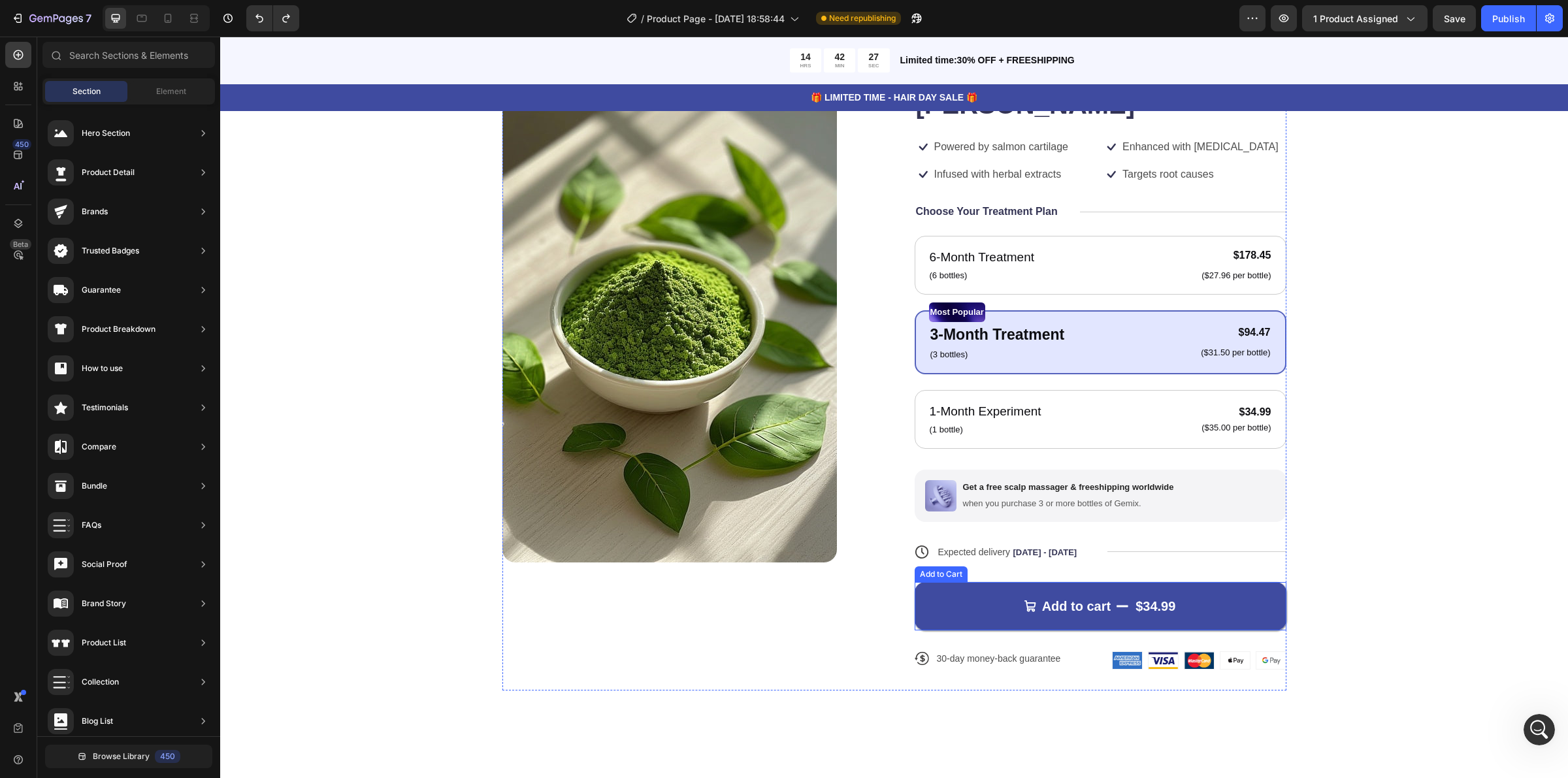
scroll to position [163, 0]
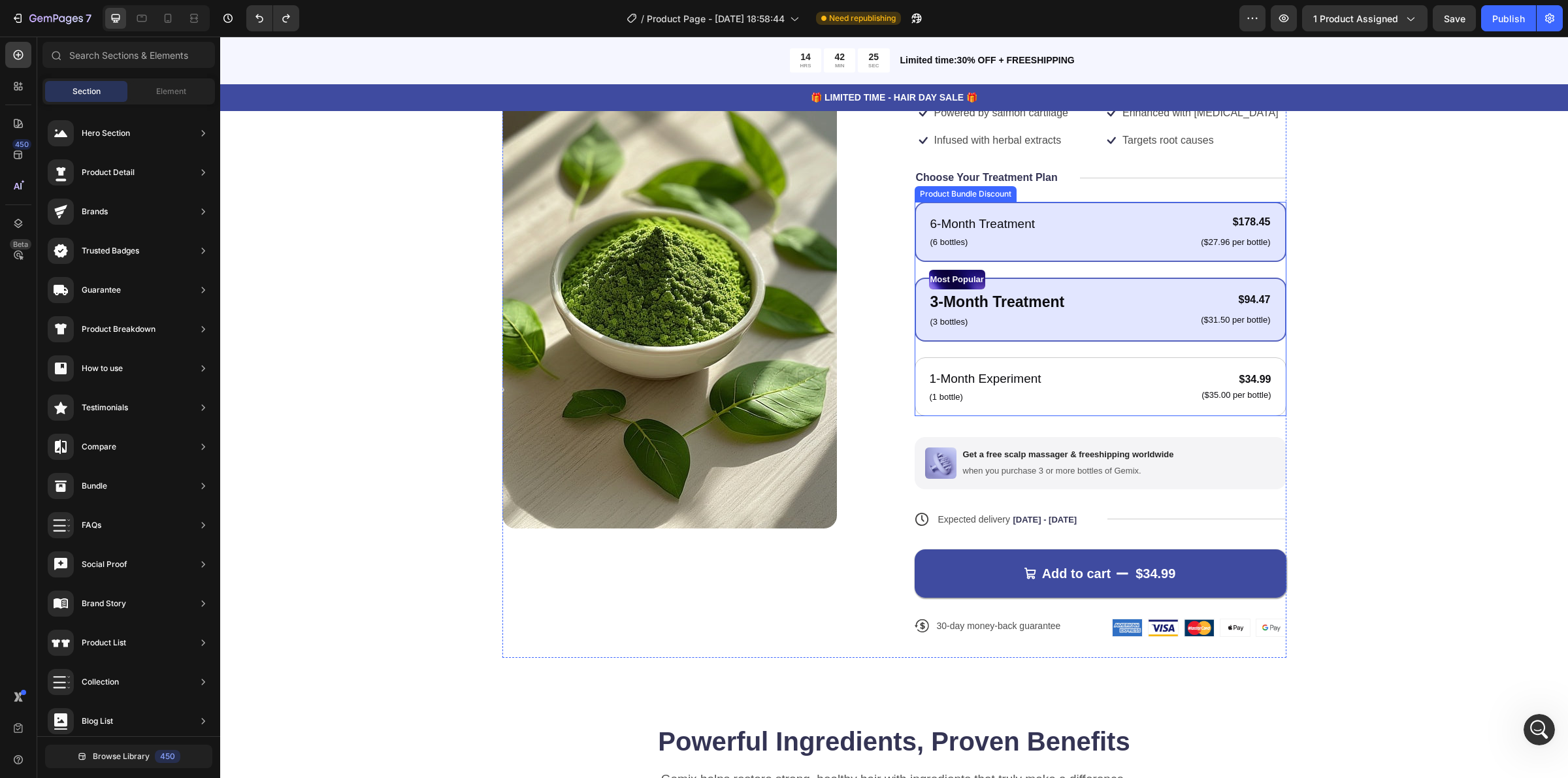
click at [1118, 207] on div "6-Month Treatment Text Block (6 bottles) Text Block $178.45 Product Price Produ…" at bounding box center [1100, 232] width 372 height 60
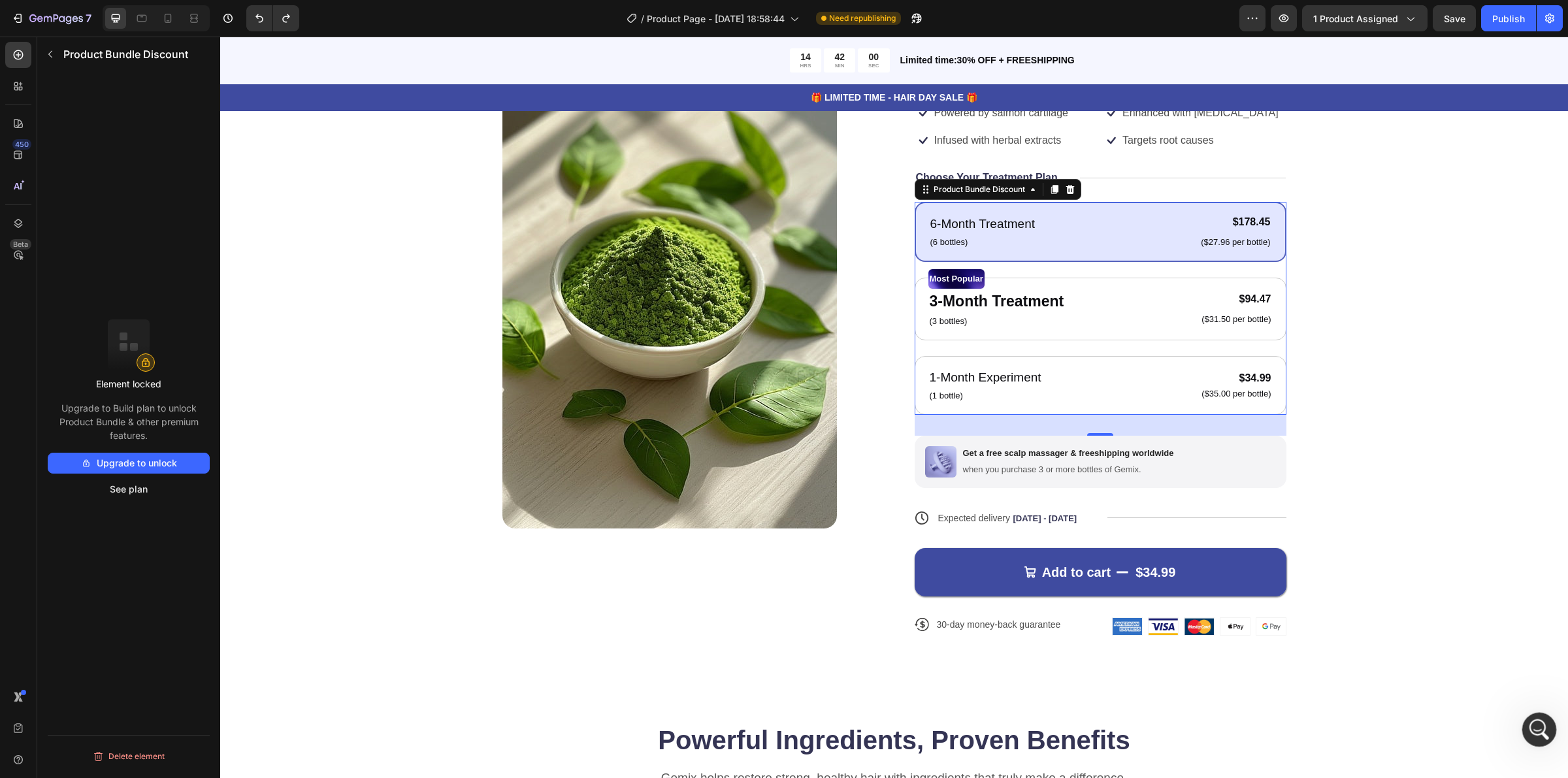
click at [1548, 726] on icon "Open Intercom Messenger" at bounding box center [1537, 728] width 21 height 21
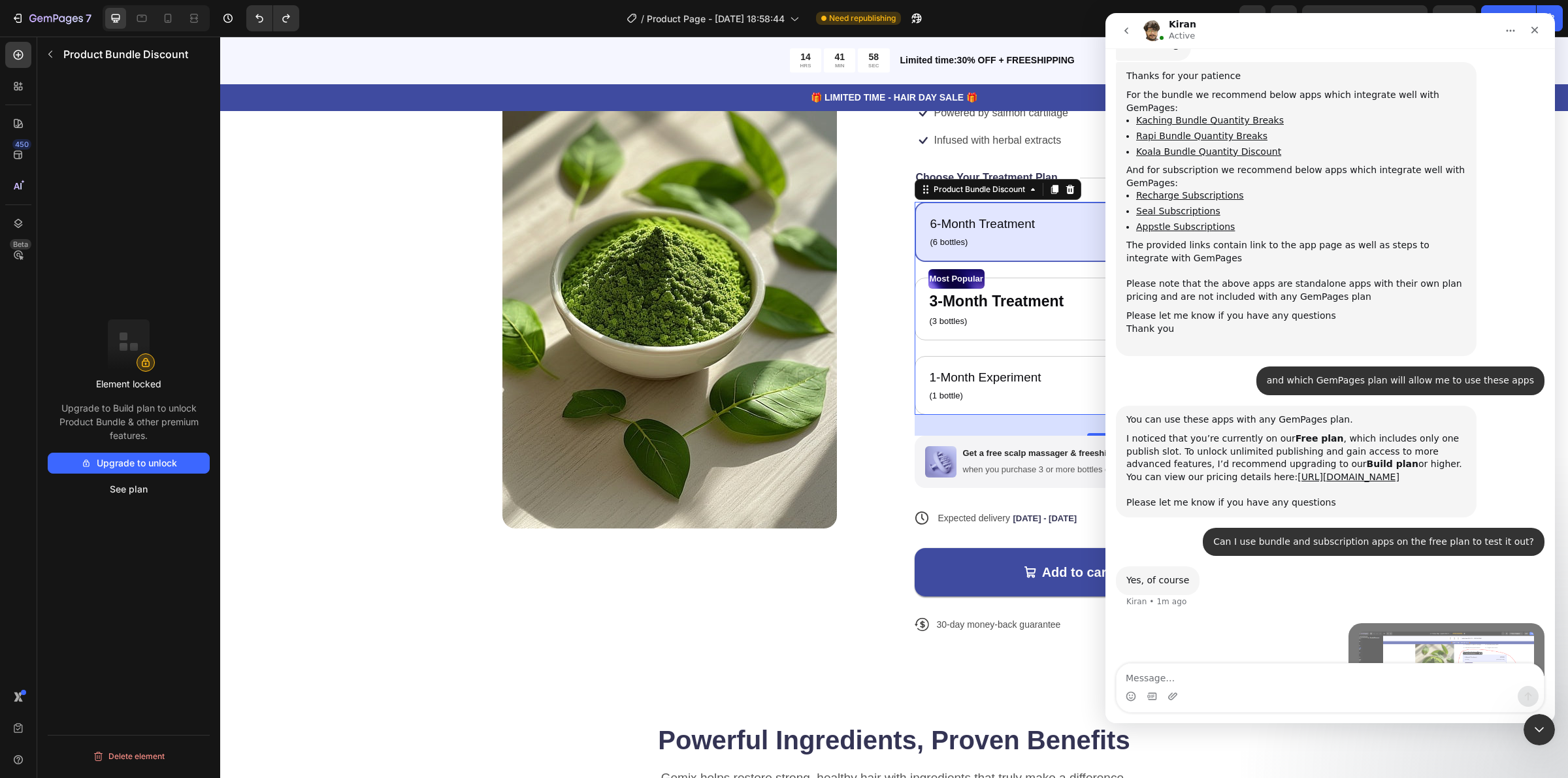
scroll to position [807, 0]
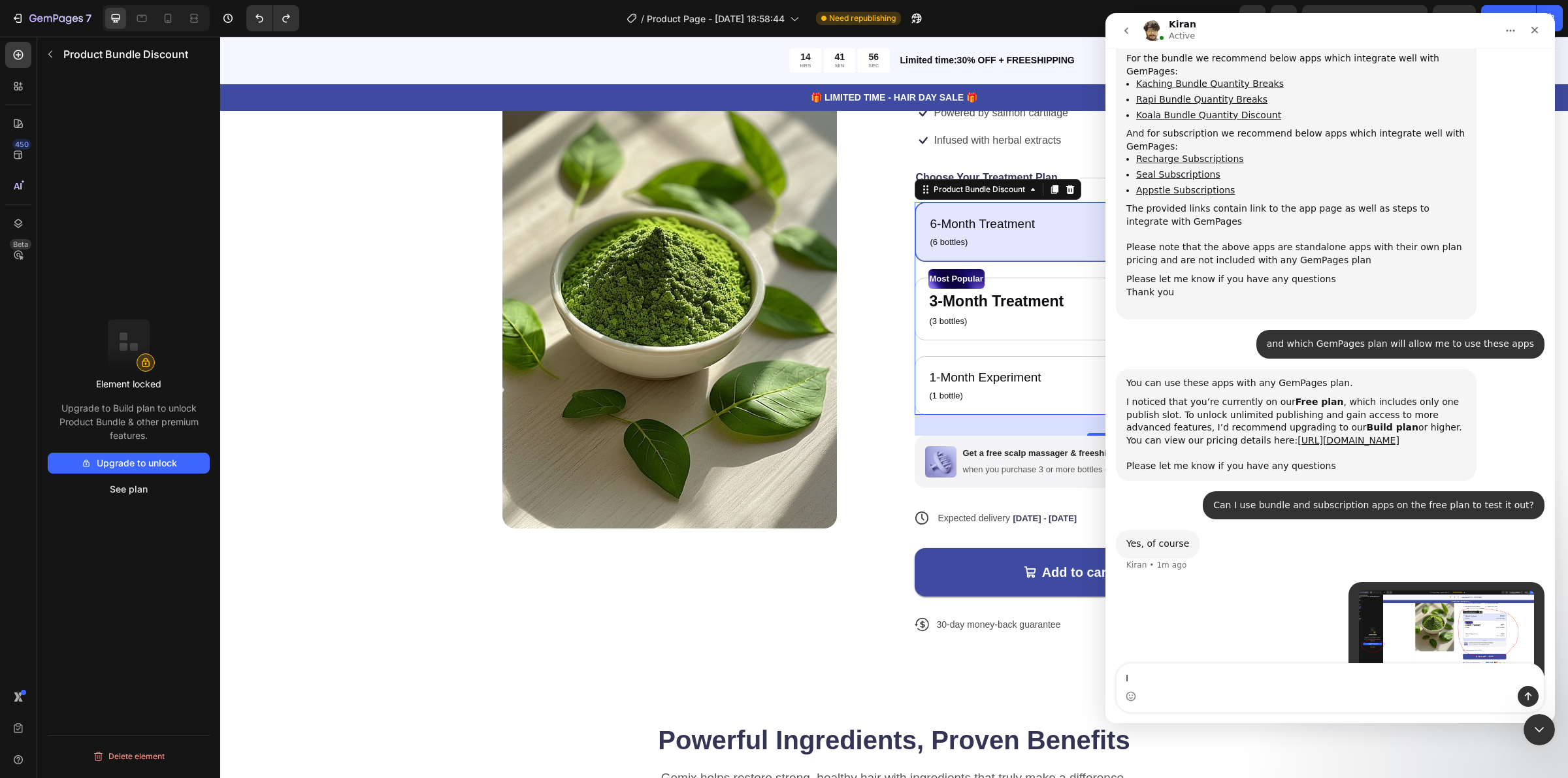
type textarea "I"
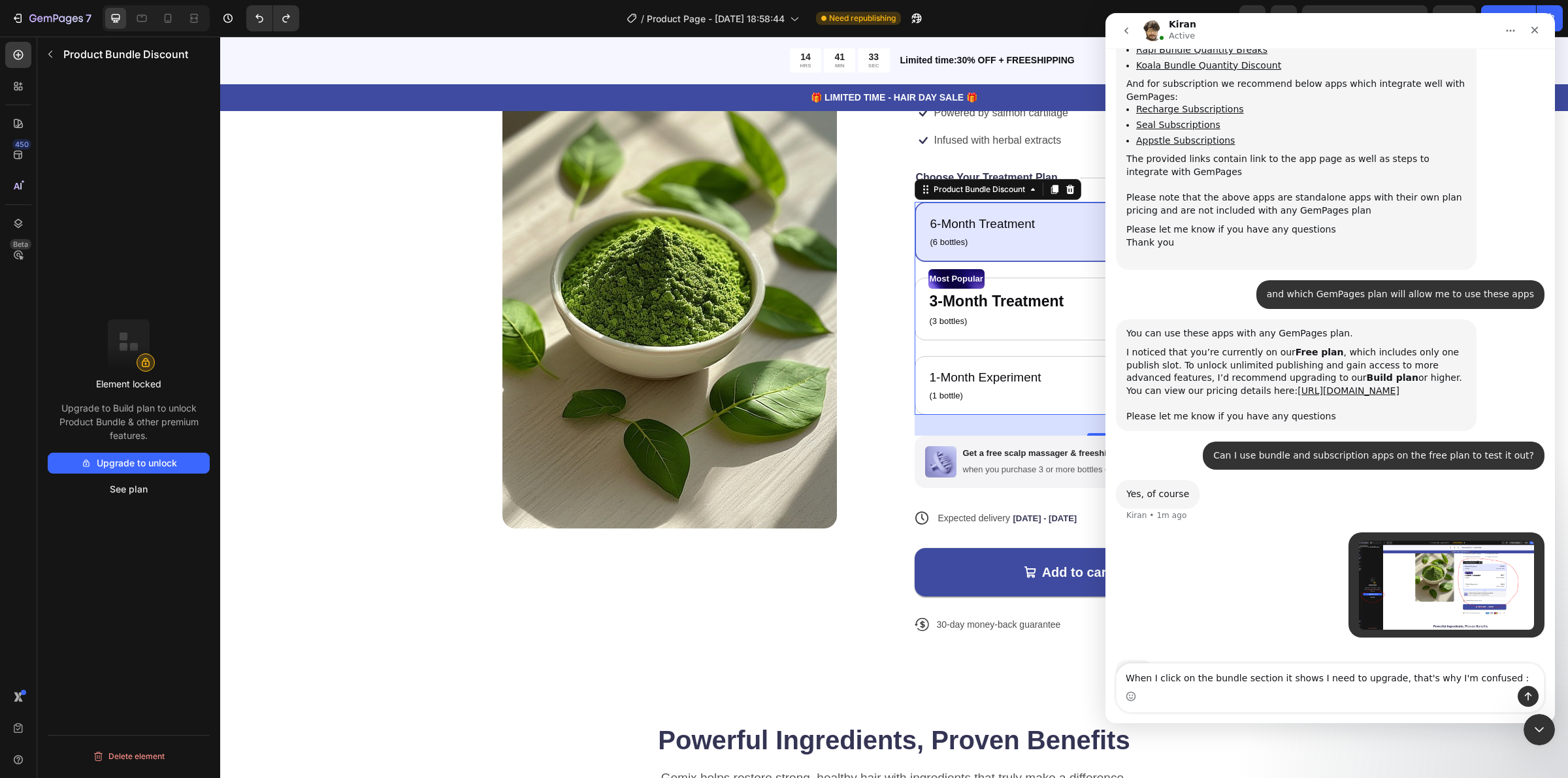
type textarea "When I click on the bundle section it shows I need to upgrade, that's why I'm c…"
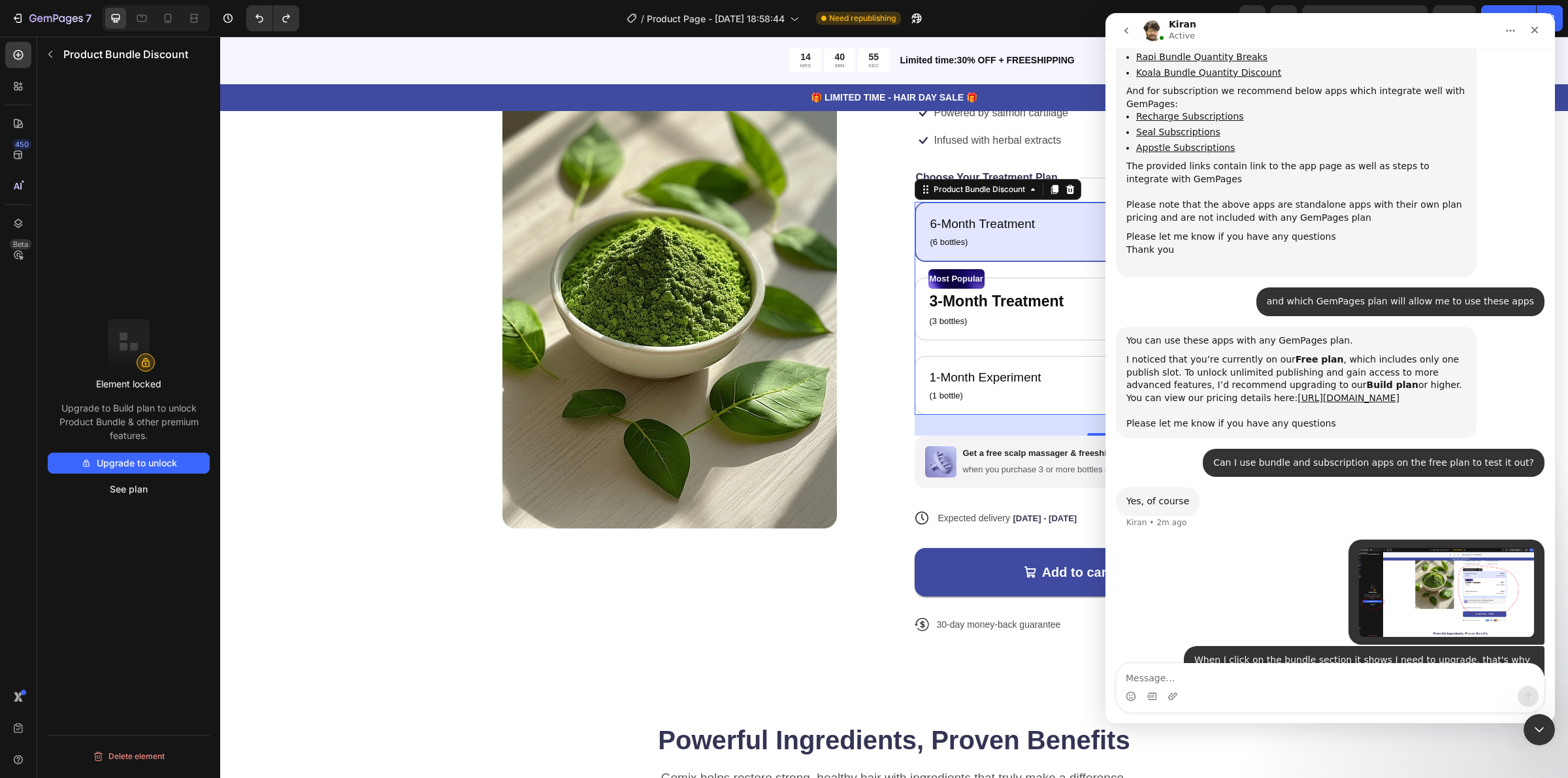
scroll to position [900, 0]
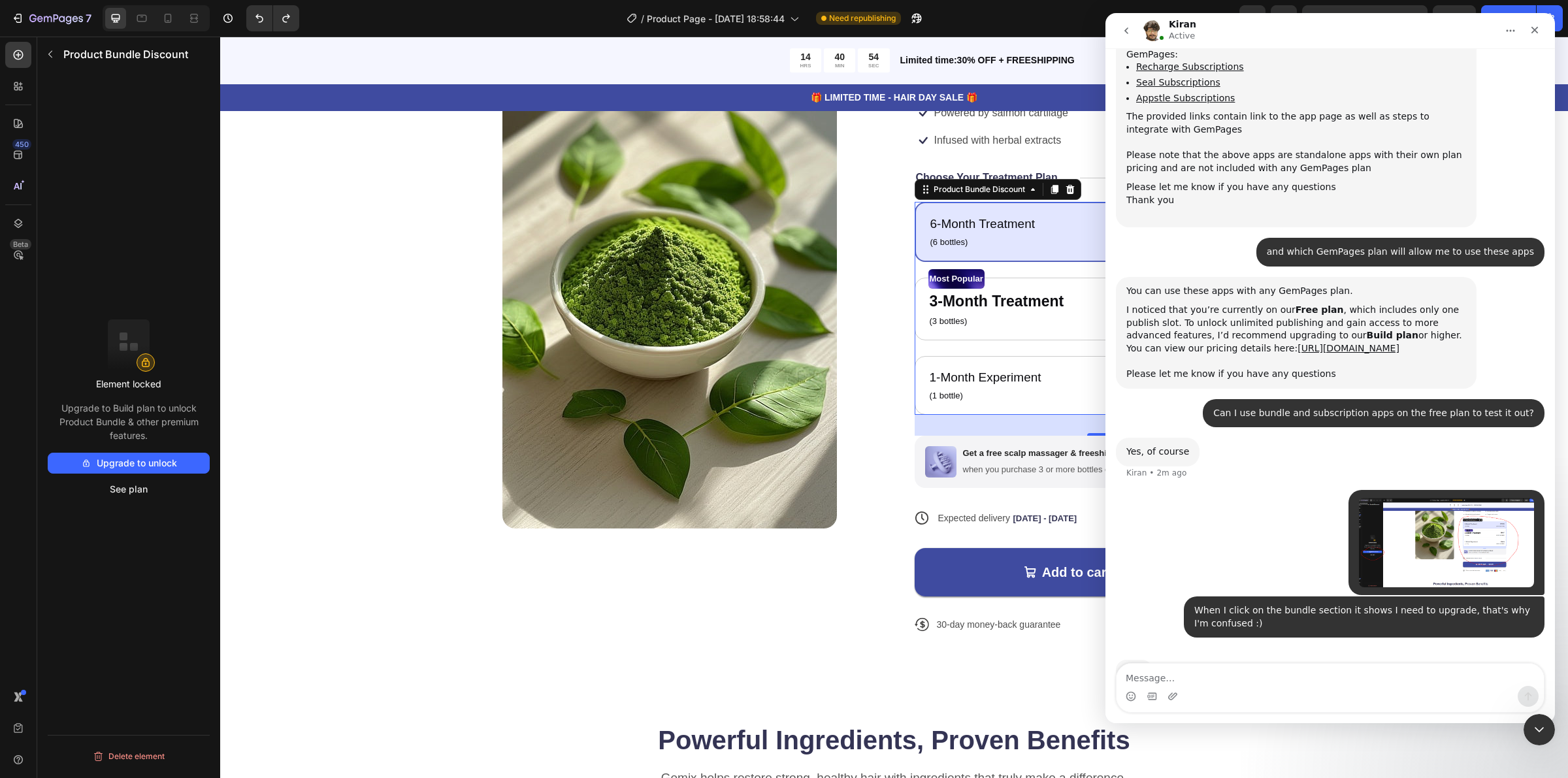
click at [1400, 497] on img "Vitala says…" at bounding box center [1446, 542] width 175 height 90
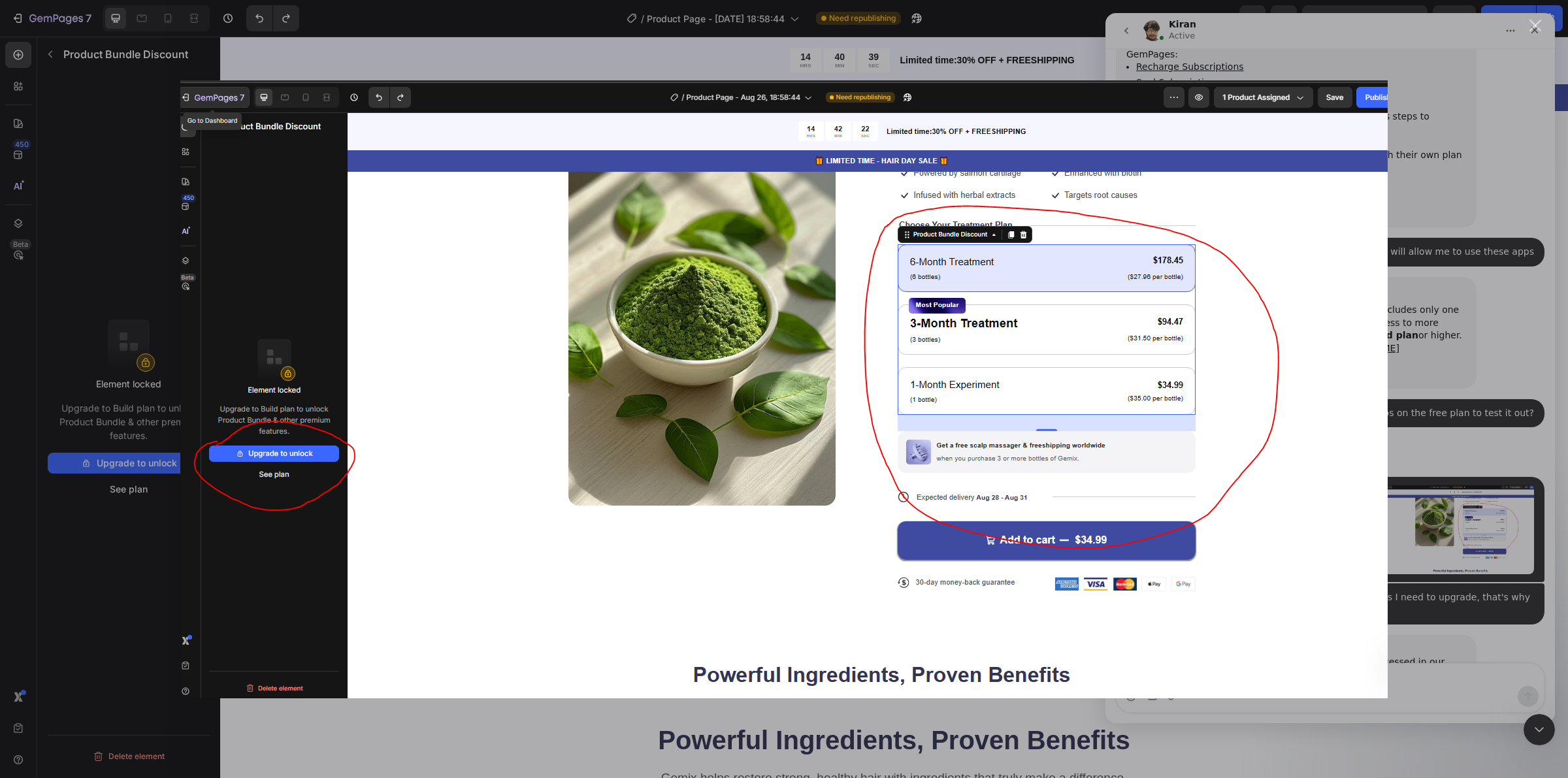
scroll to position [915, 0]
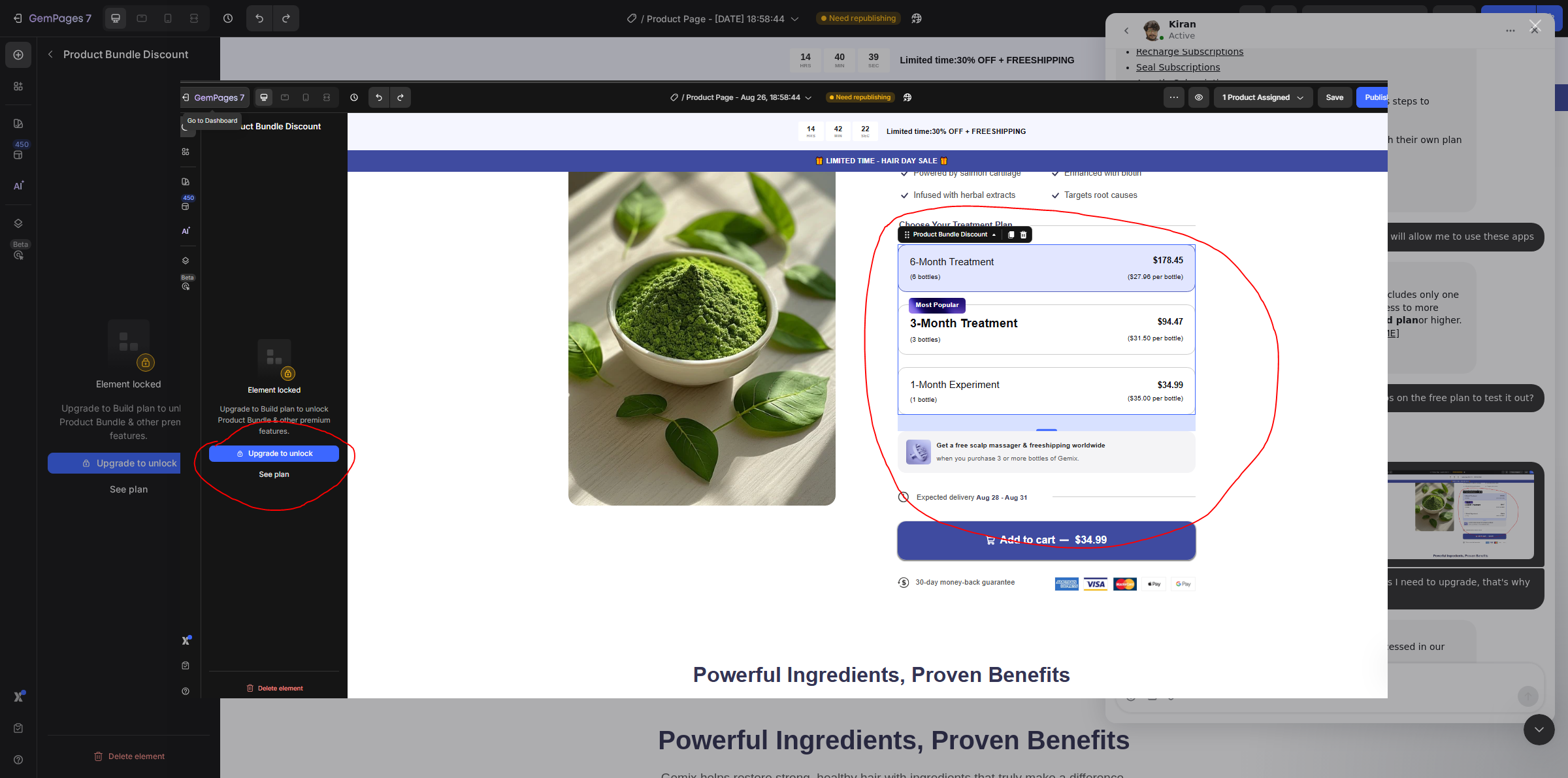
click at [1472, 625] on div "Intercom messenger" at bounding box center [784, 389] width 1568 height 778
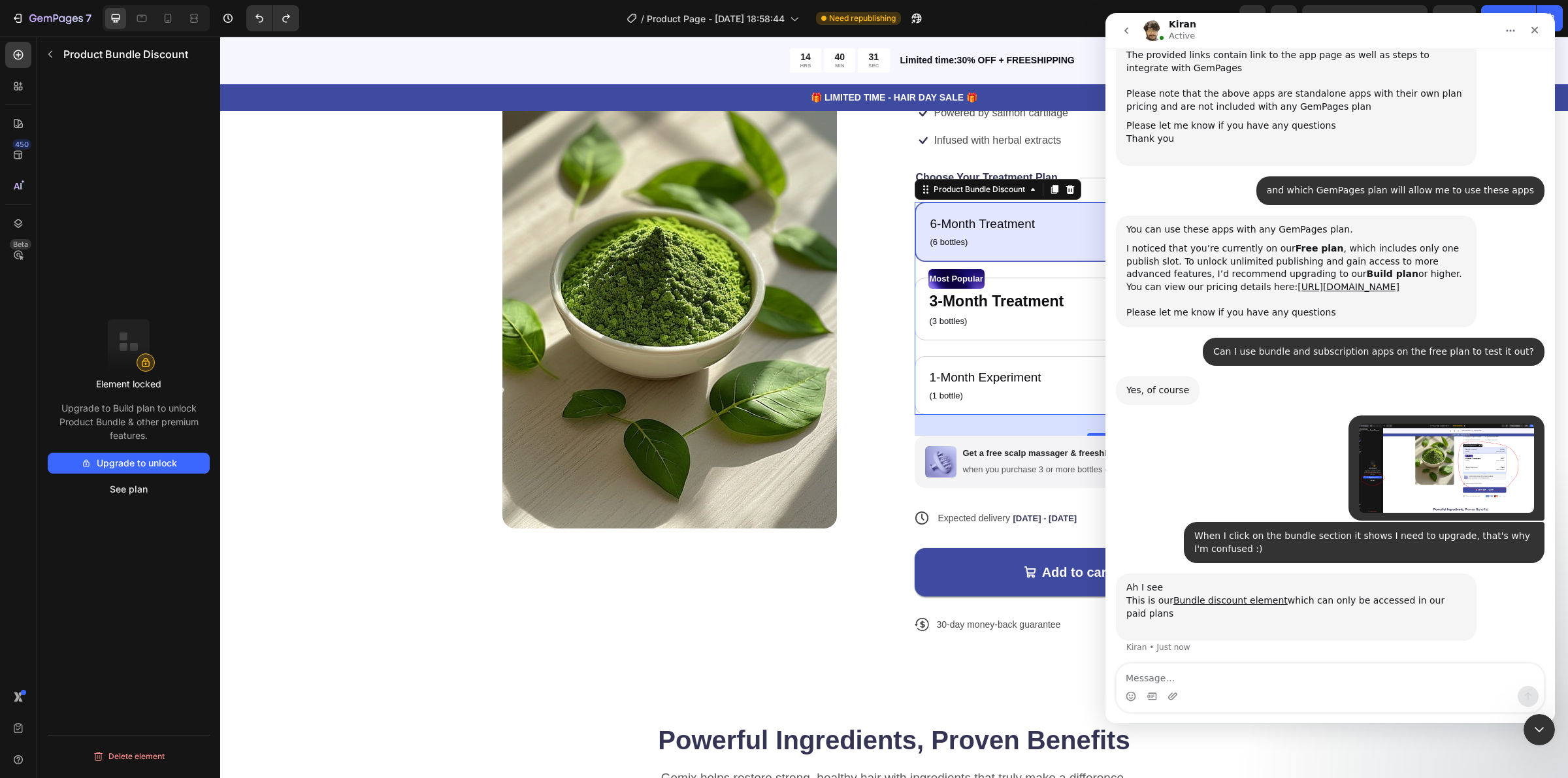
scroll to position [964, 0]
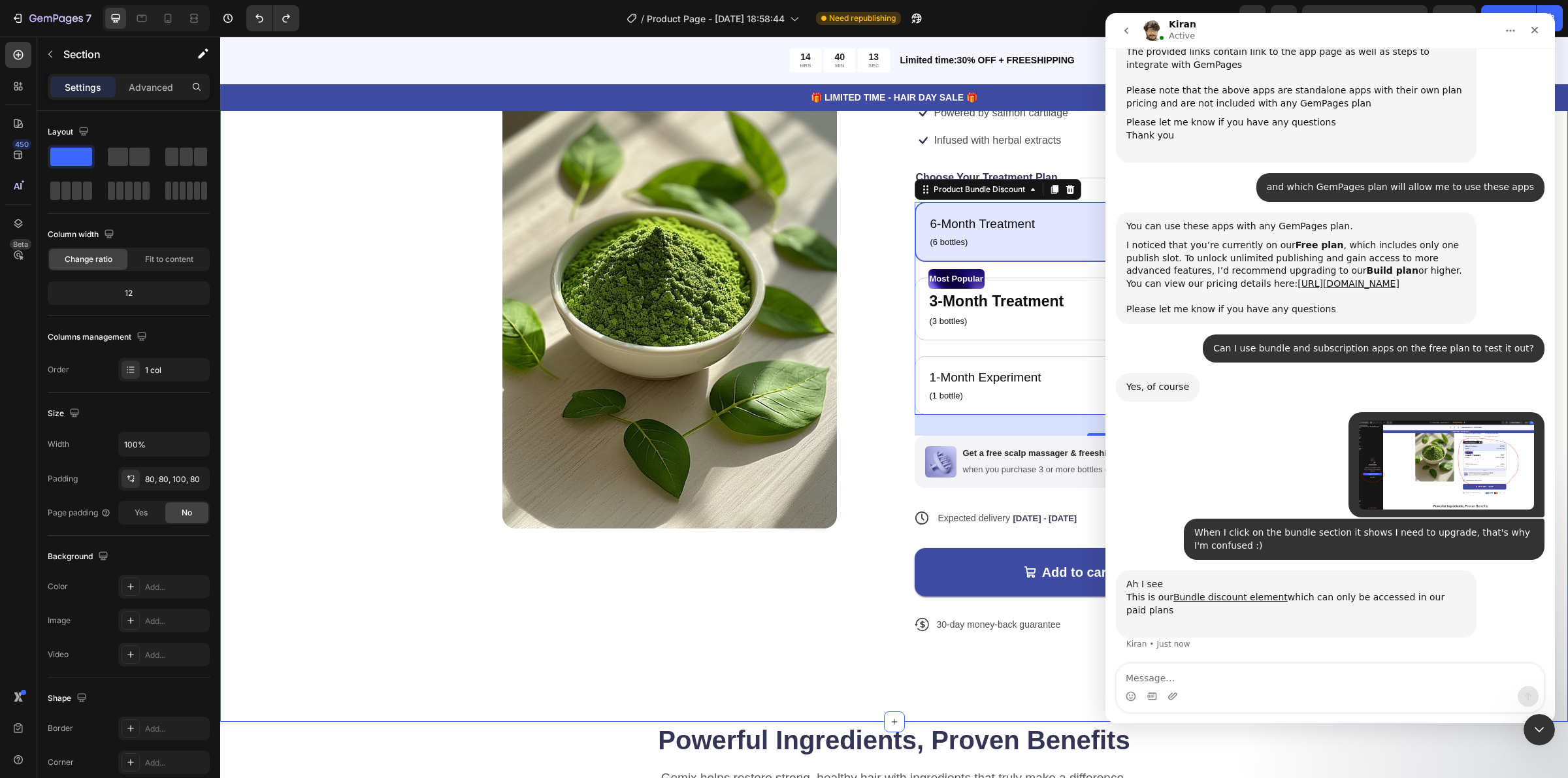
click at [439, 253] on div "Product Images Icon Icon Icon Icon Icon Icon List 122,000+ Happy Customers Text…" at bounding box center [894, 341] width 1243 height 629
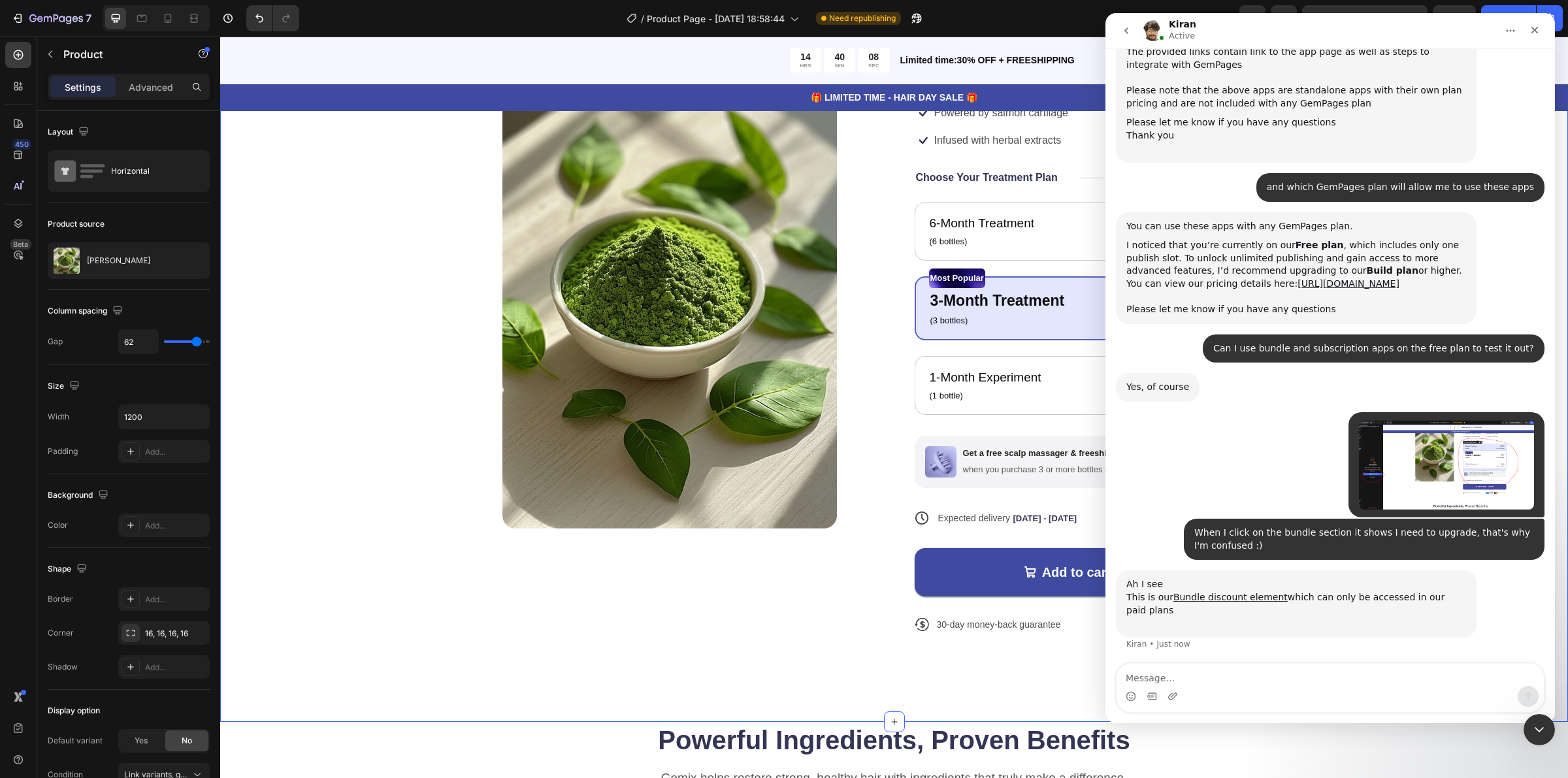
click at [327, 304] on div "Product Images Icon Icon Icon Icon Icon Icon List 122,000+ Happy Customers Text…" at bounding box center [894, 341] width 1243 height 629
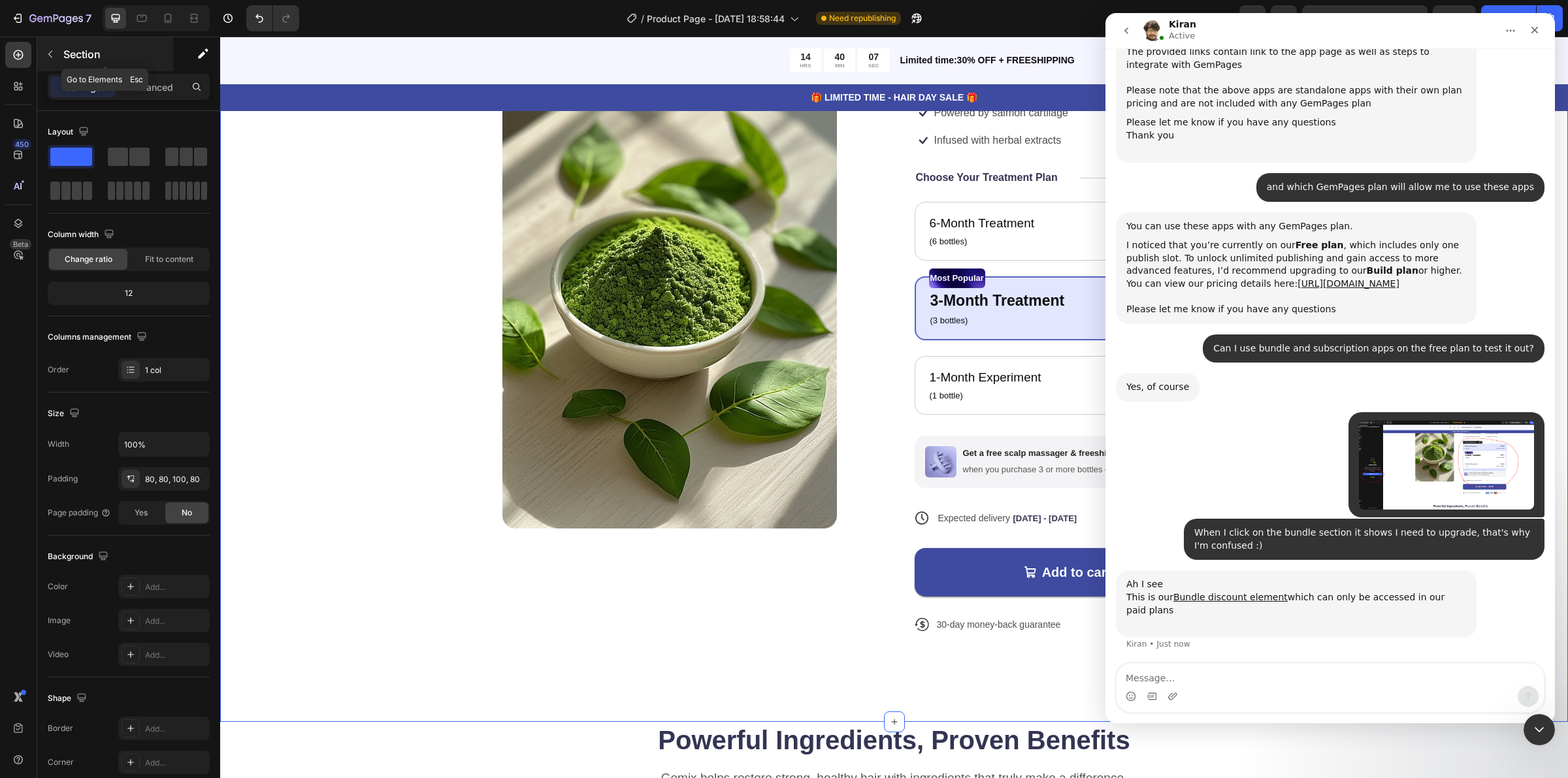
click at [51, 57] on icon "button" at bounding box center [50, 54] width 4 height 7
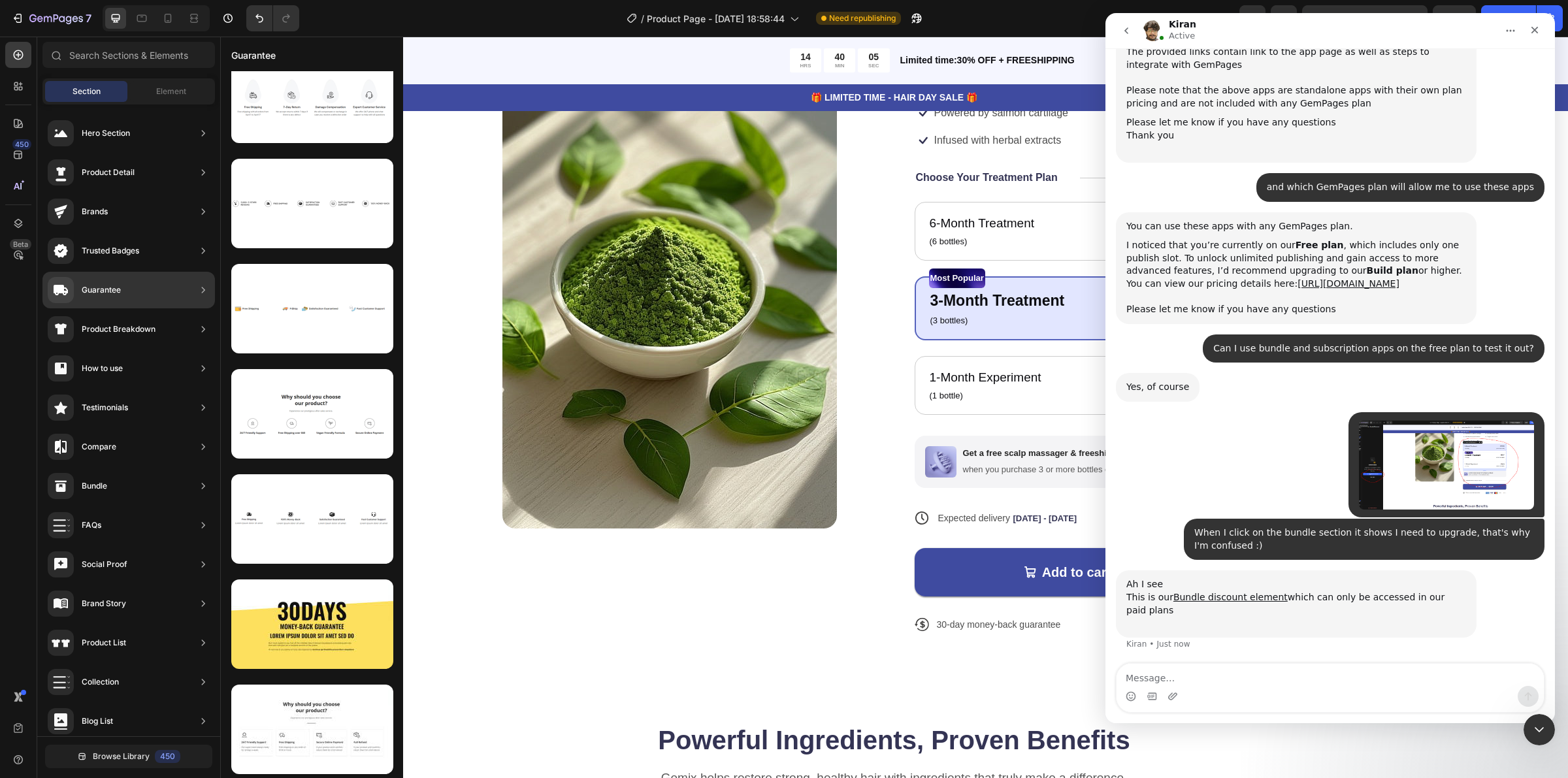
scroll to position [0, 0]
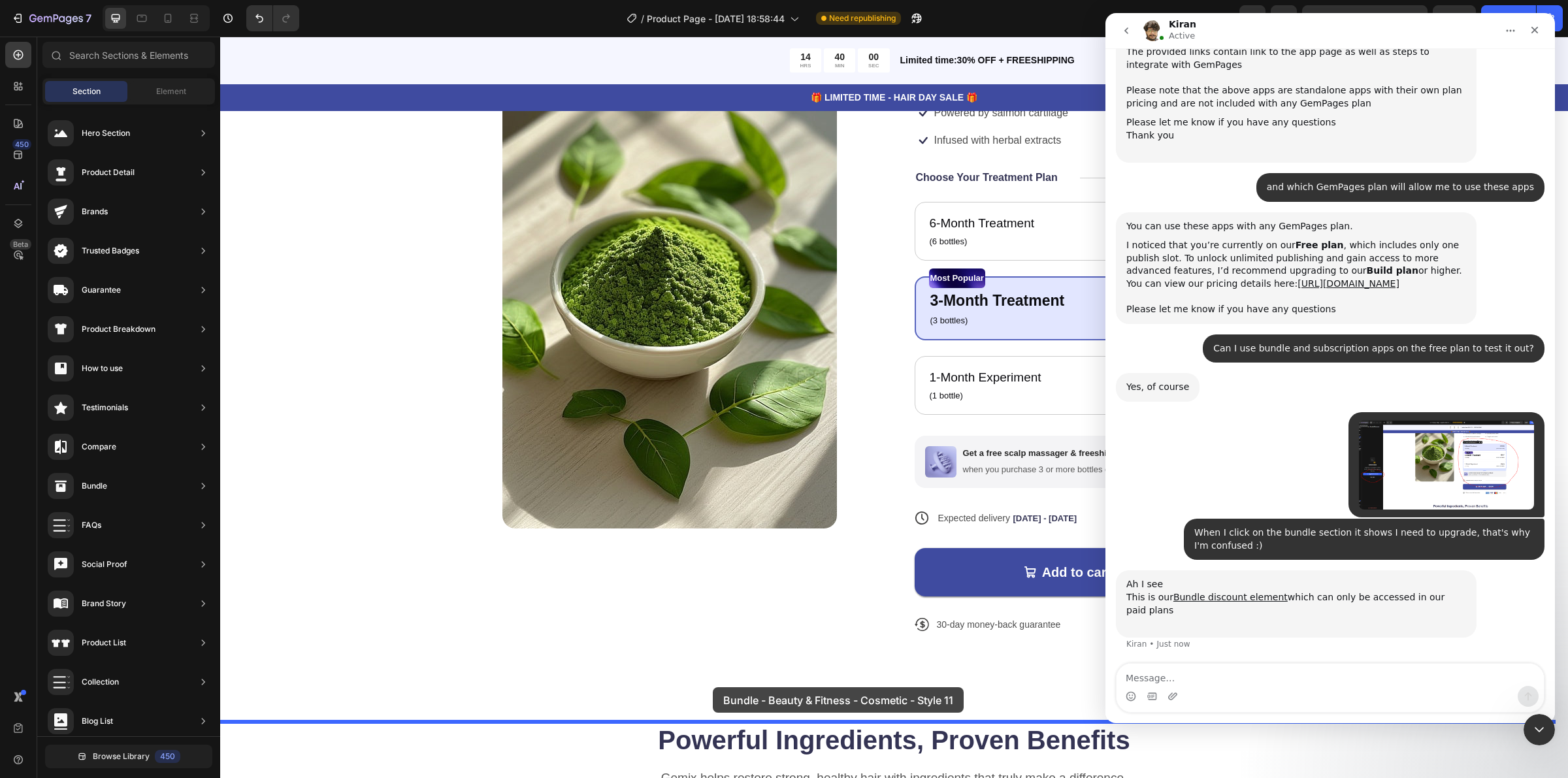
drag, startPoint x: 568, startPoint y: 390, endPoint x: 713, endPoint y: 688, distance: 331.4
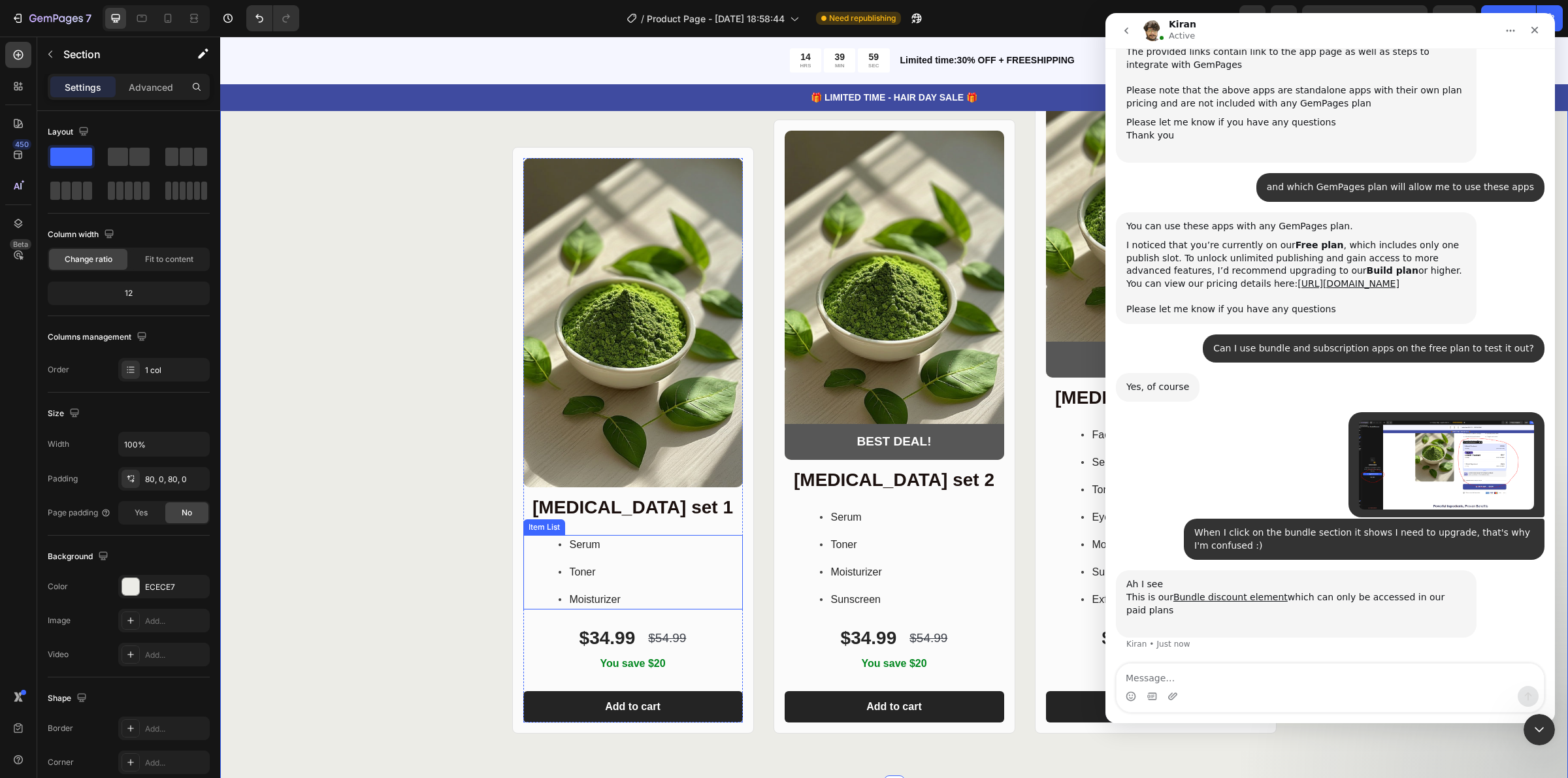
scroll to position [944, 0]
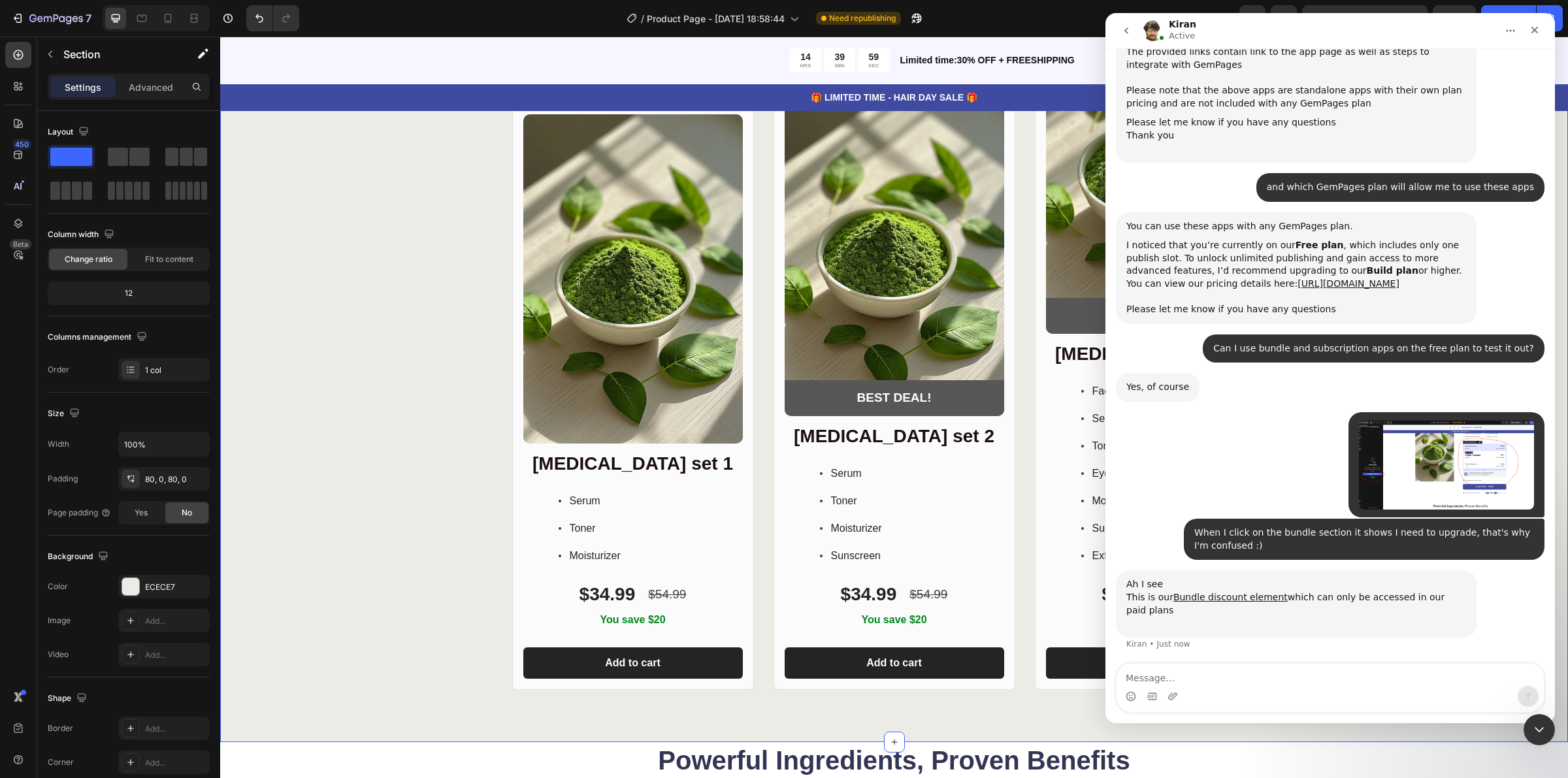
click at [400, 436] on div "Product Images Row [MEDICAL_DATA] set 1 Heading Serum Toner Moisturizer Item Li…" at bounding box center [894, 342] width 1348 height 697
click at [742, 421] on div "Product Images Row [MEDICAL_DATA] set 1 Heading Serum Toner Moisturizer Item Li…" at bounding box center [633, 396] width 242 height 587
click at [735, 547] on div "Serum Toner Moisturizer" at bounding box center [633, 528] width 219 height 75
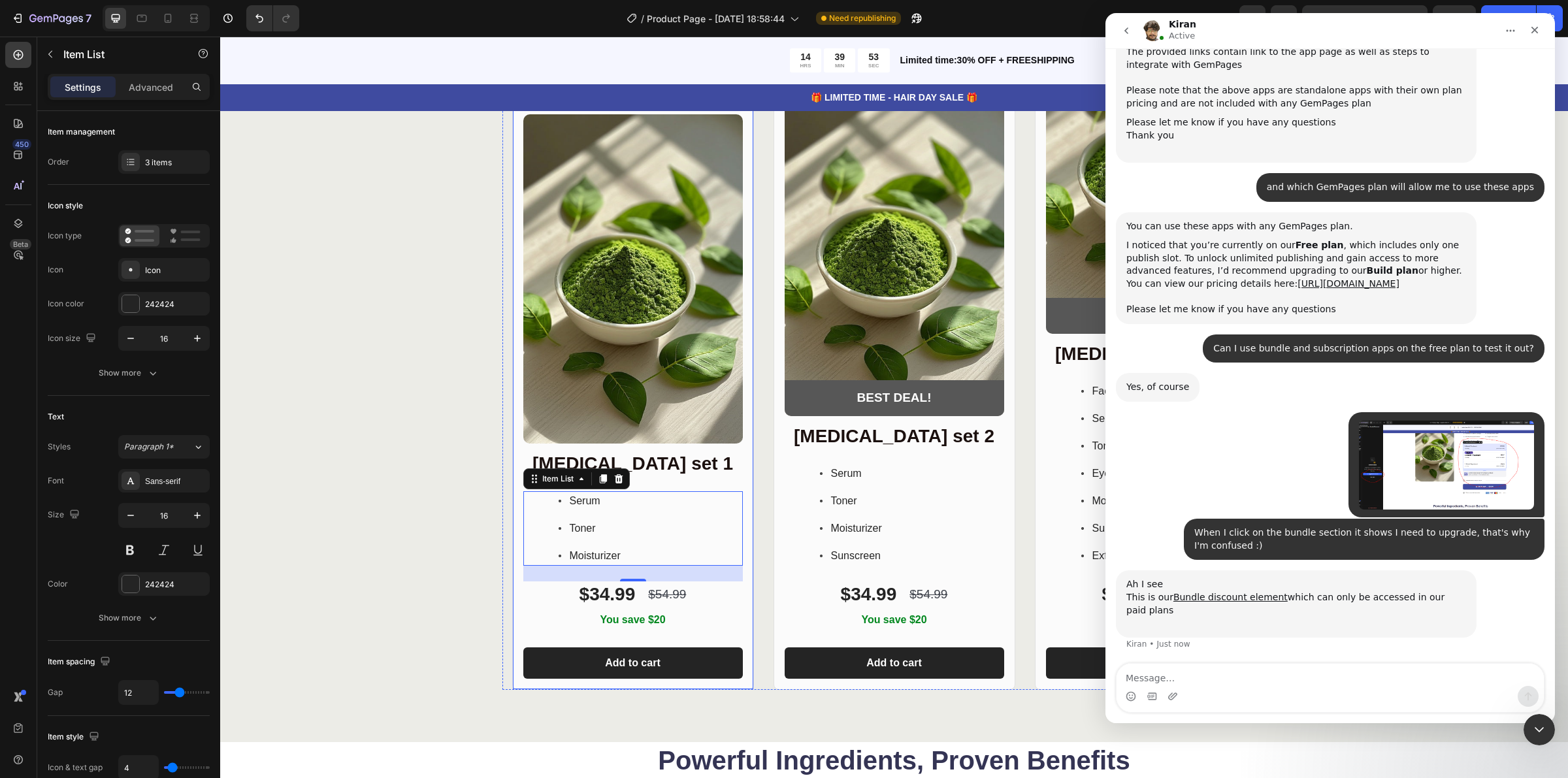
click at [743, 632] on div "Product Images Row [MEDICAL_DATA] set 1 Heading Serum Toner Moisturizer Item Li…" at bounding box center [633, 396] width 242 height 587
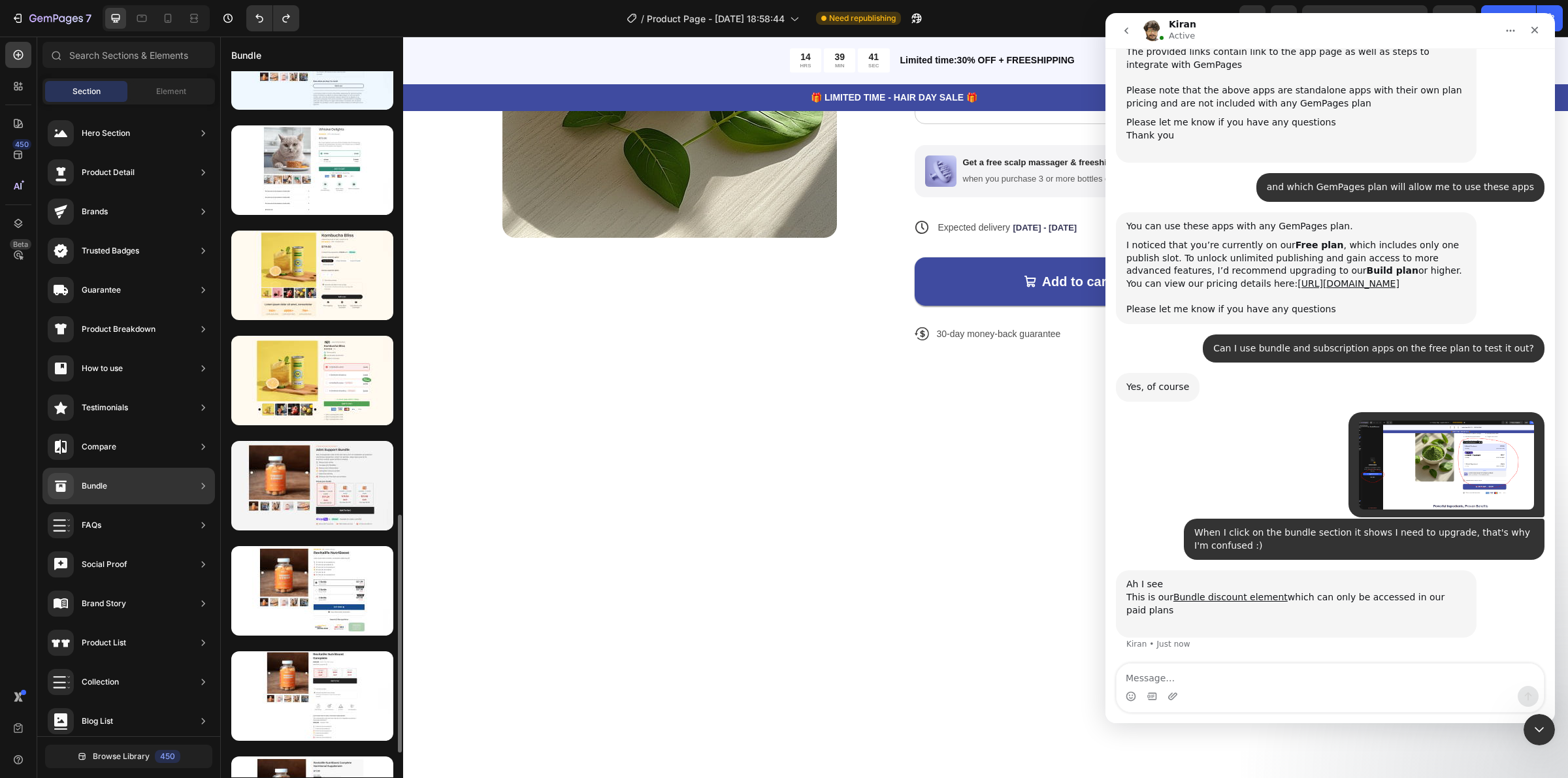
scroll to position [1389, 0]
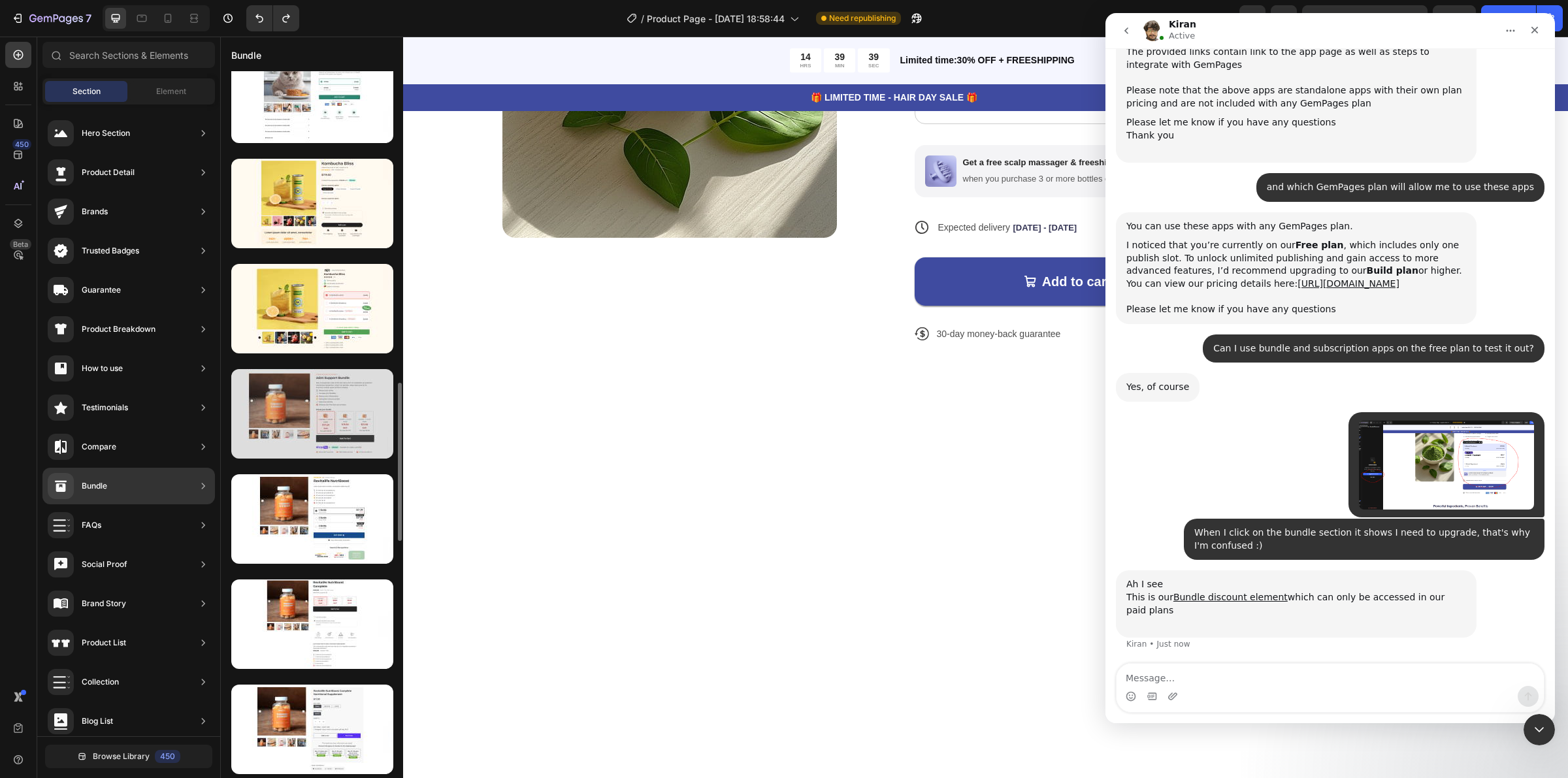
click at [354, 436] on div at bounding box center [312, 414] width 162 height 90
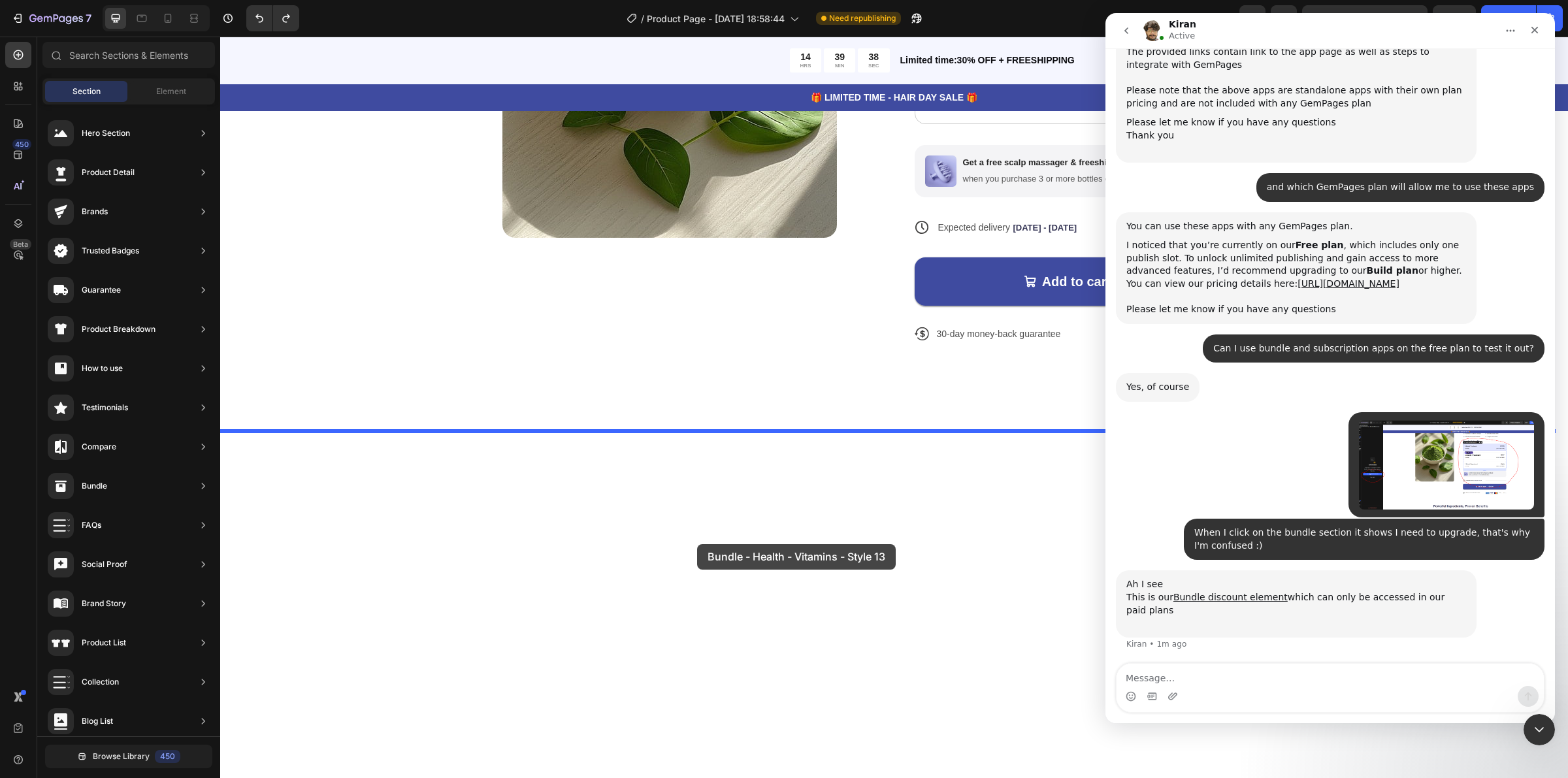
drag, startPoint x: 579, startPoint y: 472, endPoint x: 697, endPoint y: 544, distance: 138.2
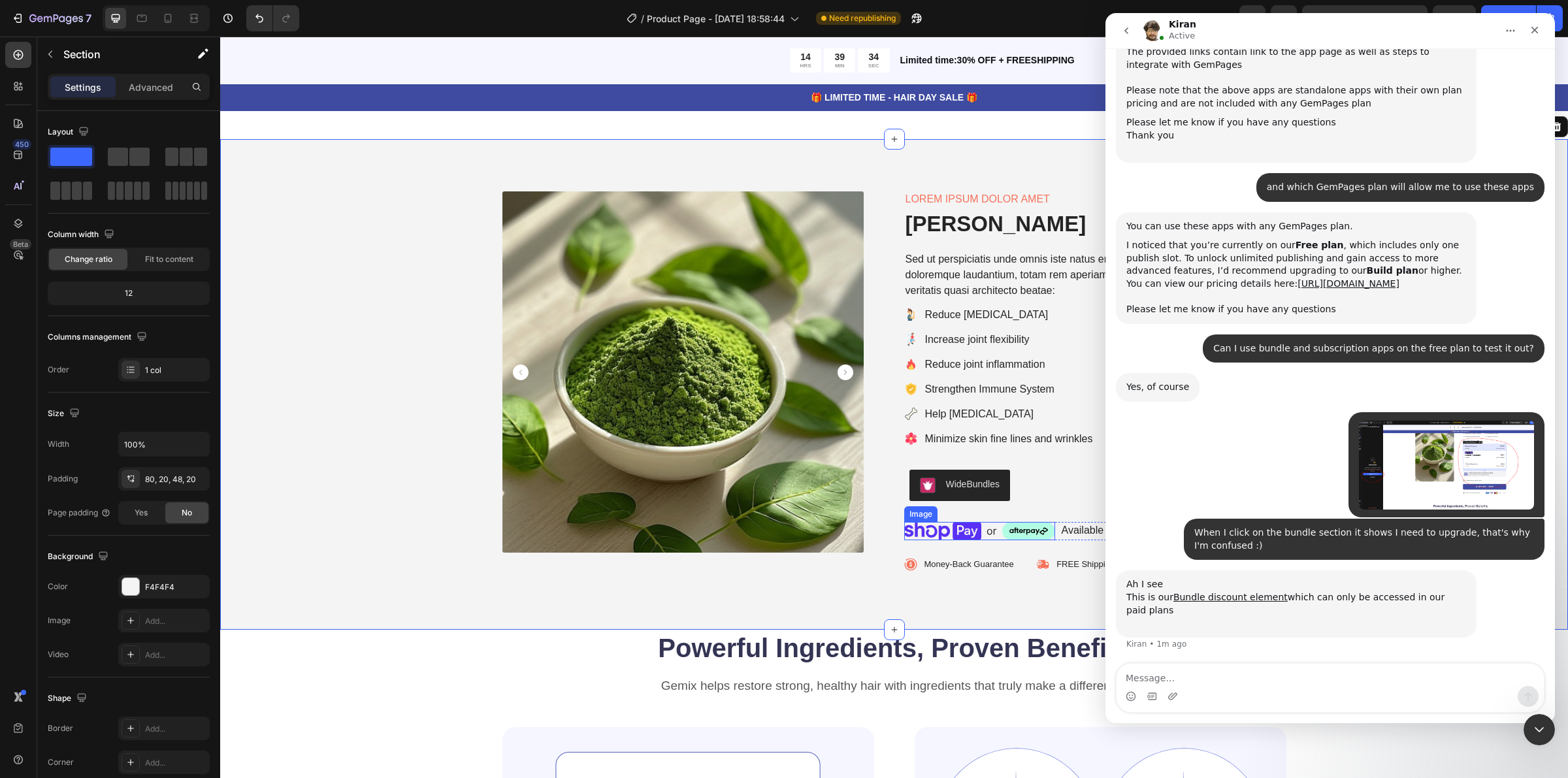
scroll to position [780, 0]
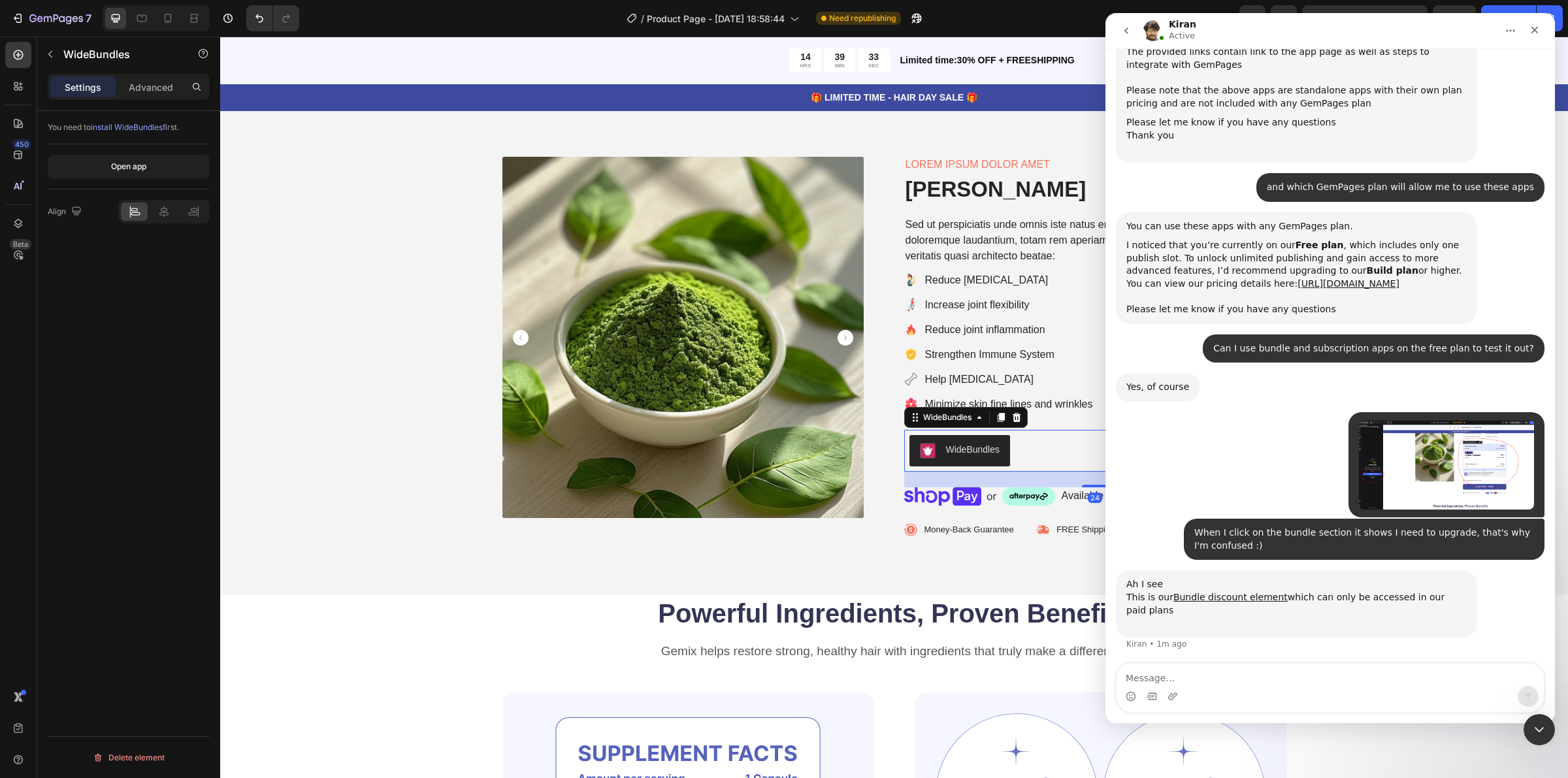
click at [971, 448] on div "WideBundles" at bounding box center [973, 450] width 54 height 13
click at [145, 125] on span "install WideBundles" at bounding box center [127, 127] width 72 height 9
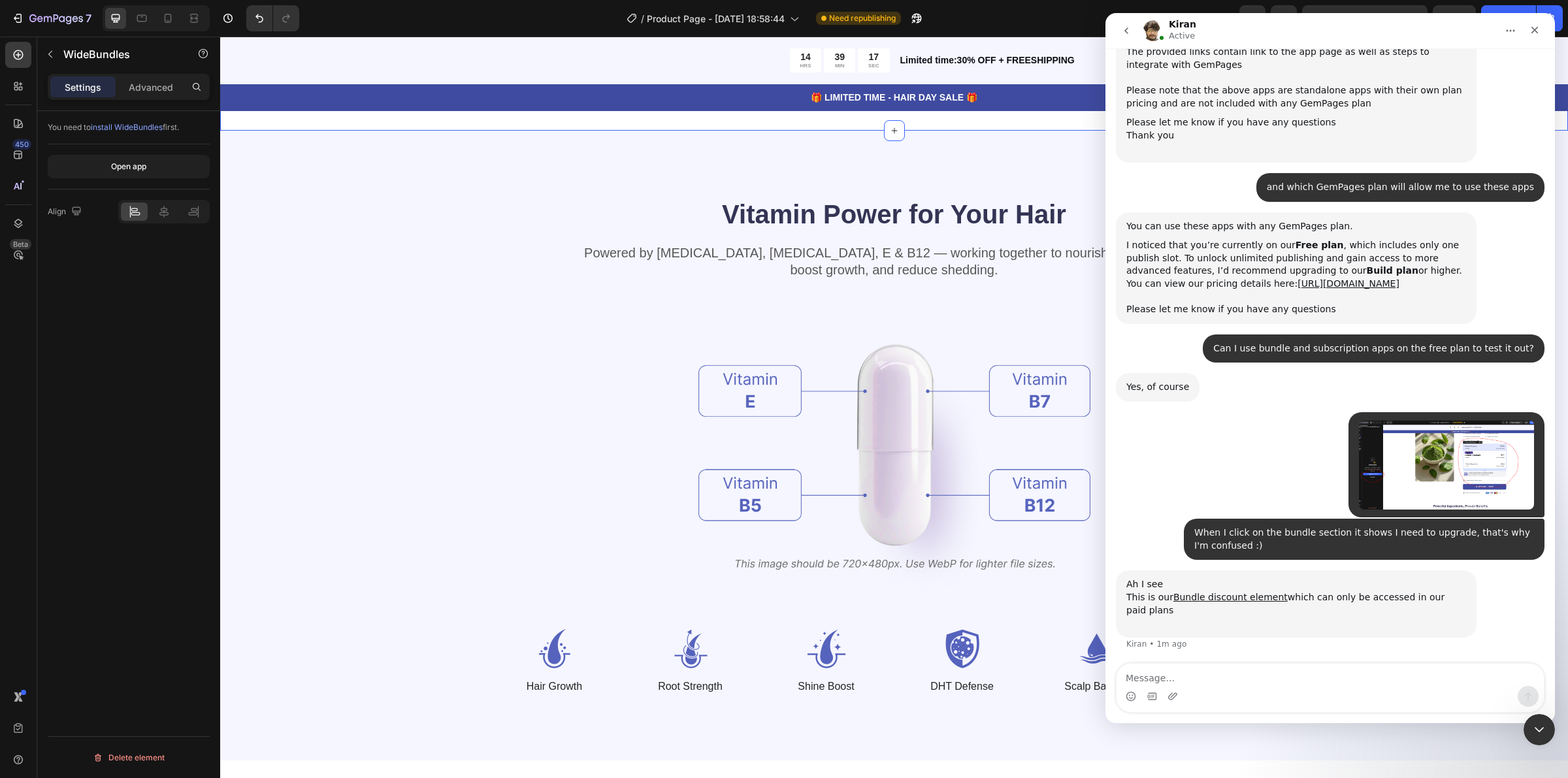
scroll to position [1842, 0]
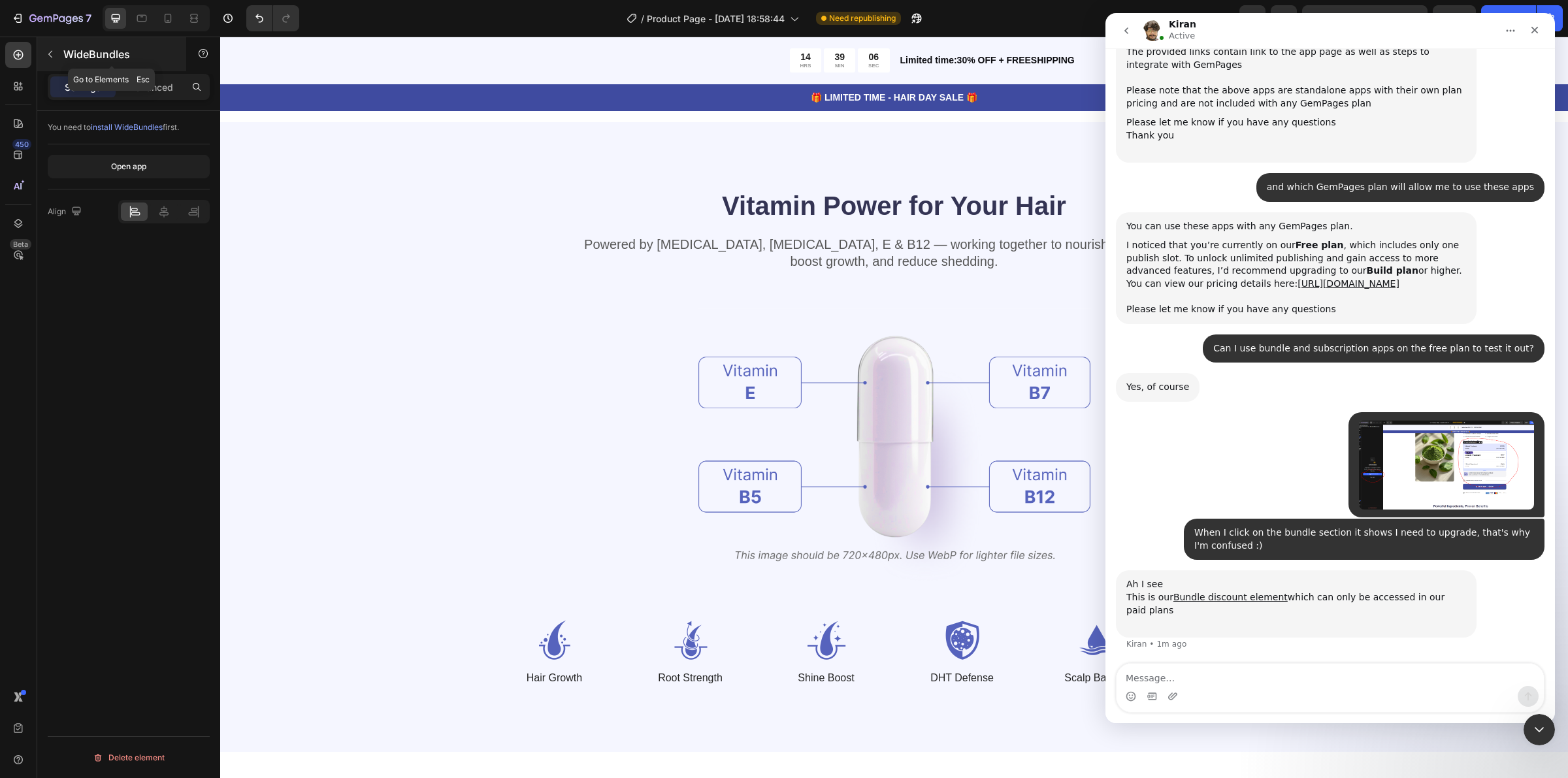
click at [56, 50] on button "button" at bounding box center [50, 54] width 21 height 21
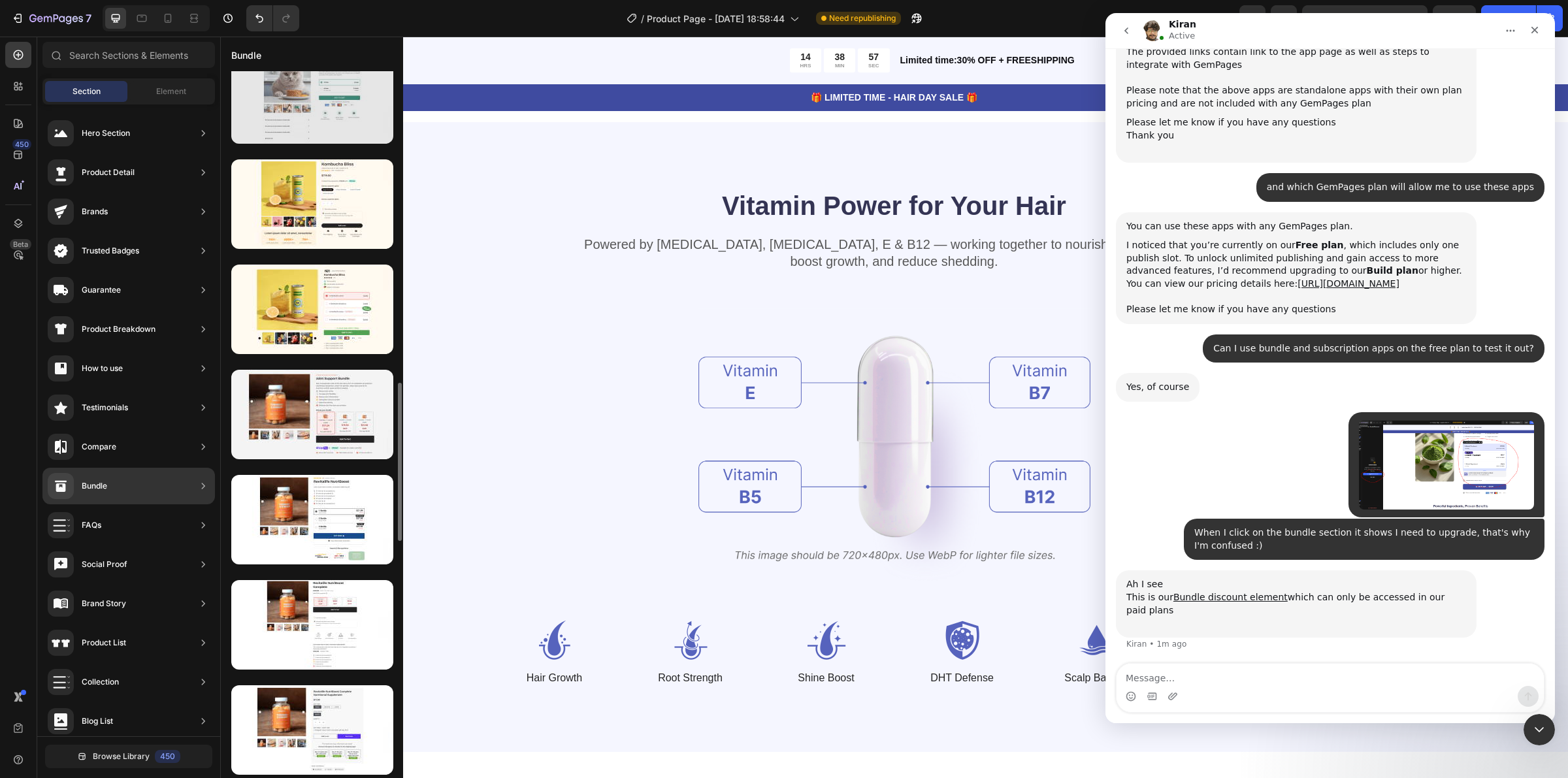
scroll to position [1633, 0]
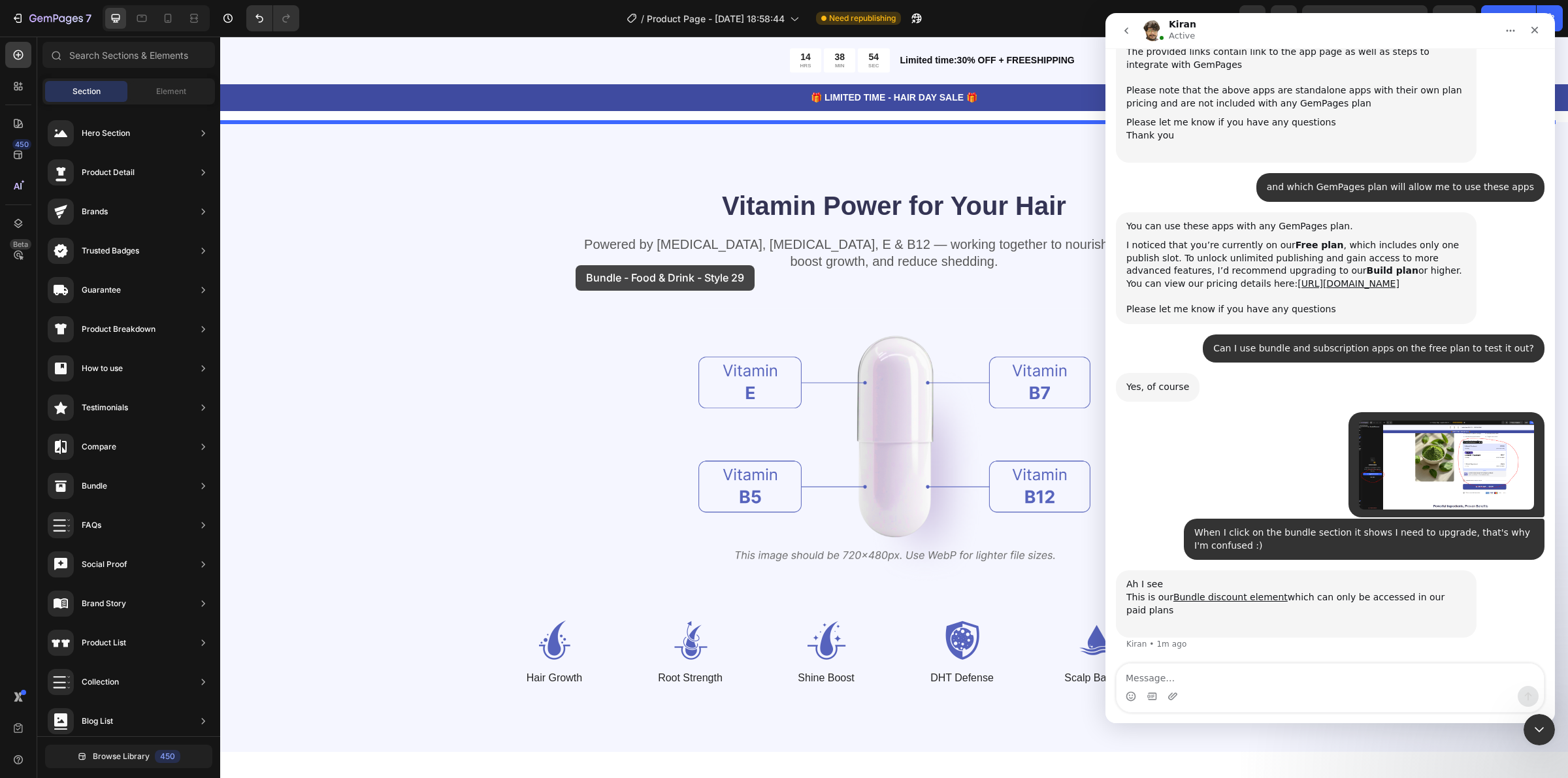
drag, startPoint x: 531, startPoint y: 633, endPoint x: 575, endPoint y: 265, distance: 370.6
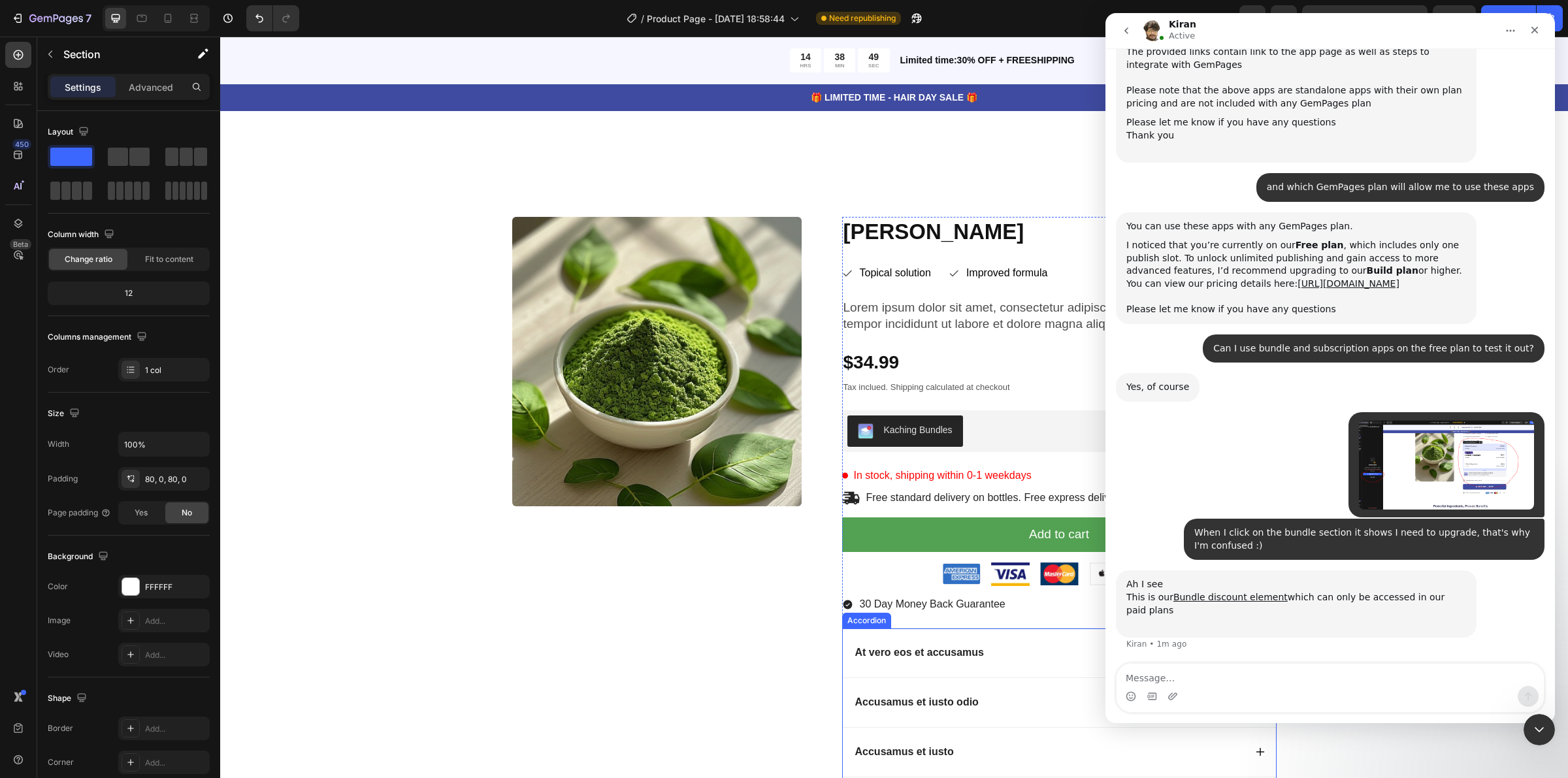
scroll to position [1760, 0]
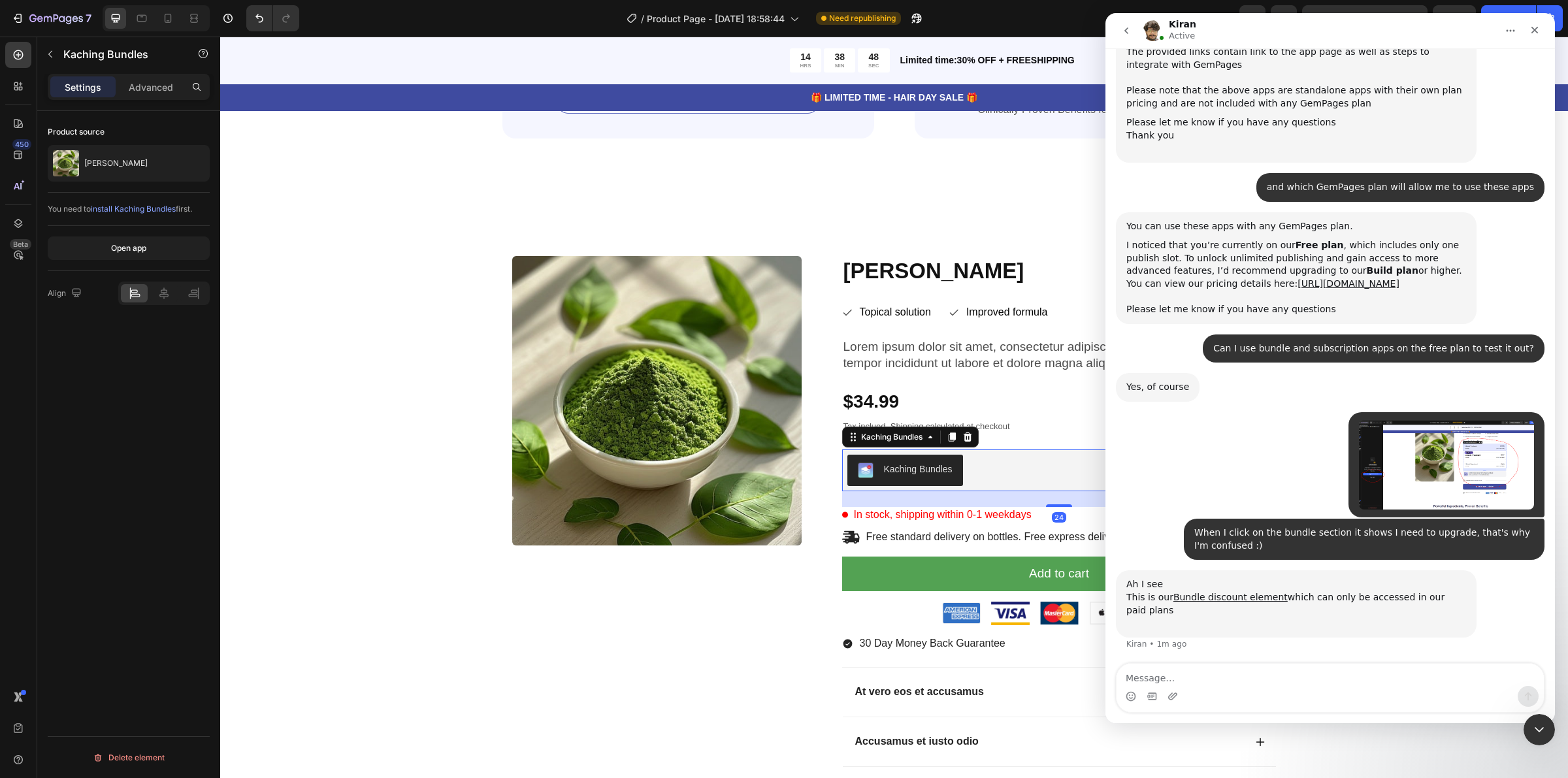
click at [928, 468] on div "Kaching Bundles" at bounding box center [918, 469] width 68 height 13
click at [133, 211] on span "install Kaching Bundles" at bounding box center [134, 208] width 85 height 9
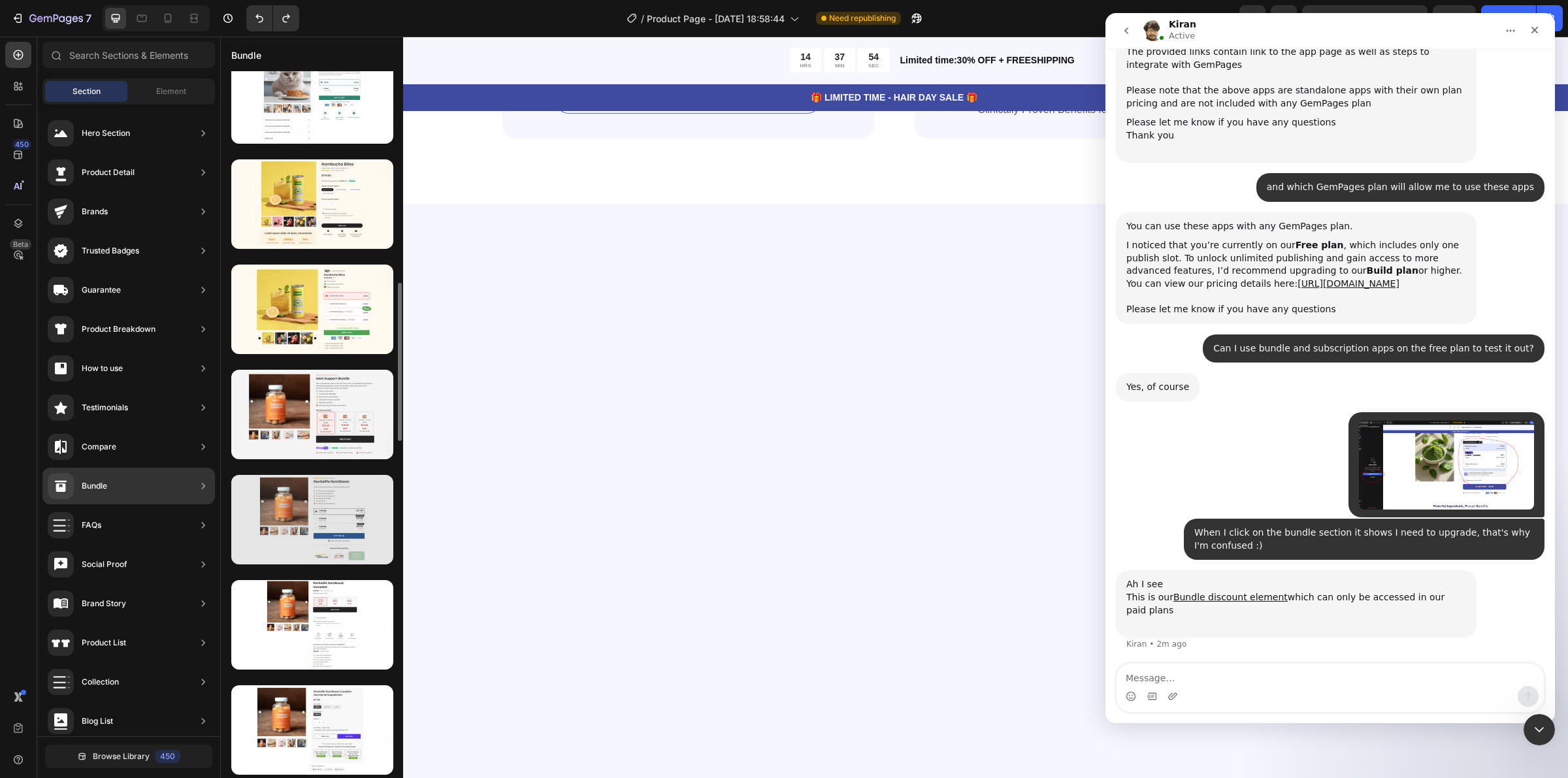
scroll to position [1307, 0]
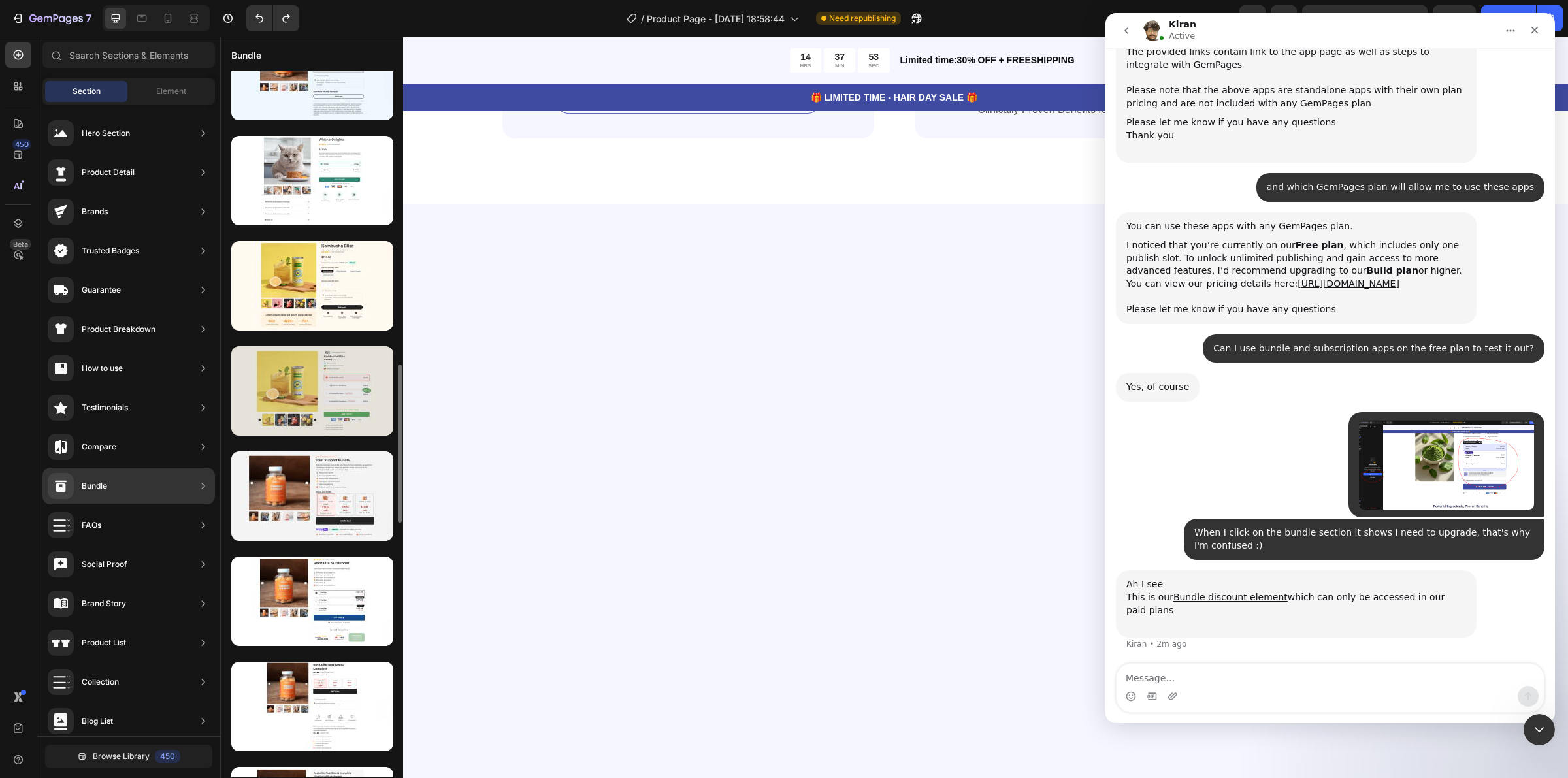
click at [362, 410] on div at bounding box center [312, 391] width 162 height 90
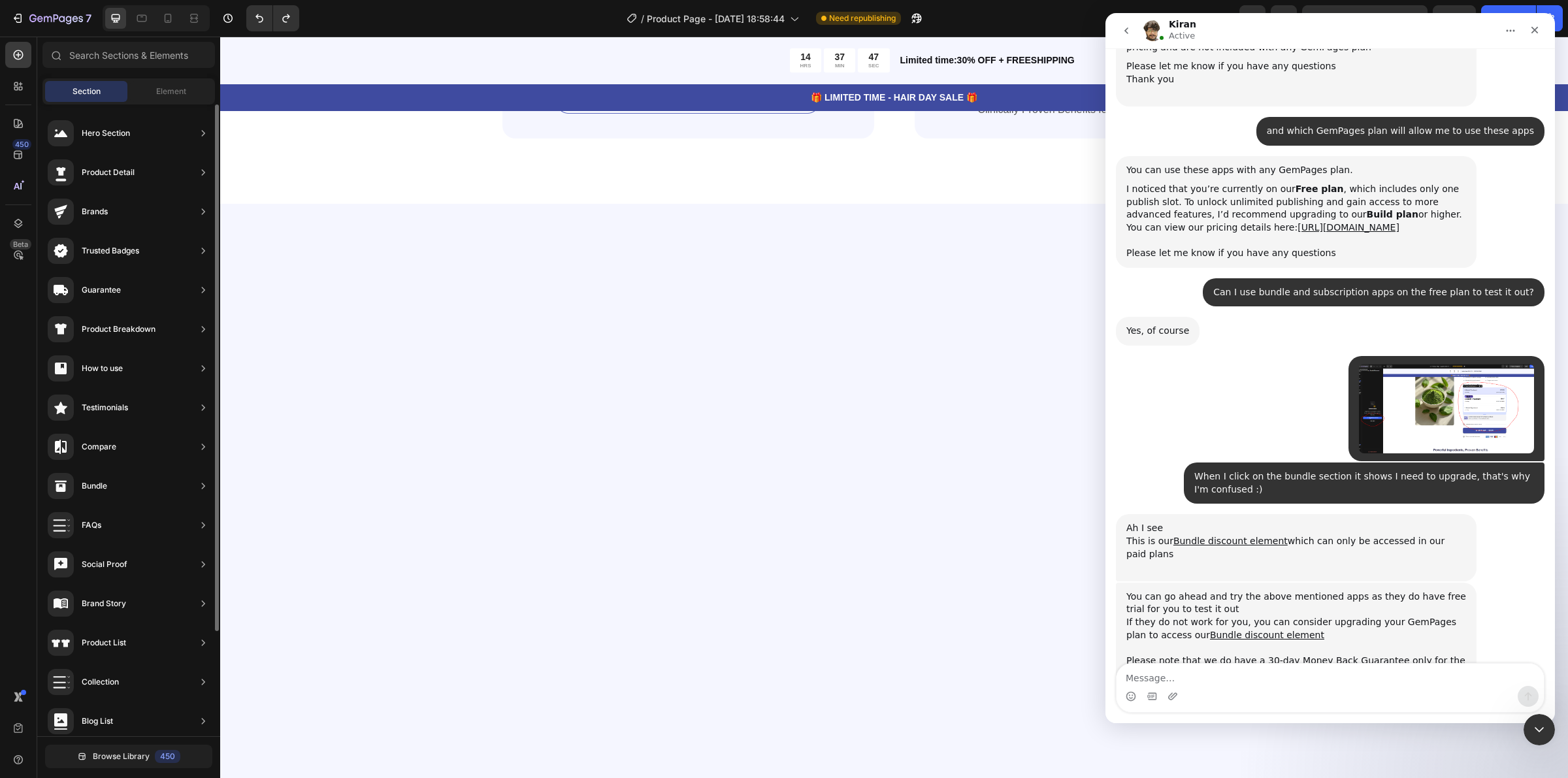
scroll to position [337, 0]
click at [1265, 681] on textarea "Message…" at bounding box center [1331, 675] width 428 height 22
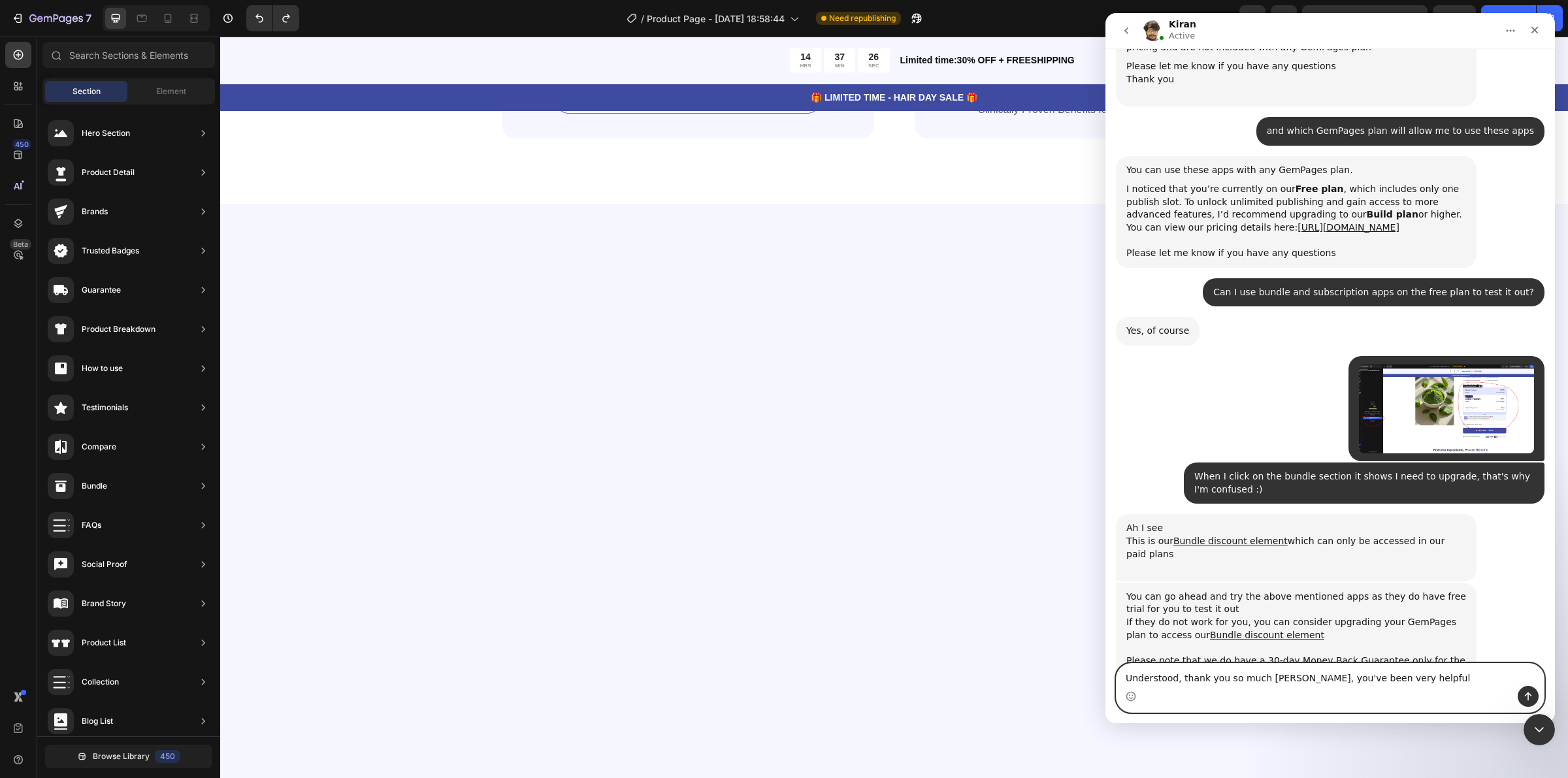
type textarea "Understood, thank you so much [PERSON_NAME], you've been very helpful!"
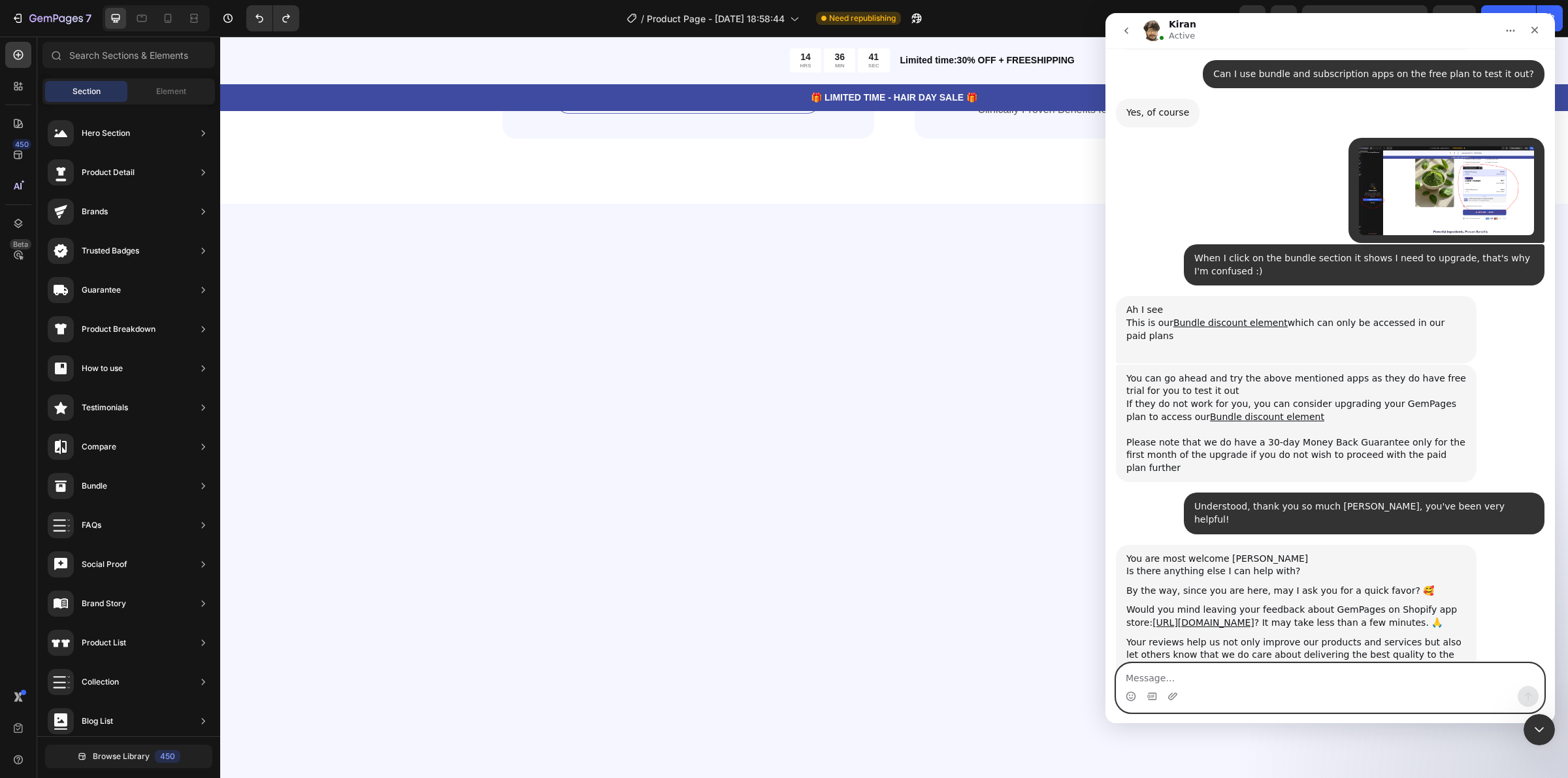
scroll to position [1240, 0]
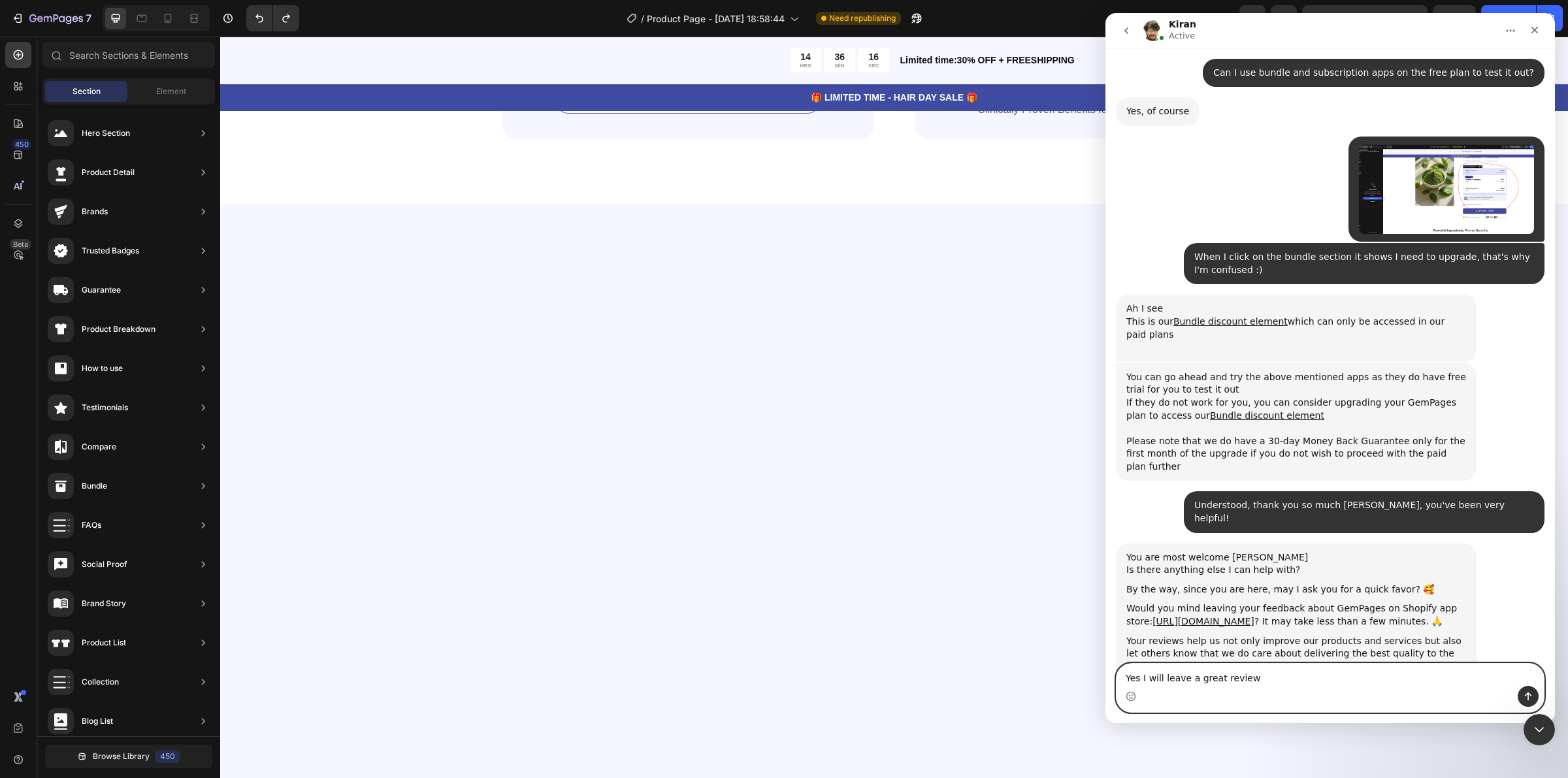
type textarea "Yes I will leave a great review!"
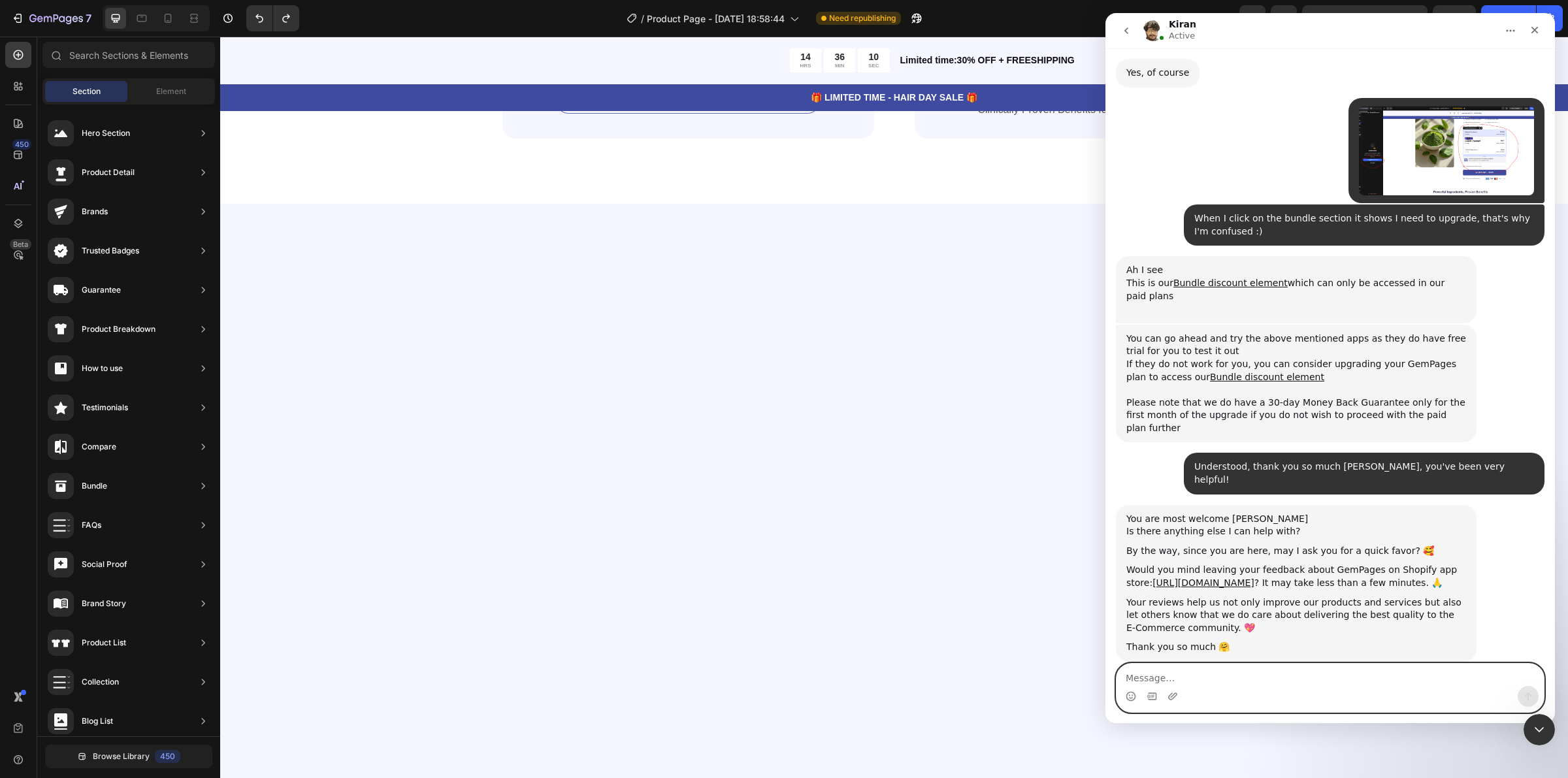
scroll to position [1330, 0]
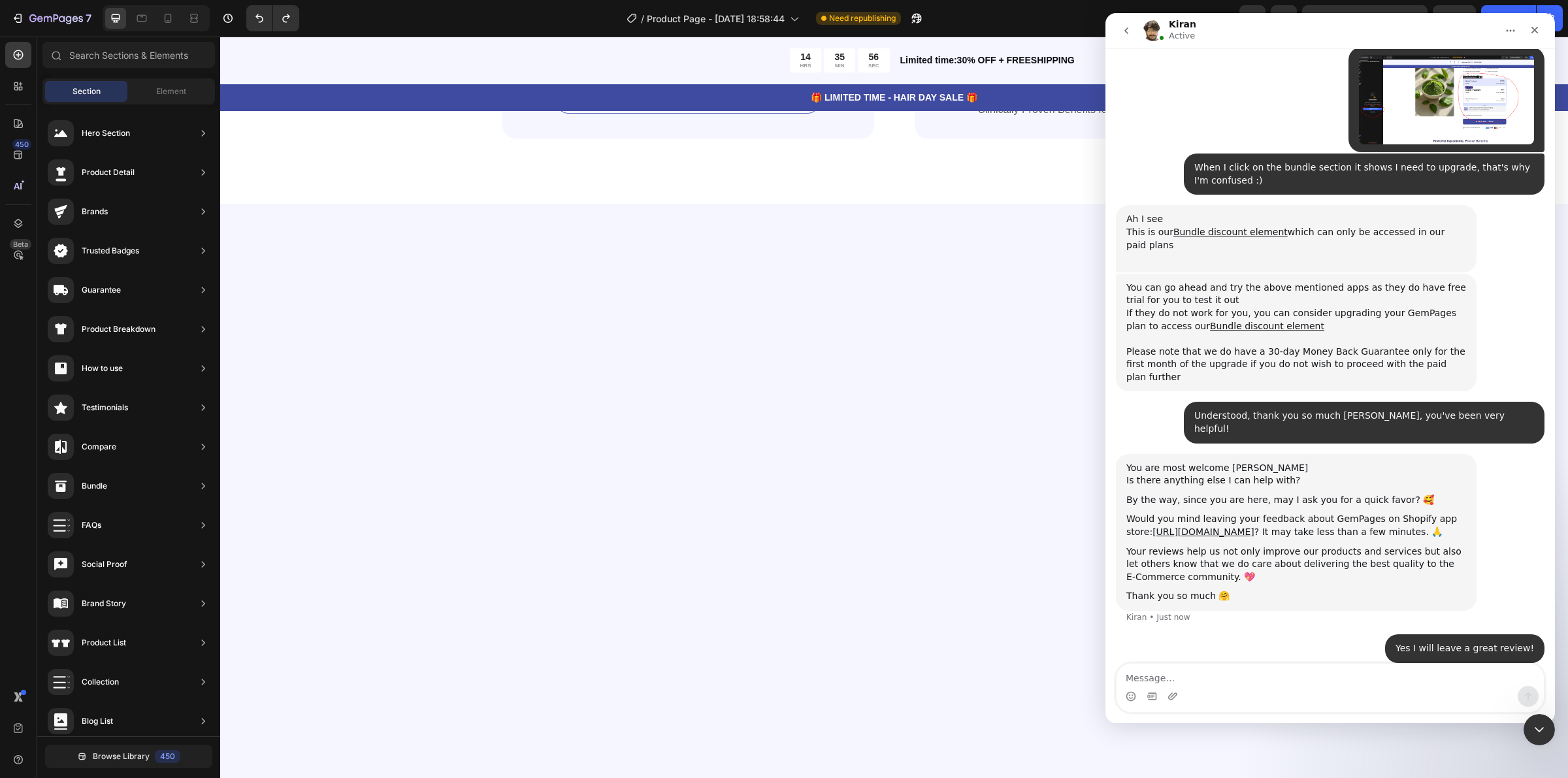
click at [938, 505] on div at bounding box center [894, 518] width 1243 height 498
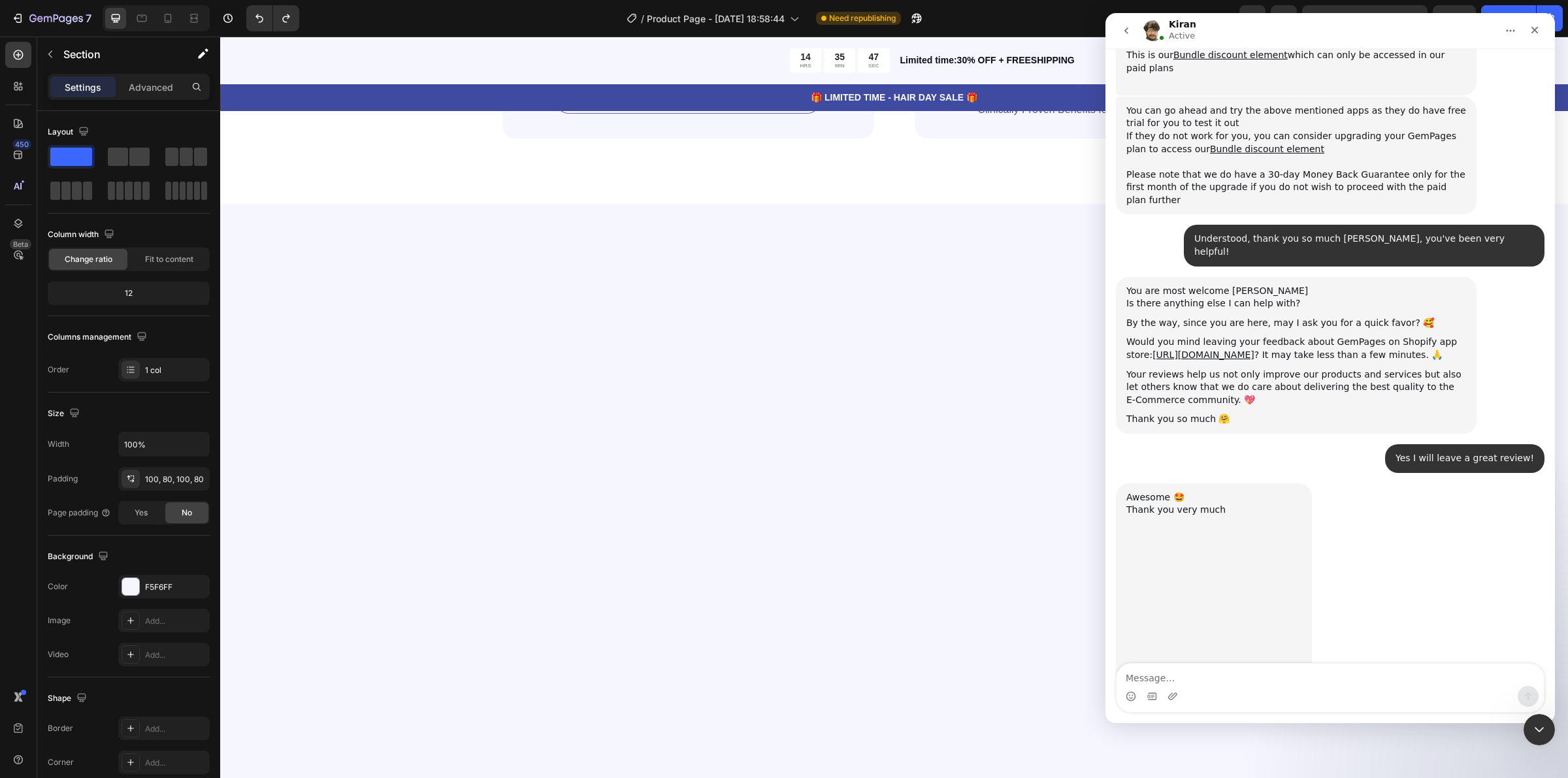
scroll to position [1512, 0]
